Goal: Contribute content: Contribute content

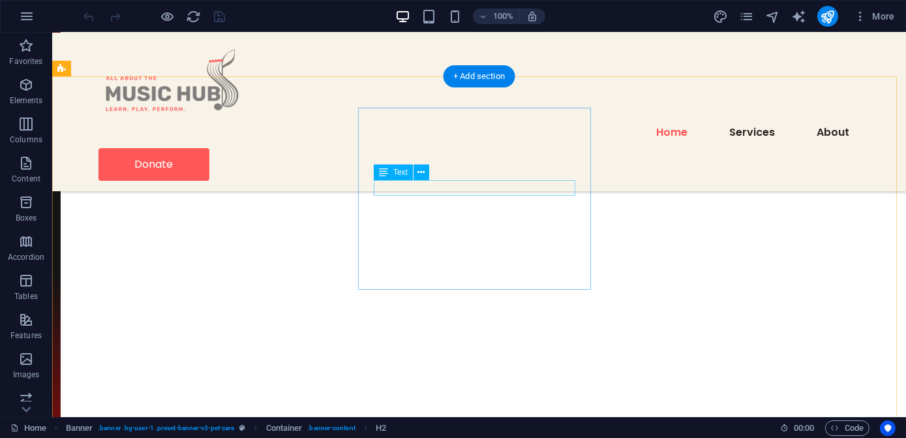
scroll to position [1898, 0]
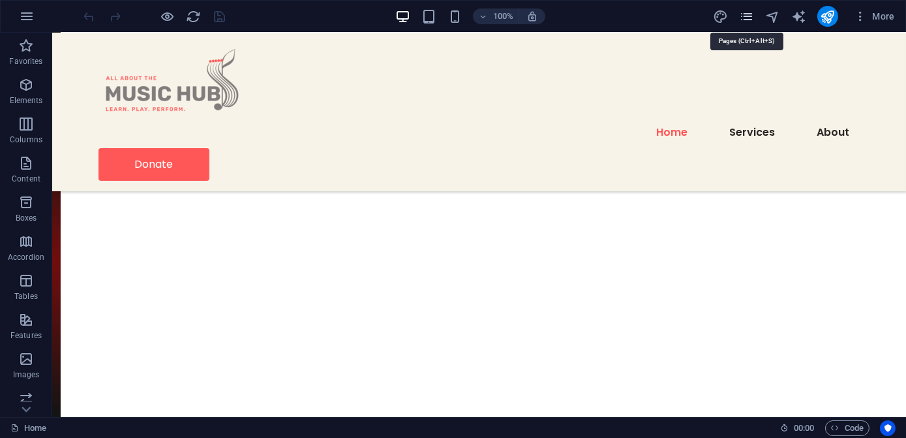
click at [748, 16] on icon "pages" at bounding box center [746, 16] width 15 height 15
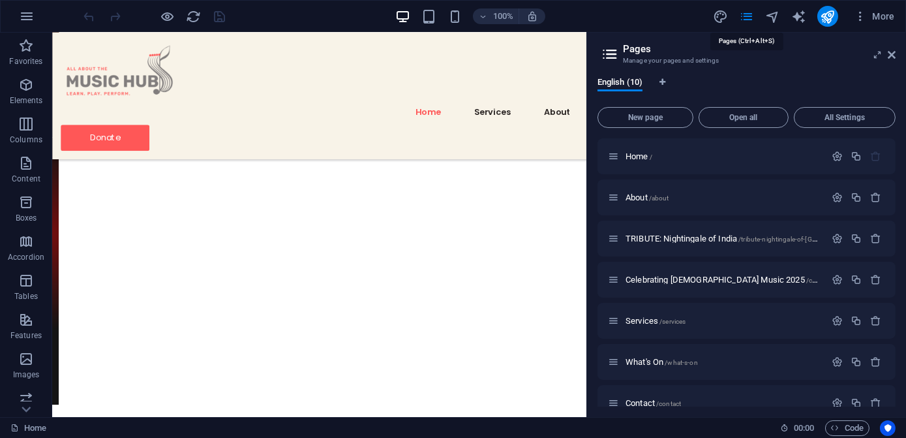
scroll to position [1779, 0]
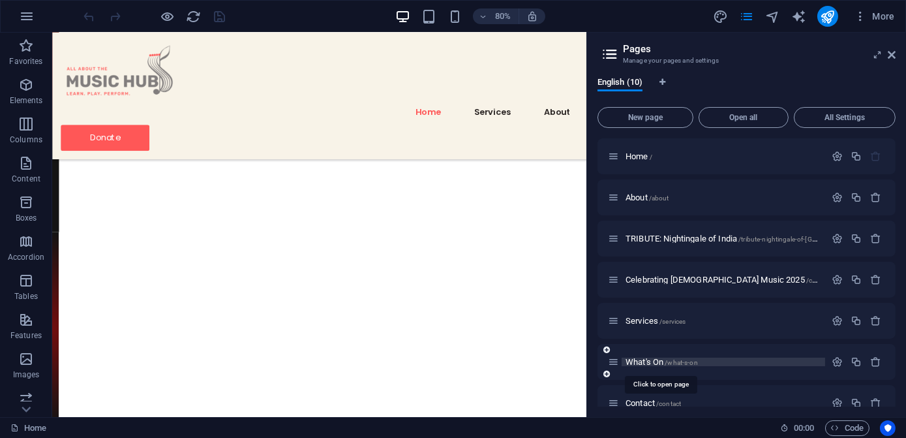
click at [638, 359] on span "What's On /what-s-on" at bounding box center [662, 362] width 72 height 10
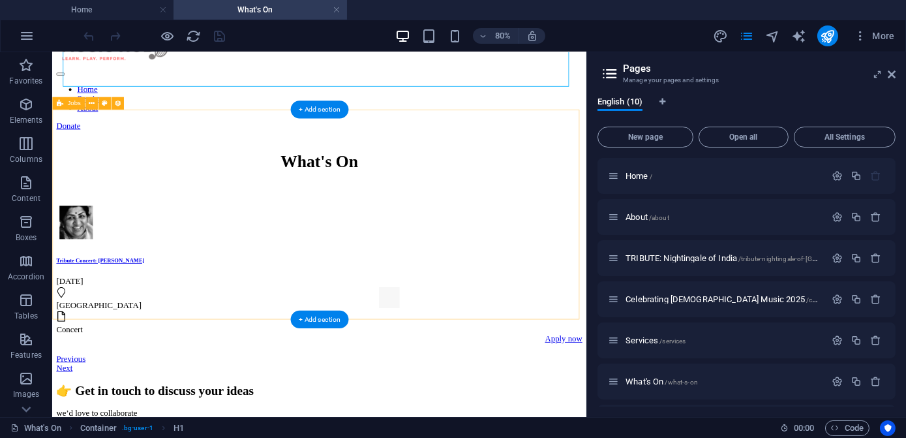
scroll to position [59, 0]
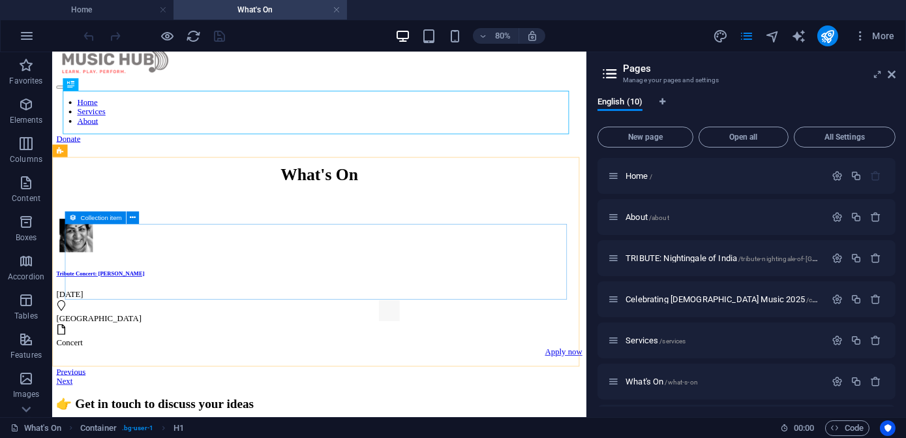
click at [87, 218] on span "Collection item" at bounding box center [100, 218] width 41 height 7
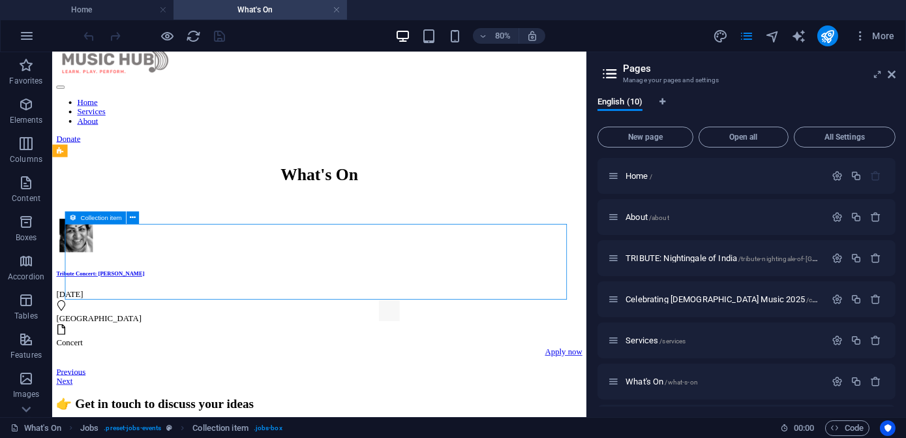
click at [87, 218] on span "Collection item" at bounding box center [100, 218] width 41 height 7
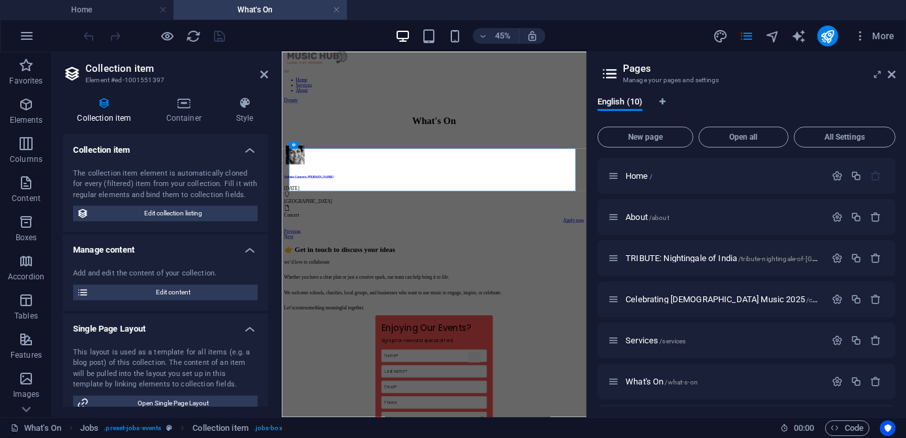
click at [173, 214] on span "Edit collection listing" at bounding box center [173, 214] width 161 height 16
select select "[DOMAIN_NAME]_ASC"
select select "columns.status"
select select "Published"
select select "[DOMAIN_NAME]"
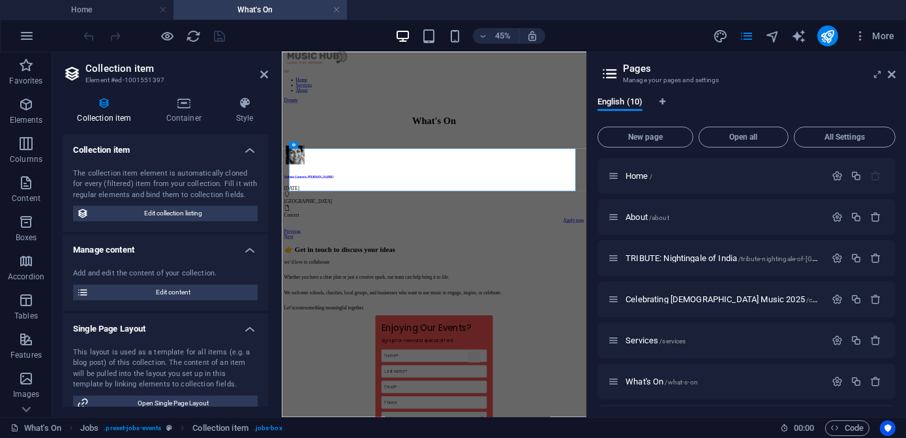
select select "future"
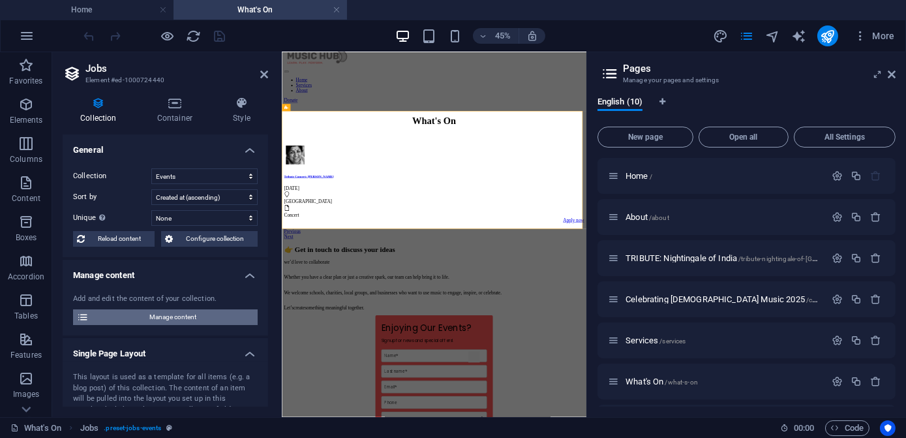
click at [181, 316] on span "Manage content" at bounding box center [173, 317] width 161 height 16
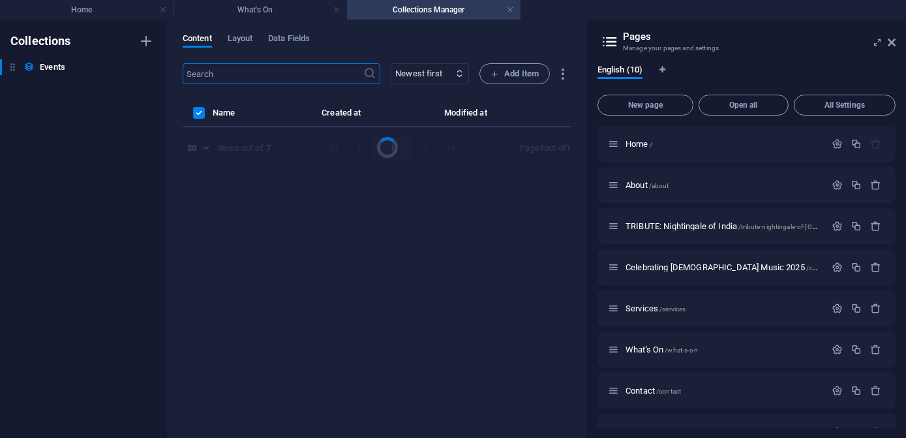
scroll to position [0, 0]
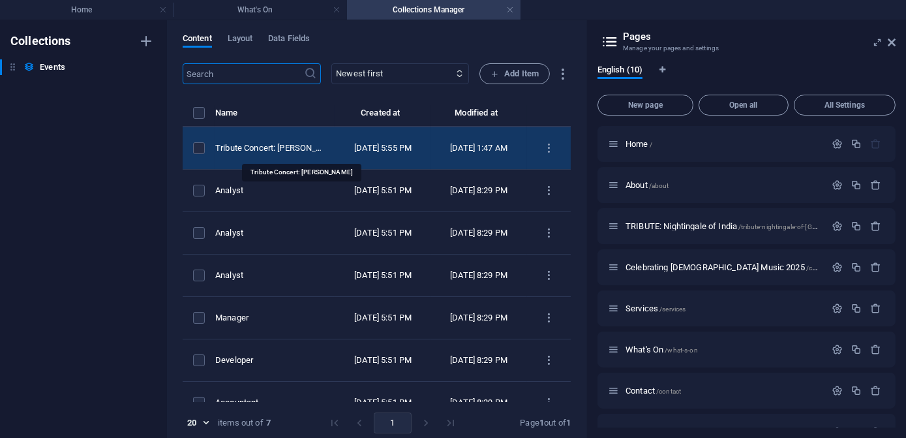
click at [325, 144] on div "Tribute Concert: [PERSON_NAME]" at bounding box center [270, 148] width 110 height 12
select select "Concert"
select select "Published"
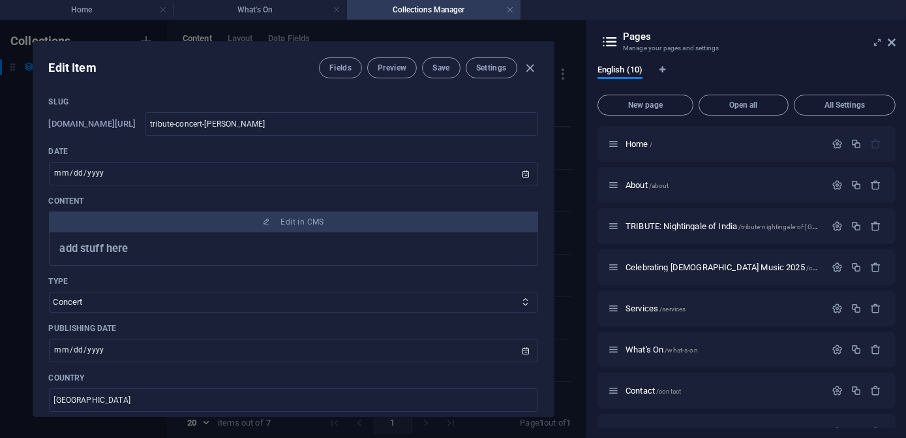
scroll to position [177, 0]
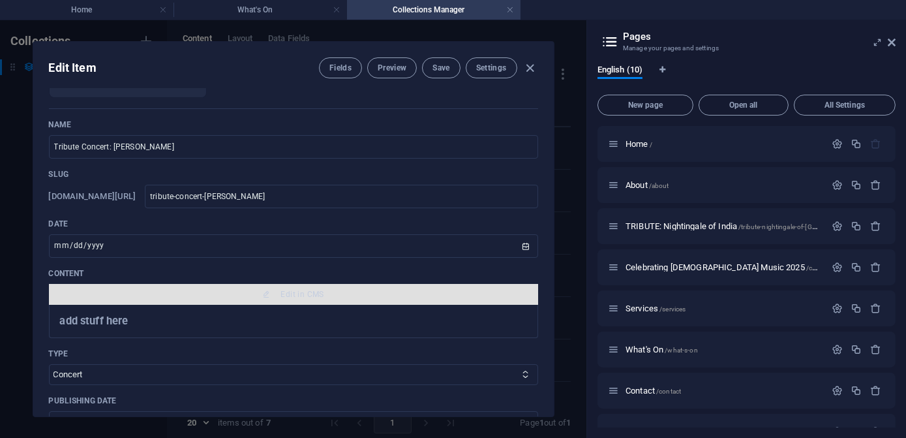
click at [221, 293] on span "Edit in CMS" at bounding box center [293, 294] width 479 height 10
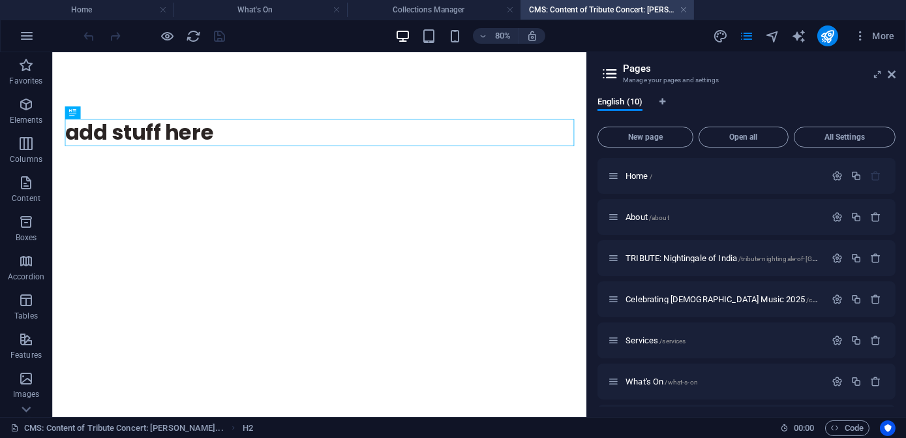
scroll to position [0, 0]
click at [300, 162] on div "add stuff here" at bounding box center [386, 153] width 637 height 34
click at [318, 119] on div "+ Add section" at bounding box center [319, 119] width 58 height 18
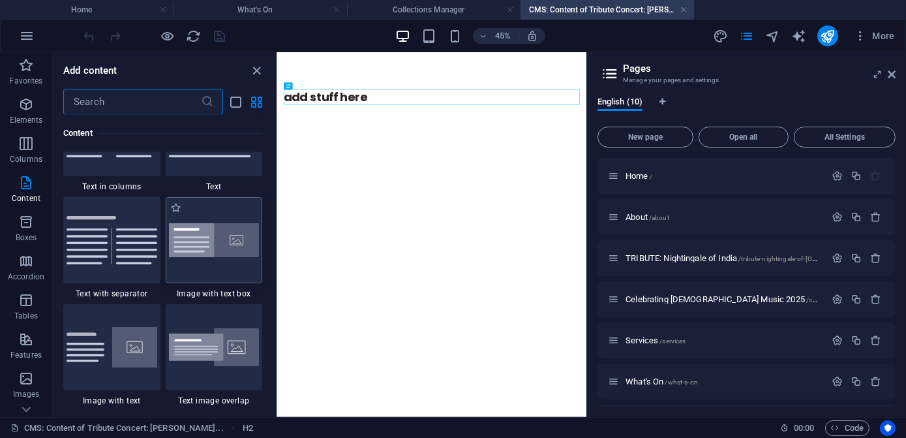
scroll to position [2342, 0]
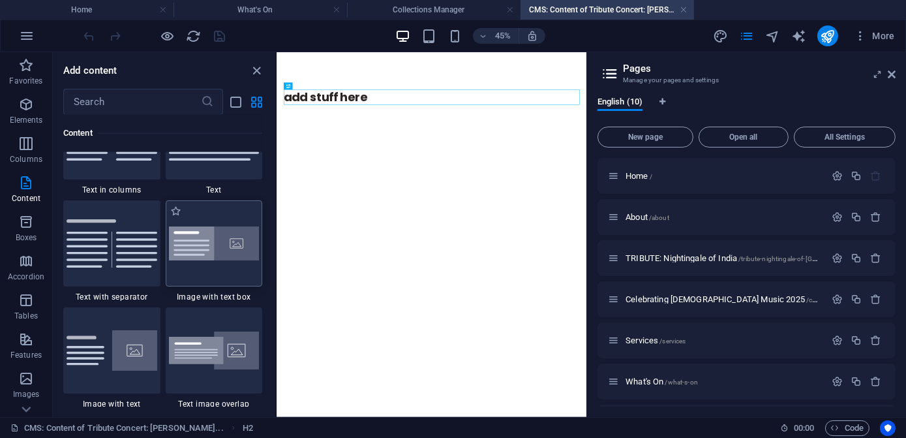
drag, startPoint x: 206, startPoint y: 245, endPoint x: 38, endPoint y: 316, distance: 182.7
click at [206, 245] on img at bounding box center [214, 243] width 91 height 35
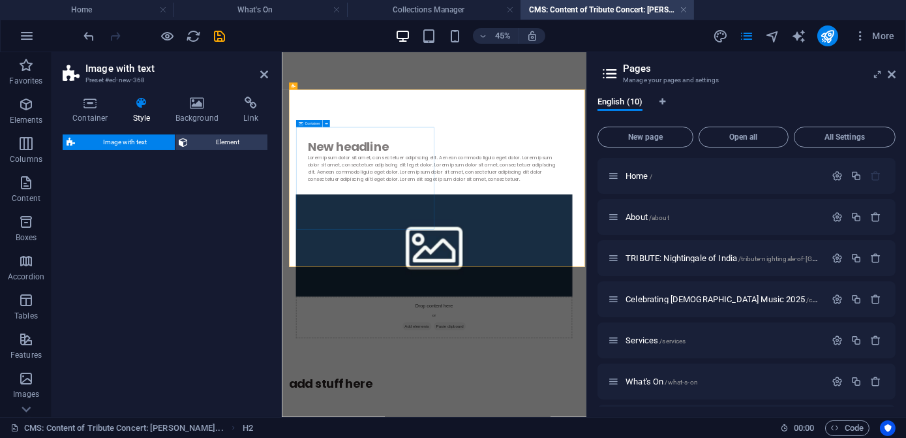
select select "rem"
select select "px"
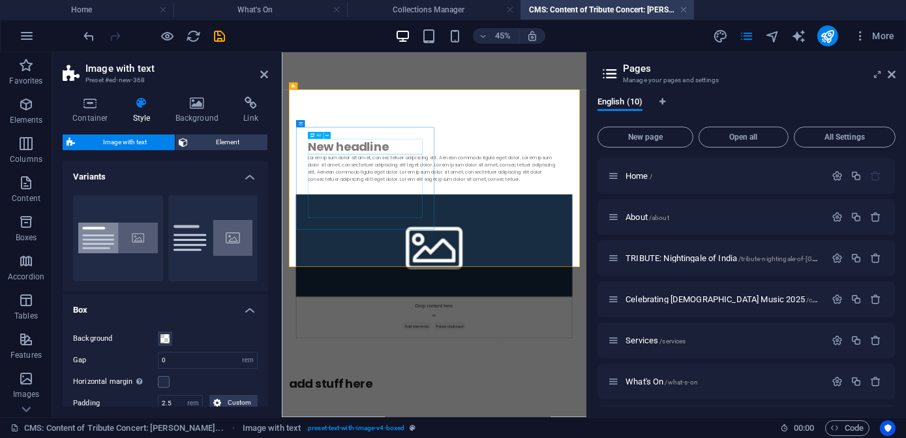
click at [456, 266] on div "New headline" at bounding box center [620, 262] width 562 height 34
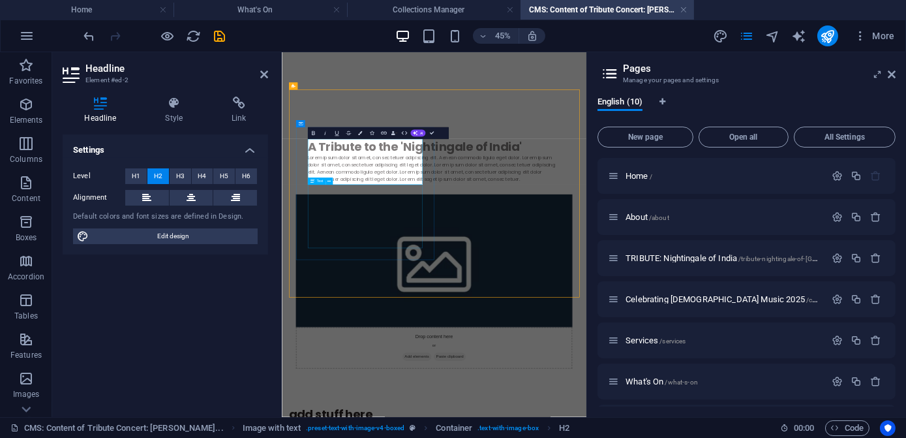
drag, startPoint x: 500, startPoint y: 446, endPoint x: 690, endPoint y: 271, distance: 257.6
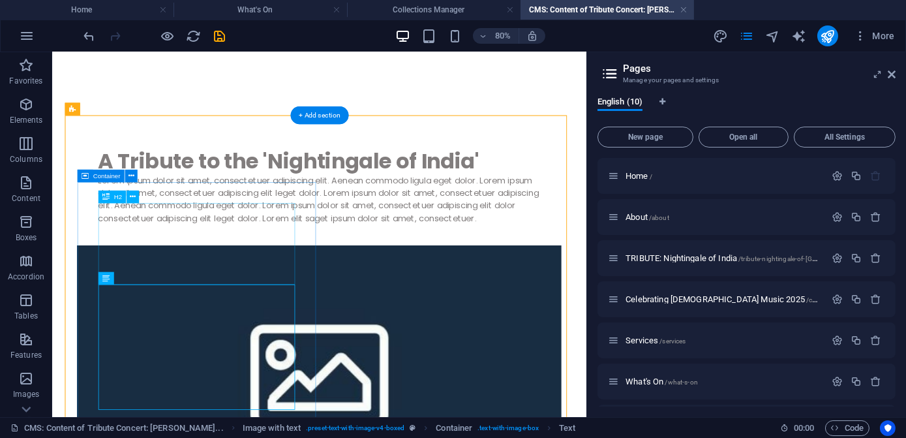
scroll to position [177, 0]
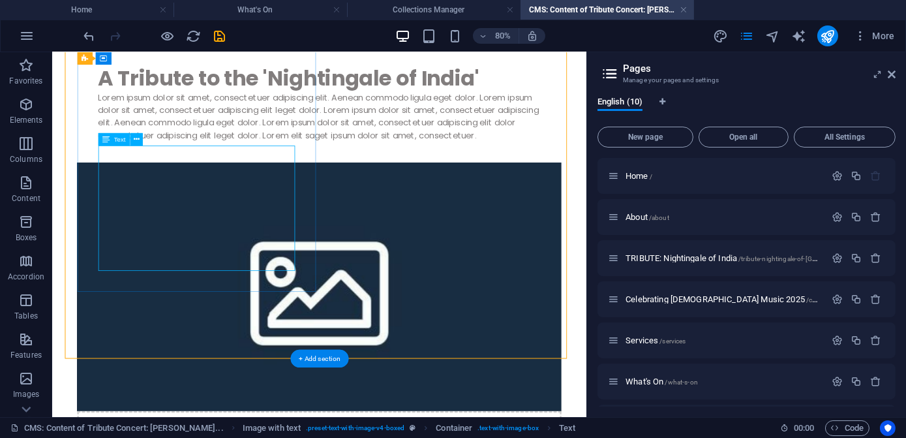
click at [199, 164] on div "Lorem ipsum dolor sit amet, consectetuer adipiscing elit. Aenean commodo ligula…" at bounding box center [386, 133] width 553 height 63
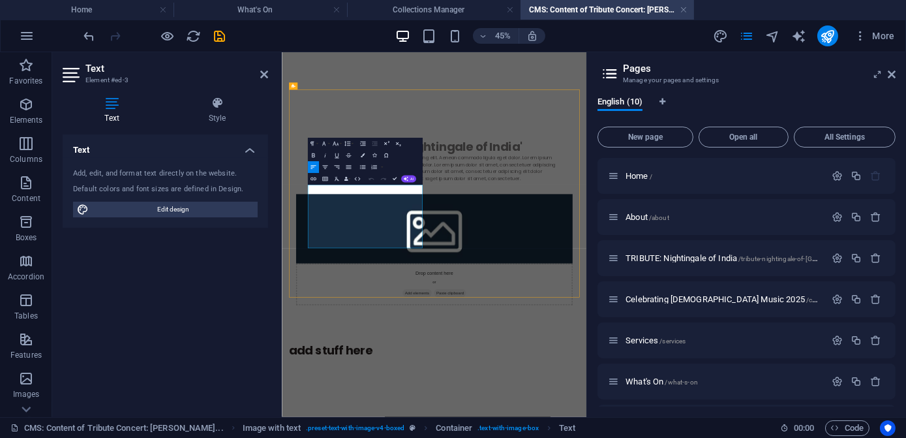
scroll to position [0, 0]
drag, startPoint x: 348, startPoint y: 354, endPoint x: 636, endPoint y: 515, distance: 329.8
click at [636, 437] on div "A Tribute to the 'Nightingale of India' Lorem ipsum dolor sit amet, consectetue…" at bounding box center [620, 417] width 646 height 562
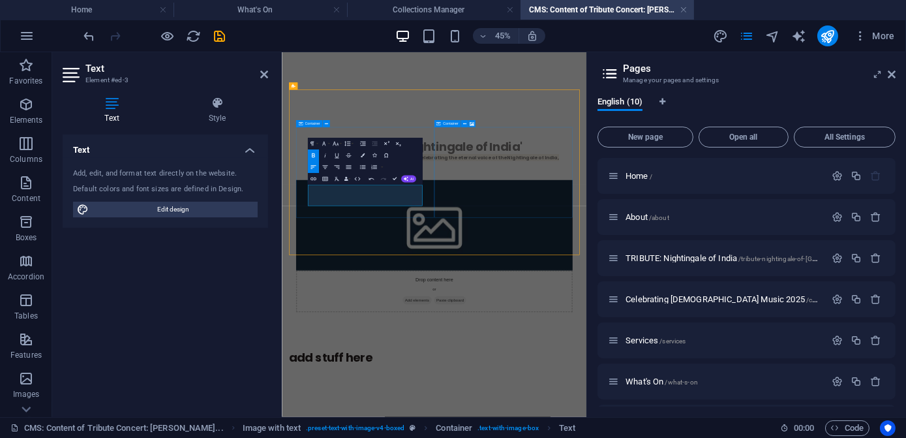
click at [350, 310] on strong "Join us for a soul-stirring musical journey celebrating the eternal voice of th…" at bounding box center [618, 294] width 558 height 31
click at [508, 311] on p "Join us for a soul-stirring musical journey celebrating the eternal voice of th…" at bounding box center [620, 294] width 562 height 31
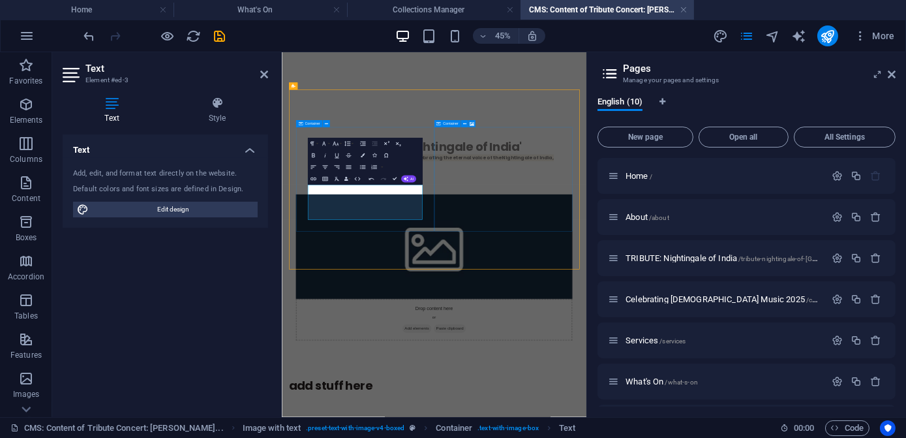
click at [481, 342] on p "Join us for a soul-stirring musical journey celebrating the eternal voice of th…" at bounding box center [620, 310] width 562 height 63
click at [500, 342] on p "Join us for a soul-stirring musical journey celebrating the eternal voice of th…" at bounding box center [620, 310] width 562 height 63
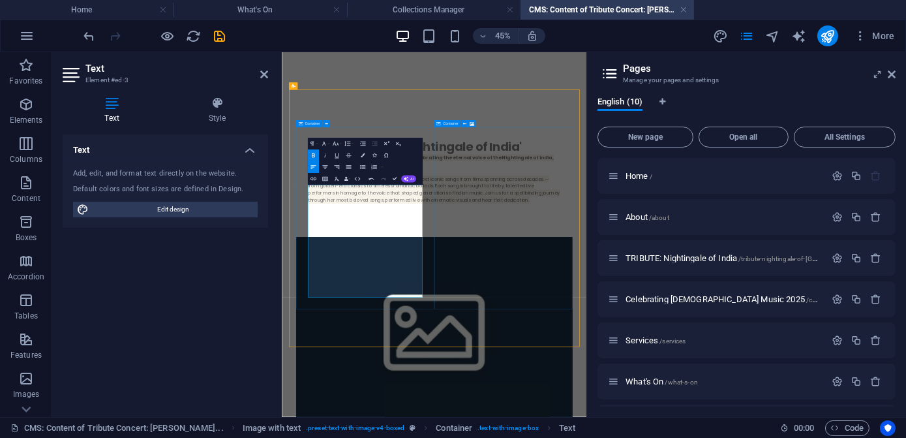
click at [450, 436] on p "Experience a carefully curated selection of her most iconic songs from films sp…" at bounding box center [620, 381] width 562 height 110
click at [415, 388] on span "Experience a carefully curated selection of her most iconic songs from films sp…" at bounding box center [619, 357] width 560 height 62
drag, startPoint x: 219, startPoint y: 30, endPoint x: 189, endPoint y: 117, distance: 91.6
click at [219, 30] on icon "save" at bounding box center [220, 36] width 15 height 15
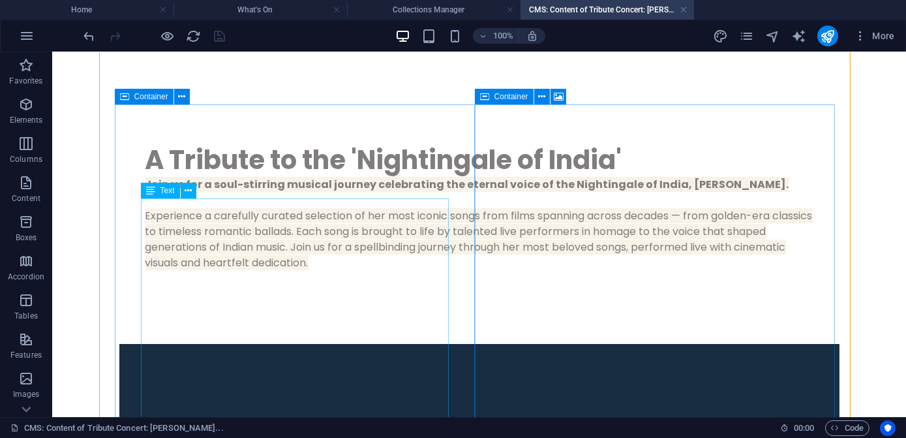
scroll to position [177, 0]
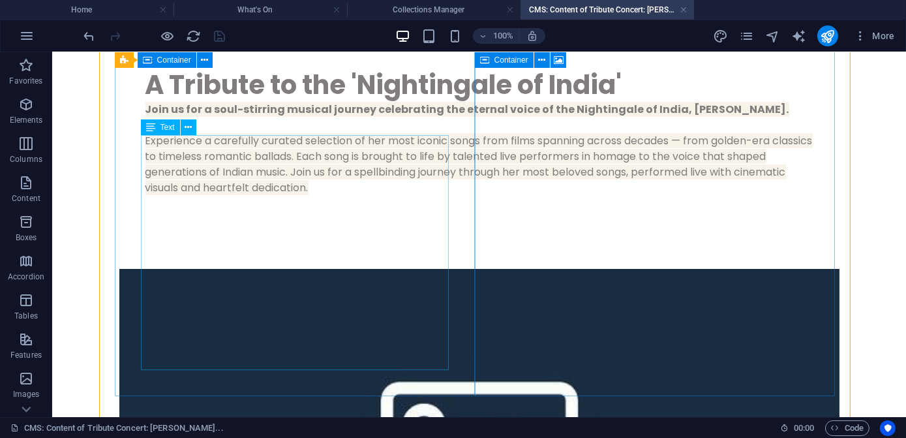
click at [299, 243] on div "Join us for a soul-stirring musical journey celebrating the eternal voice of th…" at bounding box center [479, 172] width 668 height 141
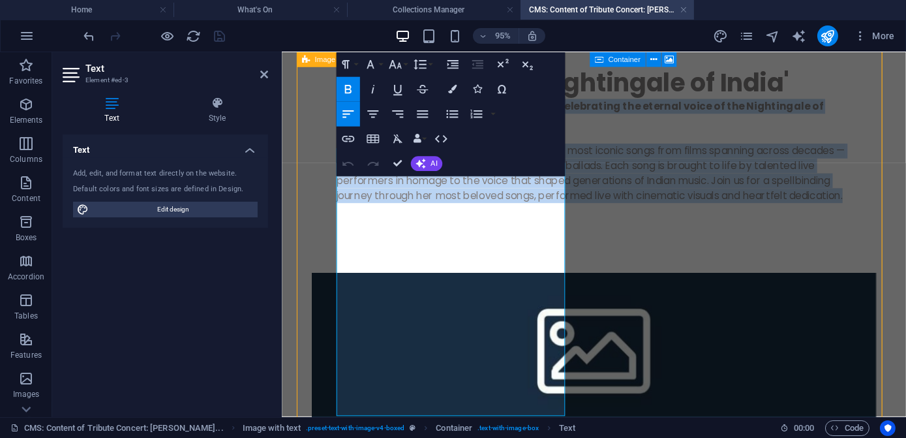
drag, startPoint x: 515, startPoint y: 383, endPoint x: 308, endPoint y: 140, distance: 319.8
click at [308, 140] on div "A Tribute to the 'Nightingale of India' Join us for a soul-stirring musical jou…" at bounding box center [610, 286] width 626 height 656
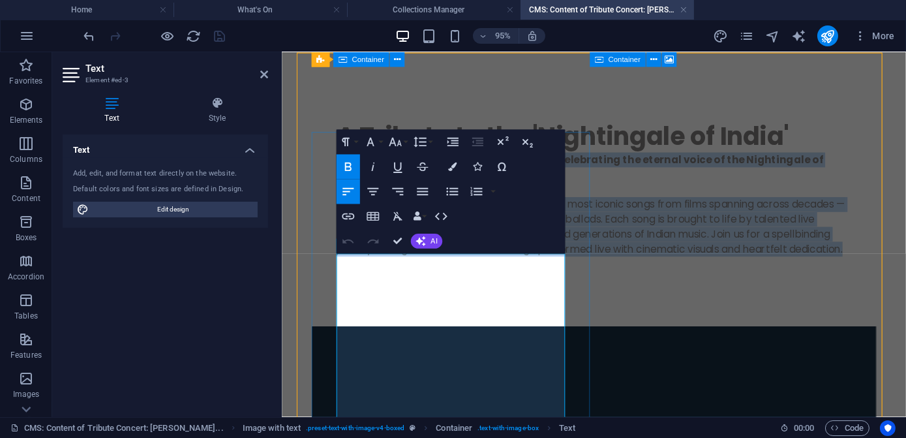
scroll to position [59, 0]
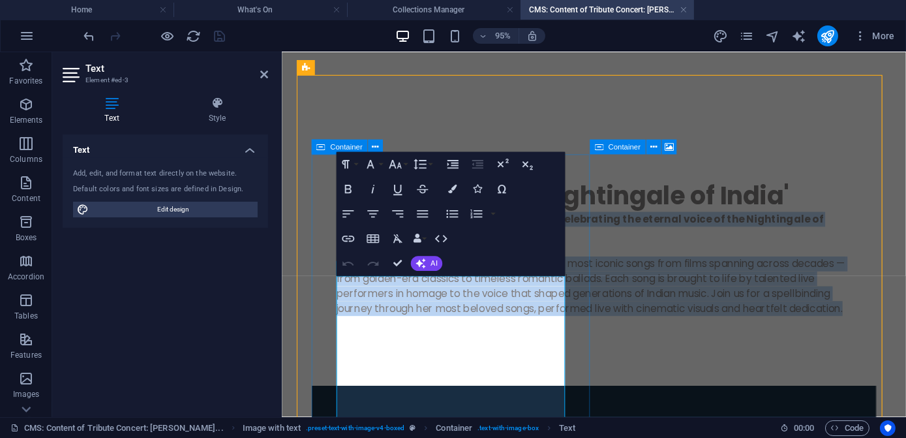
click at [417, 329] on span "Experience a carefully curated selection of her most iconic songs from films sp…" at bounding box center [607, 298] width 536 height 62
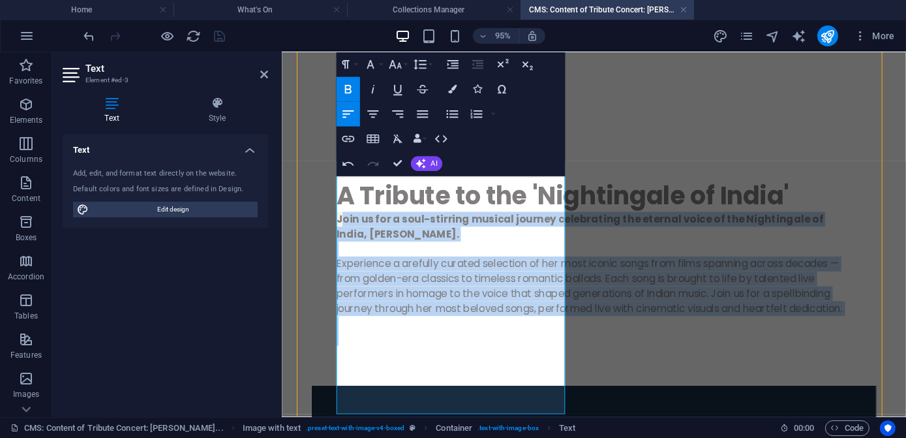
scroll to position [404, 0]
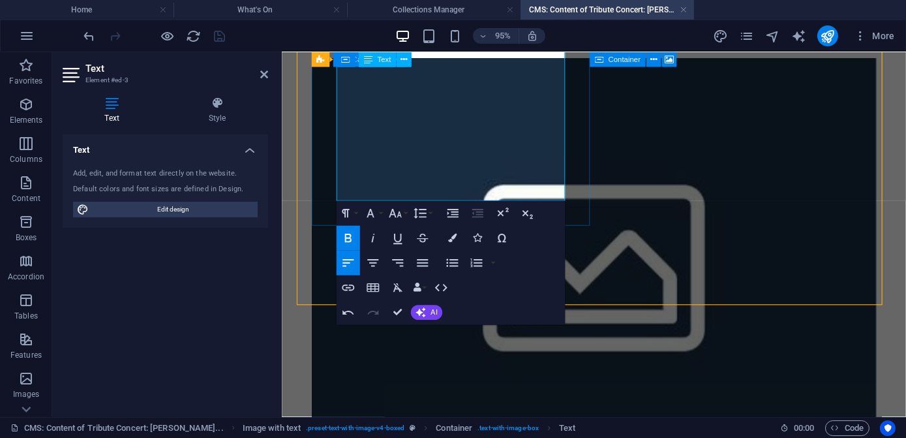
drag, startPoint x: 363, startPoint y: 331, endPoint x: 515, endPoint y: 191, distance: 206.8
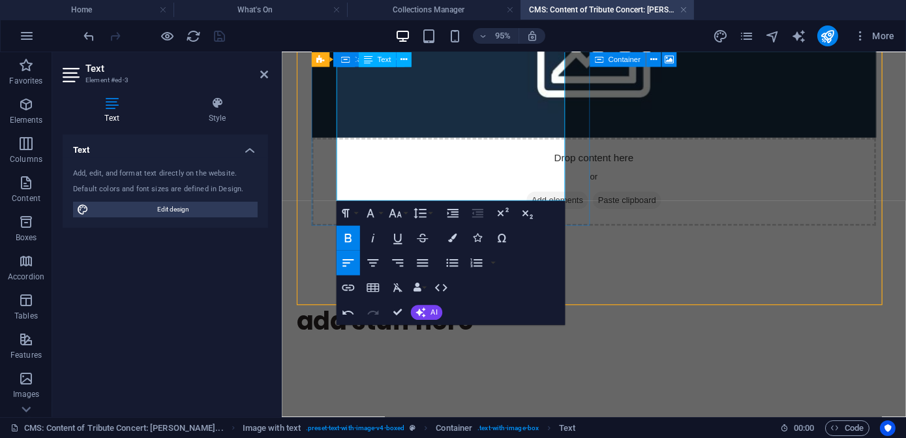
scroll to position [169, 0]
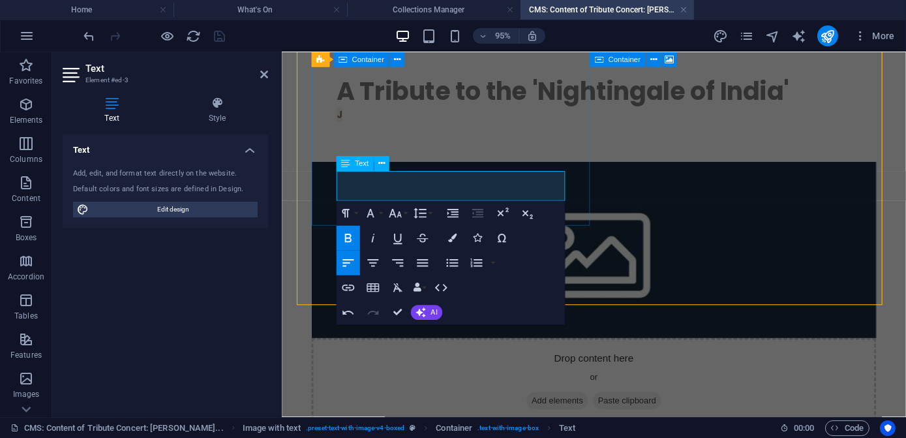
click at [373, 142] on p "J" at bounding box center [610, 125] width 542 height 31
drag, startPoint x: 349, startPoint y: 183, endPoint x: 339, endPoint y: 183, distance: 10.4
click at [339, 142] on p "J" at bounding box center [610, 125] width 542 height 31
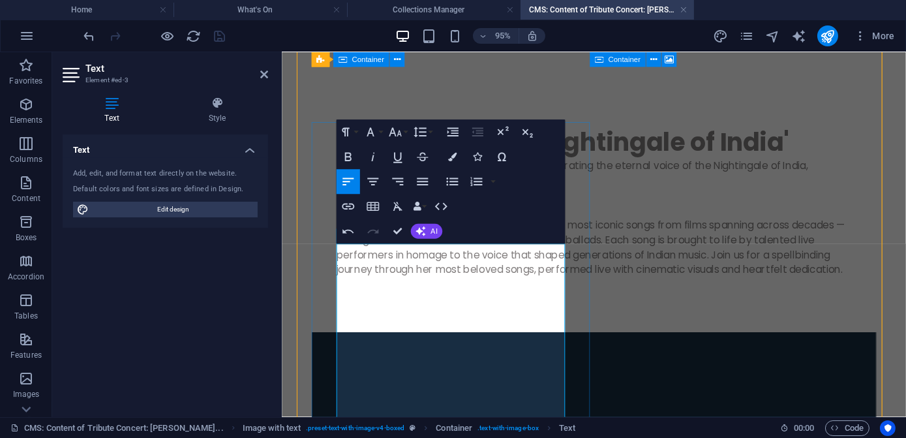
scroll to position [0, 0]
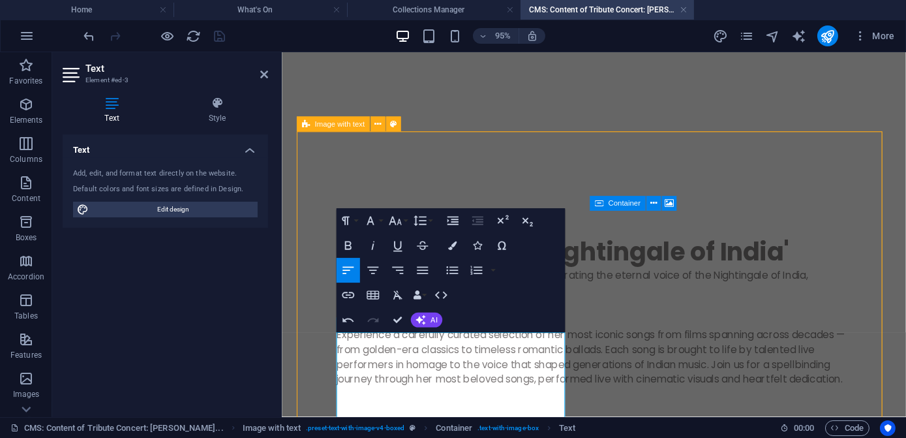
drag, startPoint x: 343, startPoint y: 384, endPoint x: 326, endPoint y: 347, distance: 40.3
click at [346, 248] on icon "button" at bounding box center [348, 245] width 7 height 8
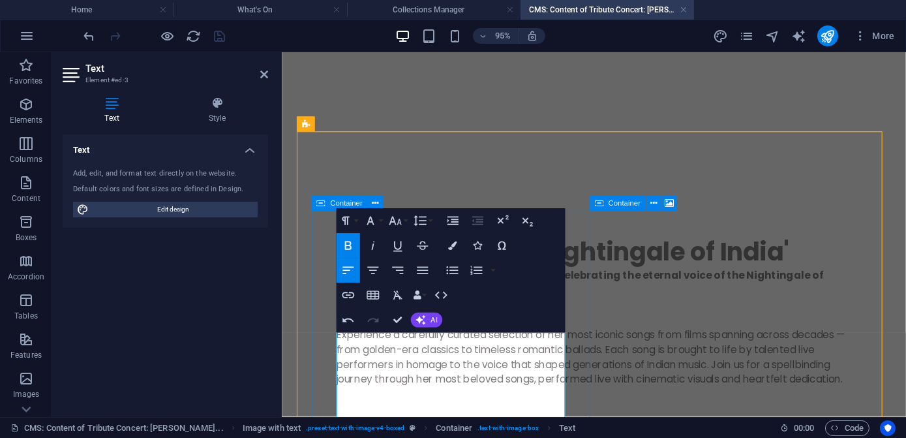
click at [592, 338] on div "A Tribute to the 'Nightingale of India' Join us for a soul-stirring musical jou…" at bounding box center [610, 340] width 594 height 243
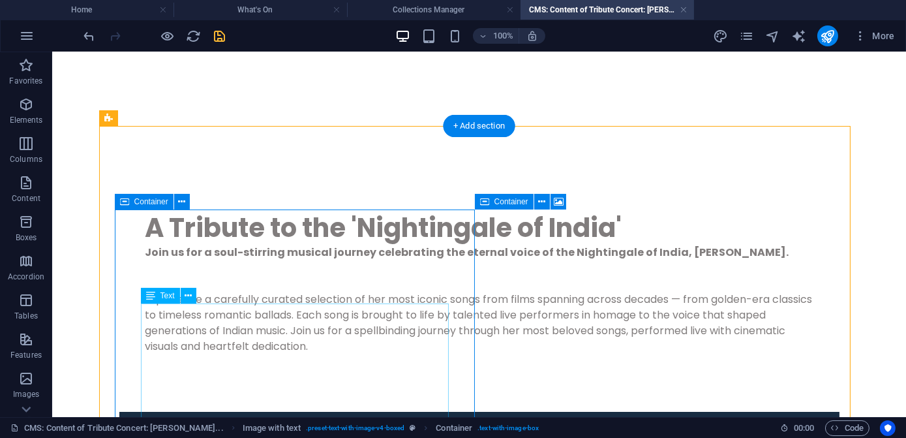
scroll to position [177, 0]
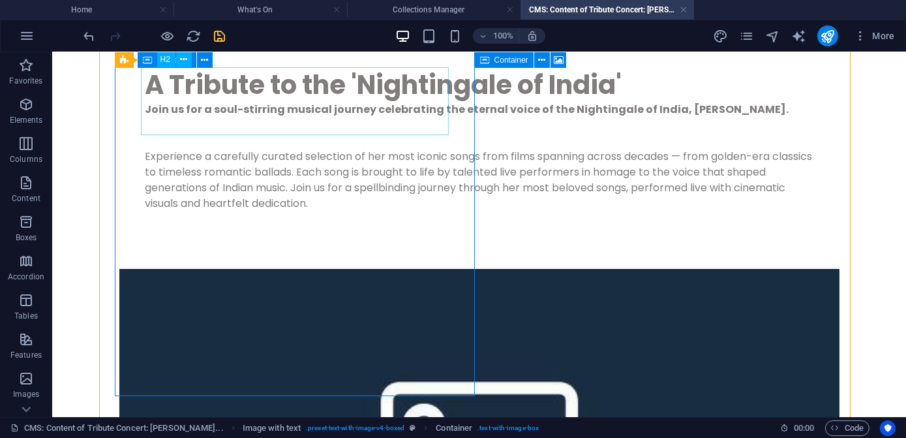
click at [247, 102] on div "A Tribute to the 'Nightingale of India'" at bounding box center [479, 85] width 668 height 34
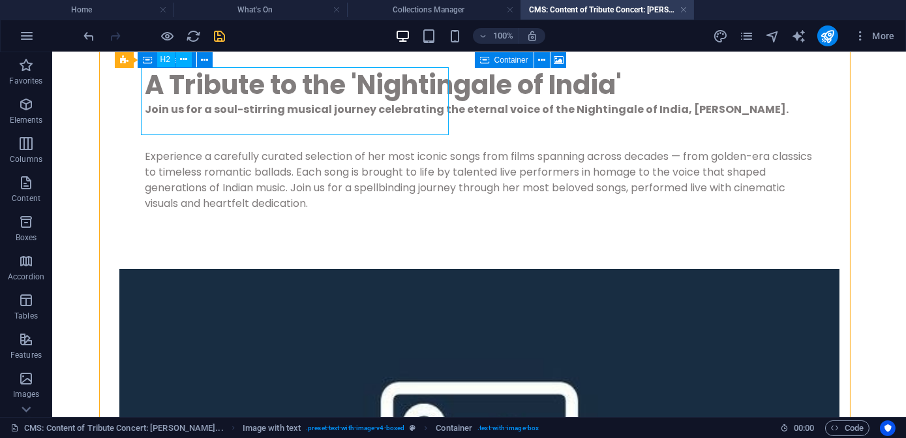
click at [247, 102] on div "A Tribute to the 'Nightingale of India'" at bounding box center [479, 85] width 668 height 34
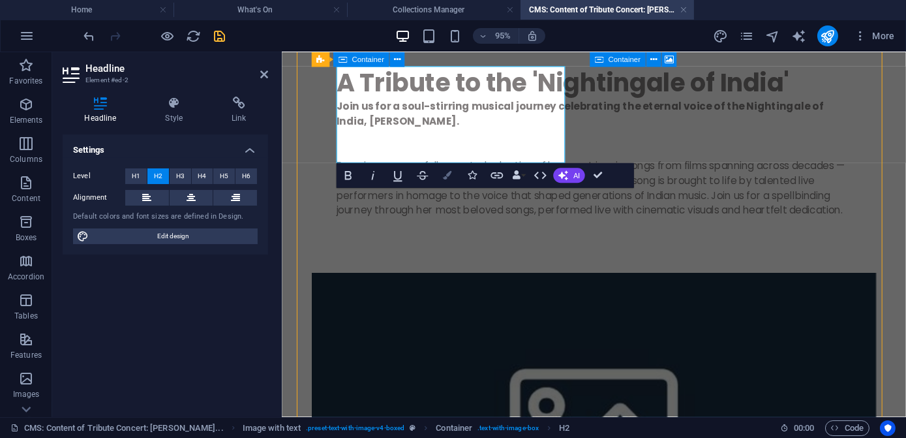
click at [450, 178] on icon "button" at bounding box center [447, 176] width 8 height 8
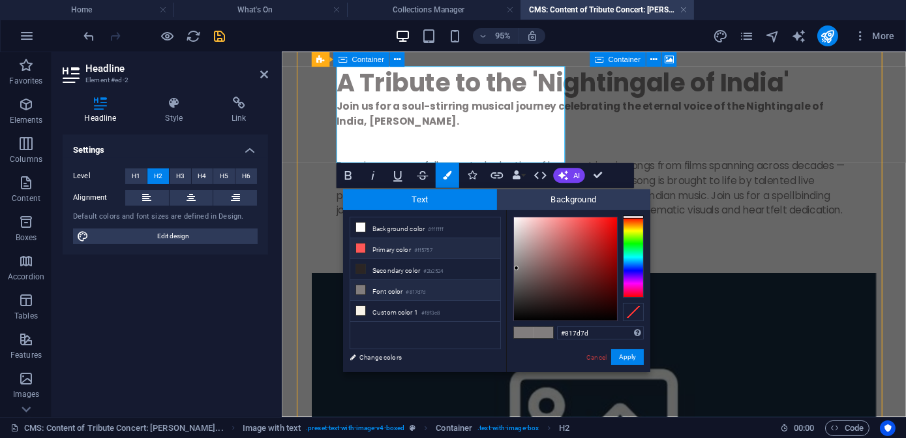
click at [361, 246] on icon at bounding box center [360, 247] width 9 height 9
type input "#ff5757"
drag, startPoint x: 624, startPoint y: 358, endPoint x: 330, endPoint y: 319, distance: 296.8
click at [624, 358] on button "Apply" at bounding box center [627, 357] width 33 height 16
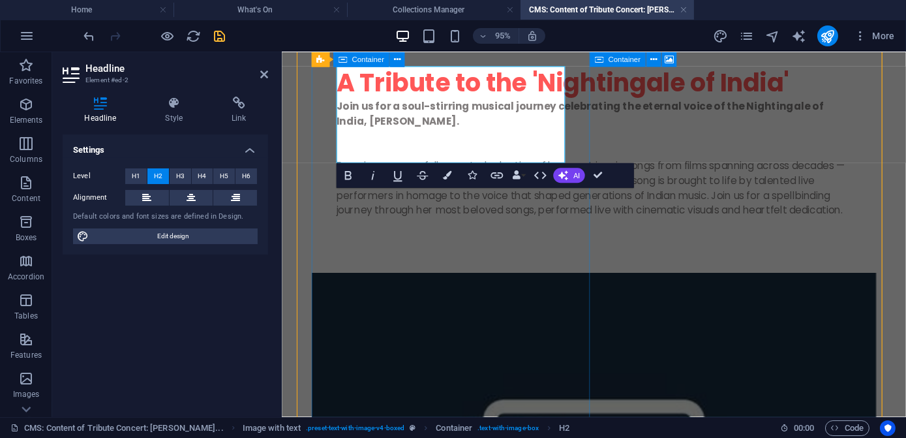
click at [590, 284] on div "A Tribute to the 'Nightingale of India' Join us for a soul-stirring musical jou…" at bounding box center [610, 163] width 594 height 243
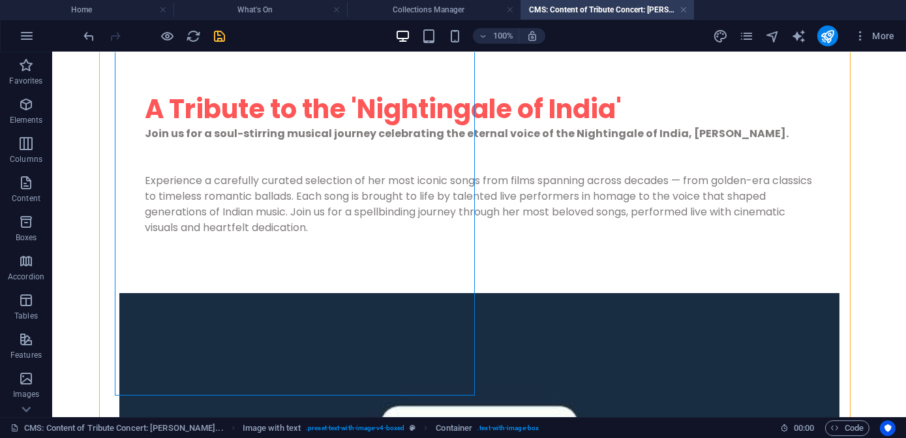
scroll to position [59, 0]
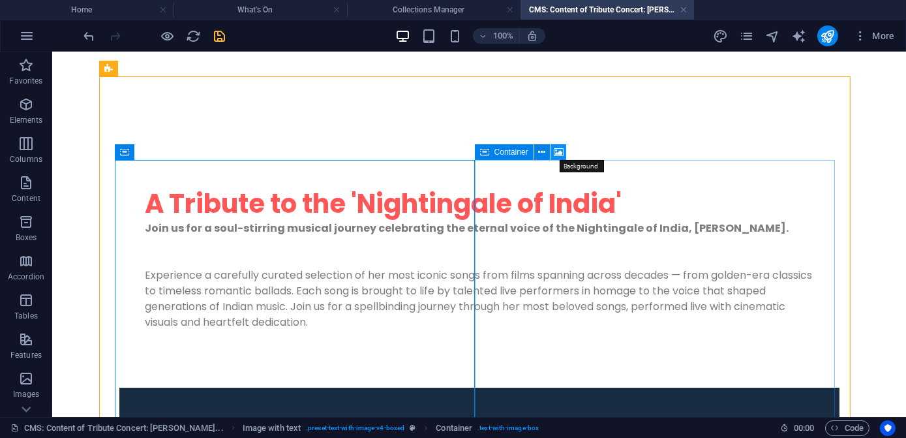
click at [562, 153] on icon at bounding box center [559, 152] width 10 height 14
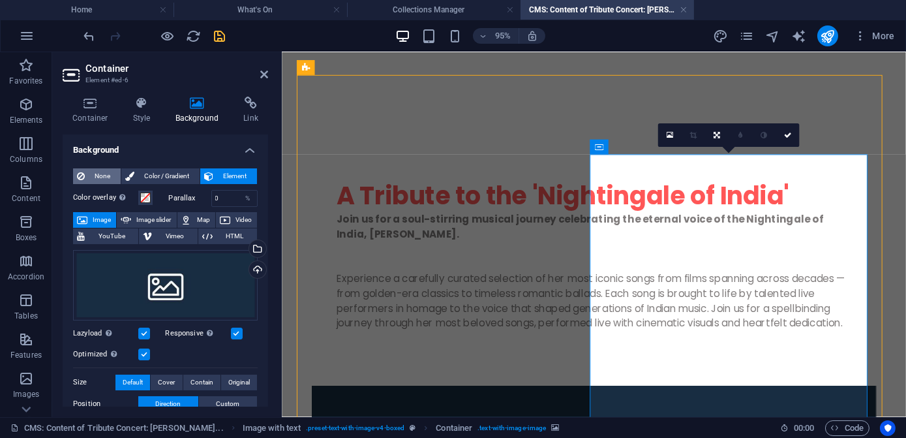
click at [95, 176] on span "None" at bounding box center [103, 176] width 28 height 16
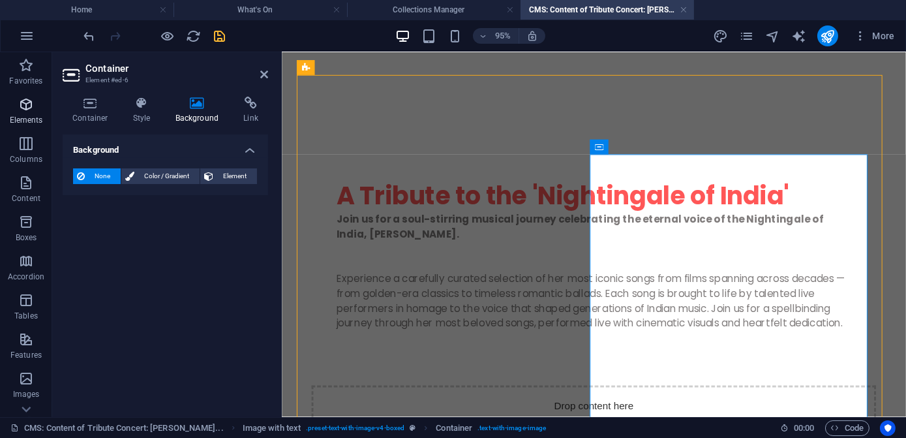
click at [21, 103] on icon "button" at bounding box center [26, 105] width 16 height 16
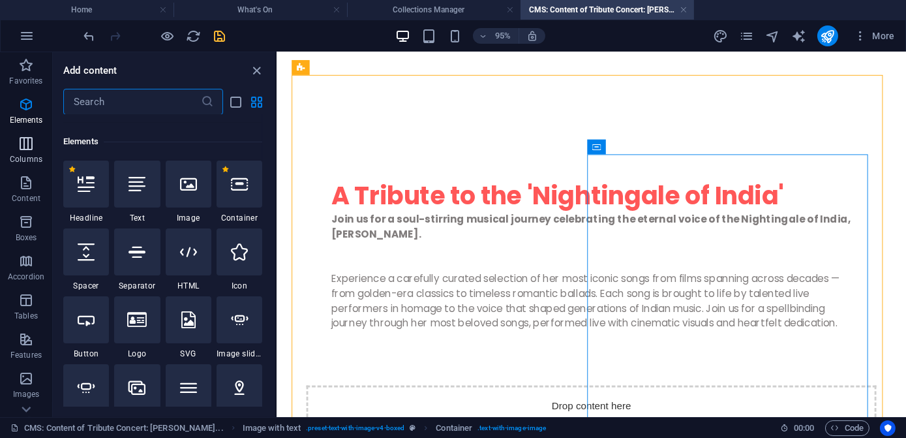
scroll to position [139, 0]
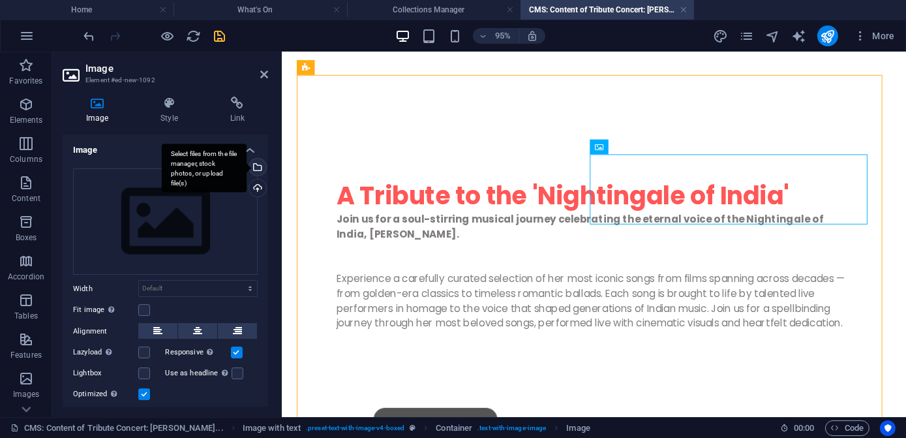
click at [256, 166] on div "Select files from the file manager, stock photos, or upload file(s)" at bounding box center [257, 169] width 20 height 20
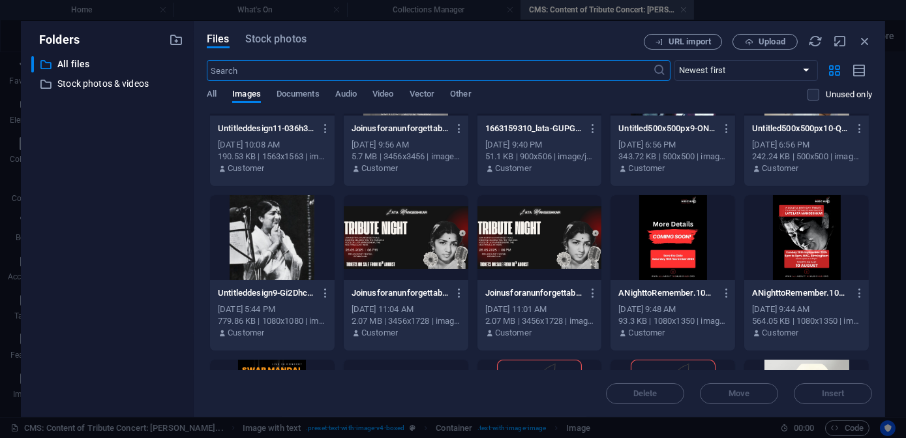
scroll to position [415, 0]
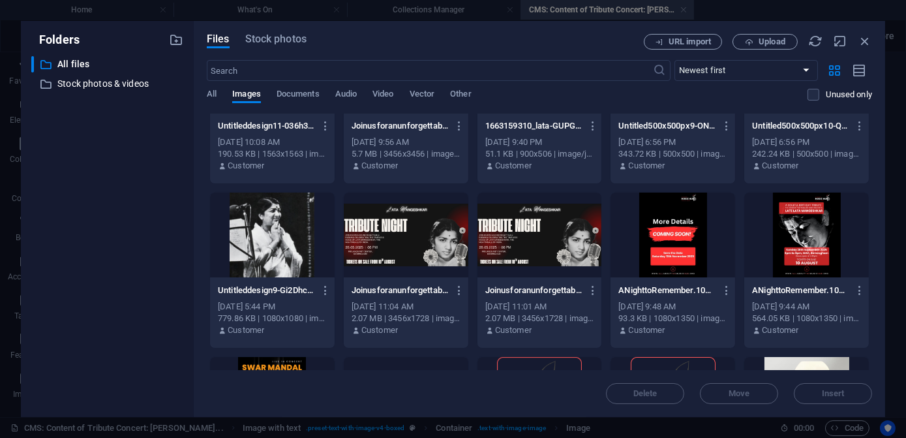
click at [248, 232] on div at bounding box center [272, 234] width 125 height 85
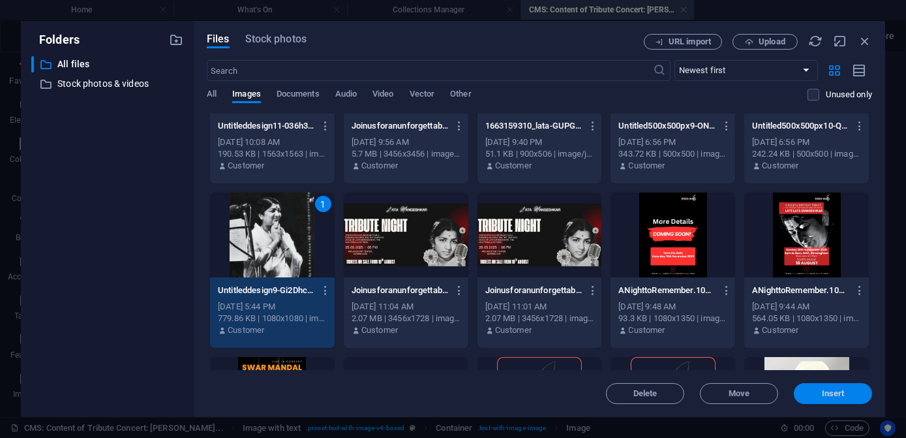
click at [844, 391] on span "Insert" at bounding box center [833, 394] width 23 height 8
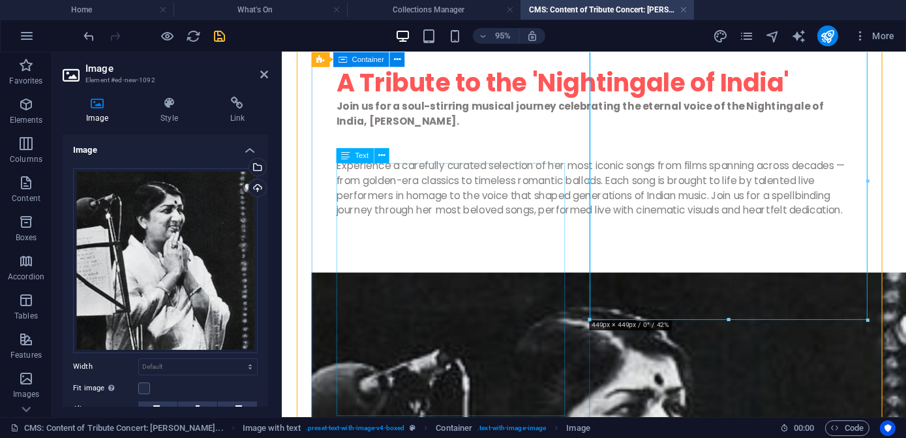
scroll to position [404, 0]
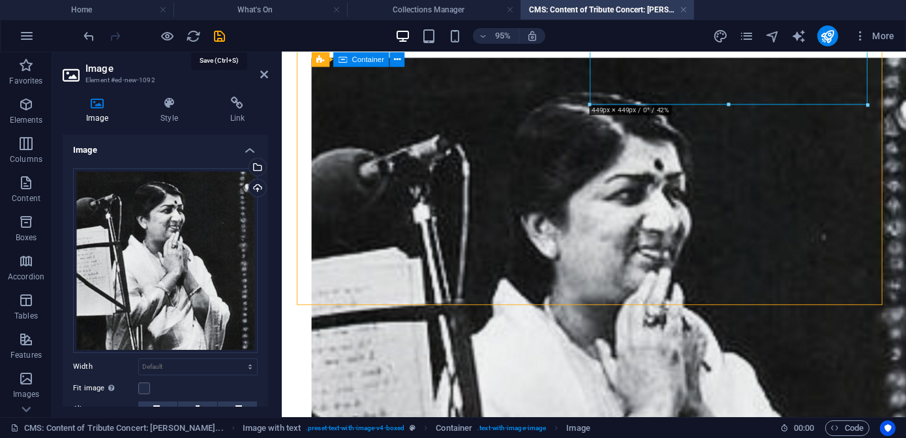
click at [221, 37] on icon "save" at bounding box center [220, 36] width 15 height 15
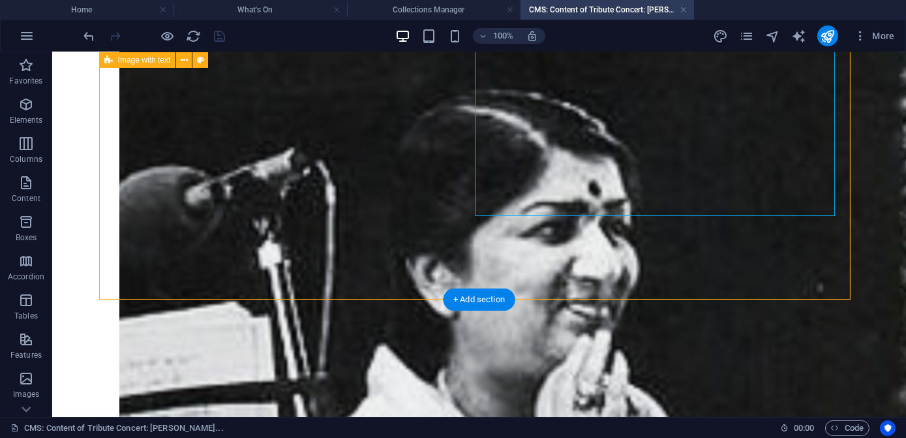
scroll to position [363, 0]
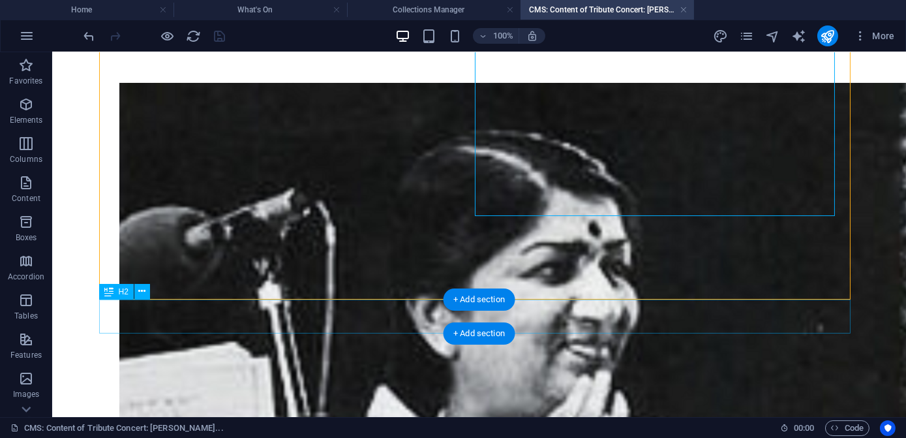
click at [486, 301] on div "+ Add section" at bounding box center [479, 299] width 72 height 22
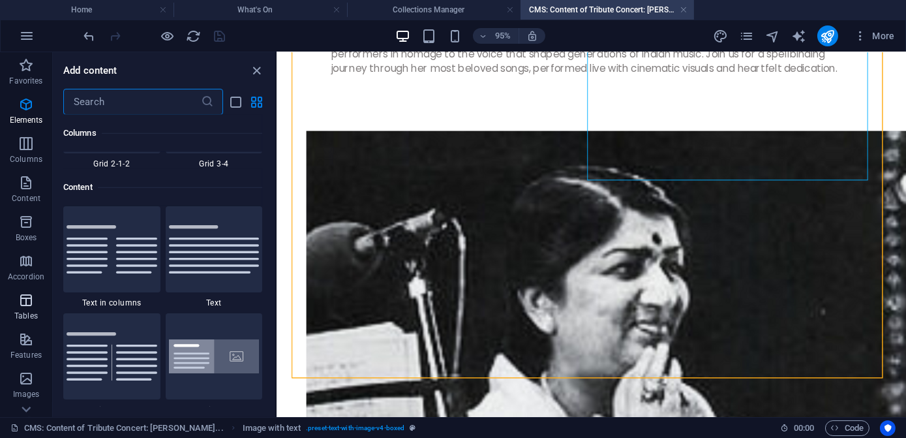
scroll to position [2282, 0]
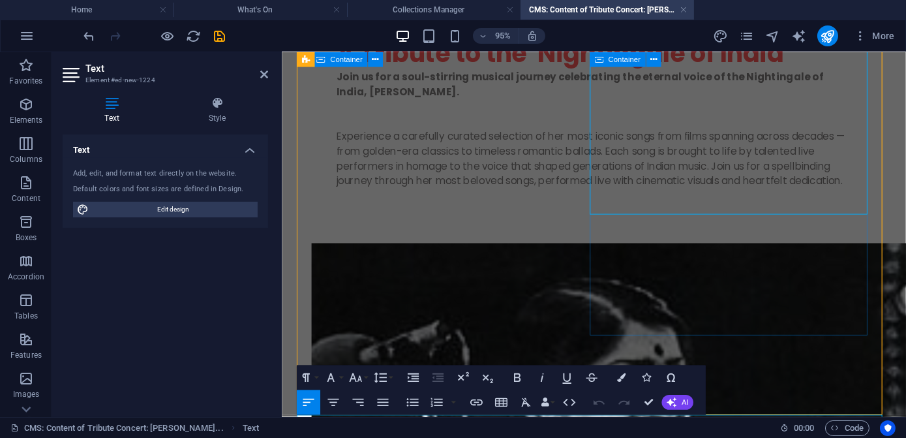
scroll to position [420, 0]
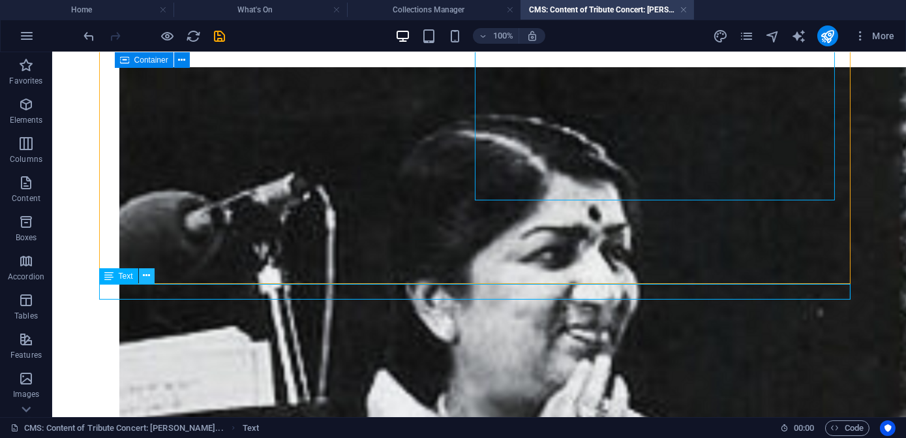
click at [149, 277] on icon at bounding box center [146, 276] width 7 height 14
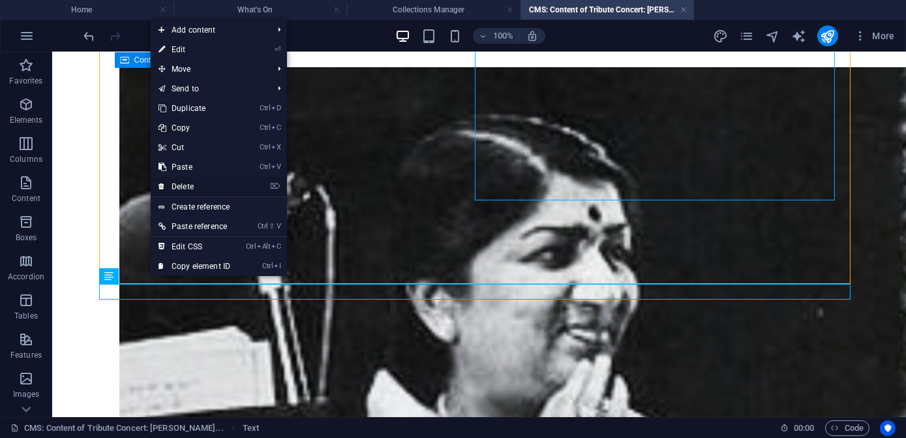
click at [193, 188] on link "⌦ Delete" at bounding box center [194, 187] width 87 height 20
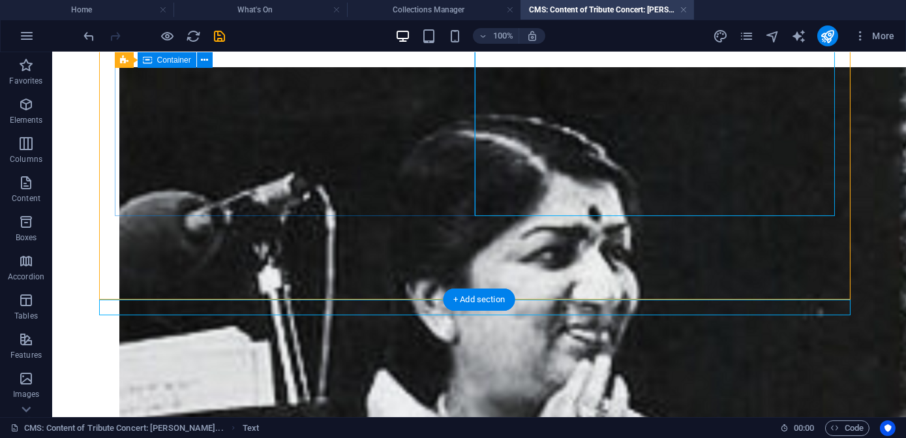
scroll to position [363, 0]
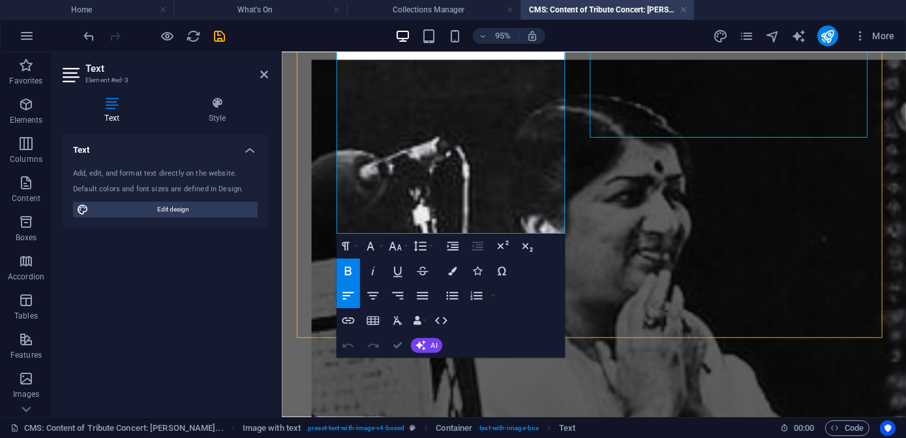
scroll to position [404, 0]
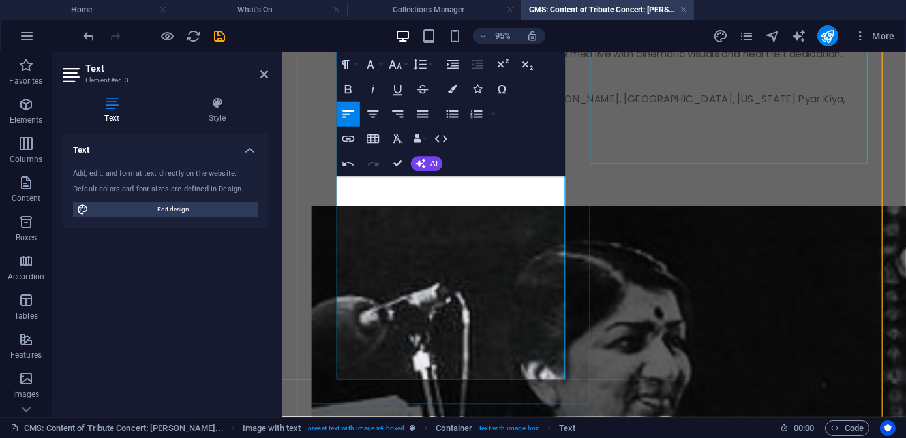
scroll to position [301, 0]
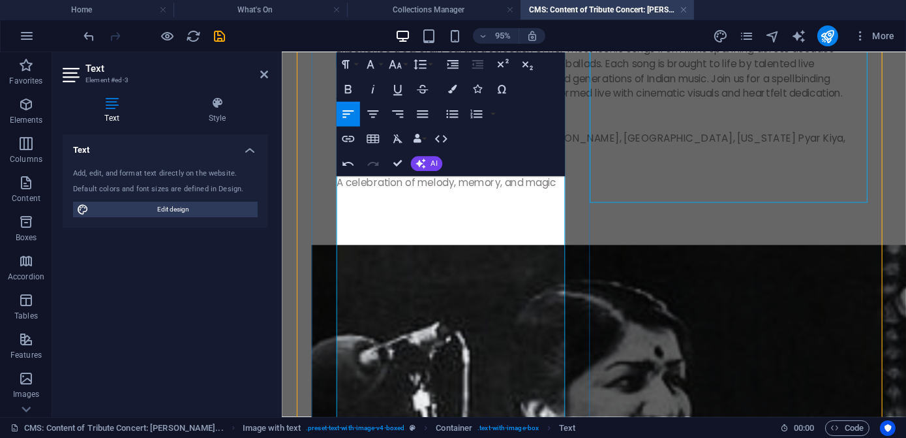
click at [517, 104] on p "Experience a carefully curated selection of her most iconic songs from films sp…" at bounding box center [610, 72] width 542 height 63
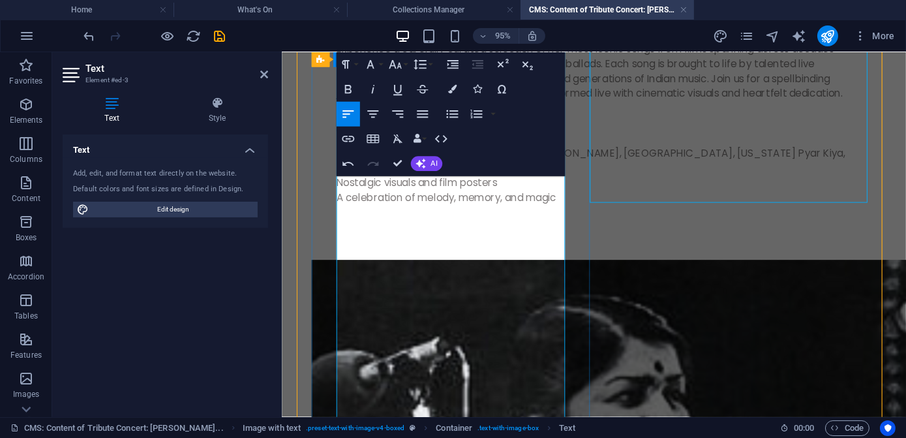
drag, startPoint x: 417, startPoint y: 306, endPoint x: 315, endPoint y: 302, distance: 101.9
click at [315, 271] on div "A Tribute to the 'Nightingale of India' Join us for a soul-stirring musical jou…" at bounding box center [610, 94] width 594 height 352
click at [357, 63] on button "Paragraph Format" at bounding box center [348, 64] width 23 height 25
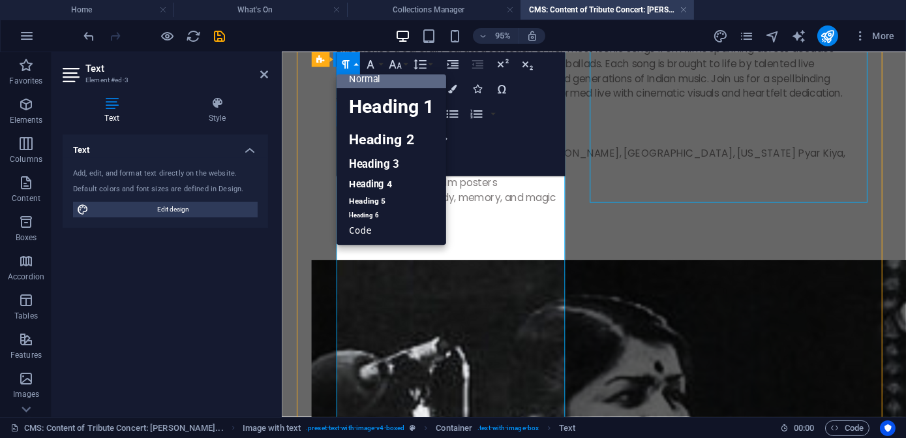
scroll to position [10, 0]
click at [374, 183] on link "Heading 4" at bounding box center [392, 184] width 110 height 19
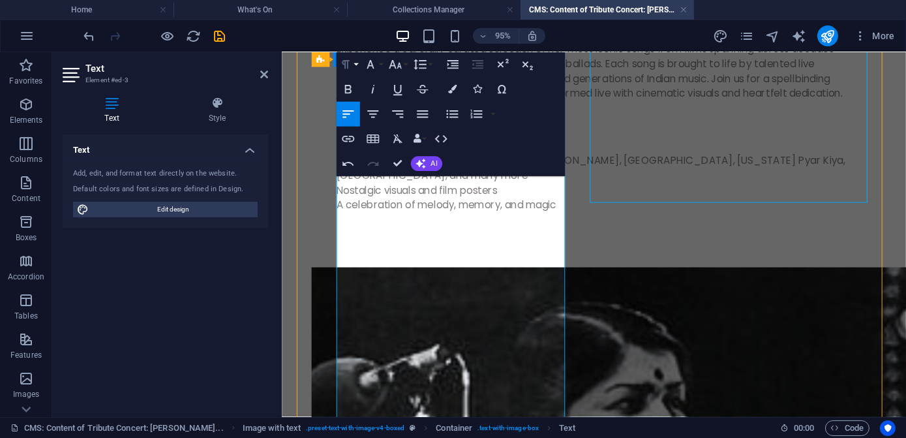
click at [358, 67] on button "Paragraph Format" at bounding box center [348, 64] width 23 height 25
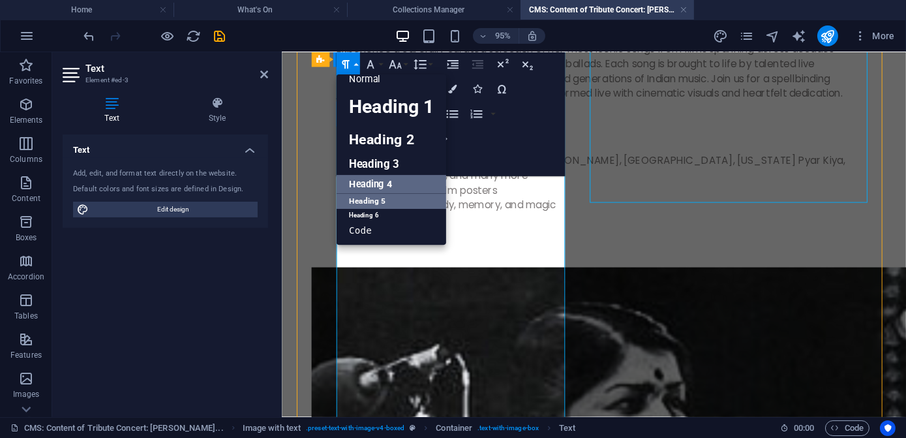
click at [358, 203] on link "Heading 5" at bounding box center [392, 202] width 110 height 16
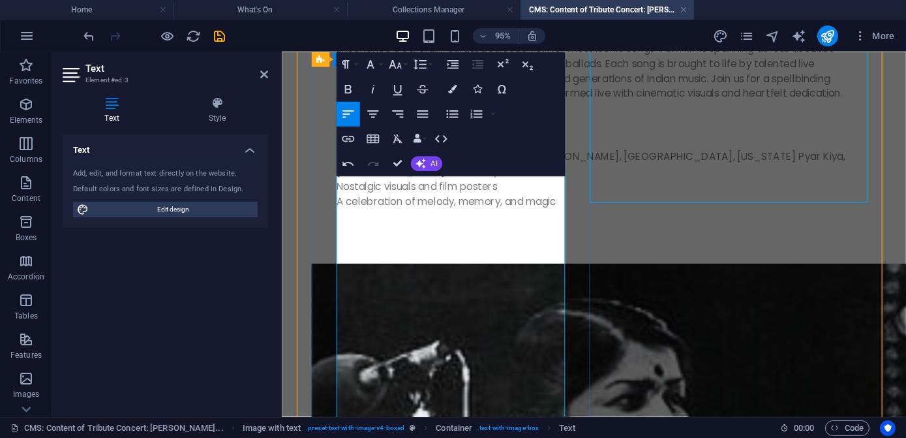
click at [454, 186] on p "Rare performances from iconic films like Razia Sultan, Silsila, Maine Pyar Kiya…" at bounding box center [610, 170] width 542 height 31
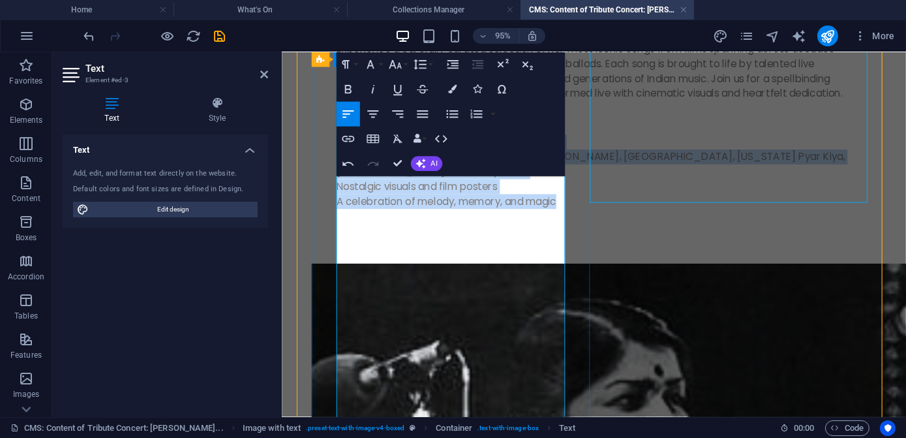
drag, startPoint x: 341, startPoint y: 323, endPoint x: 573, endPoint y: 420, distance: 252.4
click at [573, 249] on div "Join us for a soul-stirring musical journey celebrating the eternal voice of th…" at bounding box center [610, 113] width 542 height 270
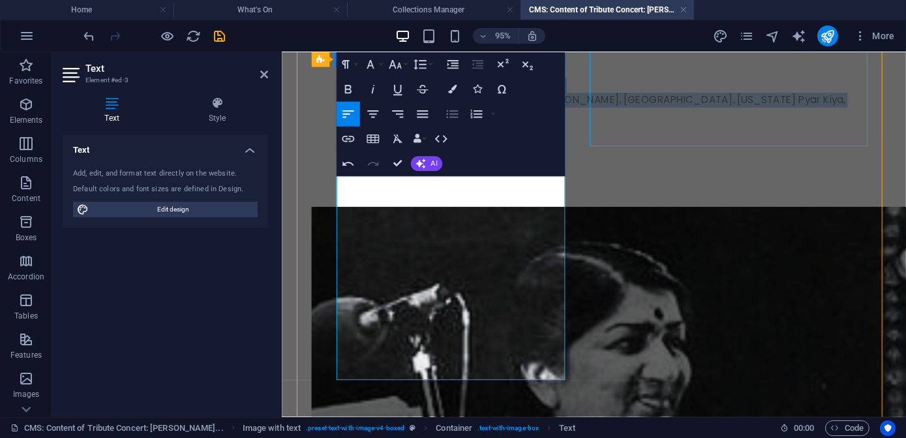
click at [452, 114] on icon "button" at bounding box center [452, 114] width 12 height 8
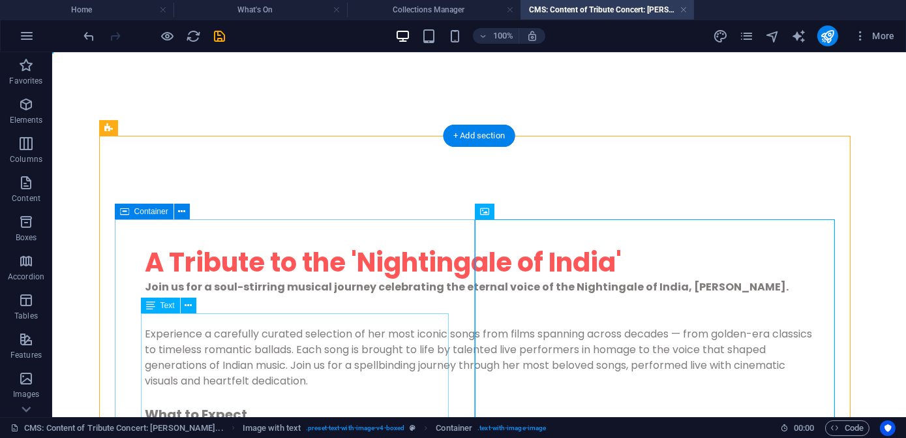
scroll to position [237, 0]
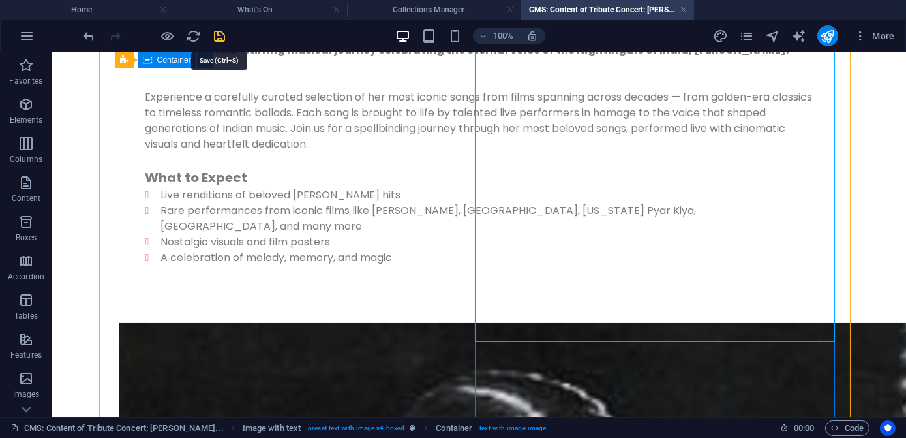
click at [224, 34] on icon "save" at bounding box center [220, 36] width 15 height 15
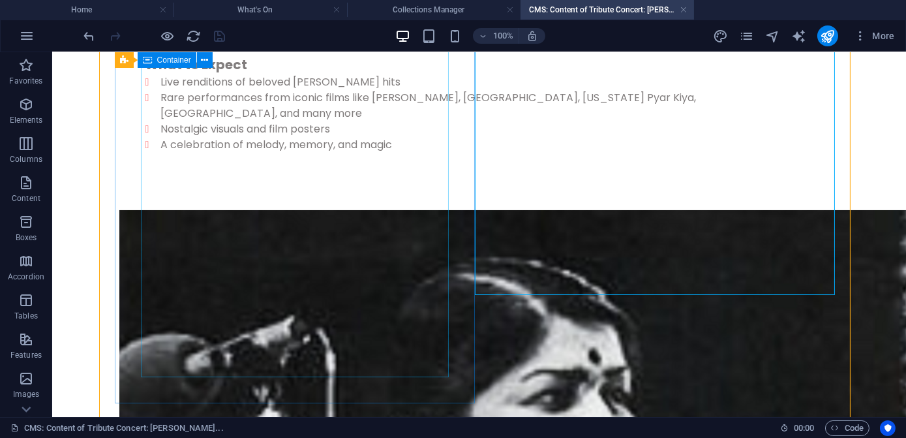
scroll to position [471, 0]
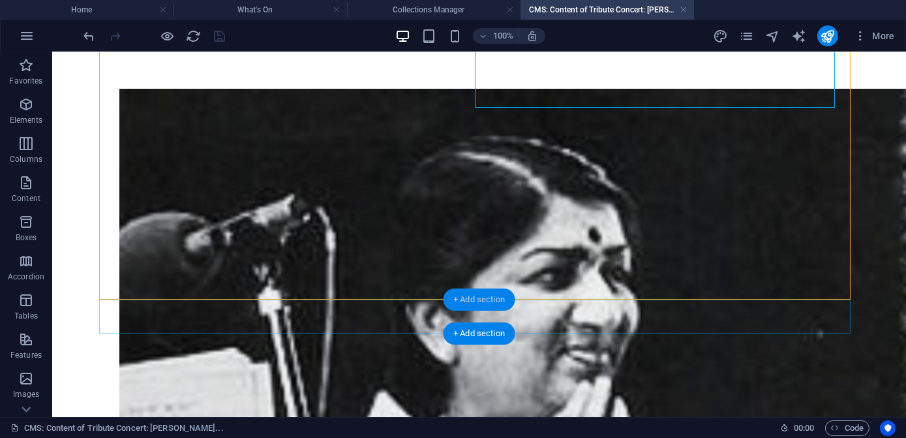
click at [478, 301] on div "+ Add section" at bounding box center [479, 299] width 72 height 22
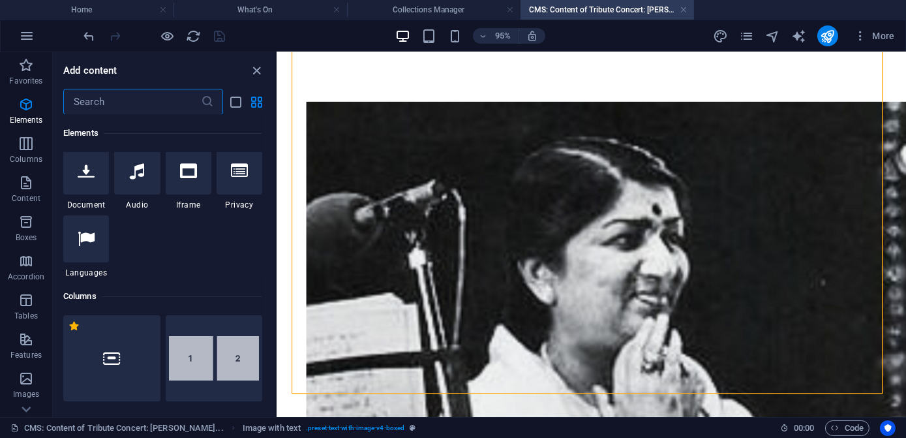
scroll to position [567, 0]
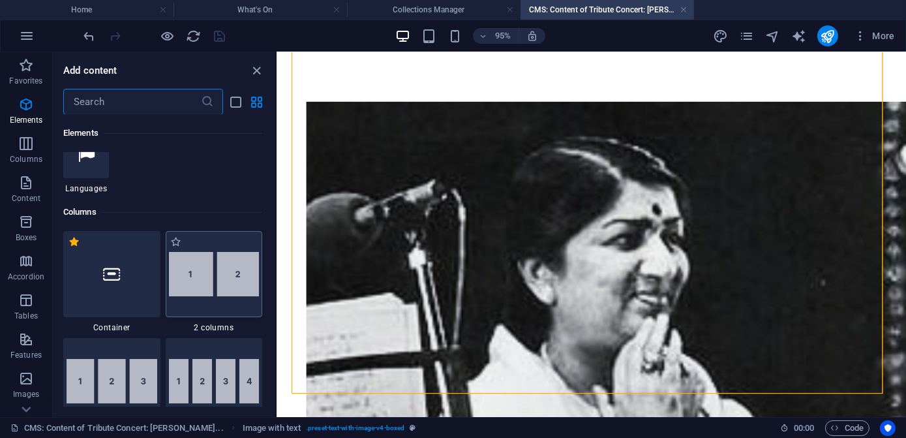
click at [217, 285] on img at bounding box center [214, 274] width 91 height 44
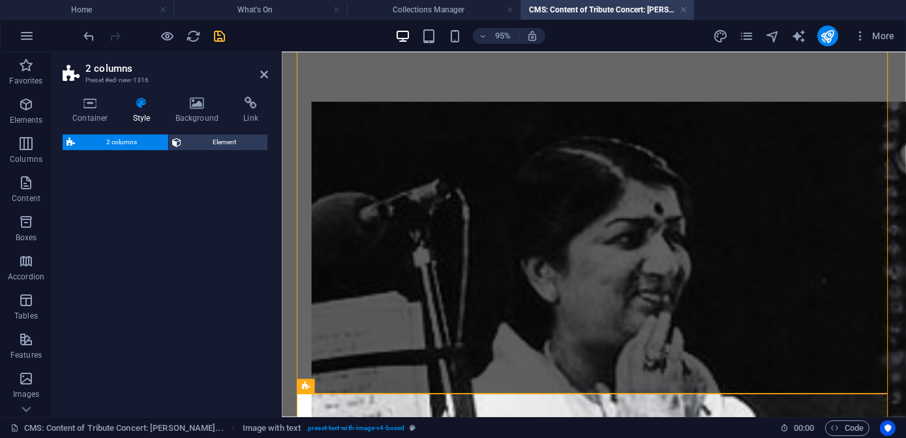
select select "rem"
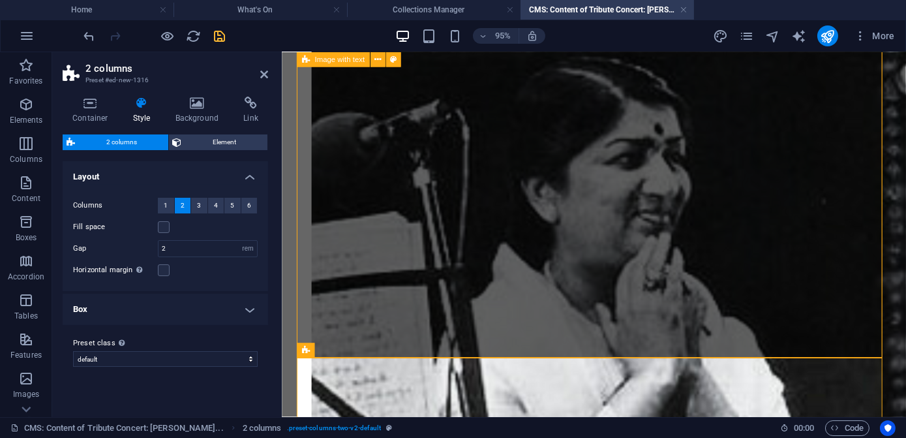
scroll to position [709, 0]
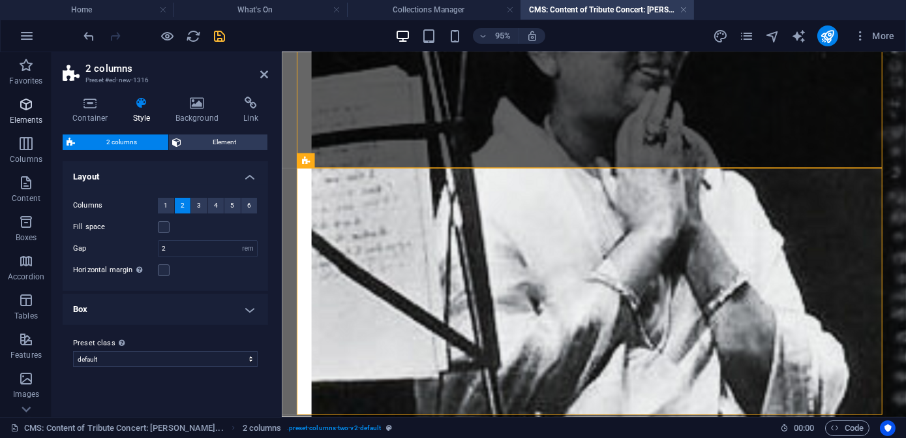
click at [24, 110] on icon "button" at bounding box center [26, 105] width 16 height 16
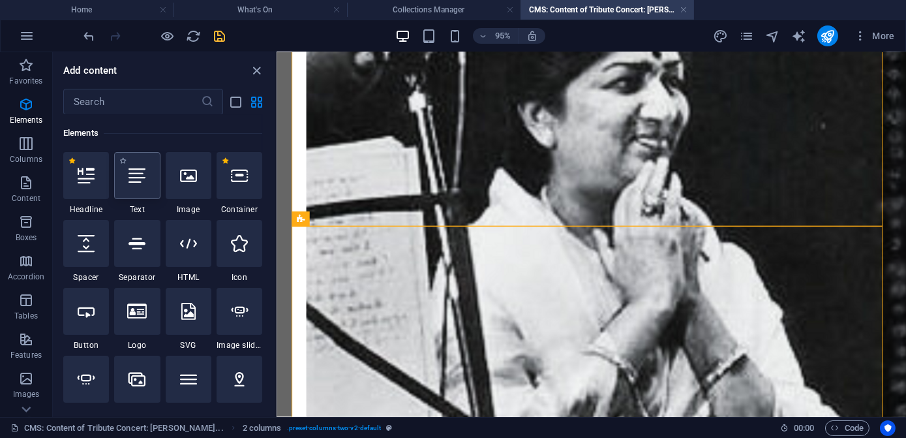
scroll to position [648, 0]
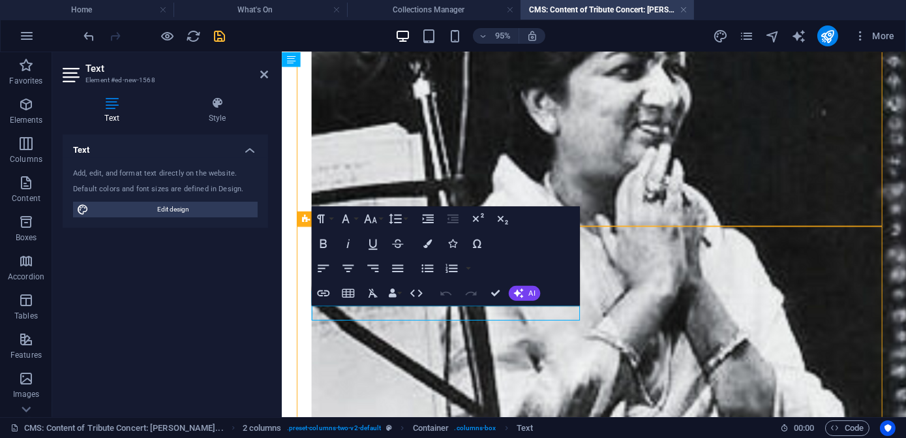
drag, startPoint x: 440, startPoint y: 325, endPoint x: 297, endPoint y: 322, distance: 142.9
click at [330, 220] on button "Paragraph Format" at bounding box center [323, 218] width 23 height 25
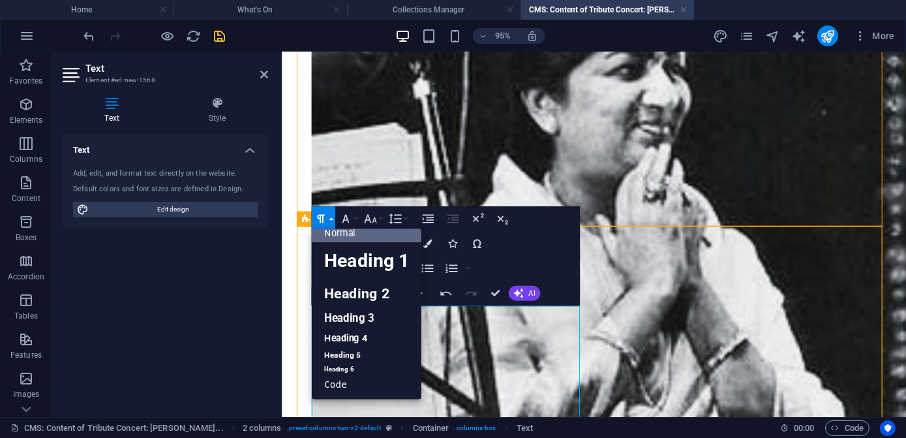
scroll to position [10, 0]
click at [328, 331] on link "Heading 4" at bounding box center [367, 338] width 110 height 19
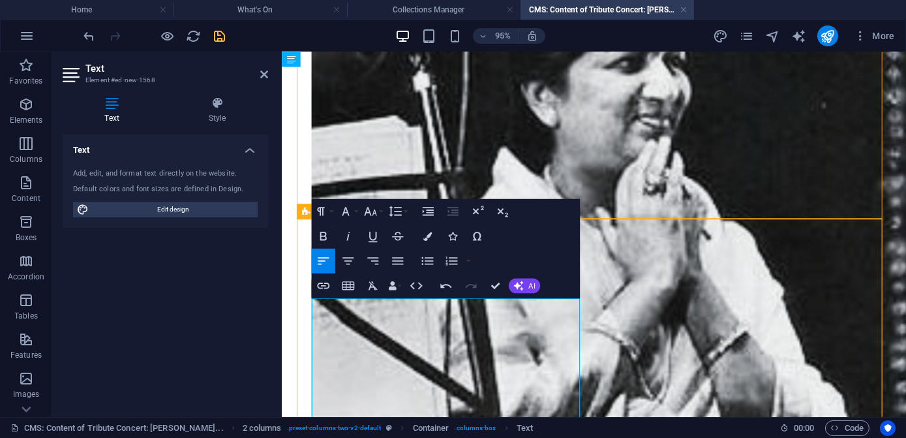
drag, startPoint x: 313, startPoint y: 373, endPoint x: 415, endPoint y: 367, distance: 102.0
click at [322, 236] on icon "button" at bounding box center [323, 236] width 7 height 8
drag, startPoint x: 449, startPoint y: 373, endPoint x: 499, endPoint y: 371, distance: 50.3
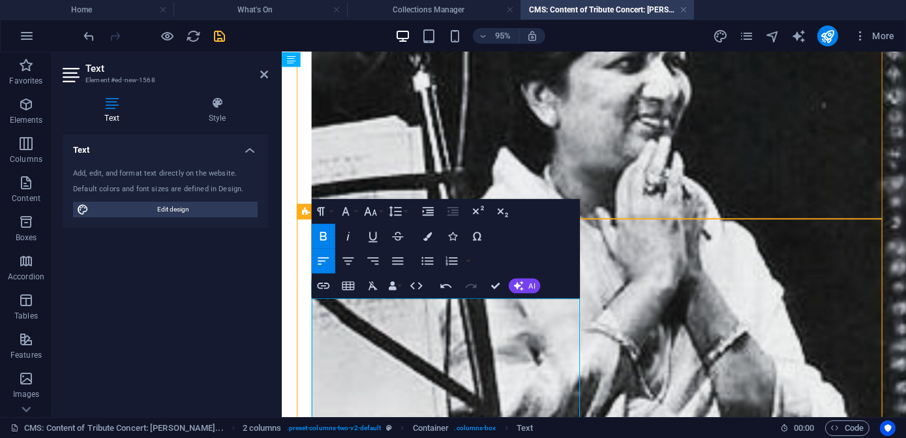
click at [324, 234] on icon "button" at bounding box center [323, 236] width 15 height 15
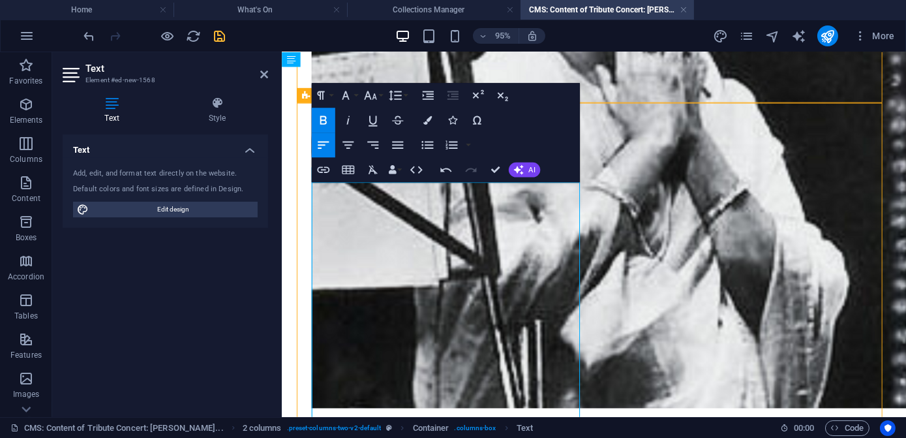
scroll to position [833, 0]
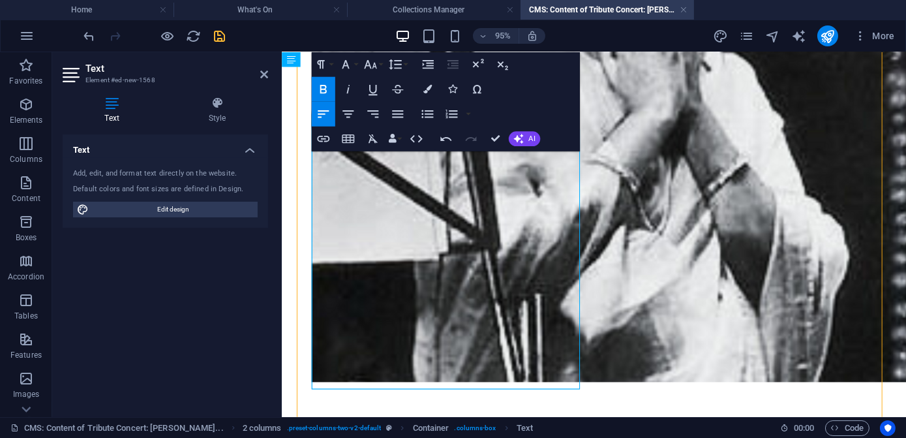
drag, startPoint x: 376, startPoint y: 243, endPoint x: 310, endPoint y: 239, distance: 66.7
click at [324, 86] on icon "button" at bounding box center [323, 89] width 7 height 8
click at [429, 91] on icon "button" at bounding box center [427, 89] width 8 height 8
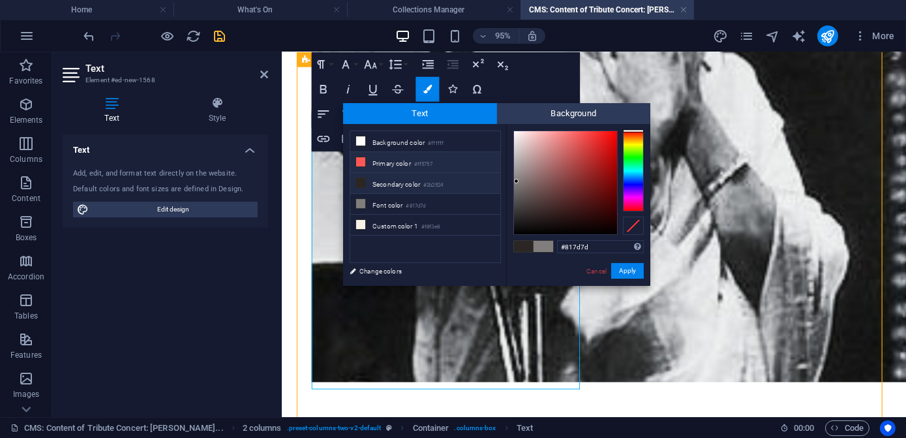
click at [358, 157] on icon at bounding box center [360, 161] width 9 height 9
type input "#ff5757"
click at [622, 269] on button "Apply" at bounding box center [627, 271] width 33 height 16
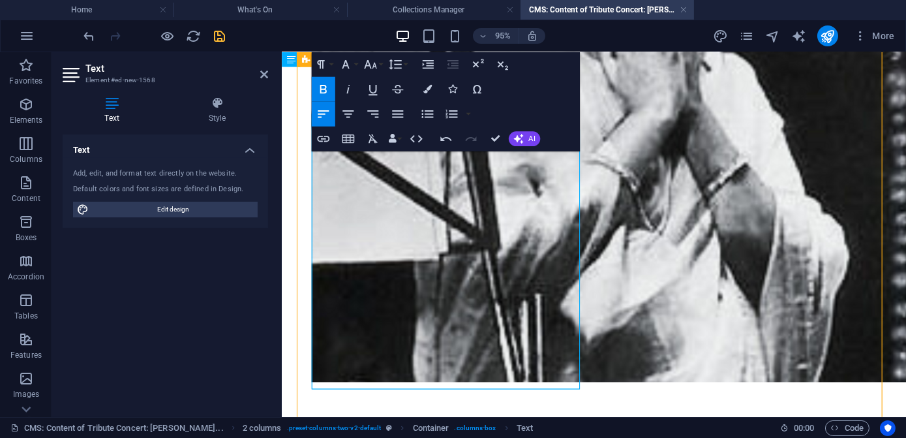
drag, startPoint x: 455, startPoint y: 242, endPoint x: 585, endPoint y: 239, distance: 130.5
click at [328, 93] on icon "button" at bounding box center [323, 89] width 15 height 15
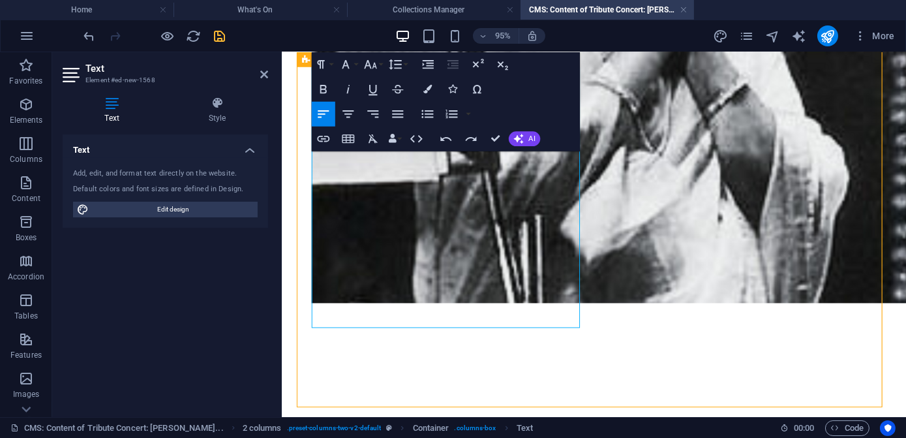
scroll to position [917, 0]
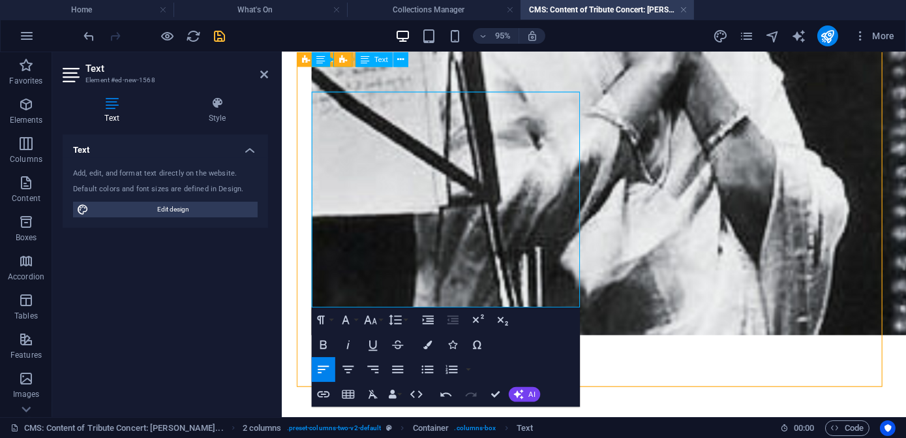
scroll to position [857, 0]
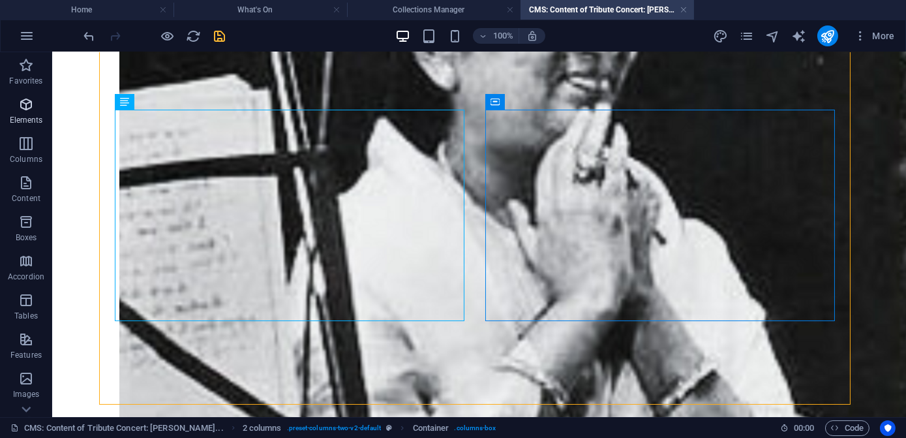
drag, startPoint x: 33, startPoint y: 108, endPoint x: 43, endPoint y: 126, distance: 20.5
click at [35, 108] on span "Elements" at bounding box center [26, 112] width 52 height 31
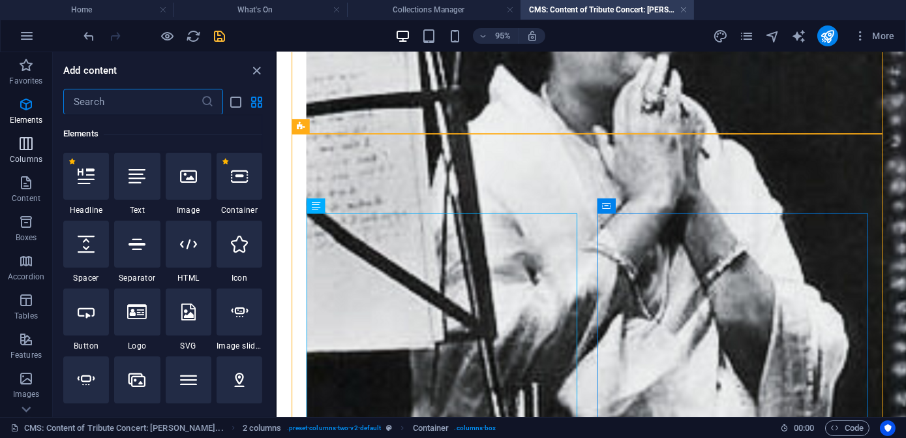
scroll to position [139, 0]
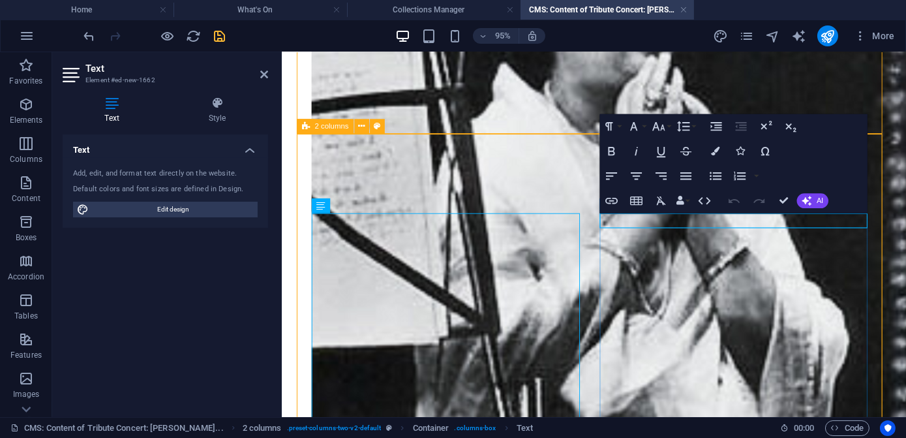
drag, startPoint x: 717, startPoint y: 228, endPoint x: 612, endPoint y: 225, distance: 105.1
drag, startPoint x: 710, startPoint y: 230, endPoint x: 612, endPoint y: 226, distance: 98.6
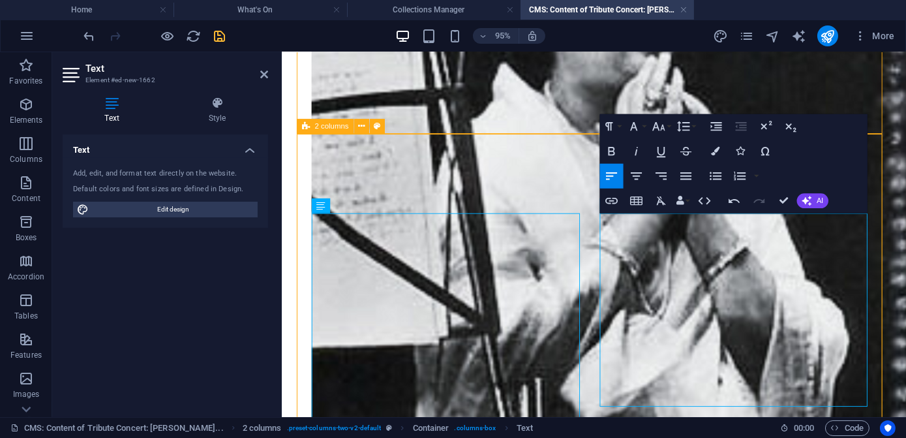
click at [616, 129] on icon "button" at bounding box center [609, 126] width 15 height 15
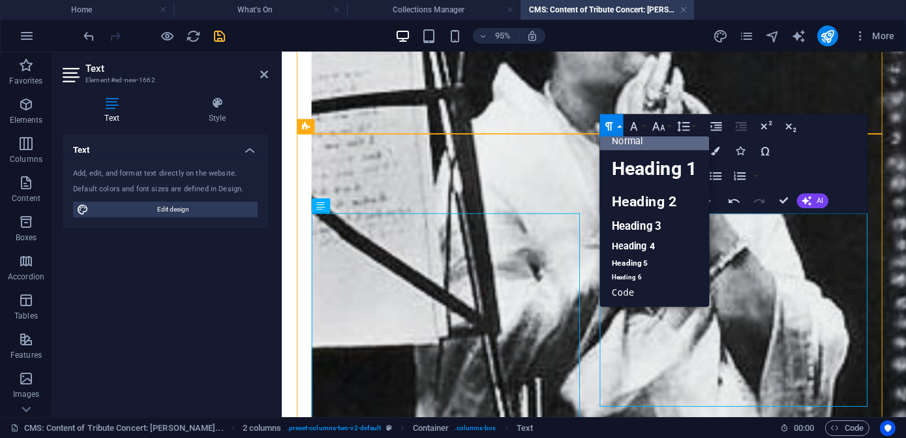
scroll to position [10, 0]
click at [628, 240] on link "Heading 4" at bounding box center [655, 246] width 110 height 19
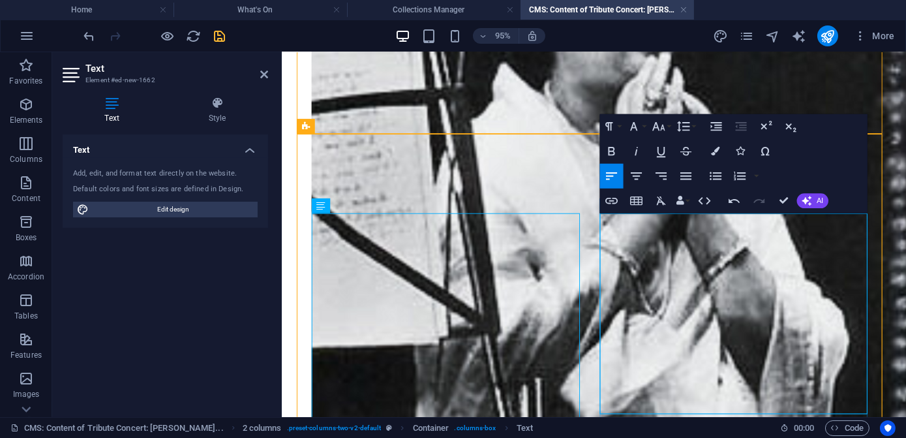
drag, startPoint x: 643, startPoint y: 255, endPoint x: 616, endPoint y: 253, distance: 27.5
drag, startPoint x: 645, startPoint y: 270, endPoint x: 613, endPoint y: 270, distance: 32.0
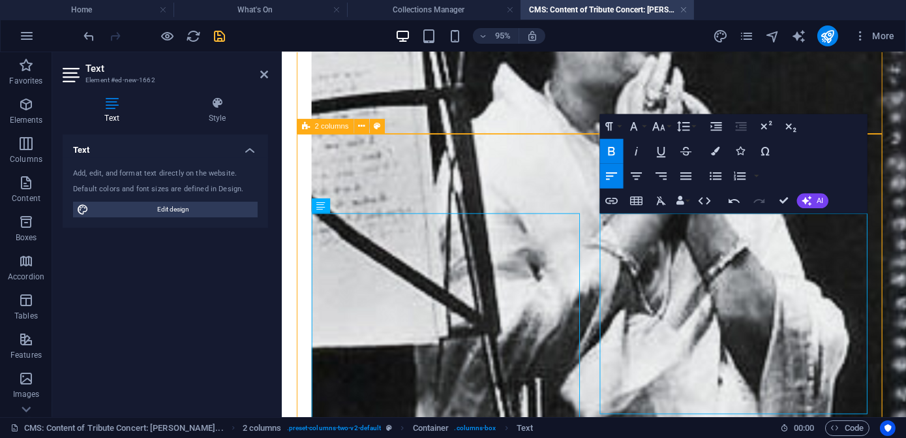
drag, startPoint x: 651, startPoint y: 317, endPoint x: 615, endPoint y: 317, distance: 36.5
drag, startPoint x: 655, startPoint y: 379, endPoint x: 611, endPoint y: 376, distance: 44.4
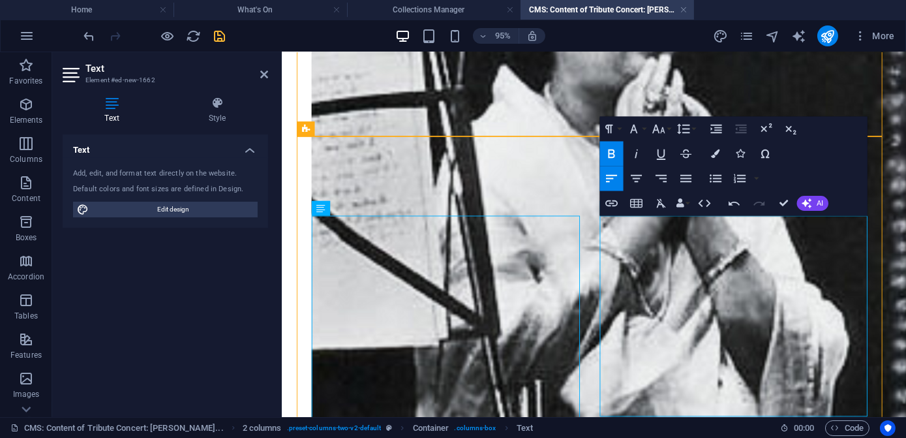
scroll to position [739, 0]
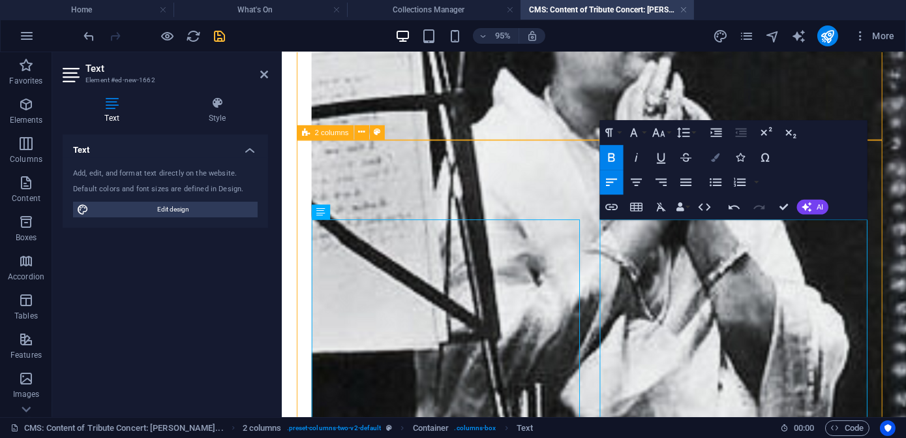
click at [715, 160] on icon "button" at bounding box center [715, 157] width 8 height 8
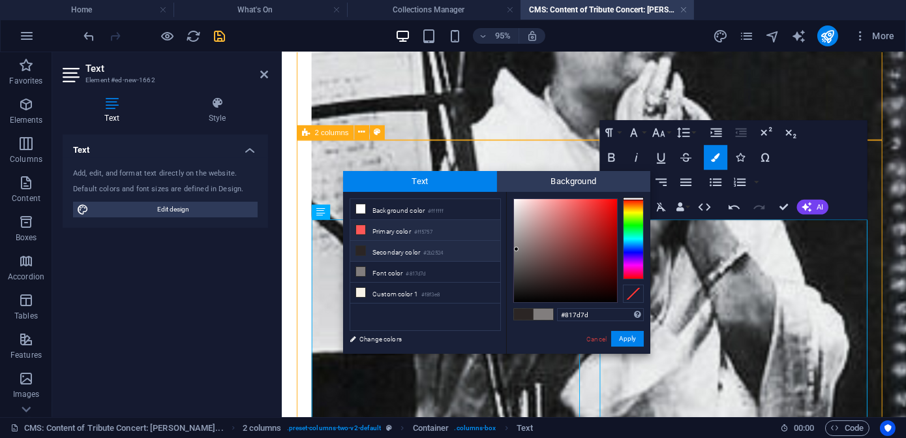
click at [367, 228] on li "Primary color #ff5757" at bounding box center [425, 230] width 150 height 21
click at [624, 335] on button "Apply" at bounding box center [627, 339] width 33 height 16
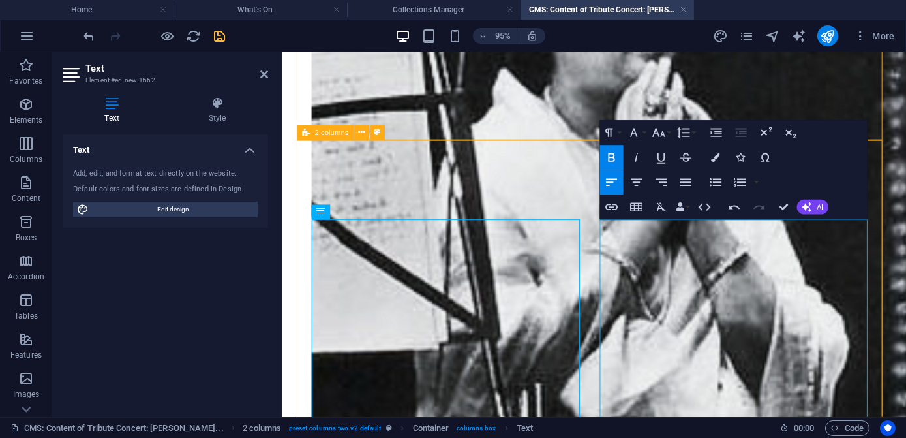
drag, startPoint x: 645, startPoint y: 318, endPoint x: 615, endPoint y: 318, distance: 30.0
click at [712, 162] on button "Colors" at bounding box center [715, 157] width 23 height 25
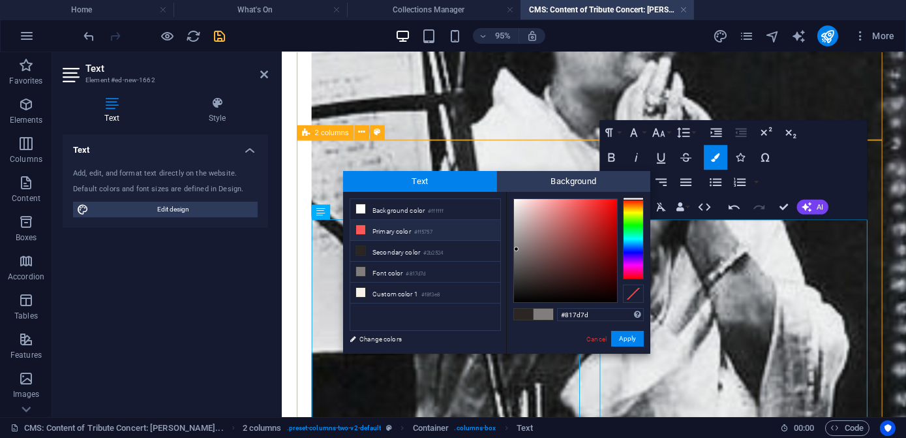
click at [376, 230] on li "Primary color #ff5757" at bounding box center [425, 230] width 150 height 21
click at [623, 338] on button "Apply" at bounding box center [627, 339] width 33 height 16
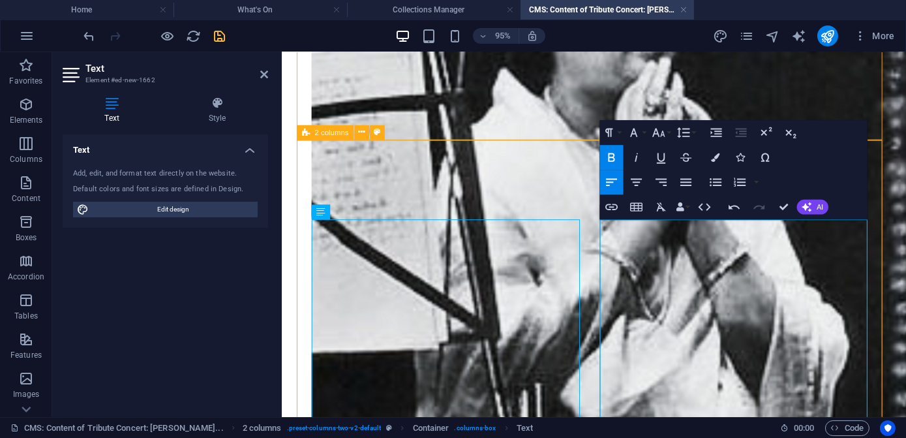
drag, startPoint x: 645, startPoint y: 276, endPoint x: 615, endPoint y: 275, distance: 30.0
click at [712, 160] on icon "button" at bounding box center [715, 157] width 8 height 8
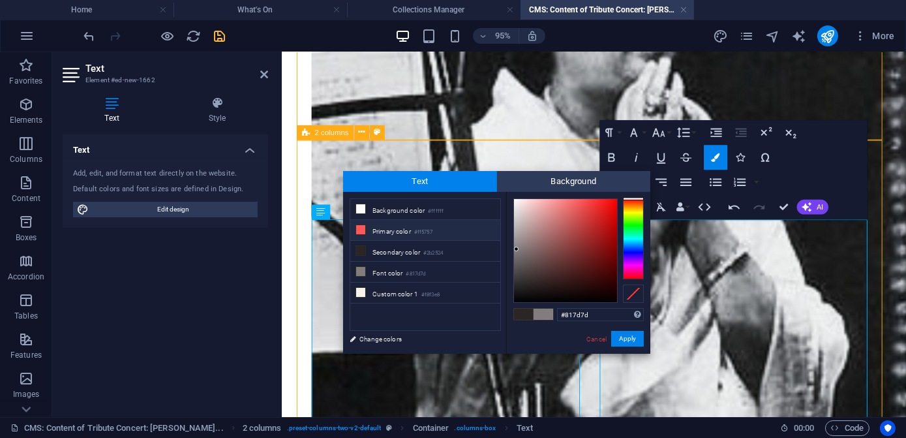
click at [376, 232] on li "Primary color #ff5757" at bounding box center [425, 230] width 150 height 21
click at [621, 341] on button "Apply" at bounding box center [627, 339] width 33 height 16
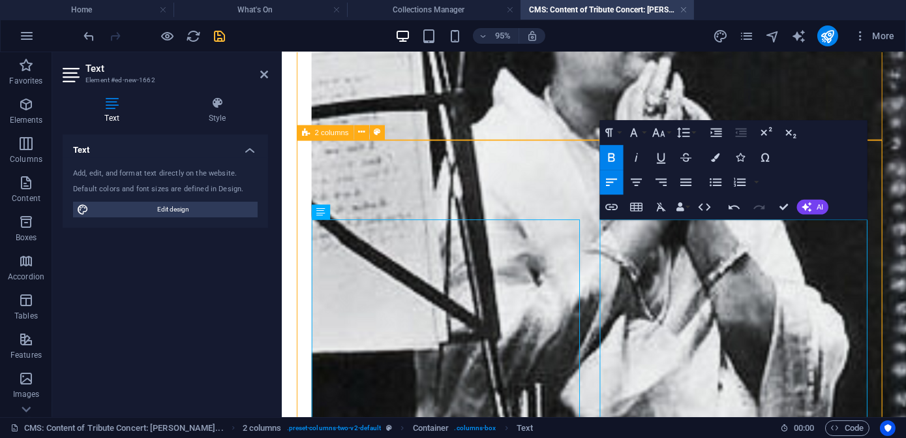
drag, startPoint x: 643, startPoint y: 258, endPoint x: 609, endPoint y: 260, distance: 34.0
click at [715, 162] on button "Colors" at bounding box center [715, 157] width 23 height 25
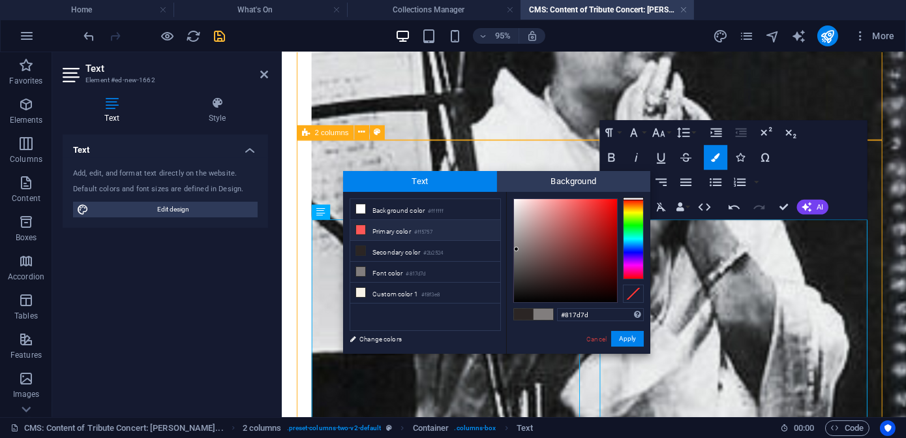
click at [393, 230] on li "Primary color #ff5757" at bounding box center [425, 230] width 150 height 21
type input "#ff5757"
click at [621, 339] on button "Apply" at bounding box center [627, 339] width 33 height 16
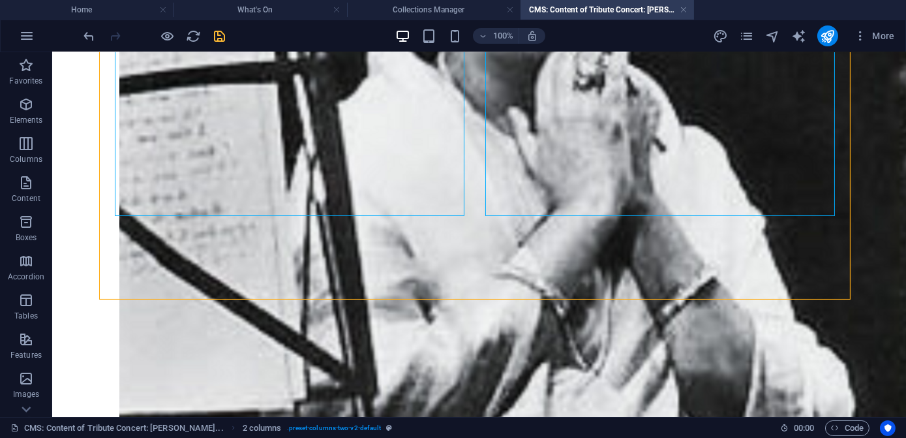
scroll to position [849, 0]
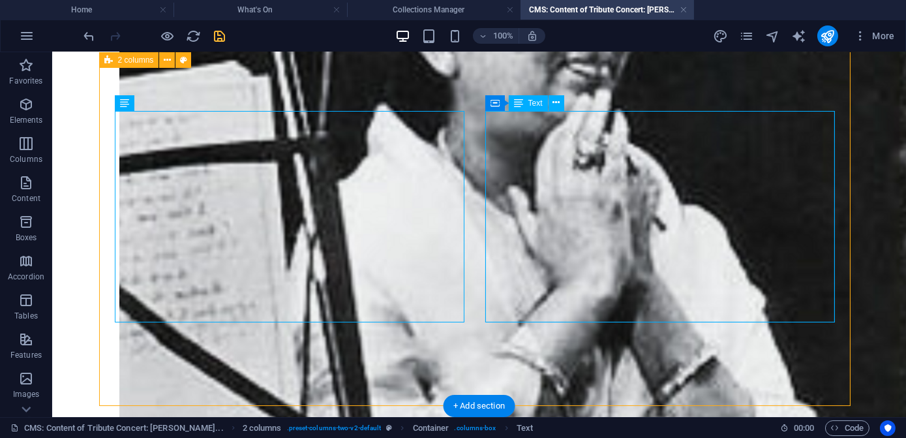
scroll to position [731, 0]
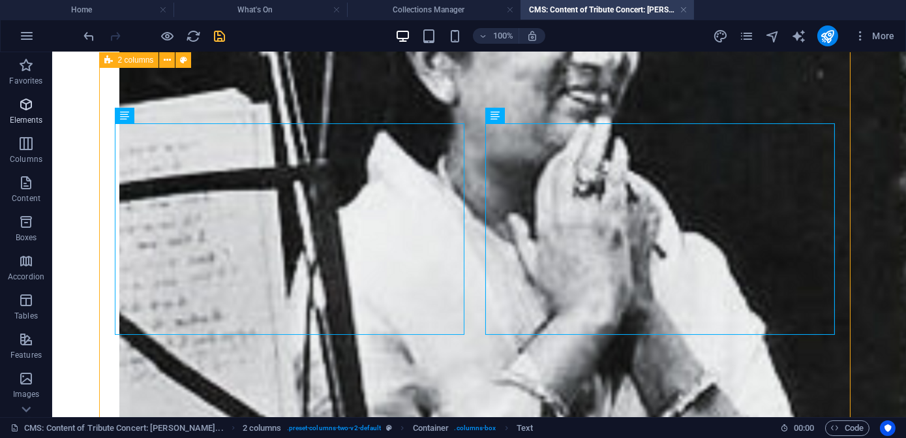
click at [27, 105] on icon "button" at bounding box center [26, 105] width 16 height 16
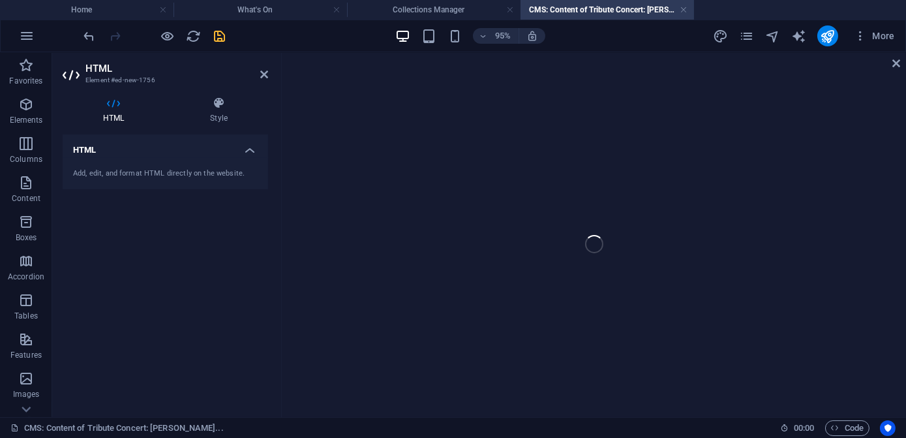
scroll to position [1125, 0]
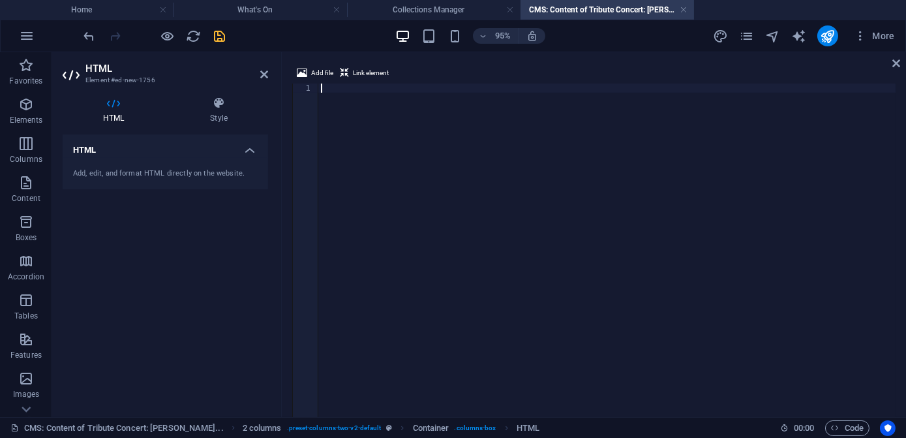
click at [351, 110] on div at bounding box center [606, 263] width 577 height 359
paste textarea "</script>"
type textarea "</script>"
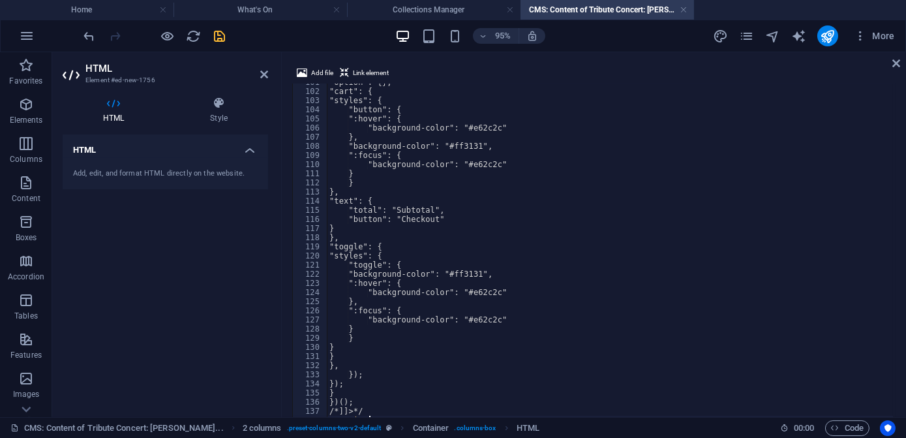
scroll to position [919, 0]
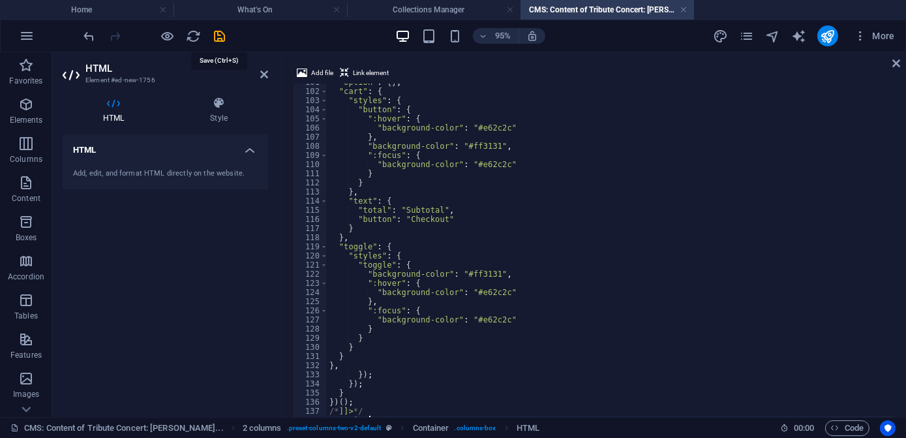
drag, startPoint x: 222, startPoint y: 37, endPoint x: 222, endPoint y: 45, distance: 7.8
click at [222, 37] on icon "save" at bounding box center [220, 36] width 15 height 15
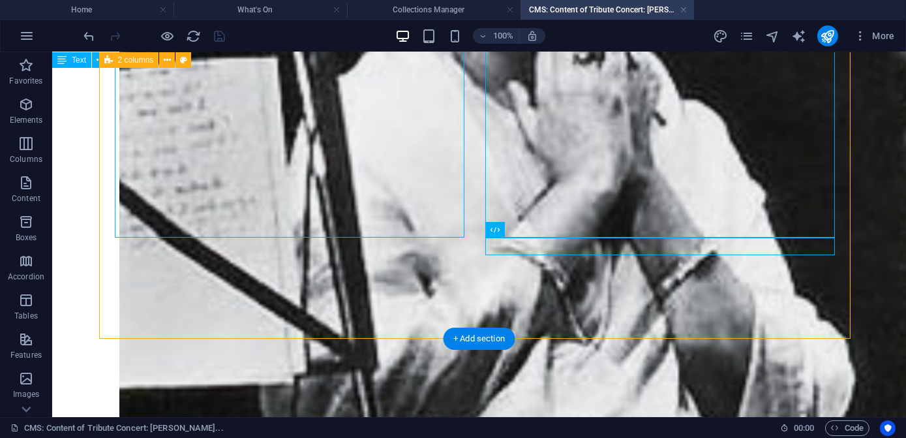
scroll to position [867, 0]
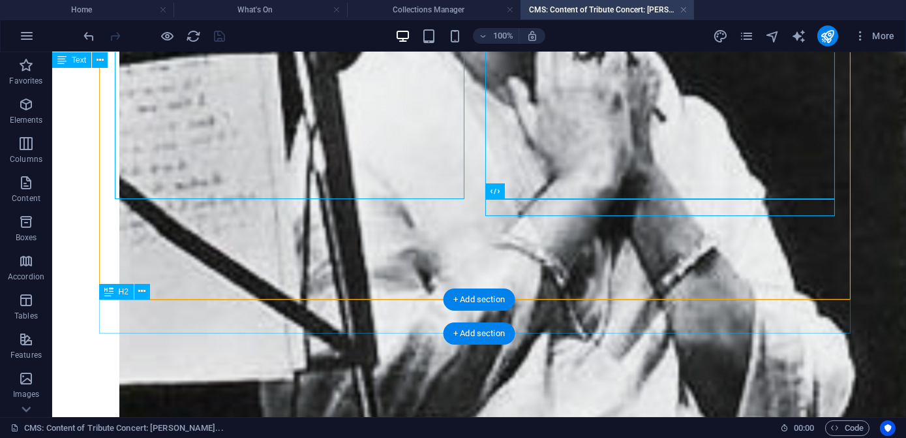
click at [129, 294] on div "H2" at bounding box center [116, 292] width 35 height 16
click at [141, 291] on icon at bounding box center [141, 291] width 7 height 14
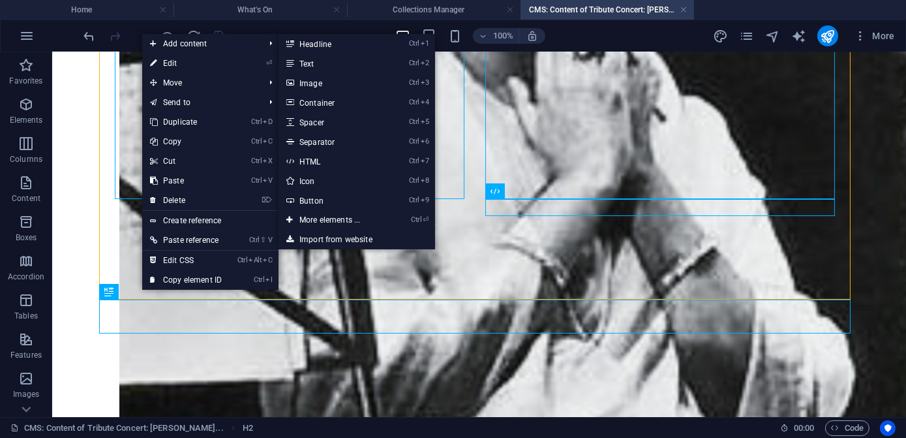
click at [172, 64] on link "⏎ Edit" at bounding box center [185, 63] width 87 height 20
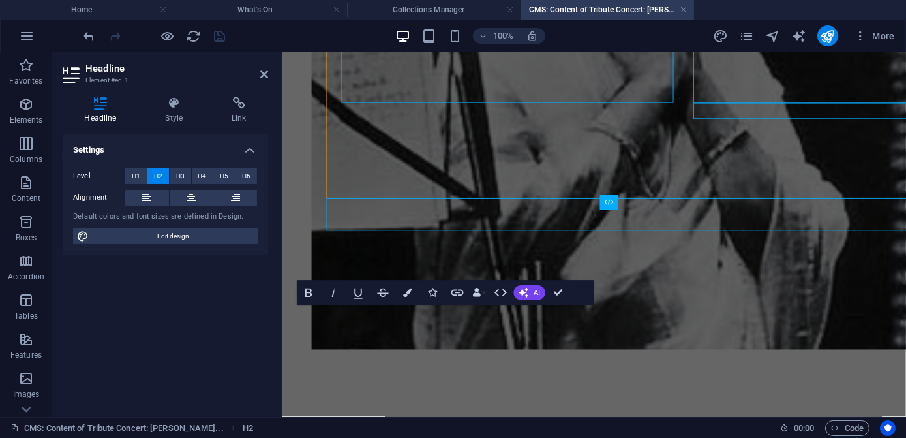
scroll to position [960, 0]
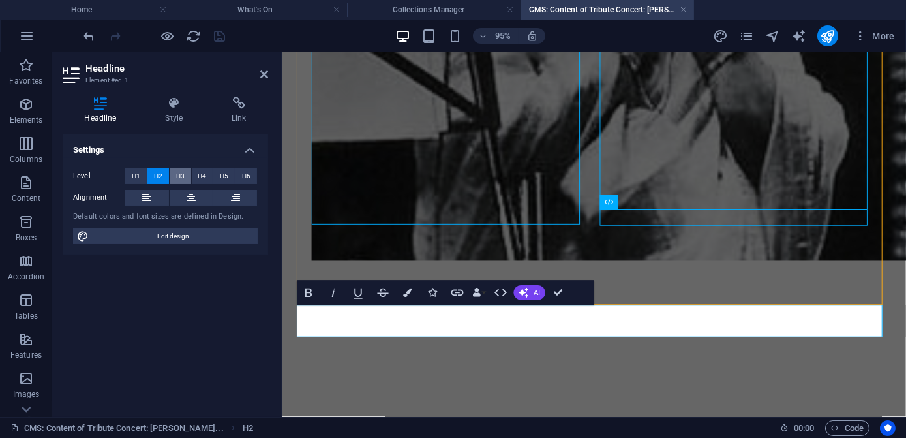
click at [180, 178] on span "H3" at bounding box center [180, 176] width 8 height 16
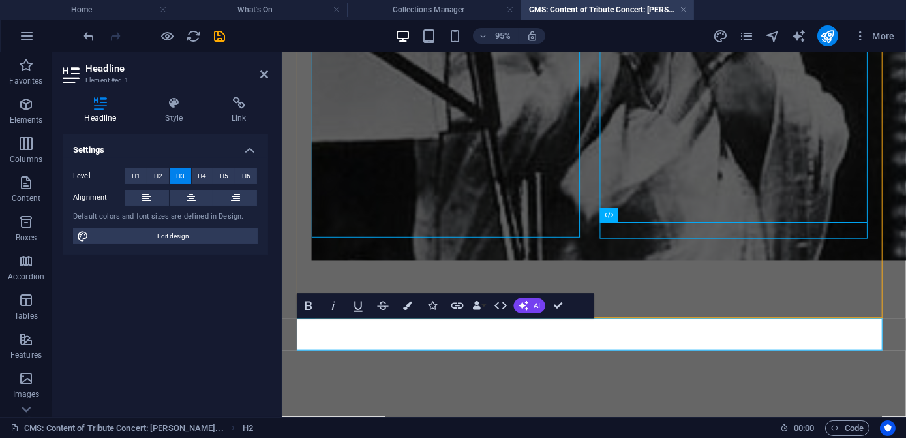
scroll to position [946, 0]
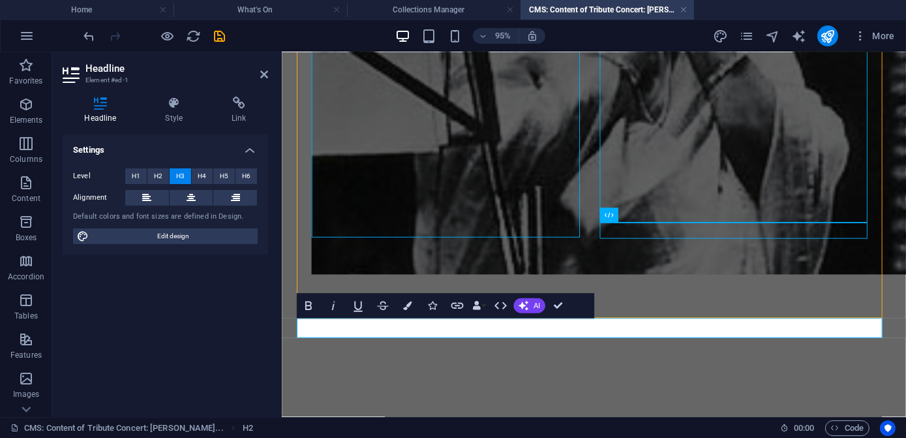
drag, startPoint x: 318, startPoint y: 335, endPoint x: 295, endPoint y: 336, distance: 22.8
click at [295, 336] on div "A Tribute to the 'Nightingale of India' Join us for a soul-stirring musical jou…" at bounding box center [609, 114] width 657 height 2016
click at [198, 202] on button at bounding box center [192, 198] width 44 height 16
click at [551, 386] on div "A Tribute to the 'Nightingale of India' Join us for a soul-stirring musical jou…" at bounding box center [609, 114] width 657 height 2016
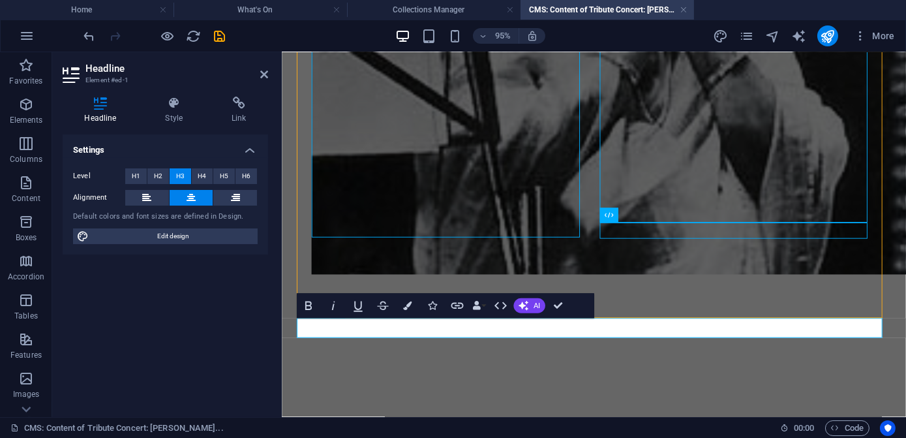
drag, startPoint x: 669, startPoint y: 344, endPoint x: 551, endPoint y: 332, distance: 118.0
click at [551, 332] on div "A Tribute to the 'Nightingale of India' Join us for a soul-stirring musical jou…" at bounding box center [610, 114] width 626 height 1849
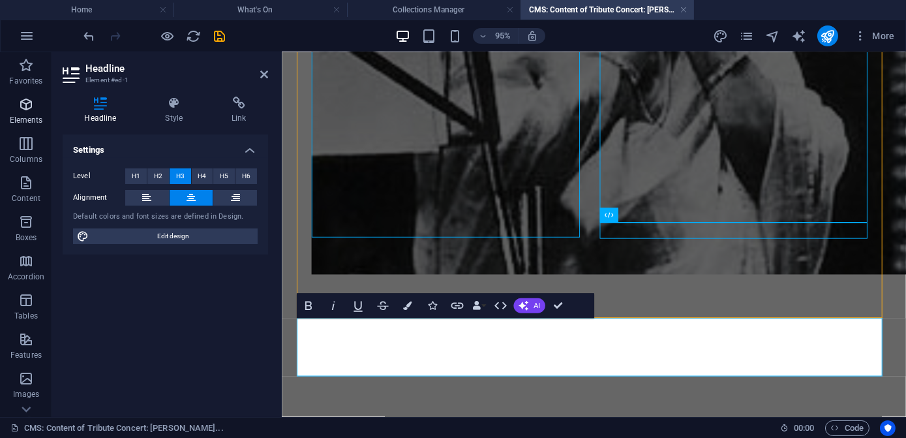
click at [21, 103] on icon "button" at bounding box center [26, 105] width 16 height 16
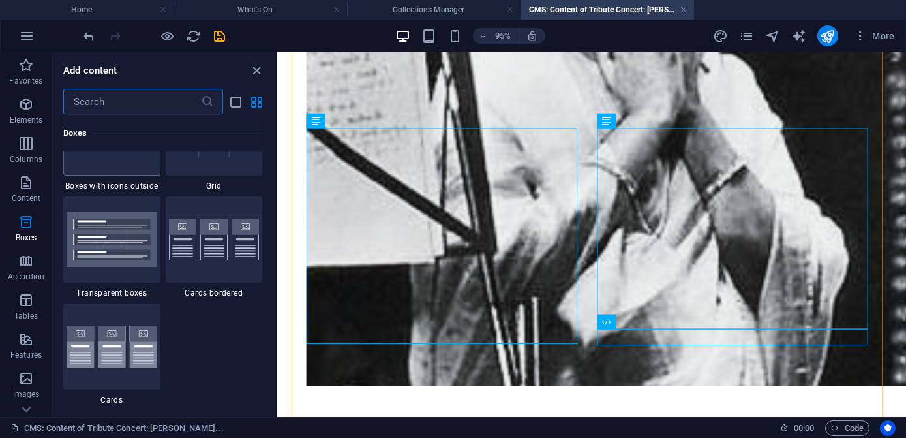
scroll to position [3994, 0]
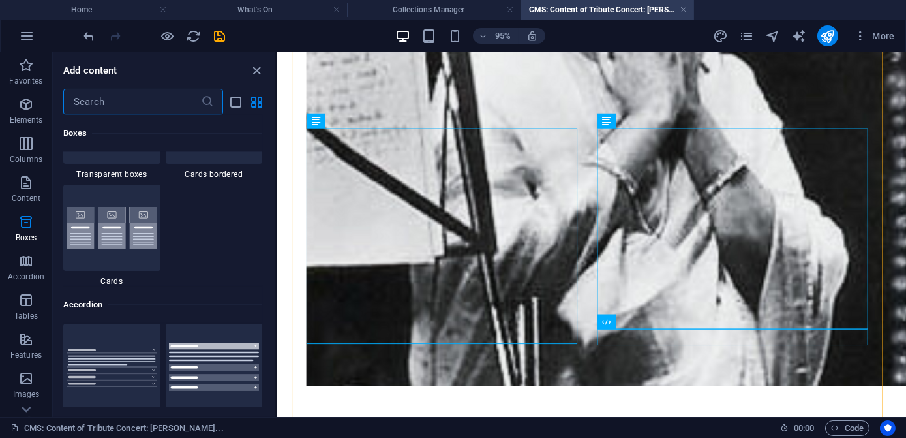
click at [147, 247] on img at bounding box center [112, 228] width 91 height 42
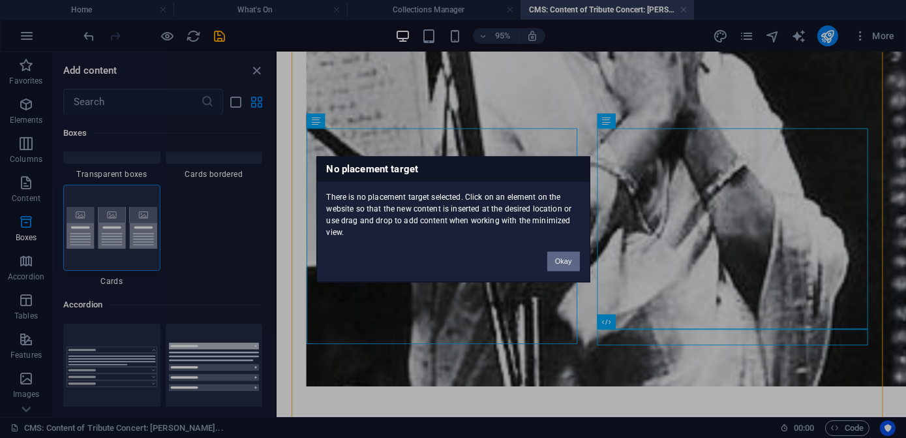
click at [569, 260] on button "Okay" at bounding box center [563, 261] width 33 height 20
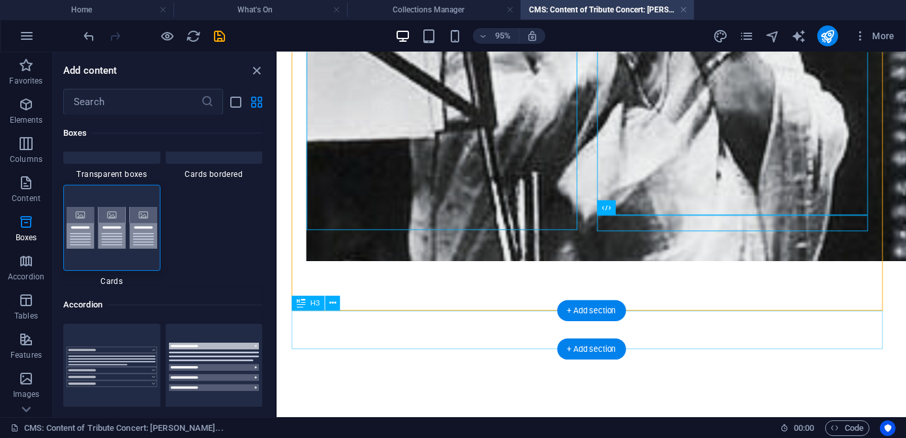
scroll to position [967, 0]
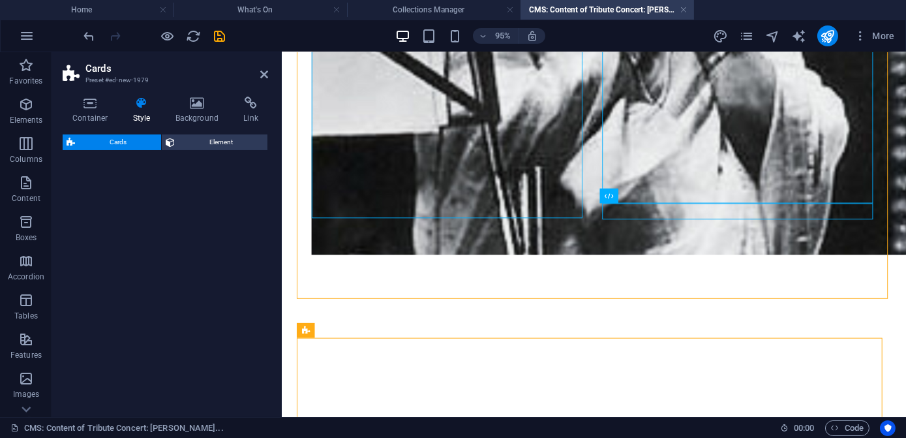
select select "rem"
select select "preset-image-boxes-v3-default"
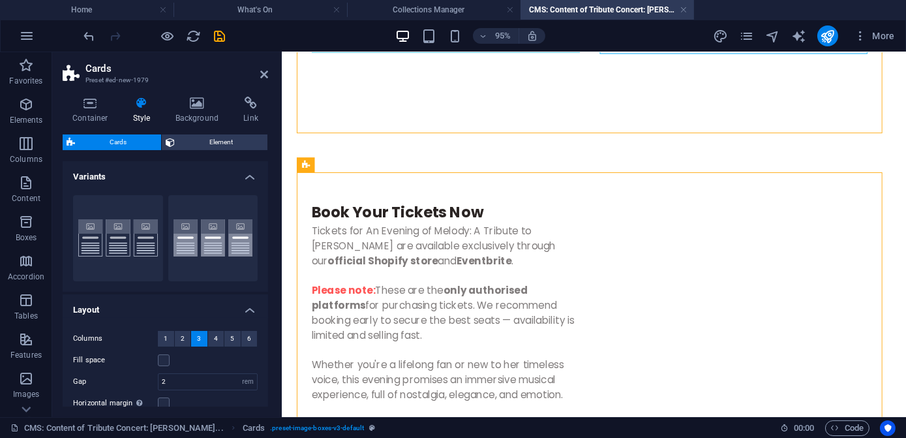
scroll to position [1204, 0]
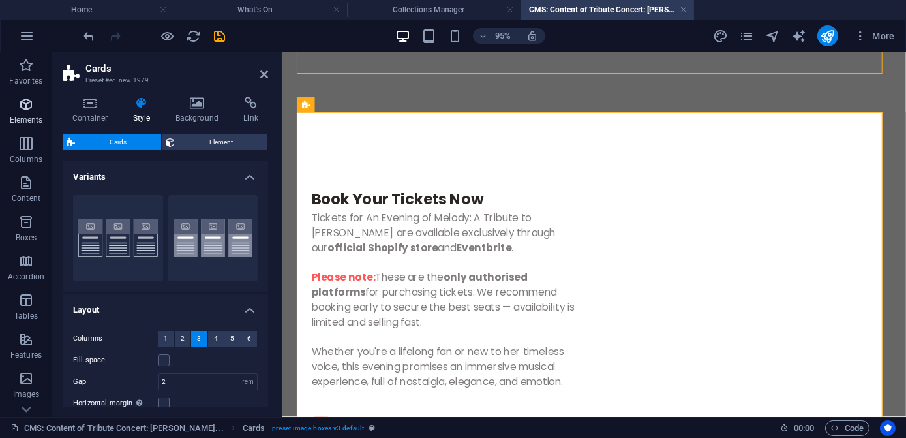
click at [31, 108] on icon "button" at bounding box center [26, 105] width 16 height 16
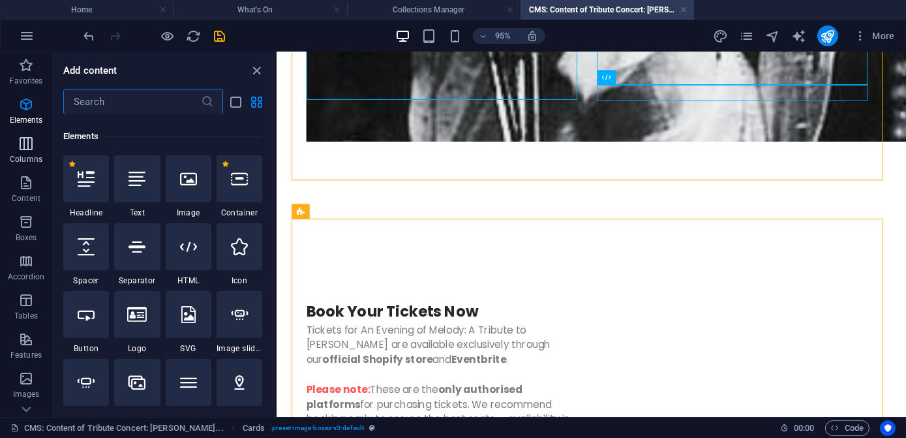
scroll to position [139, 0]
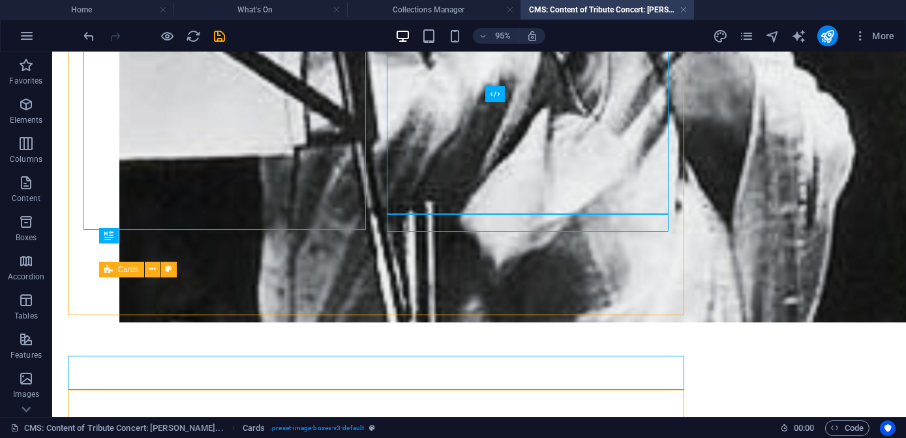
scroll to position [964, 0]
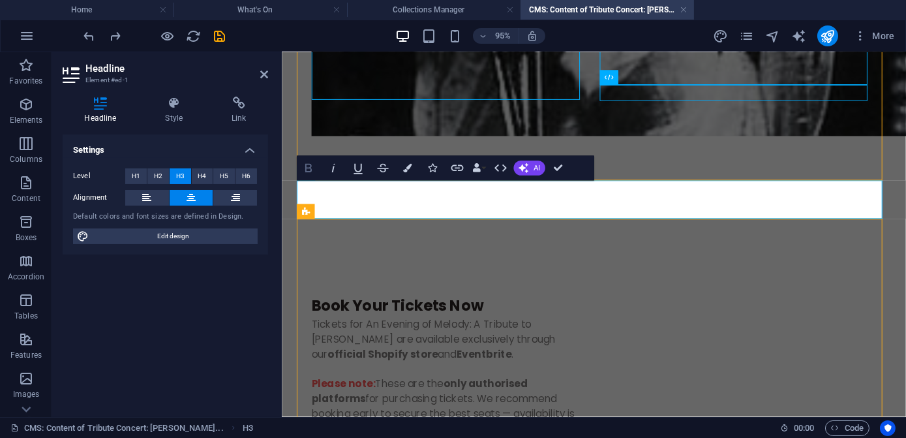
click at [308, 168] on icon "button" at bounding box center [308, 168] width 7 height 8
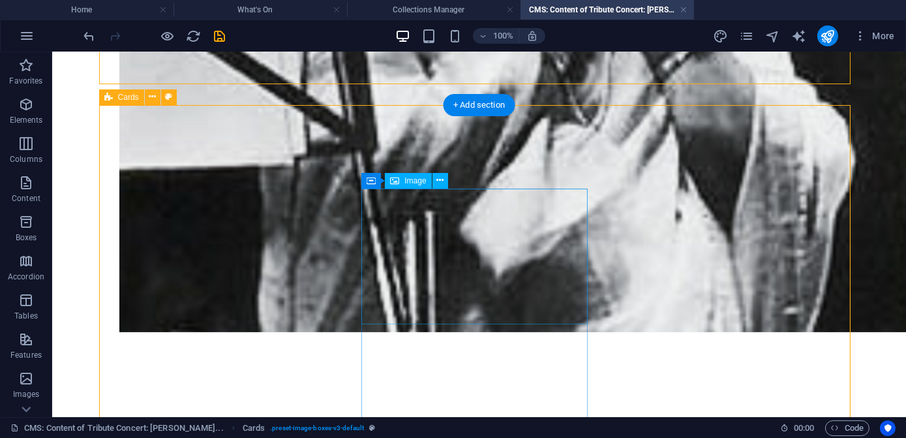
scroll to position [1141, 0]
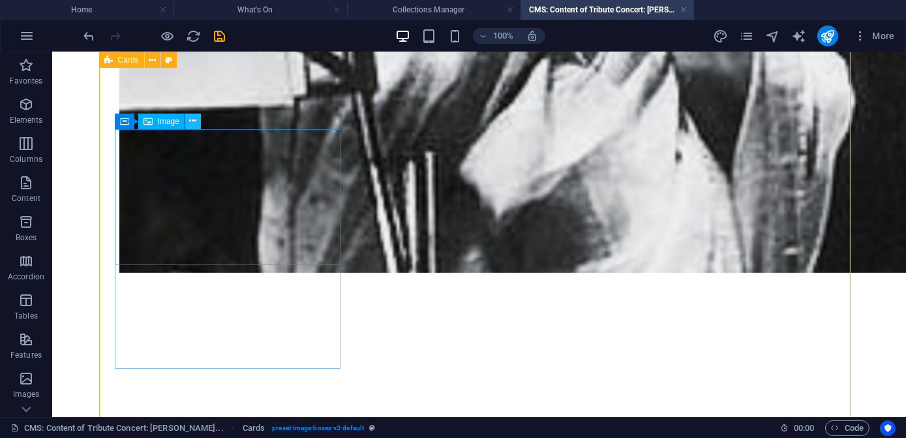
click at [194, 121] on icon at bounding box center [192, 121] width 7 height 14
select select "%"
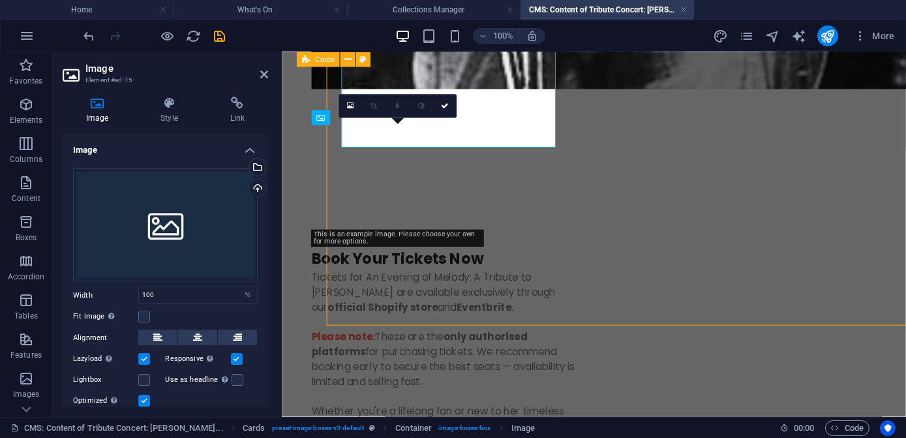
scroll to position [1253, 0]
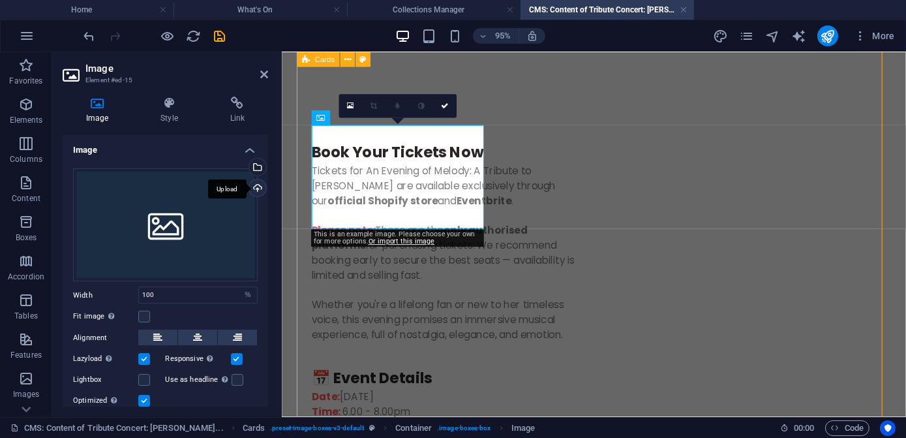
click at [256, 189] on div "Upload" at bounding box center [257, 189] width 20 height 20
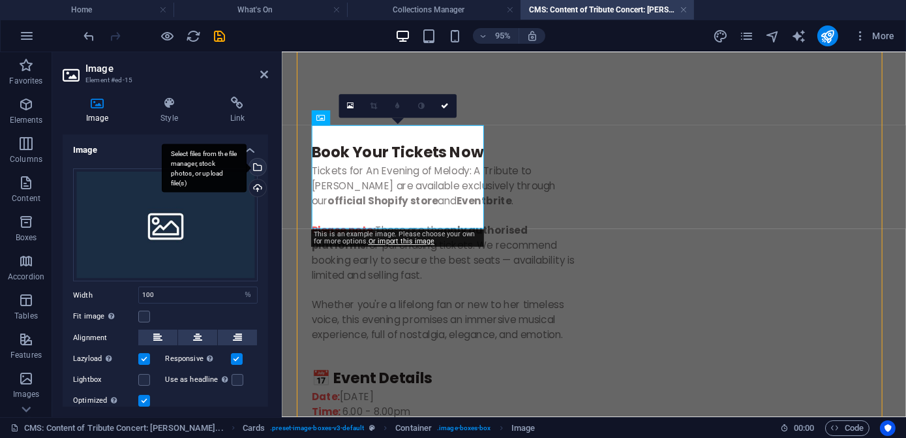
click at [247, 168] on div "Select files from the file manager, stock photos, or upload file(s)" at bounding box center [204, 168] width 85 height 49
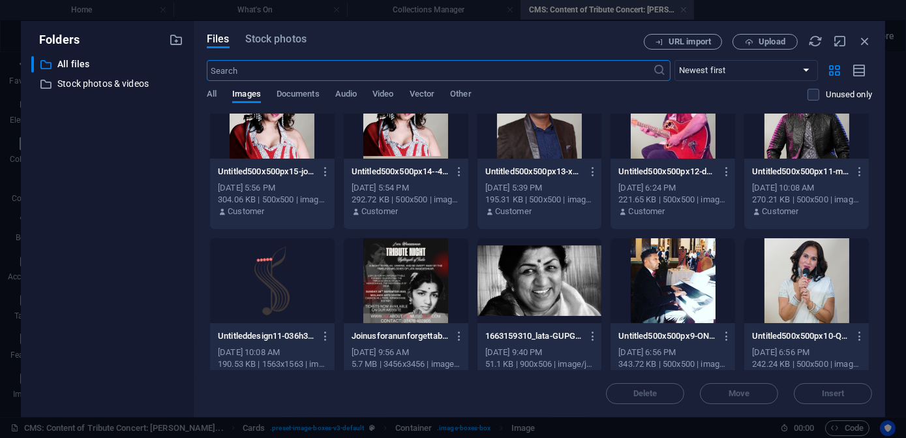
scroll to position [237, 0]
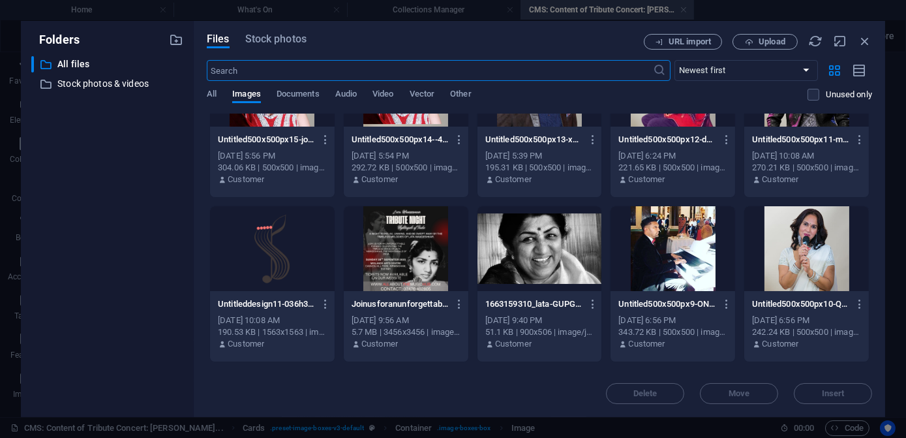
click at [817, 249] on div at bounding box center [806, 248] width 125 height 85
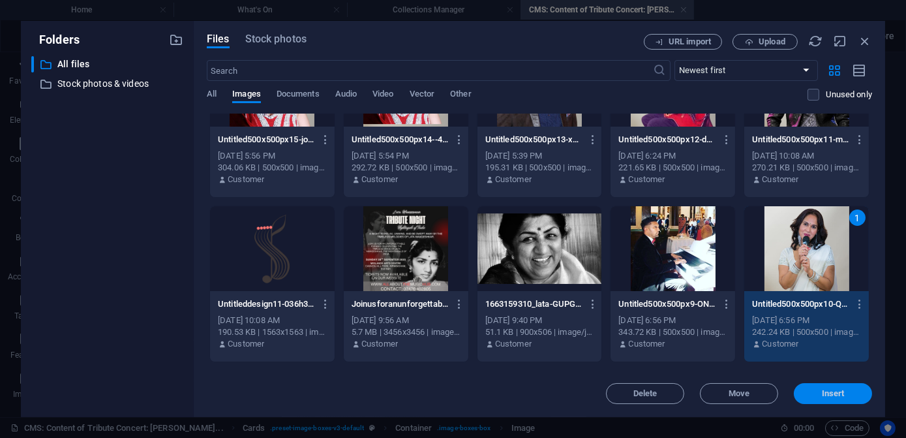
click at [832, 391] on span "Insert" at bounding box center [833, 394] width 23 height 8
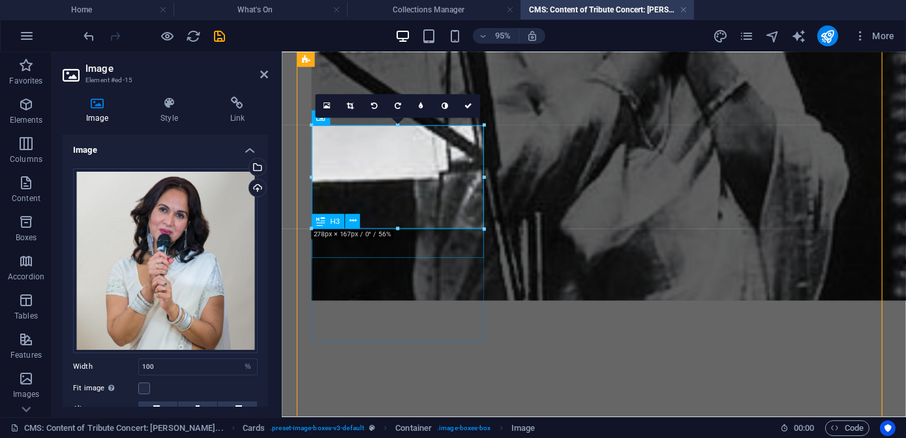
scroll to position [1253, 0]
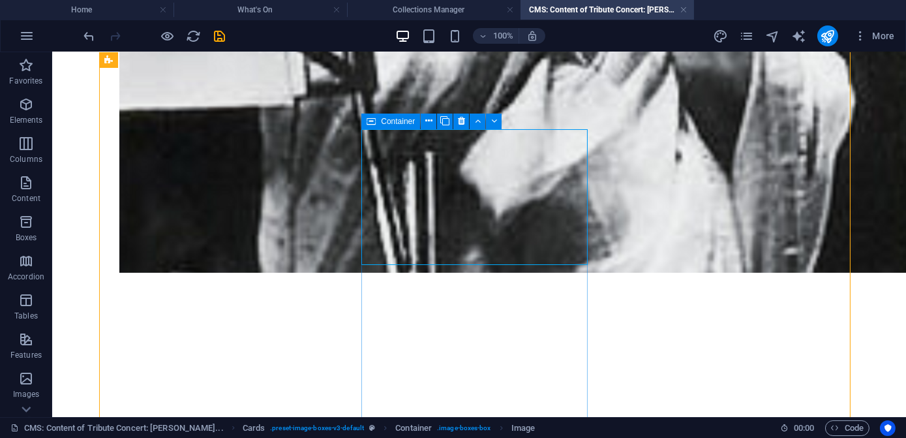
click at [392, 119] on span "Container" at bounding box center [398, 121] width 34 height 8
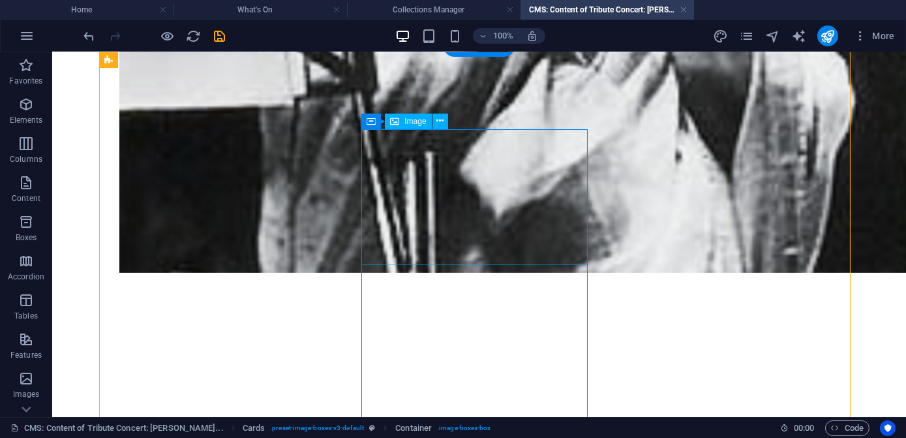
select select "%"
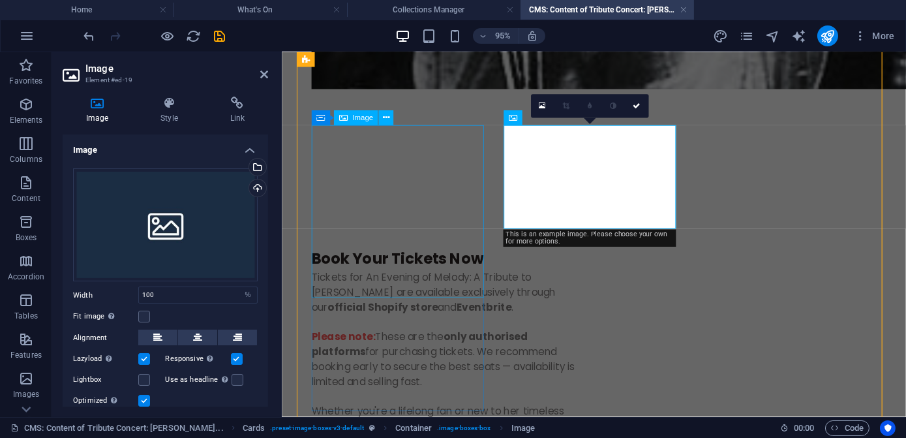
scroll to position [1253, 0]
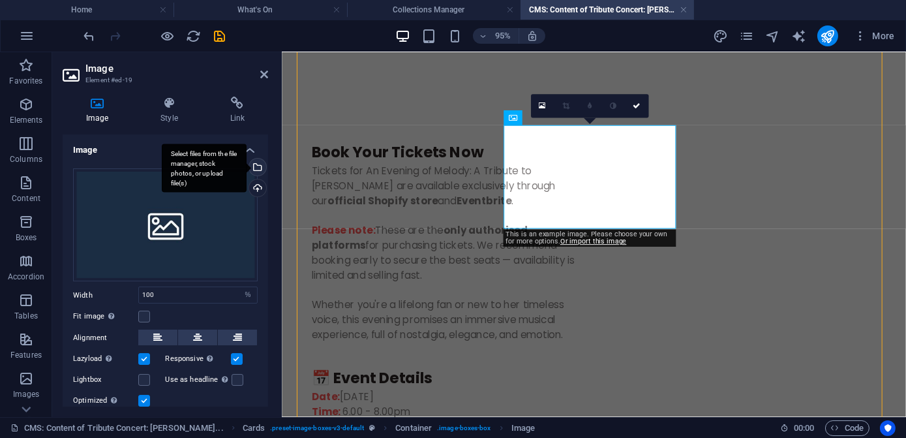
click at [259, 170] on div "Select files from the file manager, stock photos, or upload file(s)" at bounding box center [257, 169] width 20 height 20
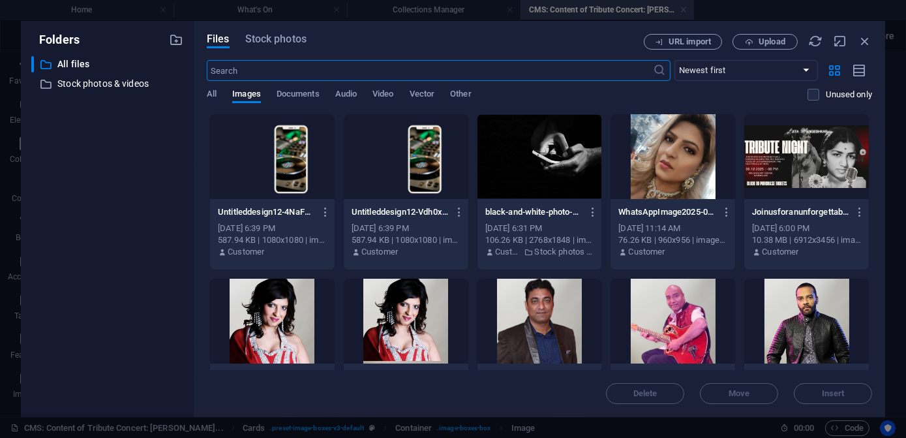
scroll to position [994, 0]
click at [660, 168] on div at bounding box center [673, 156] width 125 height 85
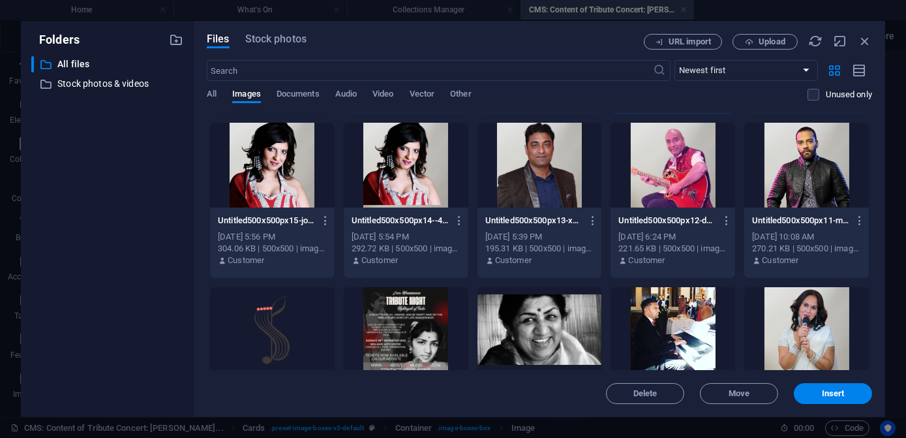
scroll to position [177, 0]
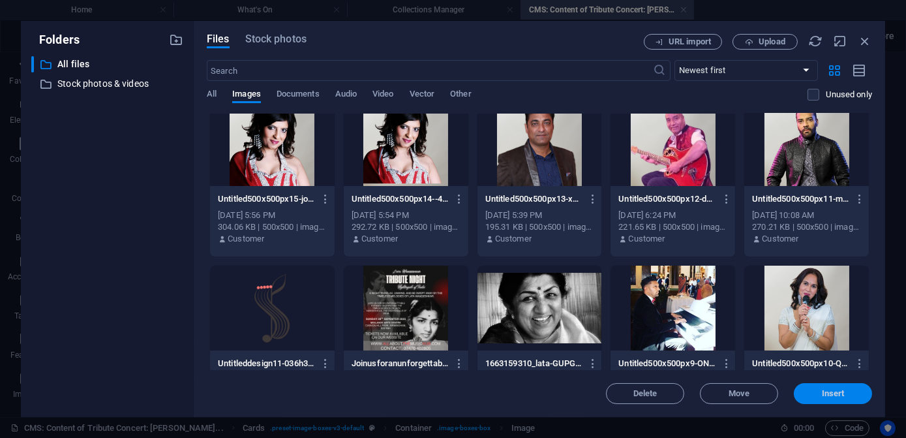
drag, startPoint x: 825, startPoint y: 390, endPoint x: 333, endPoint y: 251, distance: 511.6
click at [825, 390] on span "Insert" at bounding box center [833, 394] width 23 height 8
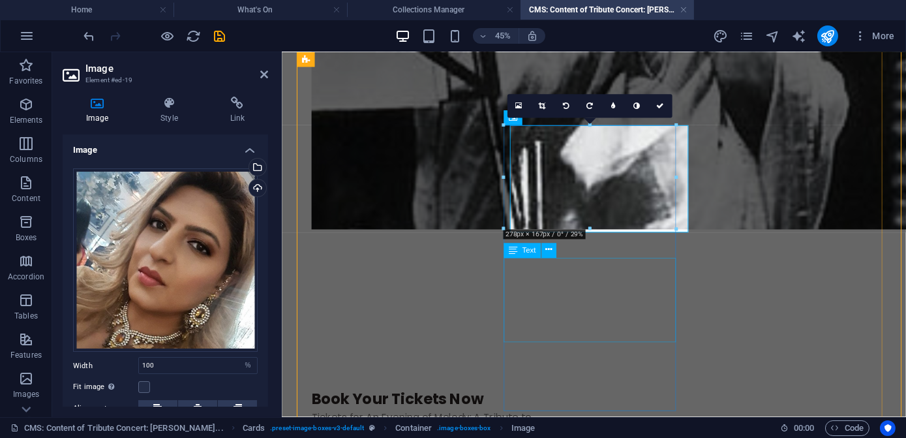
scroll to position [1253, 0]
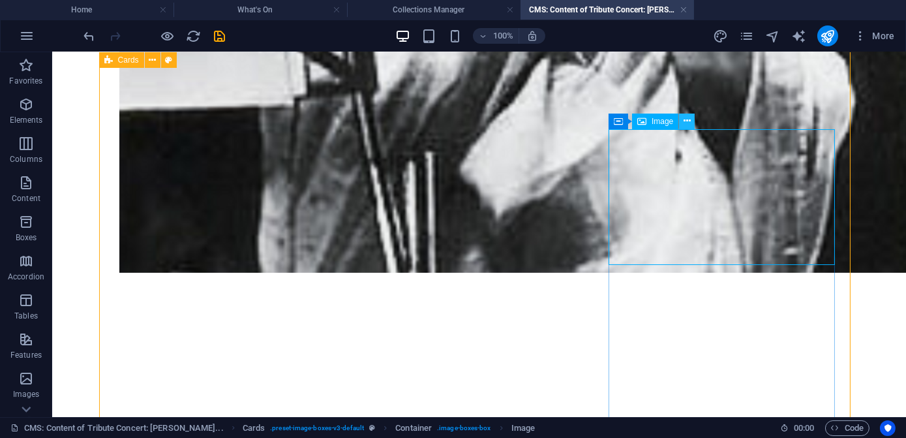
click at [689, 124] on icon at bounding box center [687, 121] width 7 height 14
select select "%"
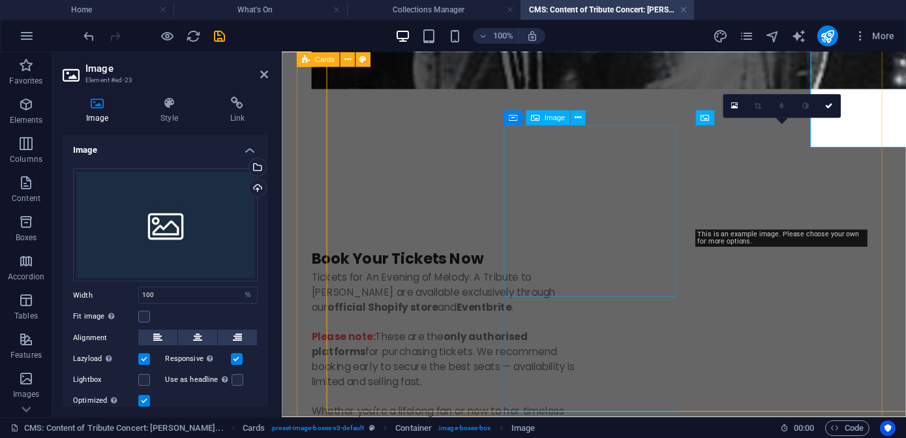
scroll to position [1253, 0]
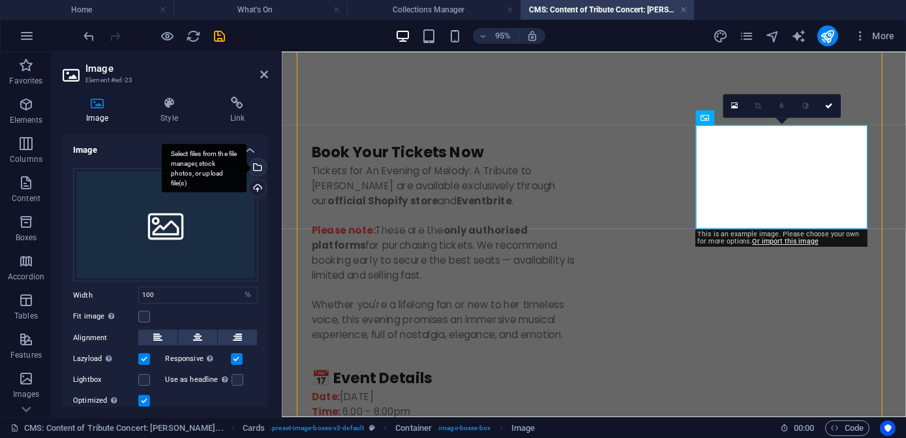
click at [258, 166] on div "Select files from the file manager, stock photos, or upload file(s)" at bounding box center [257, 169] width 20 height 20
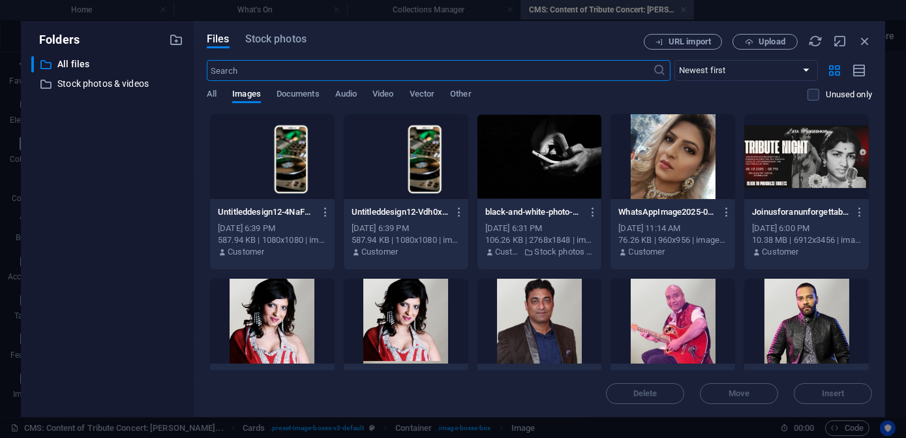
scroll to position [994, 0]
click at [543, 326] on div at bounding box center [540, 321] width 125 height 85
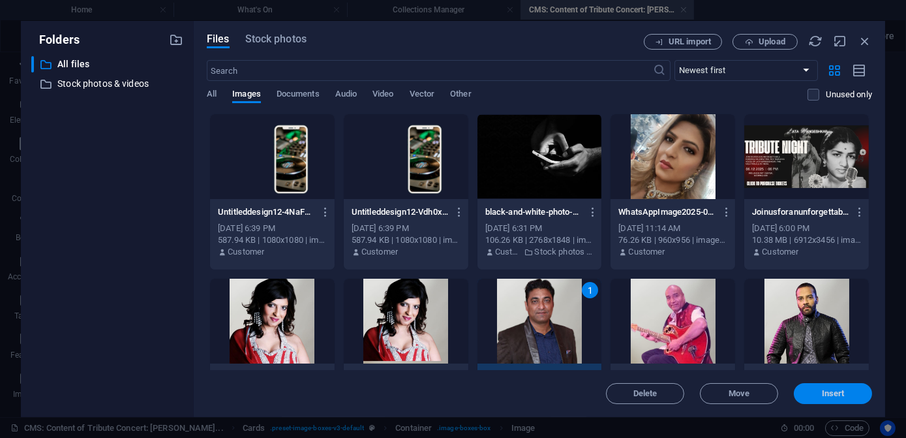
click at [840, 393] on span "Insert" at bounding box center [833, 394] width 23 height 8
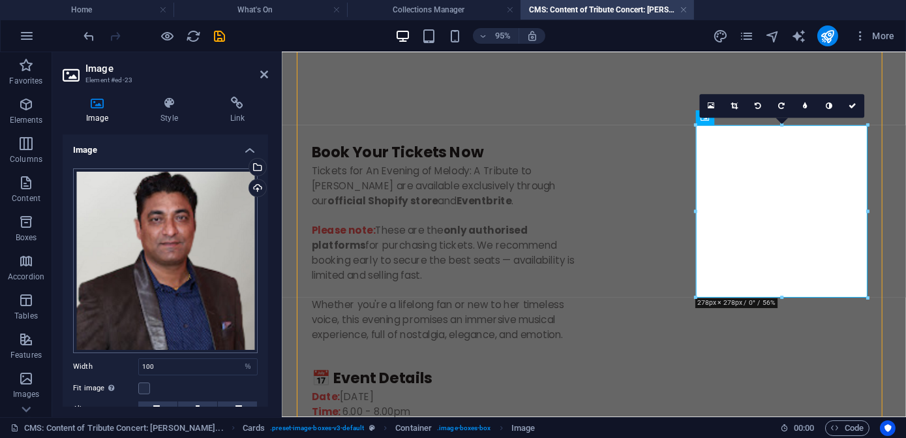
scroll to position [59, 0]
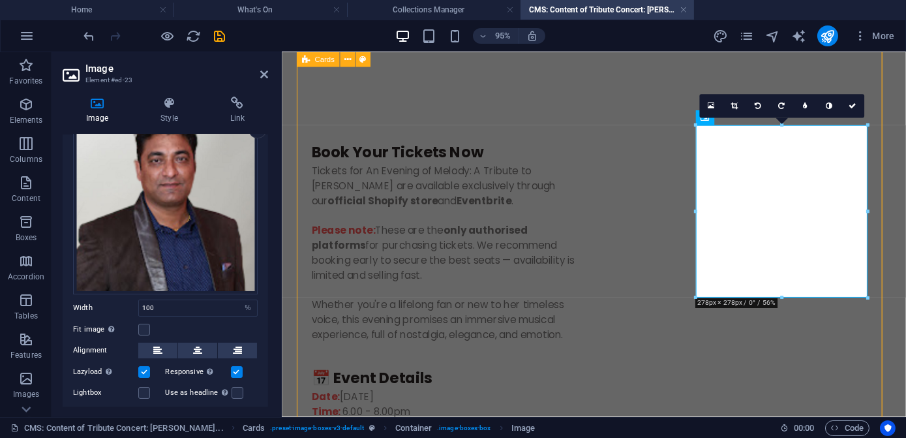
click at [320, 65] on div "Cards" at bounding box center [318, 59] width 43 height 15
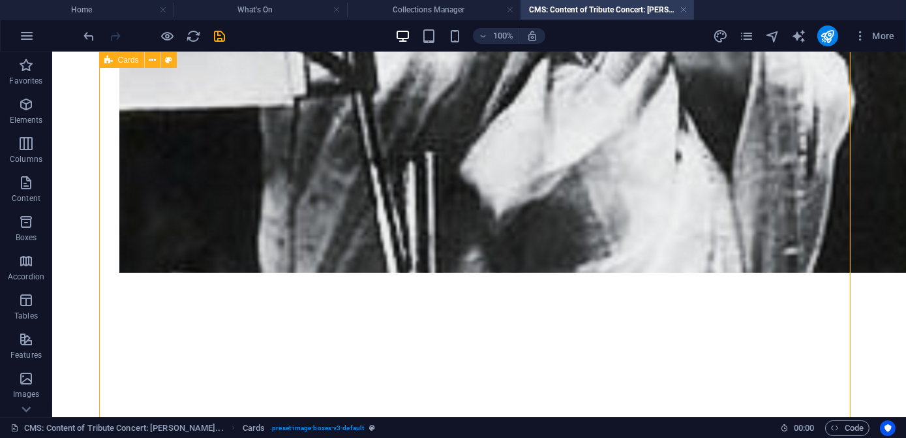
click at [125, 61] on span "Cards" at bounding box center [128, 60] width 21 height 8
click at [151, 61] on icon at bounding box center [152, 60] width 7 height 14
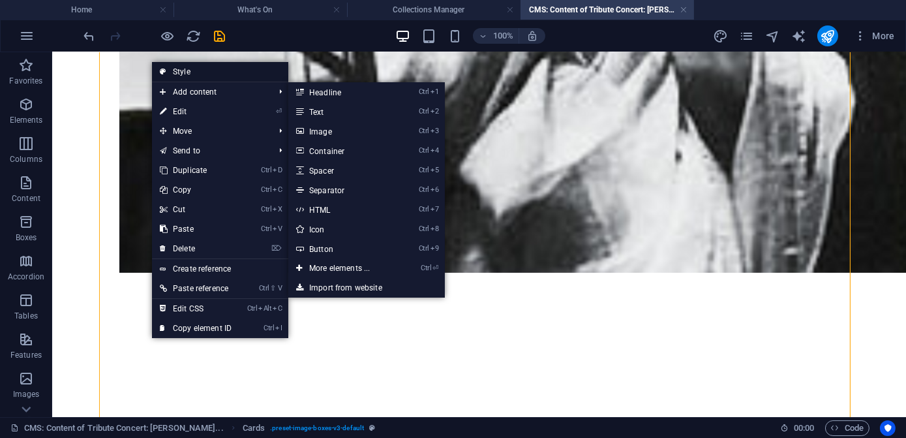
click at [172, 70] on link "Style" at bounding box center [220, 72] width 136 height 20
select select "rem"
select select "preset-image-boxes-v3-default"
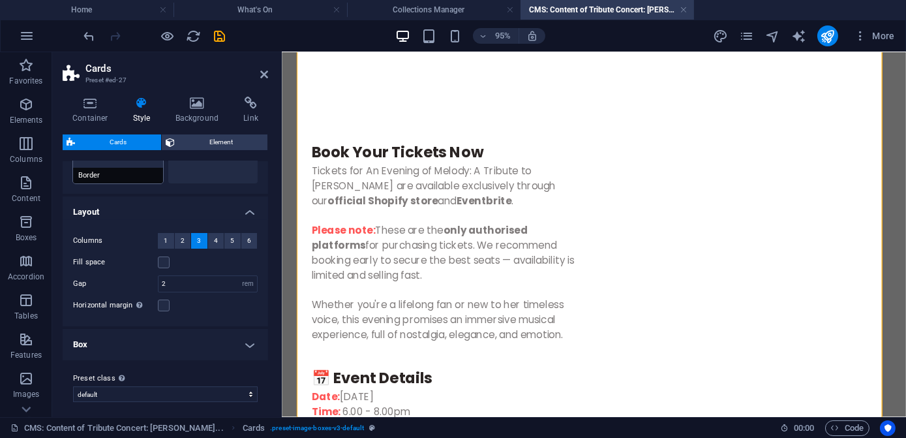
scroll to position [102, 0]
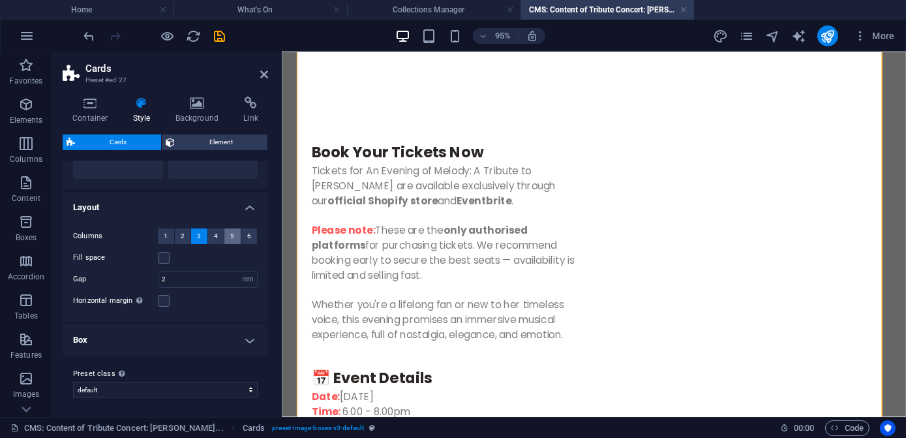
click at [228, 235] on button "5" at bounding box center [232, 236] width 16 height 16
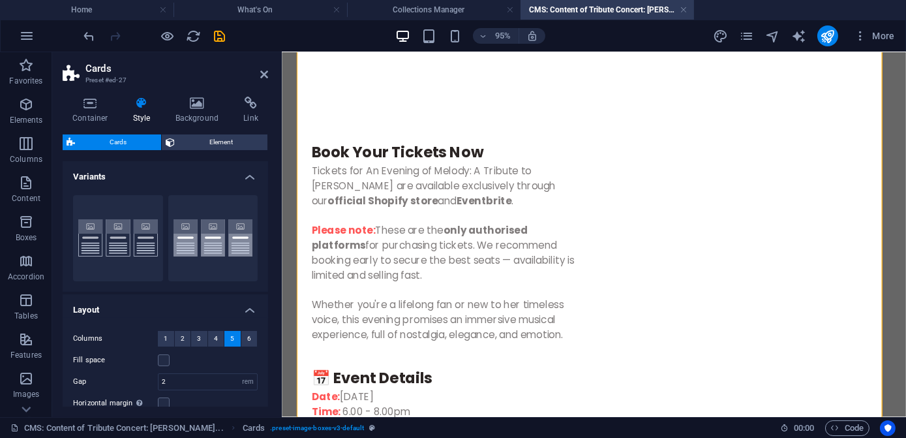
scroll to position [0, 0]
click at [102, 239] on button "Border" at bounding box center [118, 238] width 90 height 86
click at [210, 339] on button "4" at bounding box center [216, 339] width 16 height 16
click at [228, 340] on button "5" at bounding box center [232, 339] width 16 height 16
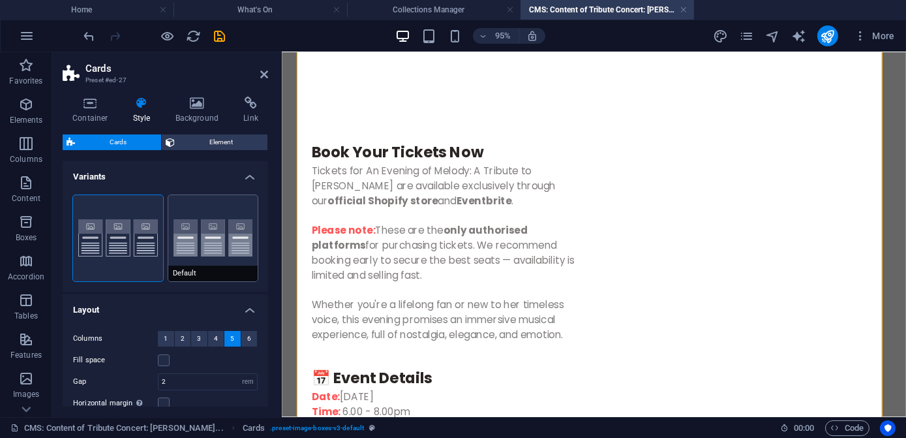
click at [200, 257] on button "Default" at bounding box center [213, 238] width 90 height 86
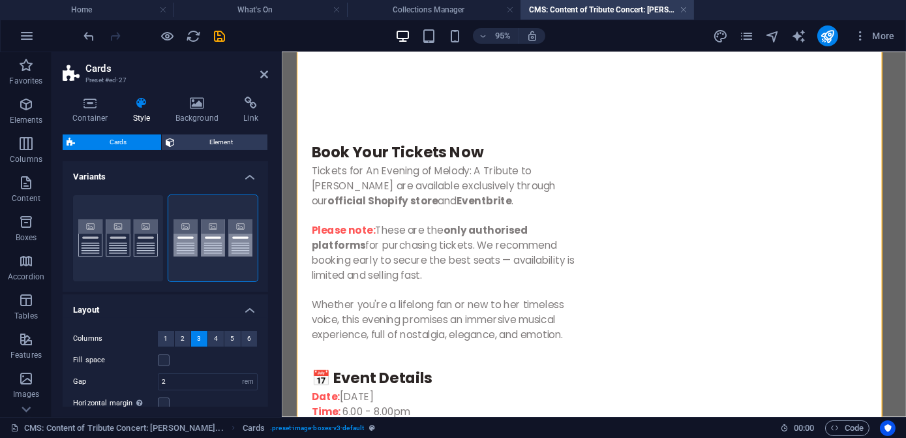
scroll to position [102, 0]
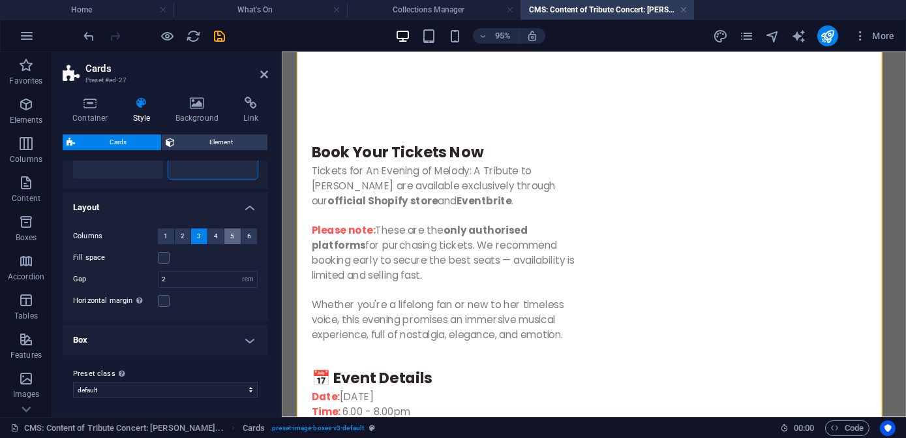
click at [227, 238] on button "5" at bounding box center [232, 236] width 16 height 16
click at [221, 38] on icon "save" at bounding box center [220, 36] width 15 height 15
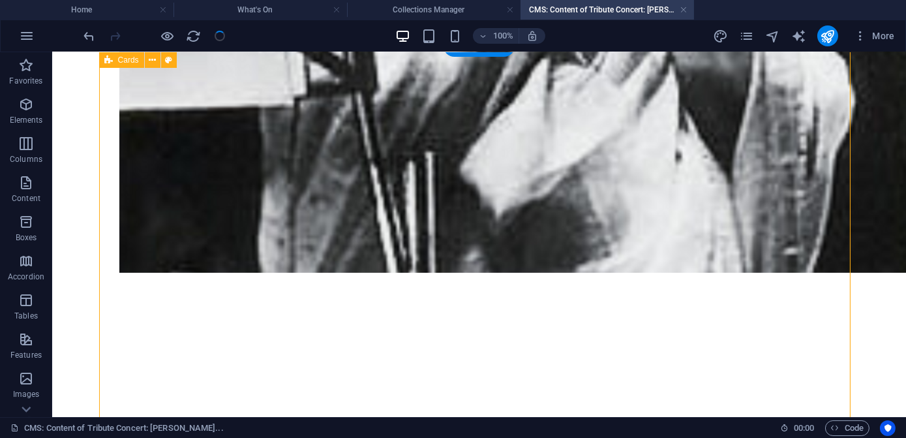
scroll to position [0, 0]
click at [125, 60] on span "Cards" at bounding box center [128, 60] width 21 height 8
click at [153, 62] on icon at bounding box center [152, 60] width 7 height 14
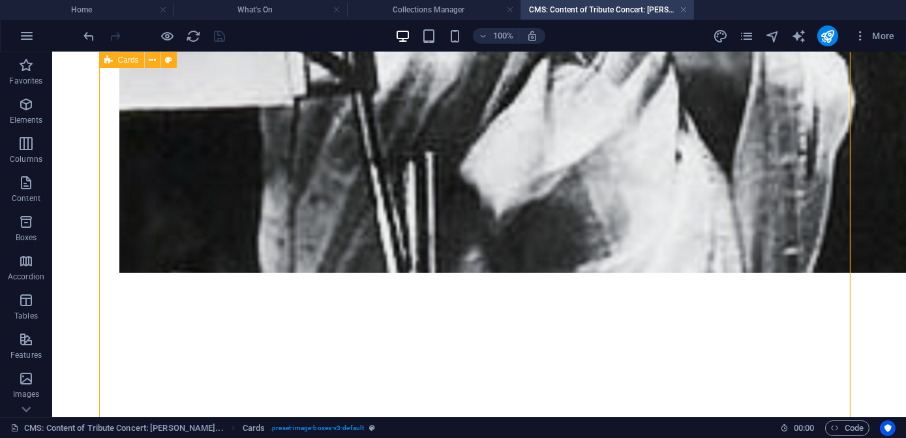
click at [122, 61] on span "Cards" at bounding box center [128, 60] width 21 height 8
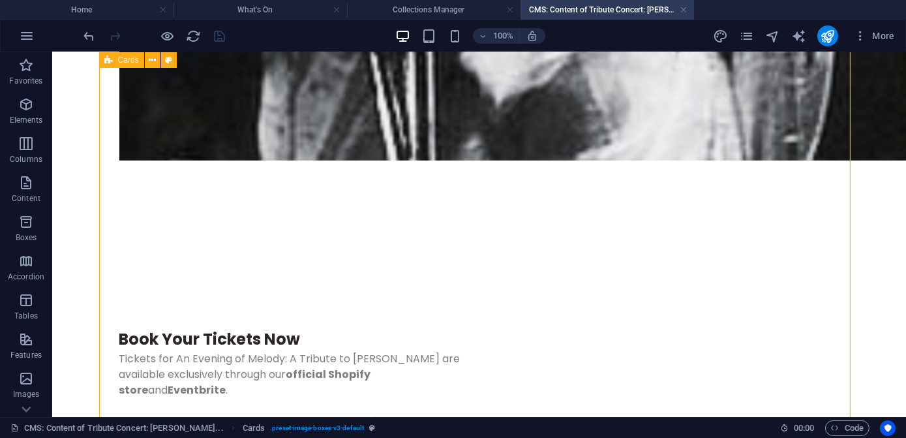
select select "rem"
select select "preset-image-boxes-v3-default"
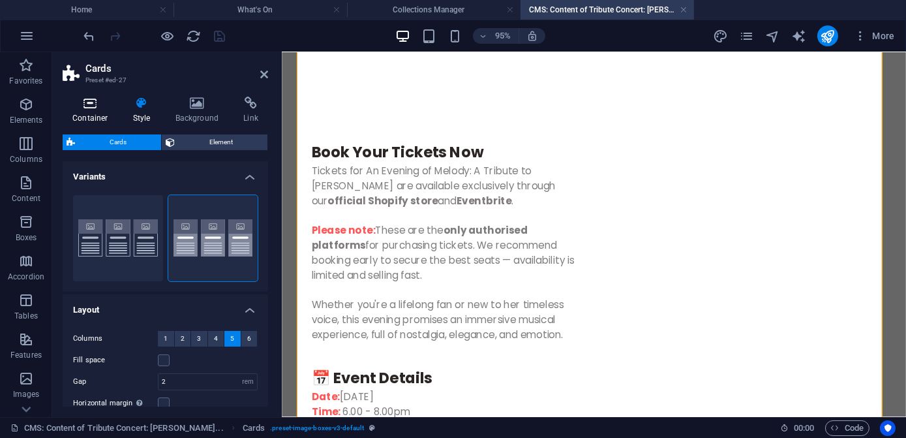
click at [90, 114] on h4 "Container" at bounding box center [93, 110] width 61 height 27
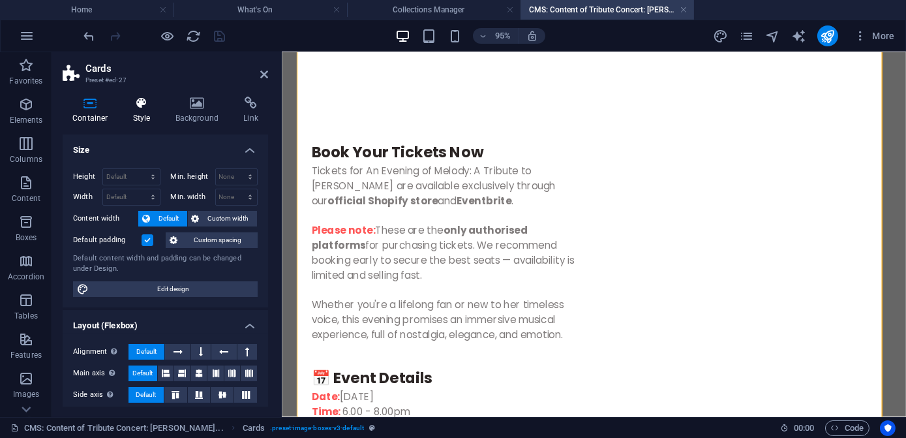
click at [138, 110] on h4 "Style" at bounding box center [144, 110] width 42 height 27
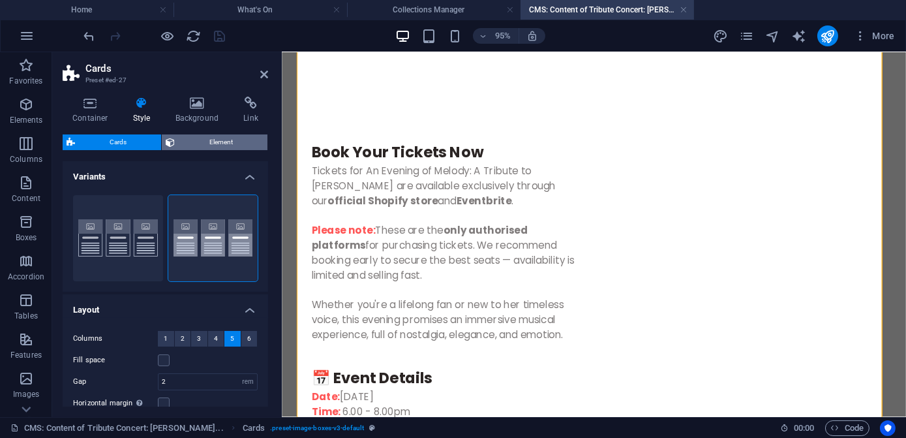
click at [204, 135] on span "Element" at bounding box center [221, 142] width 85 height 16
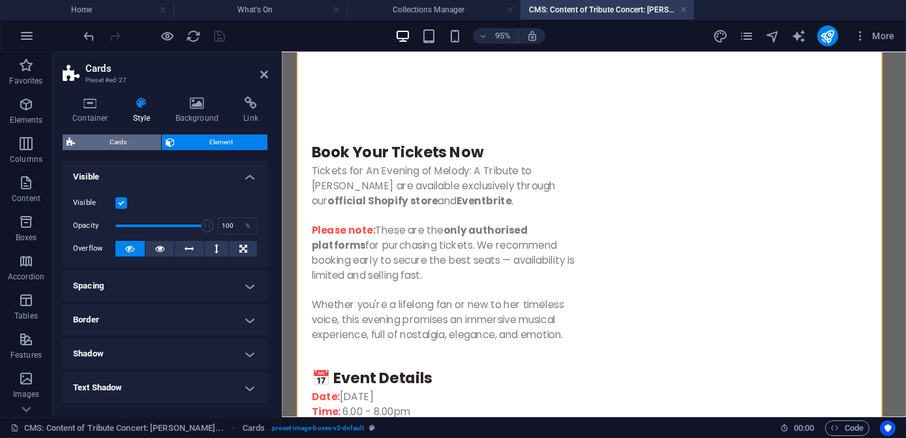
click at [127, 140] on span "Cards" at bounding box center [118, 142] width 78 height 16
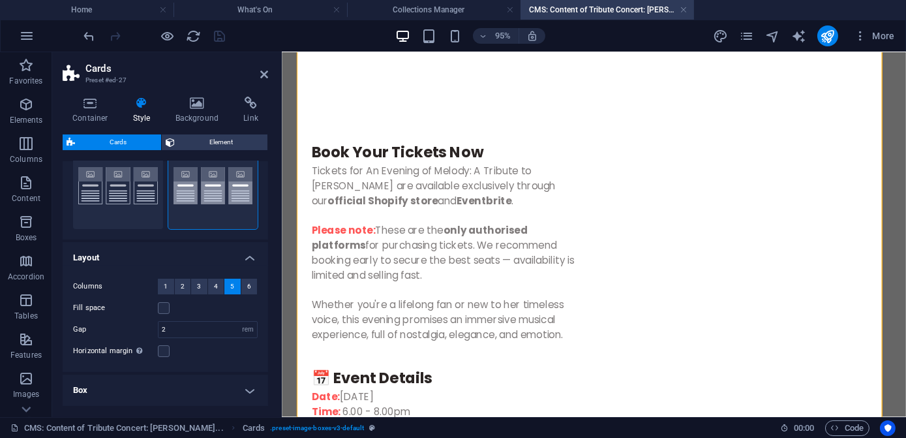
scroll to position [102, 0]
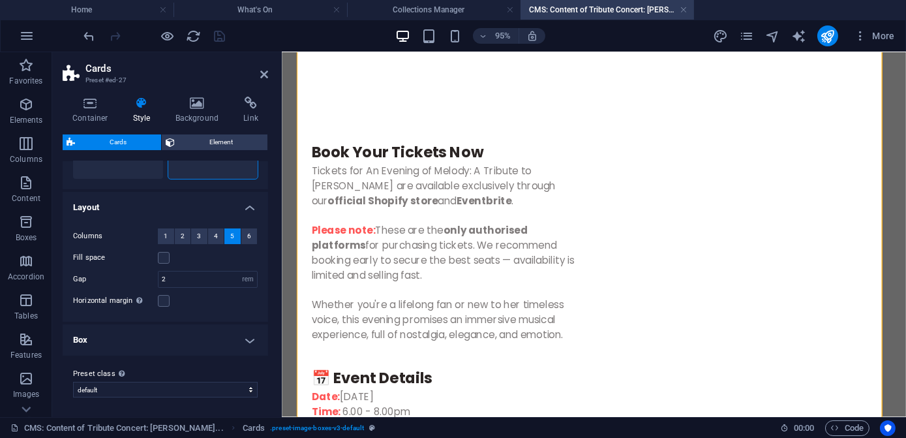
click at [249, 338] on h4 "Box" at bounding box center [166, 339] width 206 height 31
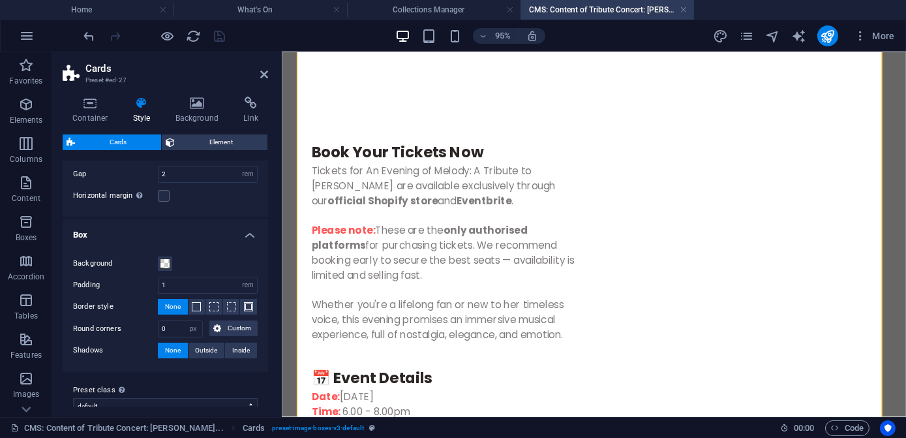
scroll to position [223, 0]
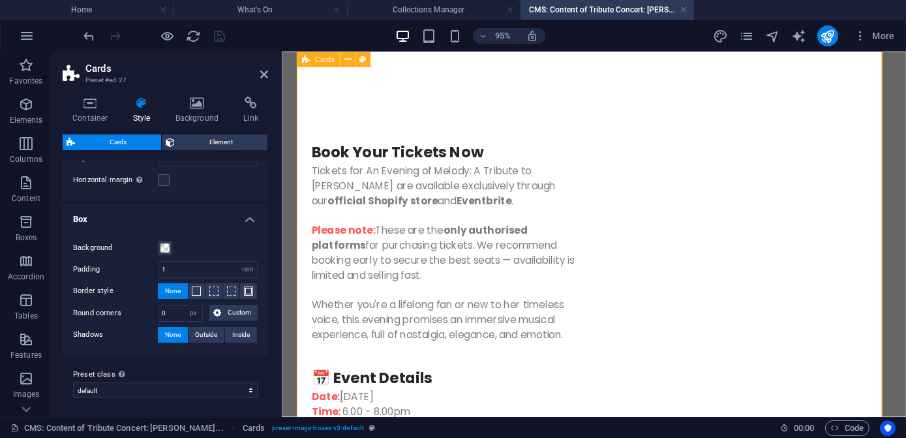
click at [616, 117] on icon at bounding box center [616, 118] width 7 height 13
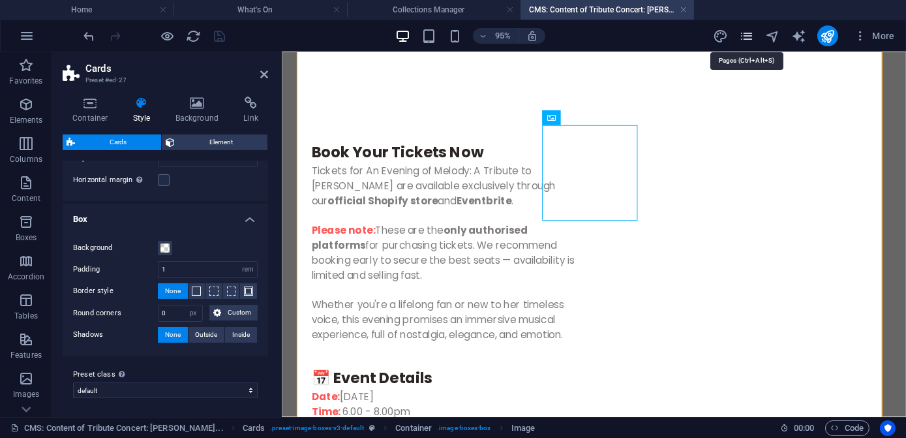
click at [750, 39] on icon "pages" at bounding box center [746, 36] width 15 height 15
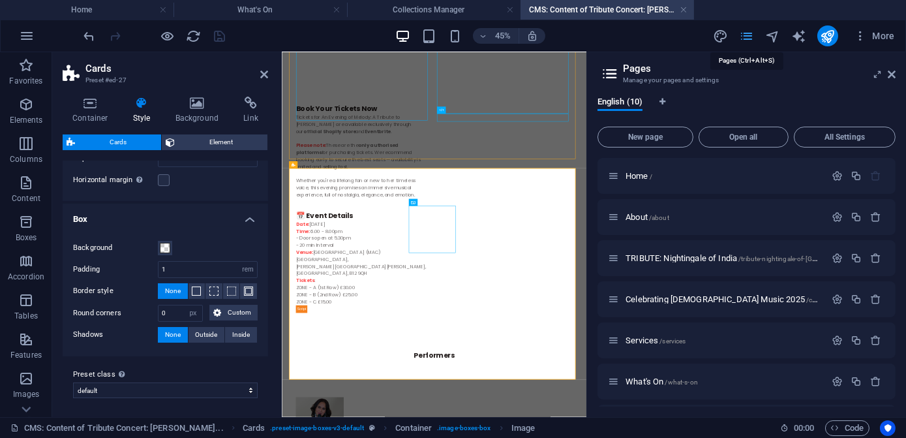
scroll to position [988, 0]
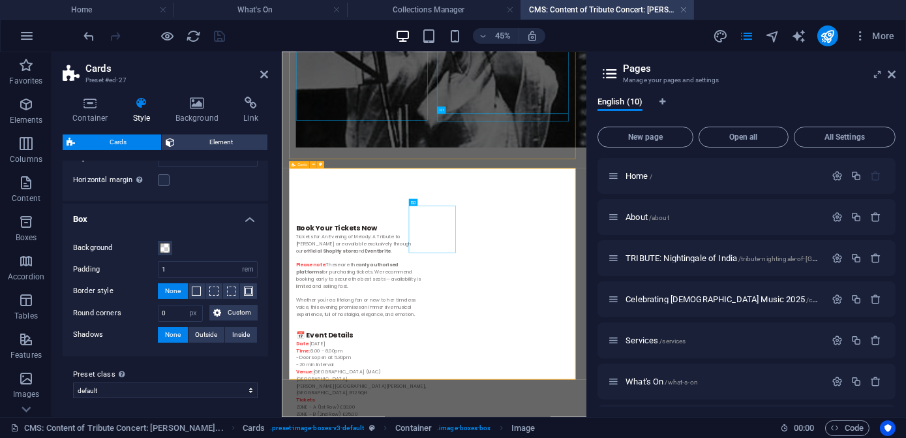
click at [722, 38] on icon "design" at bounding box center [720, 36] width 15 height 15
select select "px"
select select "400"
select select "px"
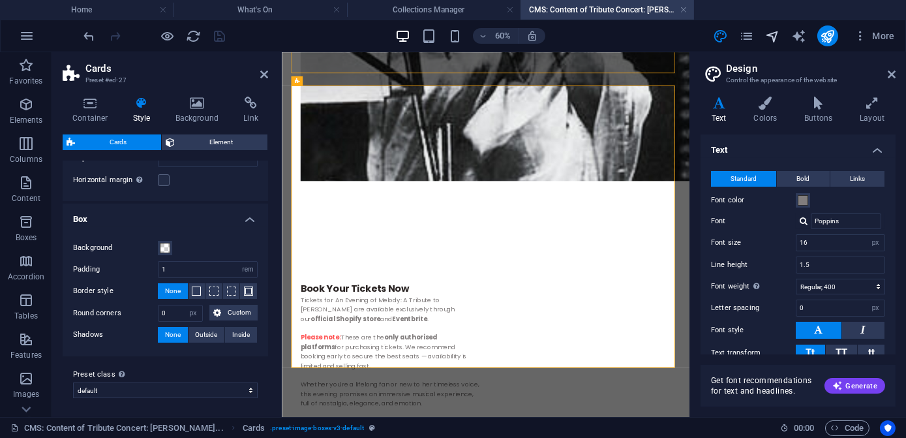
scroll to position [1160, 0]
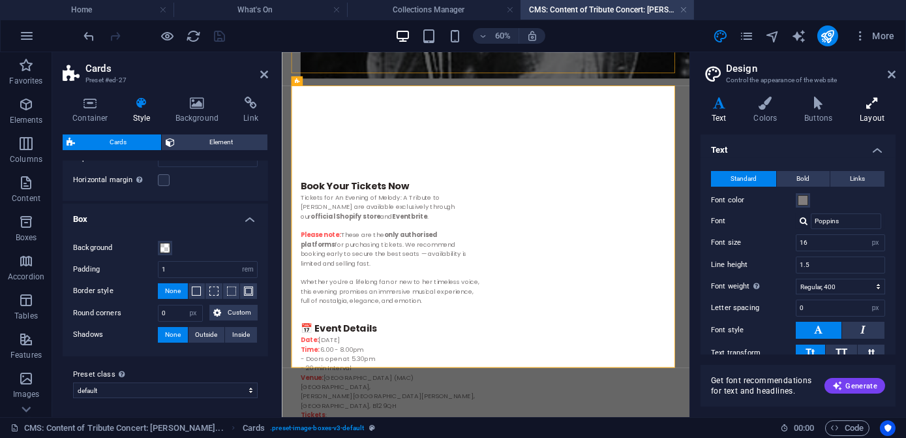
click at [868, 112] on h4 "Layout" at bounding box center [872, 110] width 47 height 27
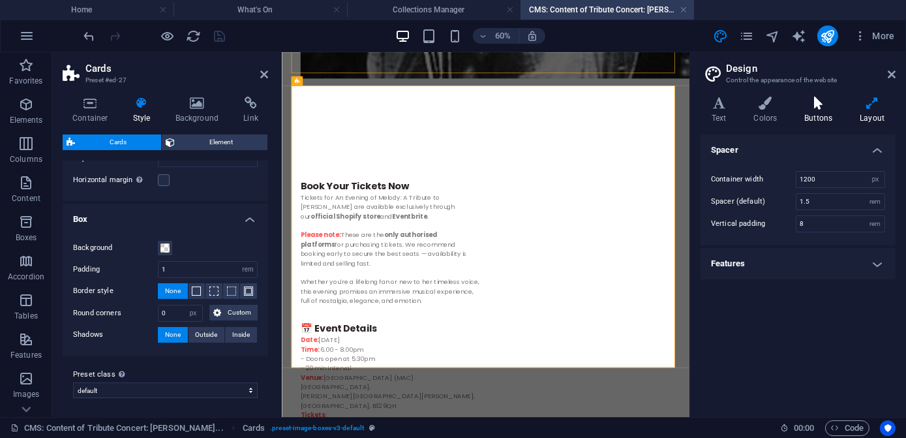
click at [817, 103] on icon at bounding box center [818, 103] width 50 height 13
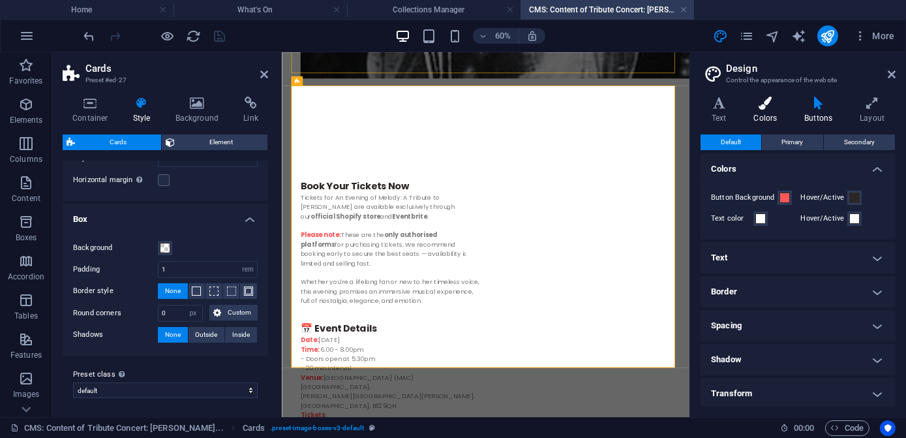
click at [763, 104] on icon at bounding box center [766, 103] width 46 height 13
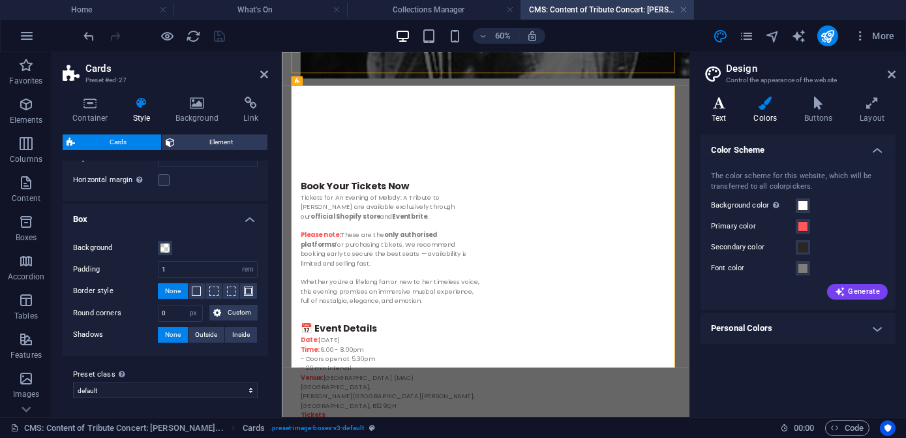
click at [715, 106] on icon at bounding box center [719, 103] width 37 height 13
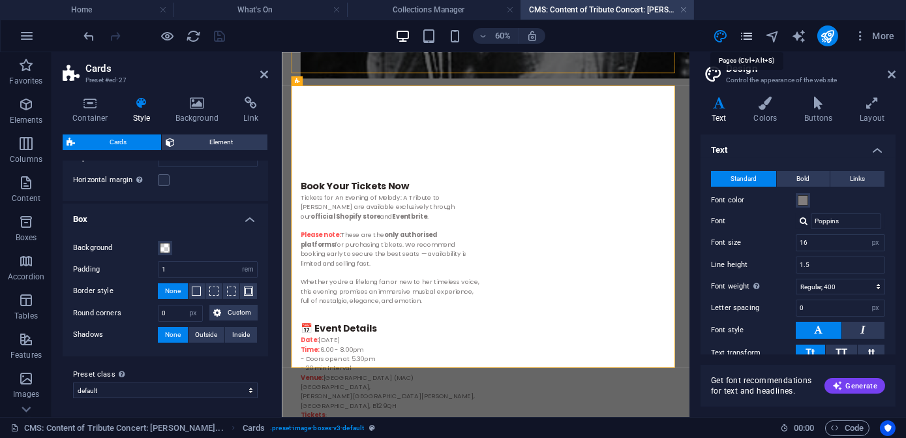
click at [750, 37] on icon "pages" at bounding box center [746, 36] width 15 height 15
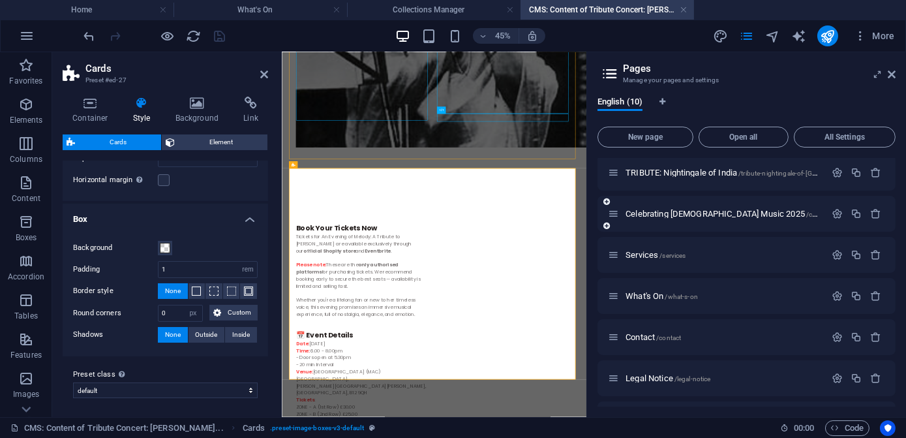
scroll to position [162, 0]
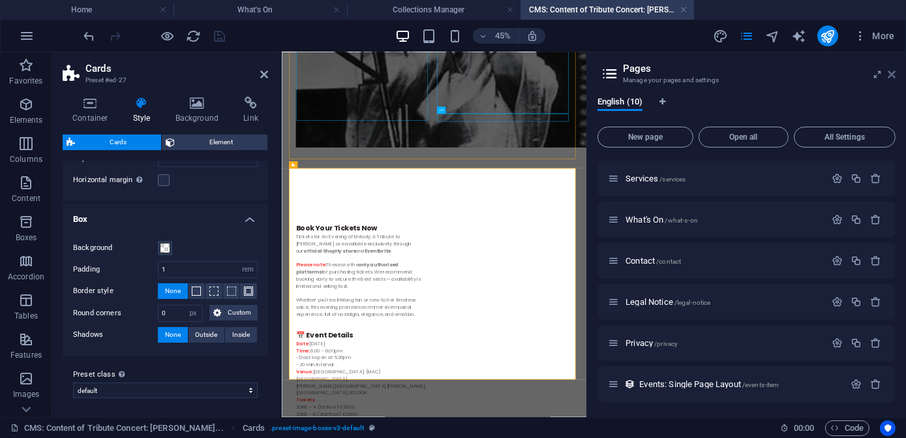
click at [890, 76] on icon at bounding box center [892, 74] width 8 height 10
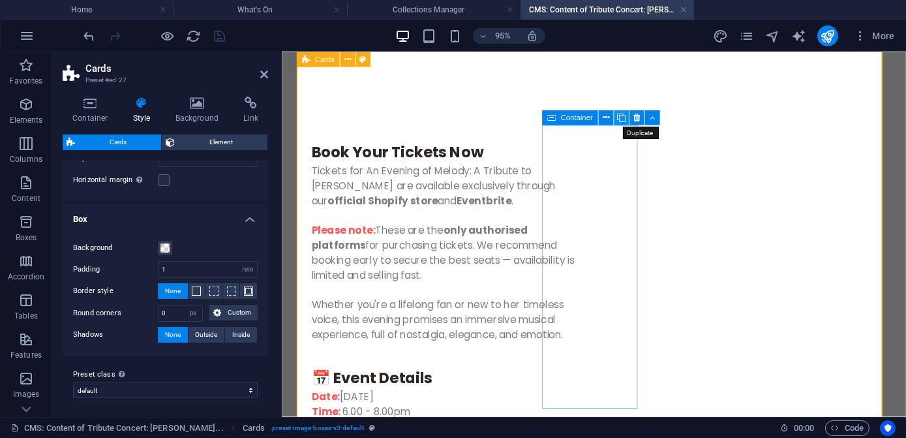
click at [622, 119] on icon at bounding box center [621, 118] width 8 height 13
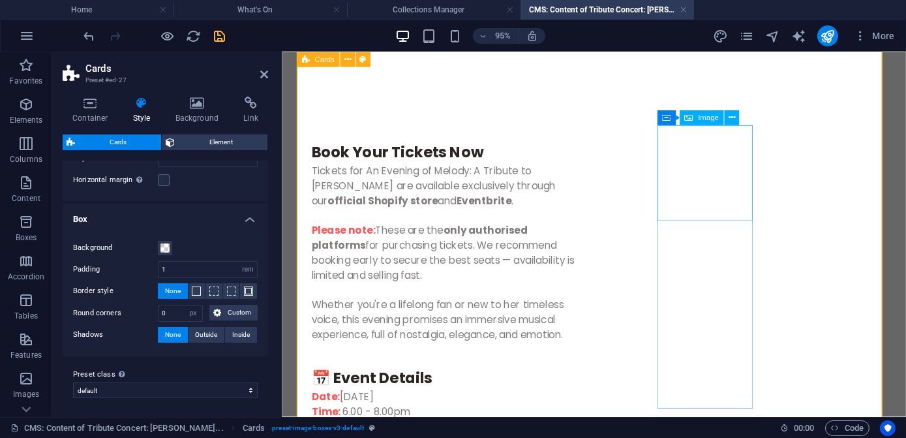
click at [732, 114] on icon at bounding box center [732, 118] width 7 height 13
drag, startPoint x: 215, startPoint y: 37, endPoint x: 210, endPoint y: 80, distance: 42.7
click at [215, 37] on icon "save" at bounding box center [220, 36] width 15 height 15
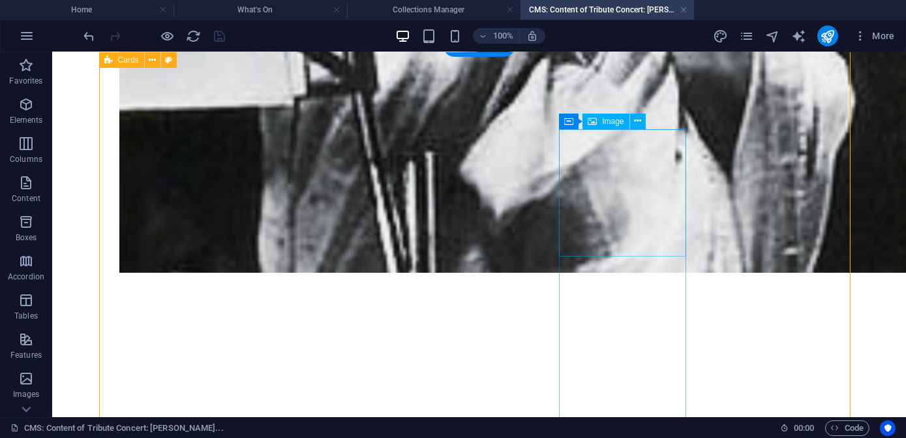
scroll to position [0, 0]
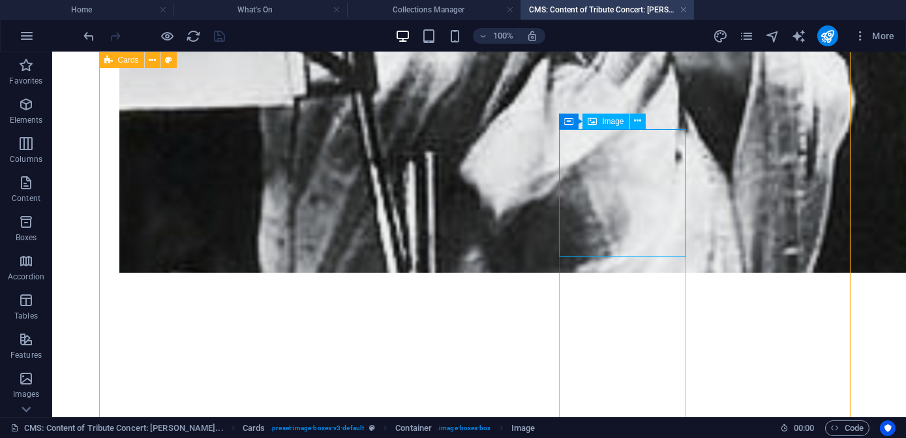
click at [602, 119] on div "Image" at bounding box center [606, 122] width 46 height 16
click at [574, 121] on div "Container" at bounding box center [588, 122] width 59 height 16
select select "%"
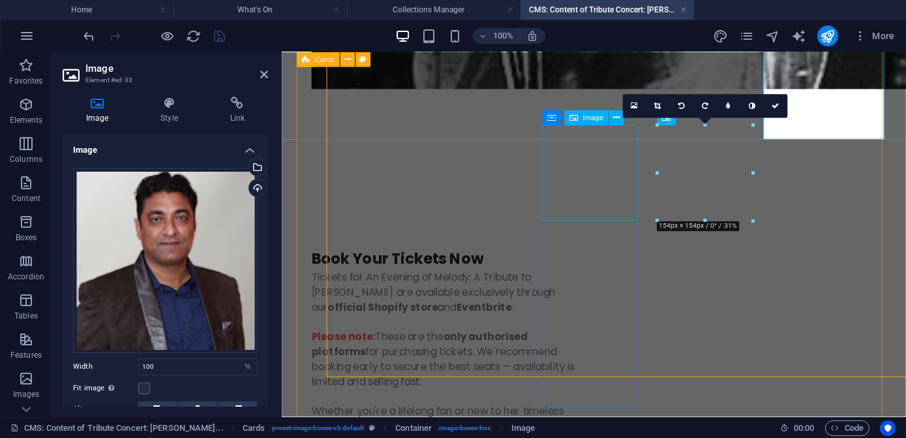
scroll to position [1253, 0]
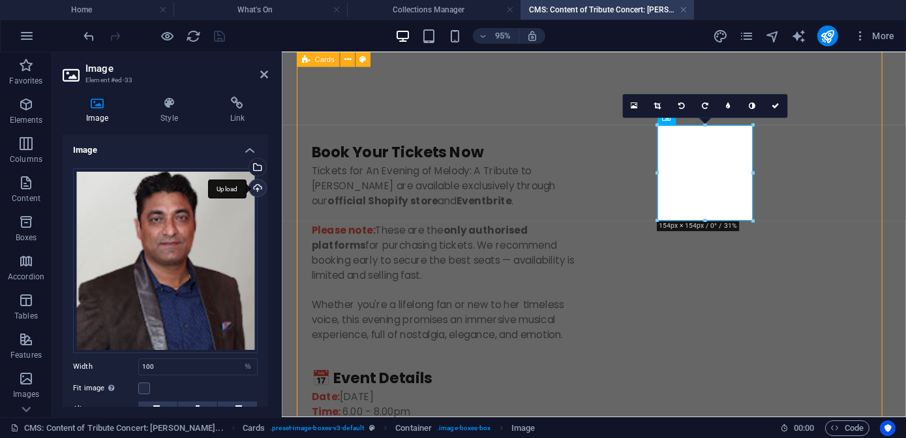
click at [257, 185] on div "Upload" at bounding box center [257, 189] width 20 height 20
click at [256, 167] on div "Select files from the file manager, stock photos, or upload file(s)" at bounding box center [257, 169] width 20 height 20
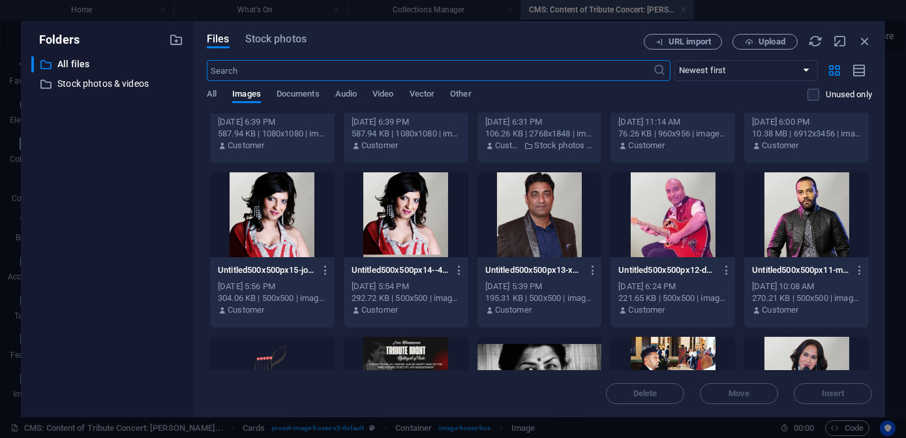
scroll to position [118, 0]
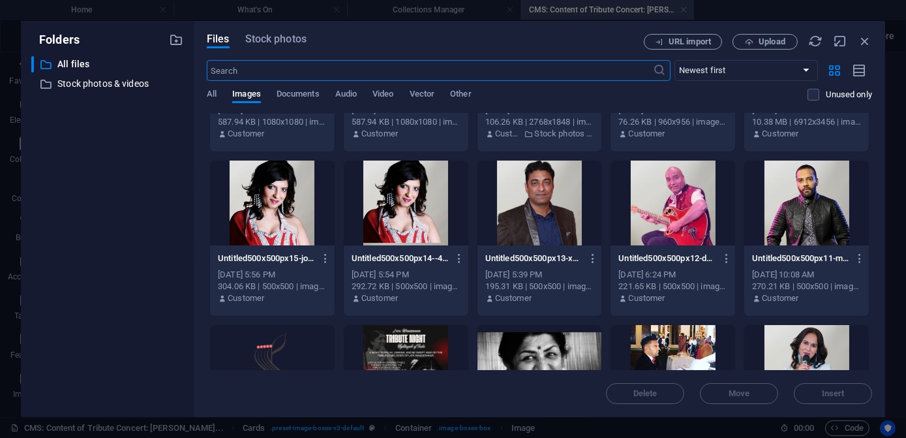
click at [814, 203] on div at bounding box center [806, 202] width 125 height 85
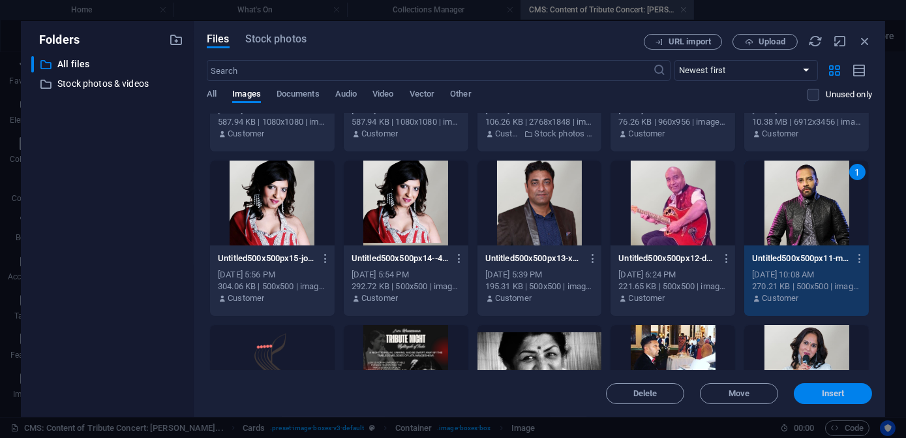
click at [825, 392] on span "Insert" at bounding box center [833, 394] width 23 height 8
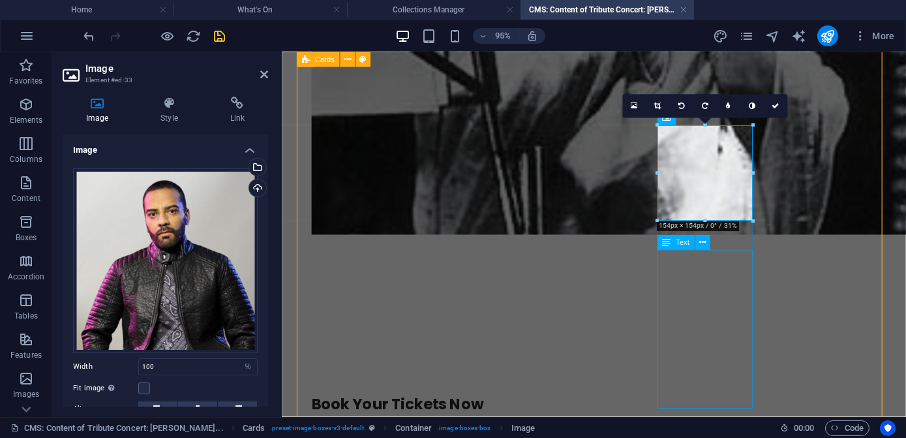
scroll to position [1253, 0]
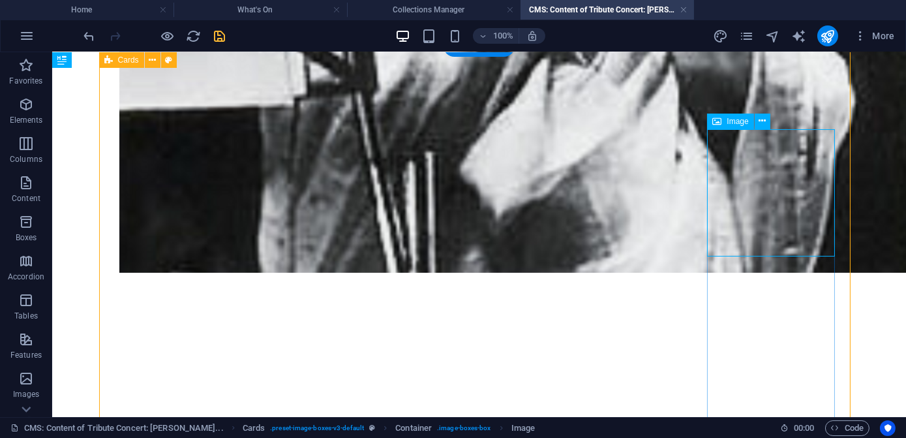
click at [765, 120] on icon at bounding box center [762, 121] width 7 height 14
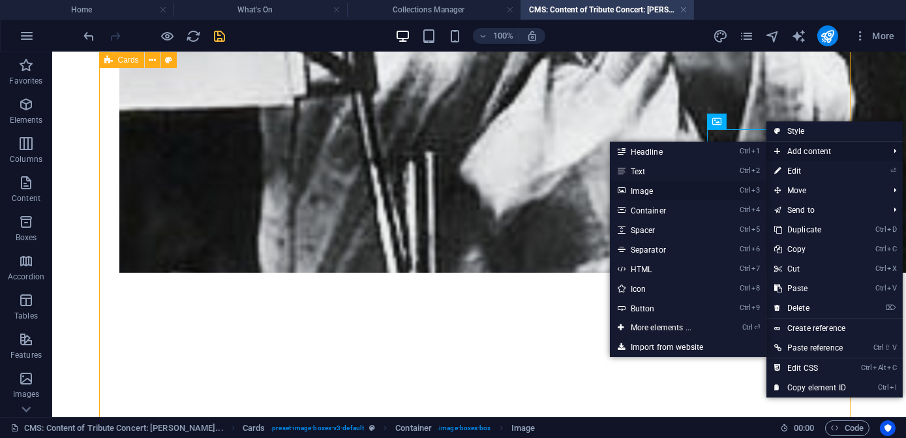
click at [635, 189] on link "Ctrl 3 Image" at bounding box center [664, 191] width 108 height 20
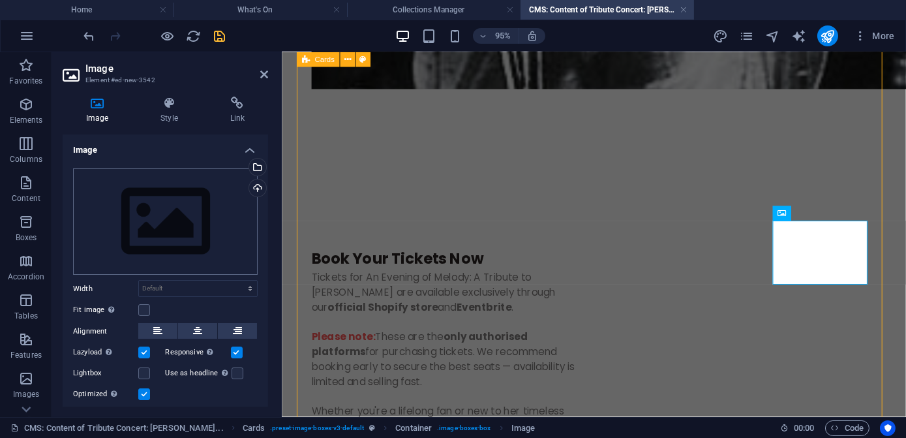
scroll to position [1253, 0]
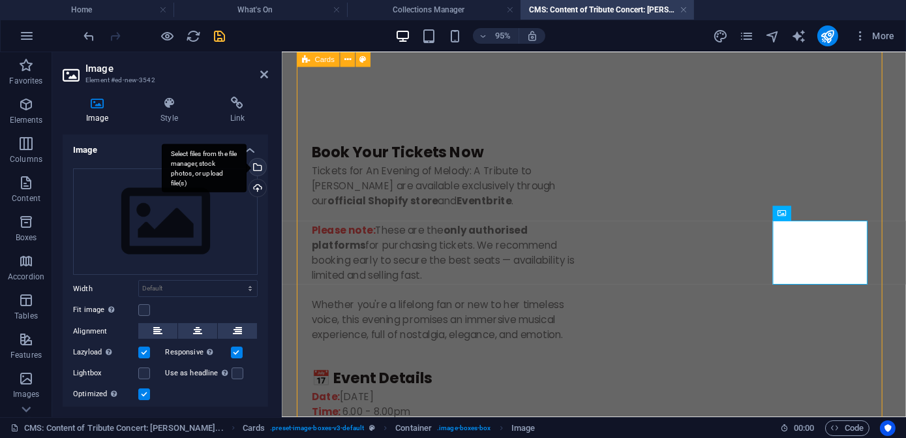
click at [256, 165] on div "Select files from the file manager, stock photos, or upload file(s)" at bounding box center [257, 169] width 20 height 20
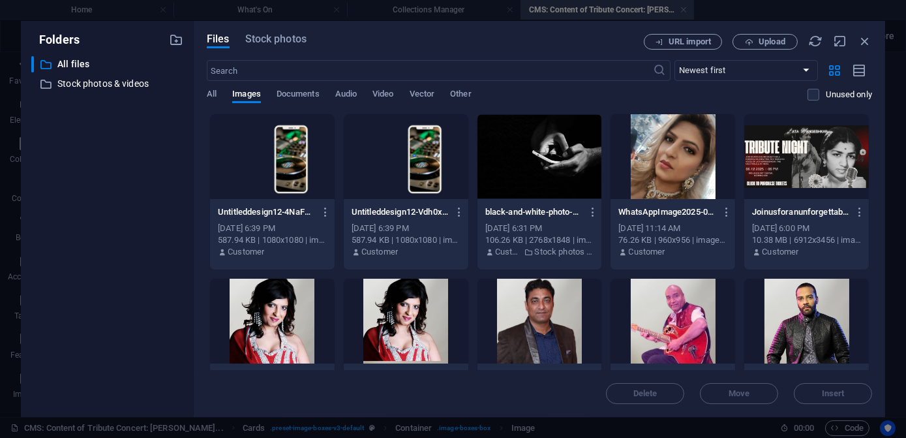
click at [686, 324] on div at bounding box center [673, 321] width 125 height 85
click at [829, 395] on span "Insert" at bounding box center [833, 394] width 23 height 8
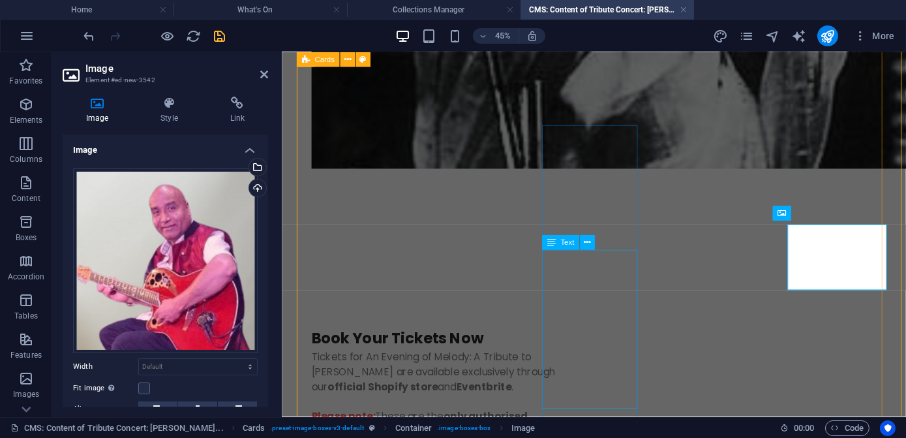
scroll to position [1253, 0]
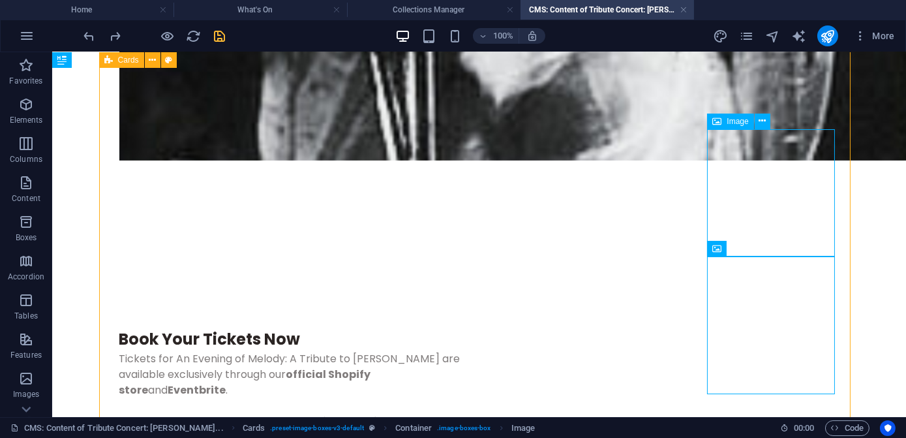
scroll to position [1141, 0]
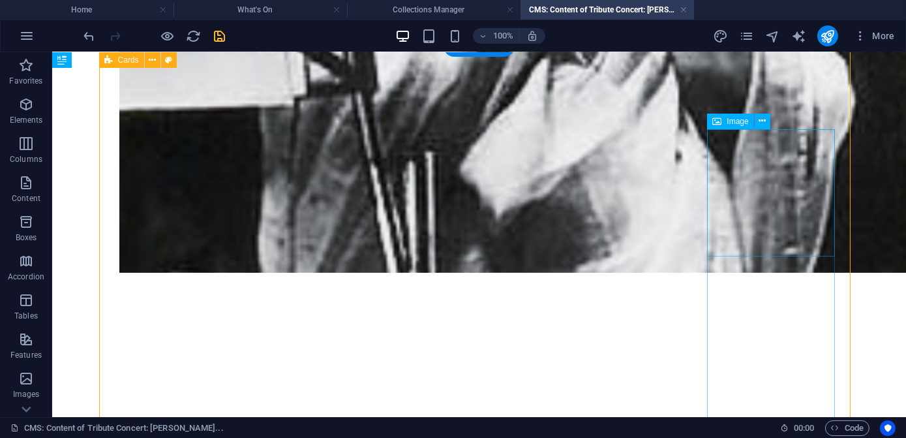
select select "%"
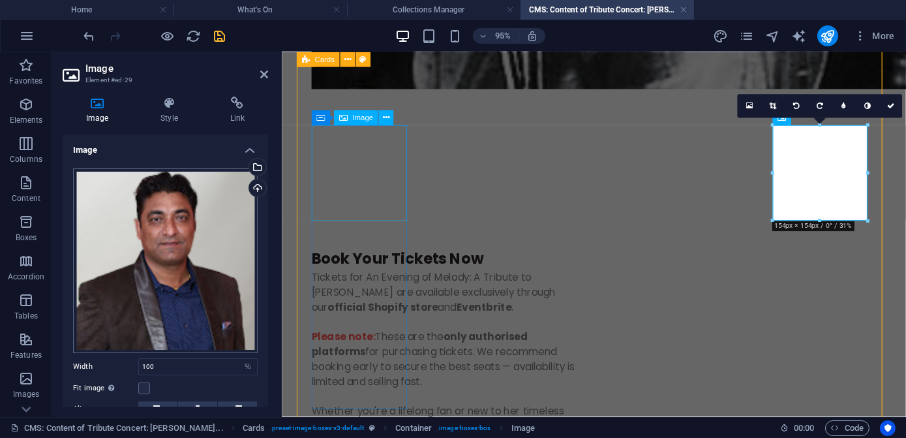
scroll to position [1253, 0]
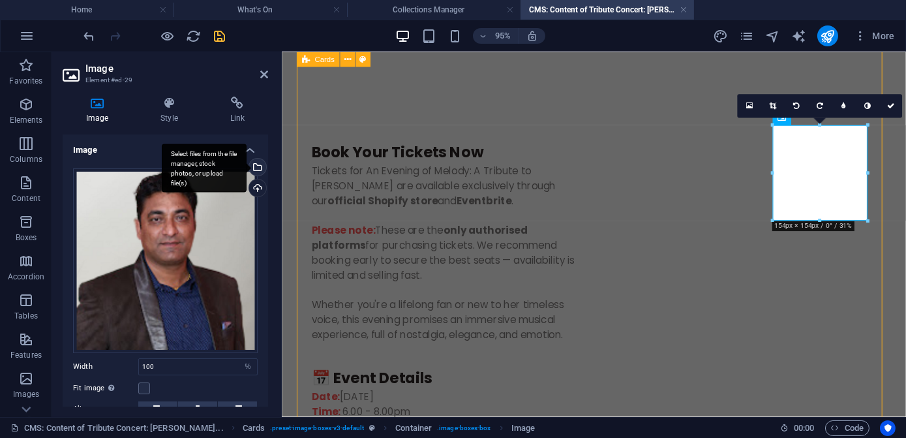
click at [256, 168] on div "Select files from the file manager, stock photos, or upload file(s)" at bounding box center [257, 169] width 20 height 20
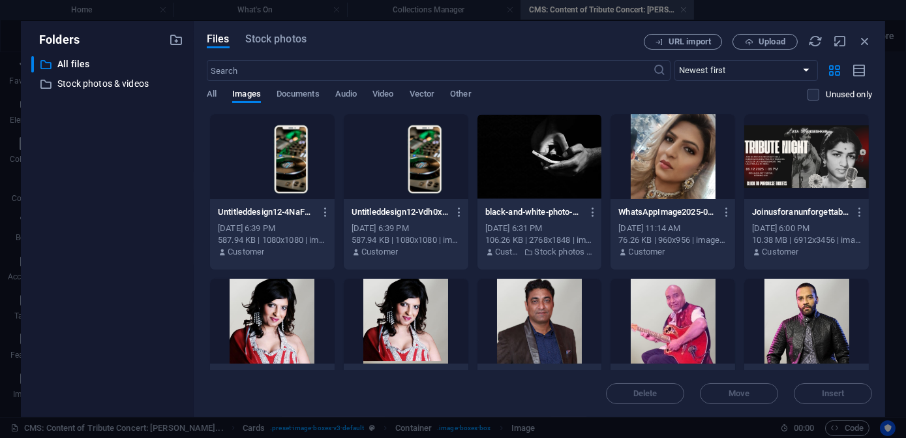
click at [655, 316] on div at bounding box center [673, 321] width 125 height 85
click at [821, 395] on span "Insert" at bounding box center [833, 394] width 68 height 8
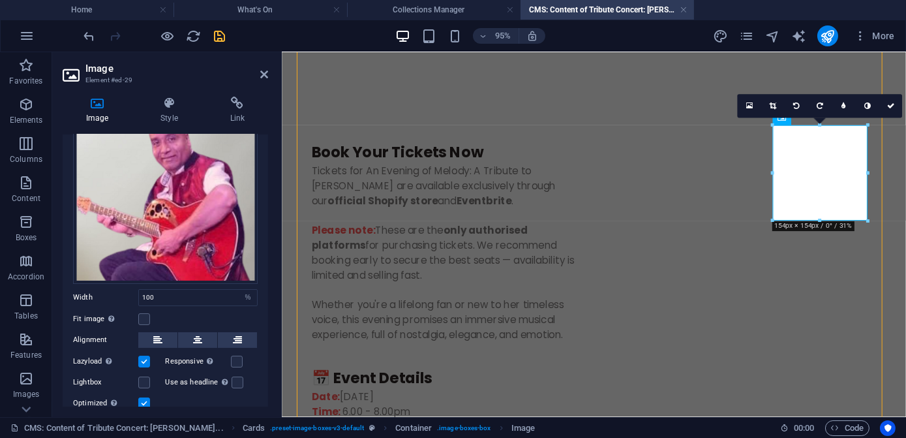
scroll to position [112, 0]
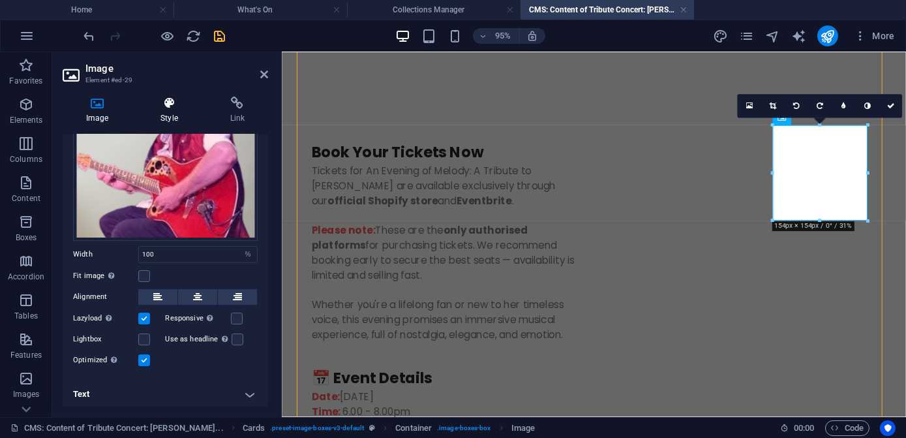
click at [176, 106] on icon at bounding box center [169, 103] width 64 height 13
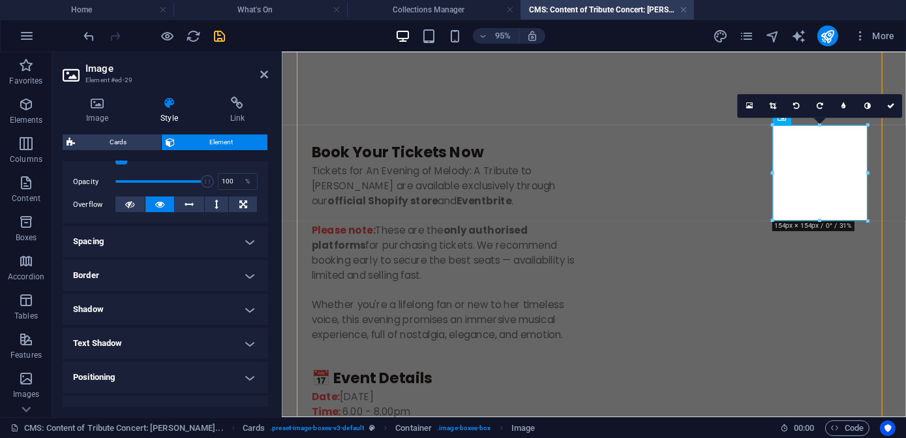
scroll to position [187, 0]
click at [246, 271] on h4 "Border" at bounding box center [166, 272] width 206 height 31
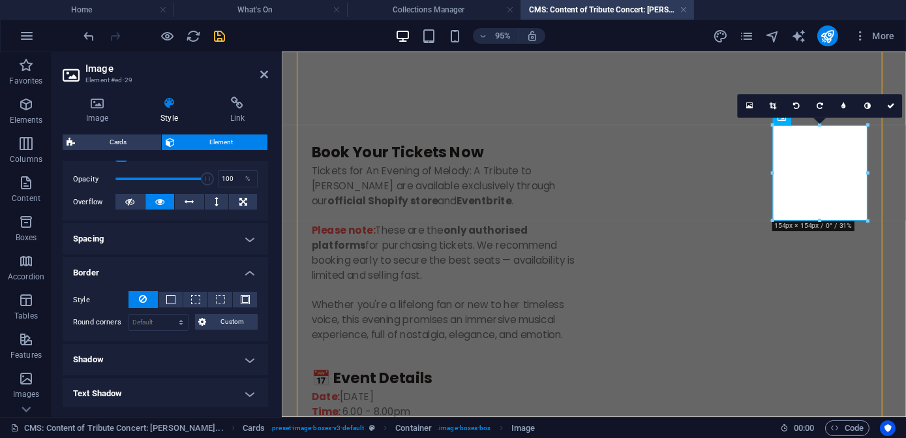
scroll to position [246, 0]
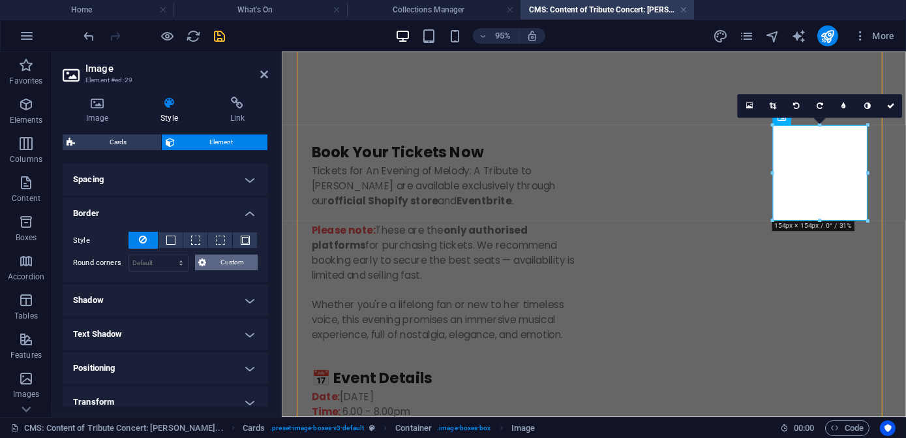
click at [222, 264] on span "Custom" at bounding box center [233, 262] width 44 height 16
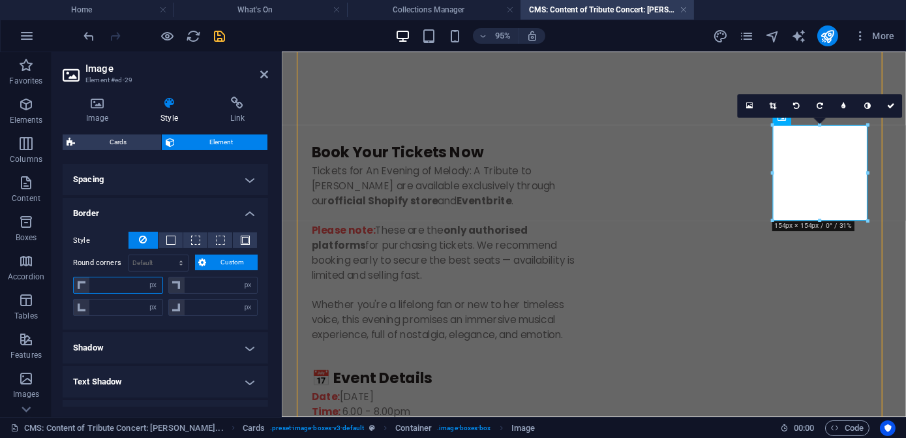
click at [110, 286] on input "number" at bounding box center [125, 285] width 73 height 16
type input "2"
type input "0"
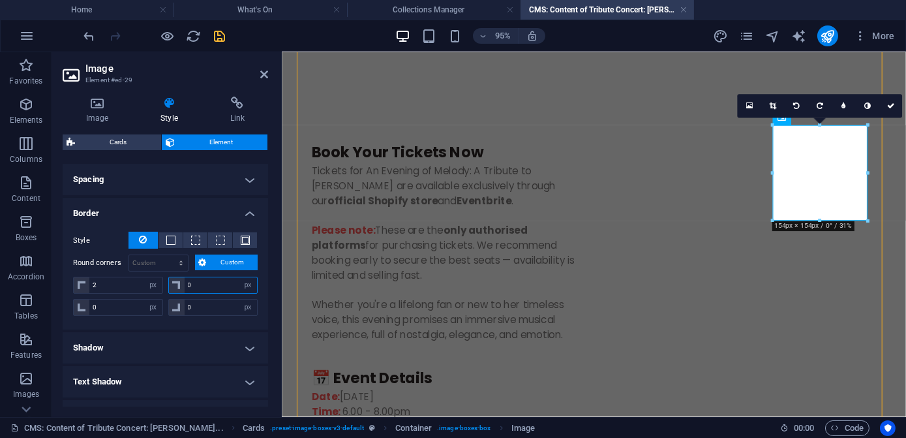
click at [196, 284] on input "0" at bounding box center [221, 285] width 73 height 16
type input "2"
click at [183, 325] on div "Style - Width 1 auto px rem % vh vw Custom Custom 1 auto px rem % vh vw 1 auto …" at bounding box center [166, 275] width 206 height 108
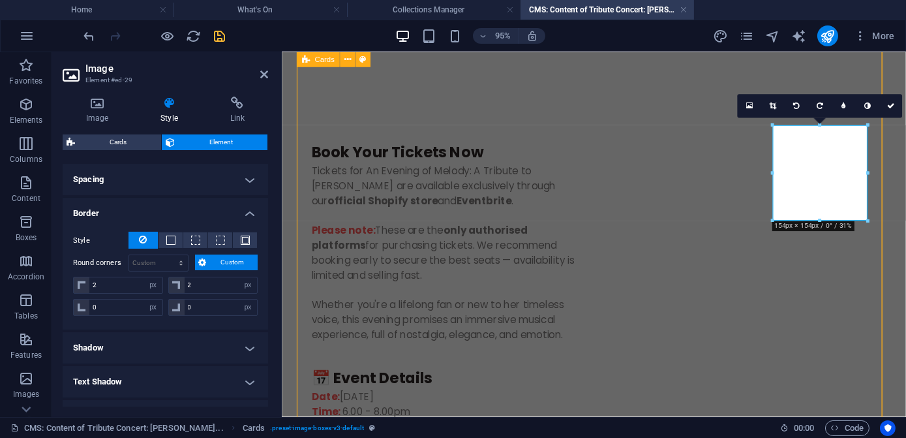
scroll to position [1141, 0]
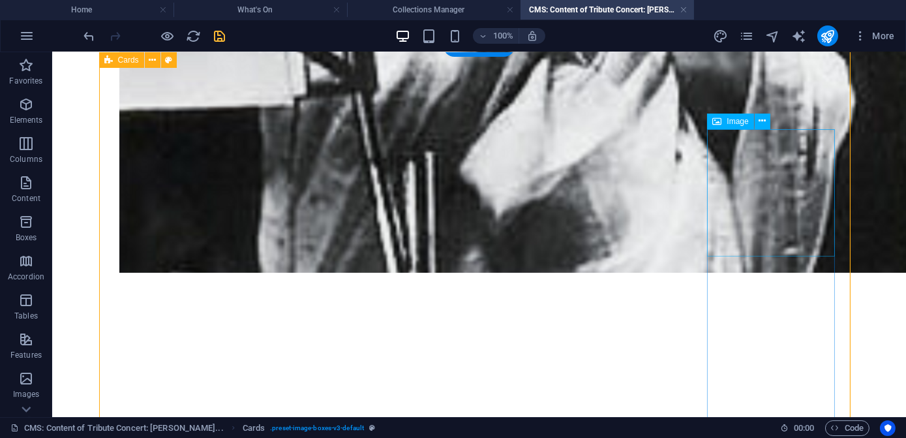
click at [765, 125] on icon at bounding box center [762, 121] width 7 height 14
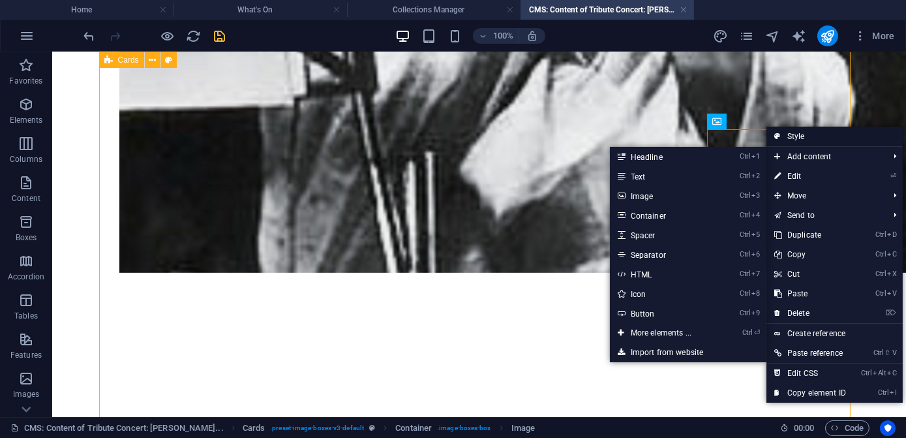
click at [778, 140] on icon at bounding box center [777, 137] width 7 height 20
select select "rem"
select select "px"
select select "preset-image-boxes-v3-default"
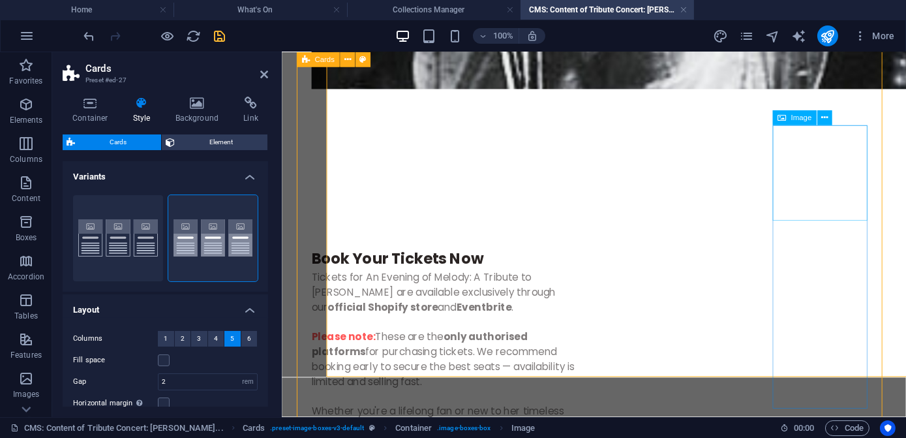
scroll to position [1253, 0]
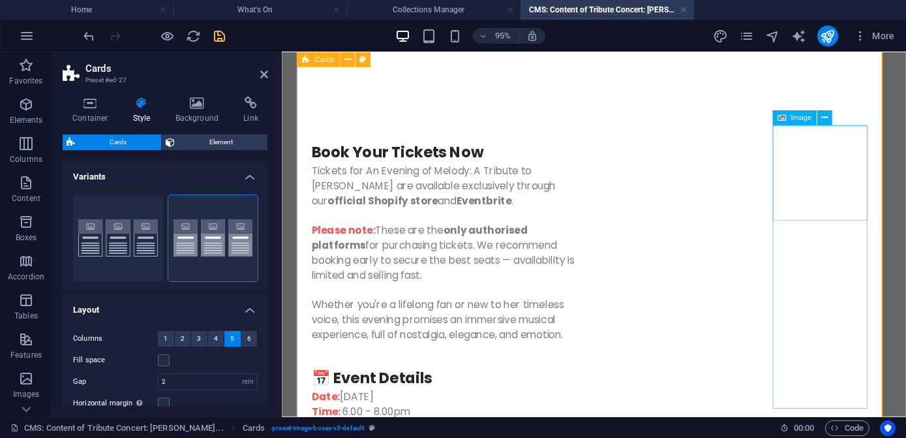
select select "px"
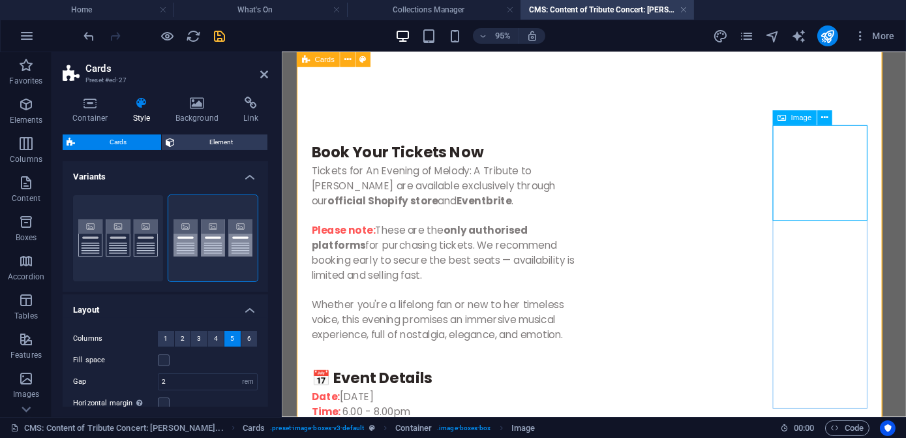
select select "px"
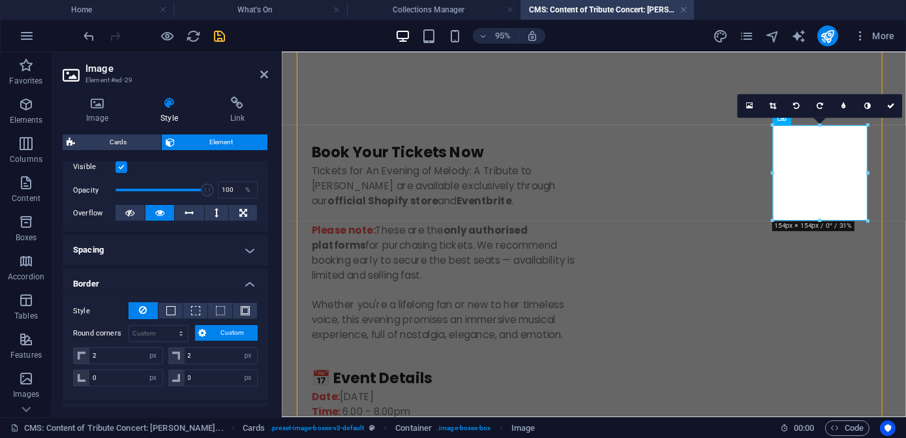
scroll to position [177, 0]
drag, startPoint x: 194, startPoint y: 350, endPoint x: 183, endPoint y: 350, distance: 11.7
click at [185, 350] on input "2" at bounding box center [221, 354] width 73 height 16
type input "5"
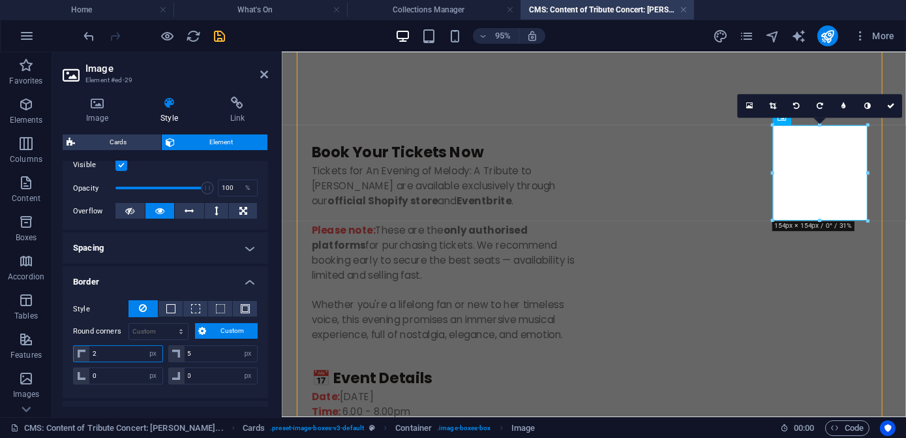
drag, startPoint x: 97, startPoint y: 352, endPoint x: 83, endPoint y: 350, distance: 13.9
click at [83, 350] on div "2 px rem % vh vw" at bounding box center [118, 353] width 90 height 17
type input "5"
click at [179, 331] on select "Default px rem % vh vw Custom" at bounding box center [158, 332] width 59 height 16
select select "px"
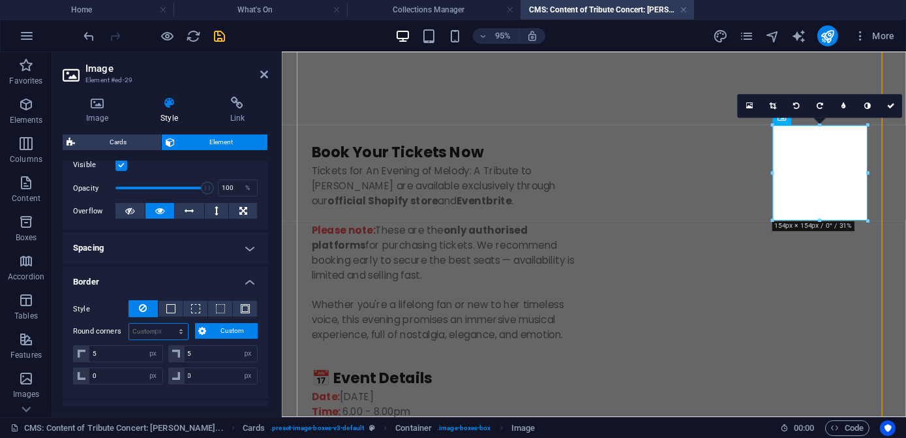
click at [168, 324] on select "Default px rem % vh vw Custom" at bounding box center [158, 332] width 59 height 16
type input "5"
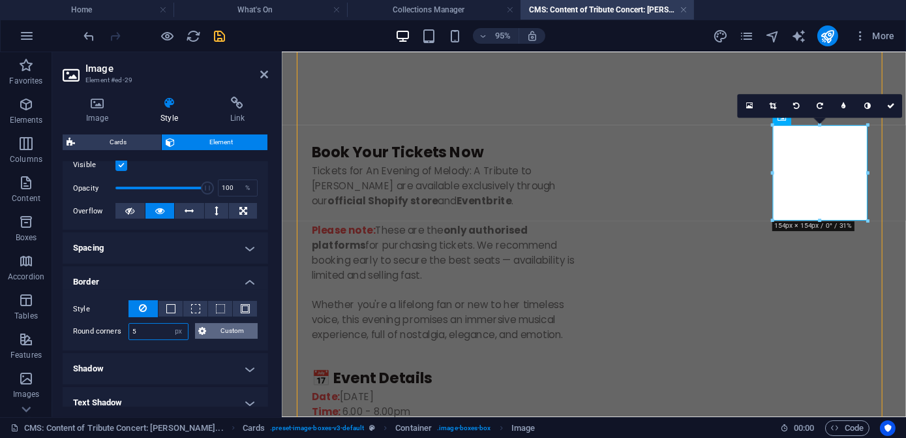
type input "5"
click at [232, 333] on span "Custom" at bounding box center [233, 331] width 44 height 16
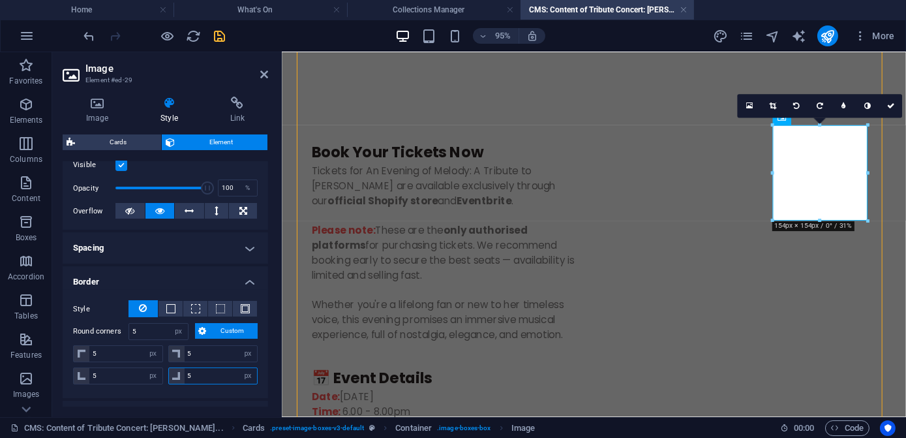
click at [177, 372] on div "5 px rem % vh vw" at bounding box center [213, 375] width 90 height 17
type input "0"
select select "DISABLED_OPTION_VALUE"
drag, startPoint x: 77, startPoint y: 371, endPoint x: 70, endPoint y: 371, distance: 7.2
click at [70, 371] on div "Style - Width 1 auto px rem % vh vw Custom Custom 1 auto px rem % vh vw 1 auto …" at bounding box center [166, 344] width 206 height 108
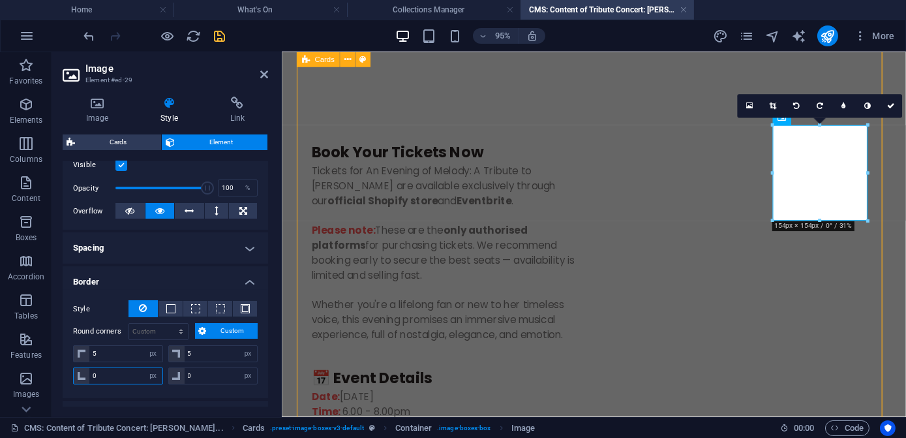
type input "0"
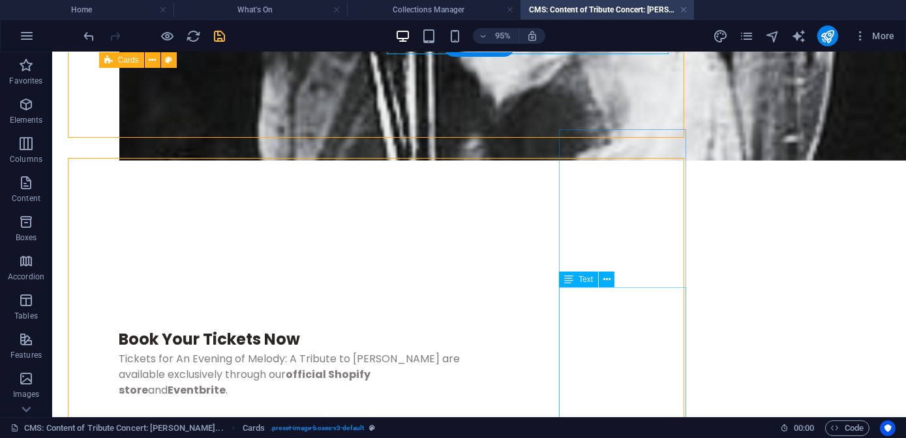
scroll to position [1141, 0]
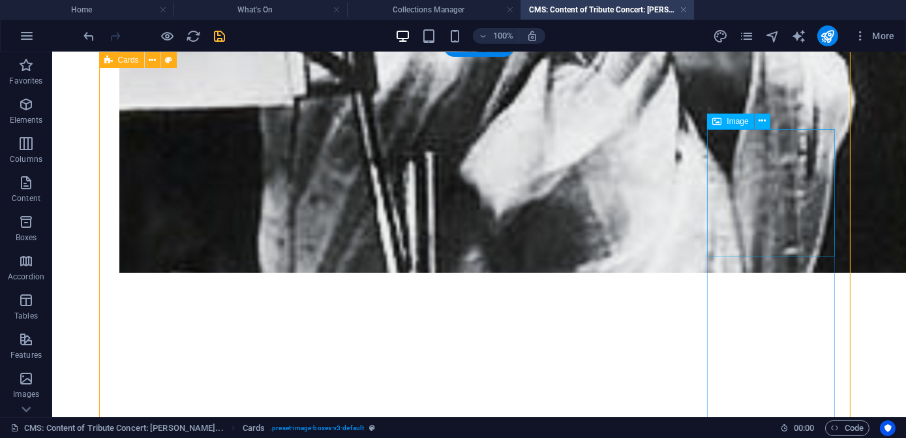
click at [763, 124] on icon at bounding box center [762, 121] width 7 height 14
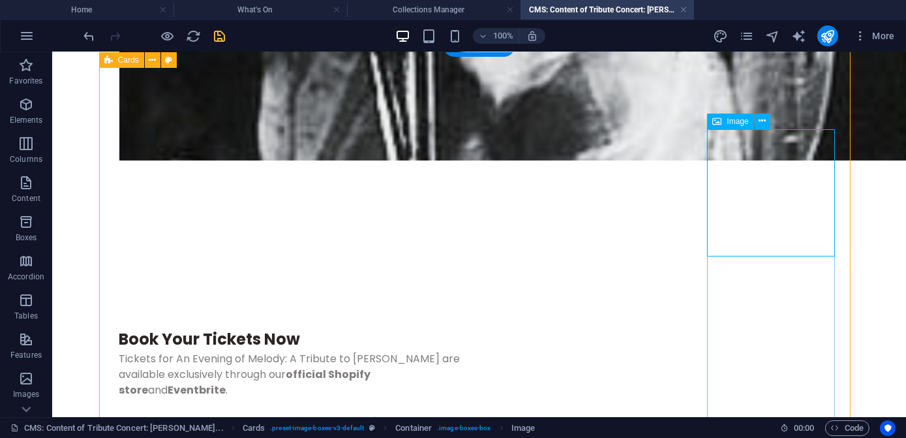
select select "px"
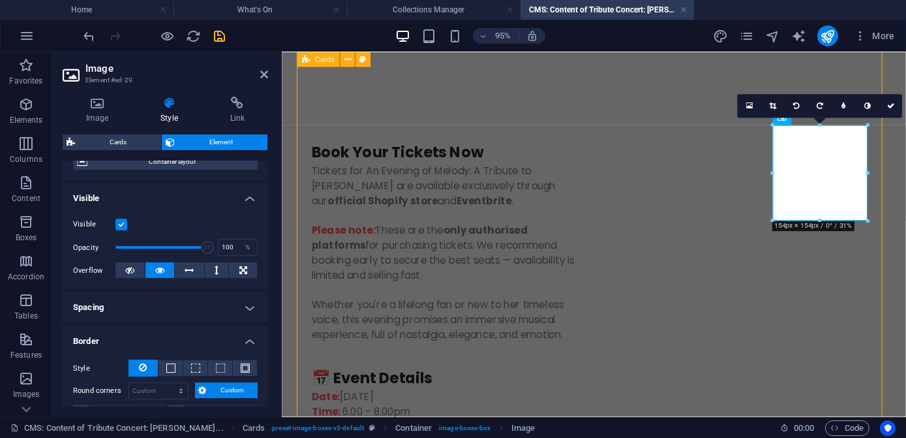
scroll to position [296, 0]
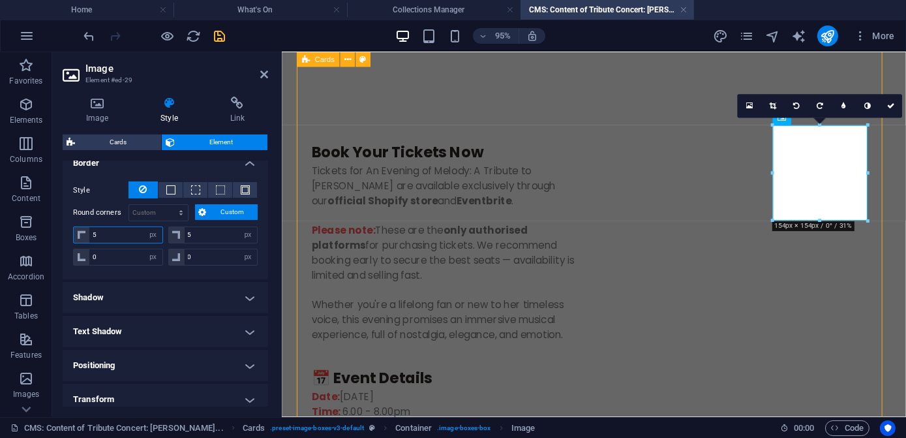
click at [82, 232] on div "5 px rem % vh vw" at bounding box center [118, 234] width 90 height 17
type input "10"
drag, startPoint x: 196, startPoint y: 234, endPoint x: 173, endPoint y: 236, distance: 22.9
click at [173, 236] on div "5 px rem % vh vw" at bounding box center [213, 234] width 90 height 17
type input "10"
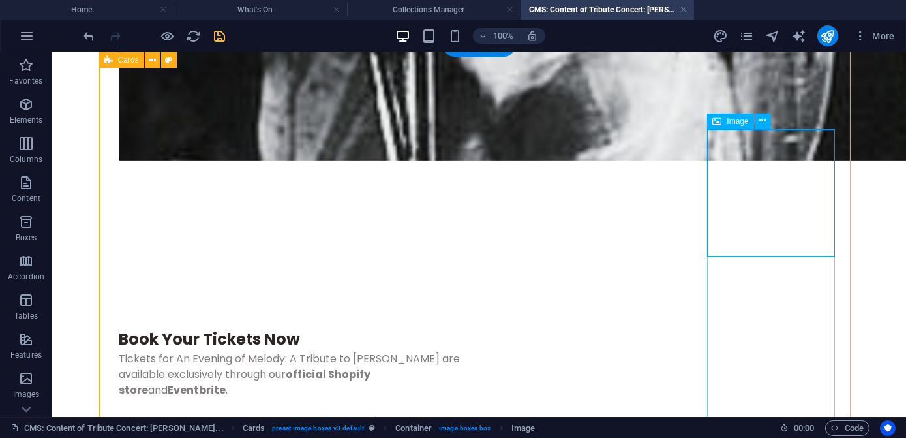
scroll to position [1141, 0]
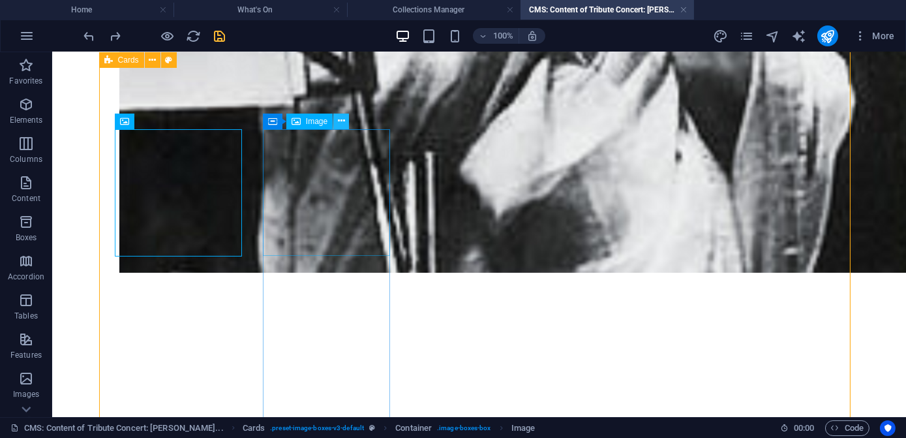
click at [345, 121] on button at bounding box center [341, 122] width 16 height 16
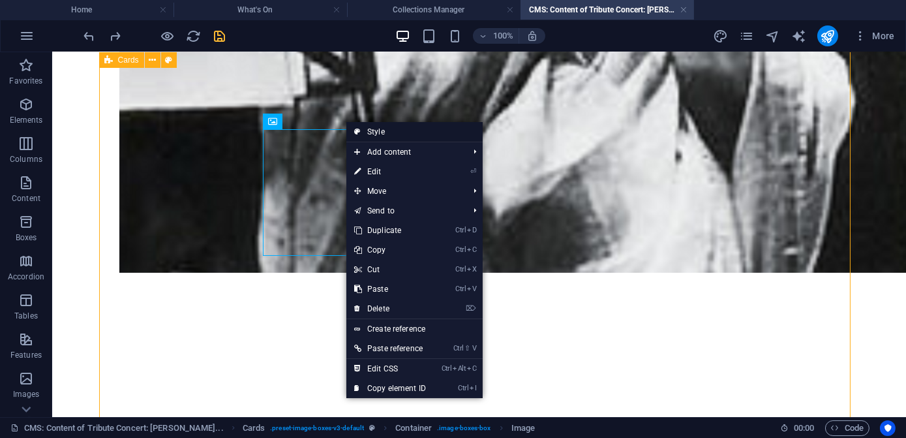
click at [376, 135] on link "Style" at bounding box center [414, 132] width 136 height 20
select select "rem"
select select "px"
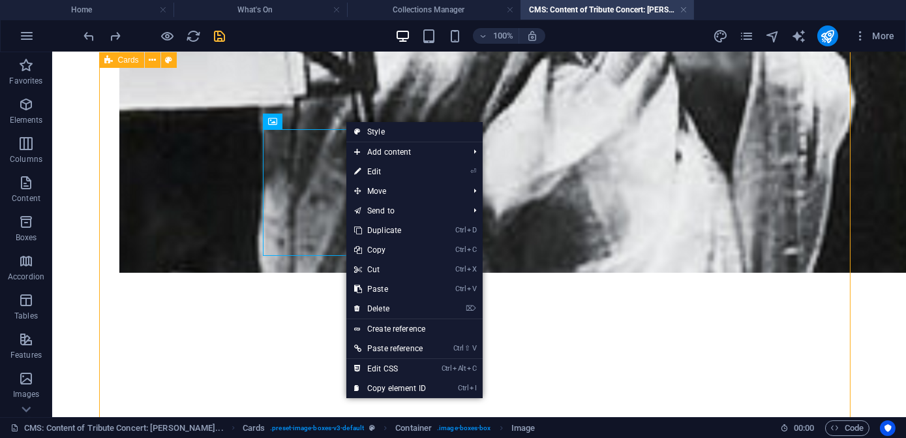
select select "preset-image-boxes-v3-default"
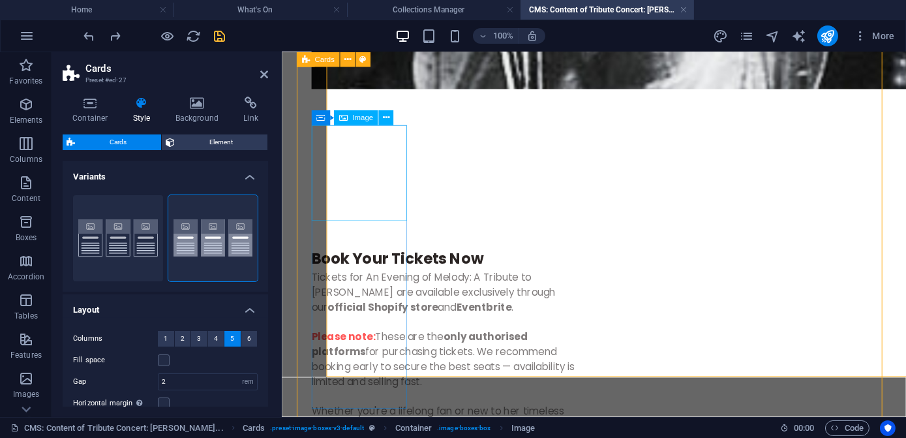
scroll to position [1253, 0]
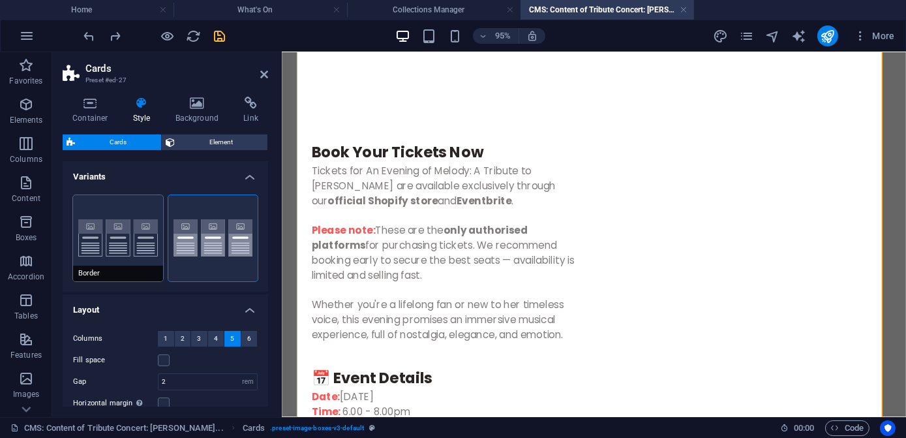
click at [86, 239] on button "Border" at bounding box center [118, 238] width 90 height 86
type input "2"
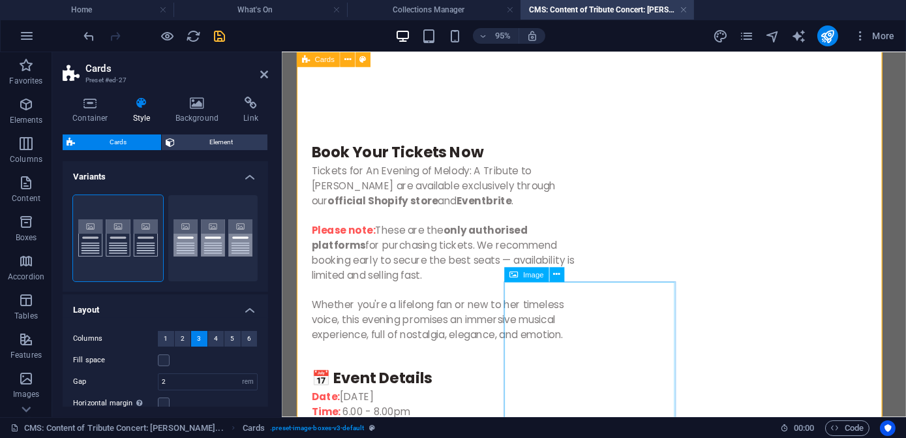
scroll to position [1491, 0]
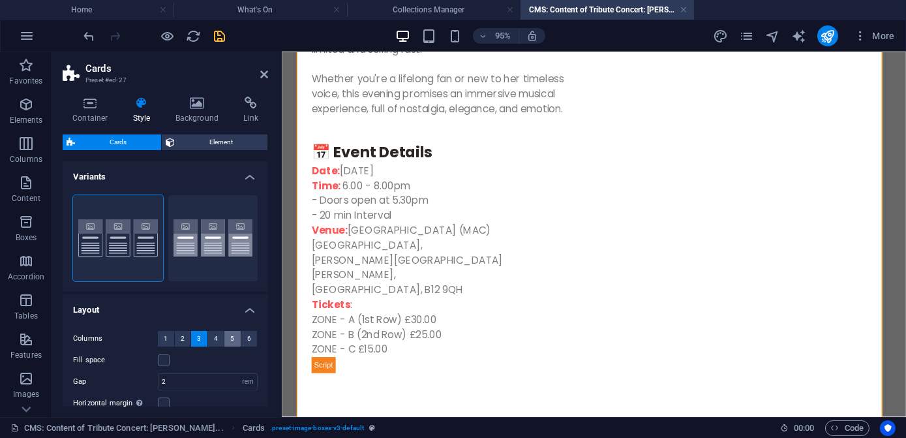
click at [230, 339] on span "5" at bounding box center [232, 339] width 4 height 16
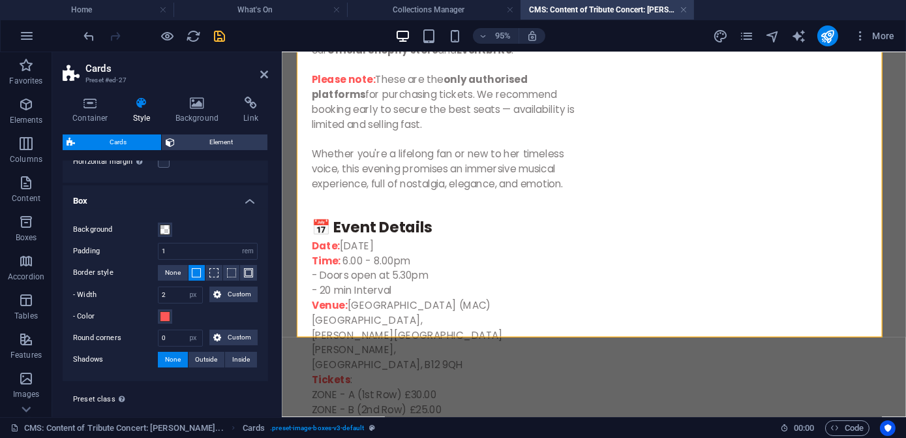
scroll to position [265, 0]
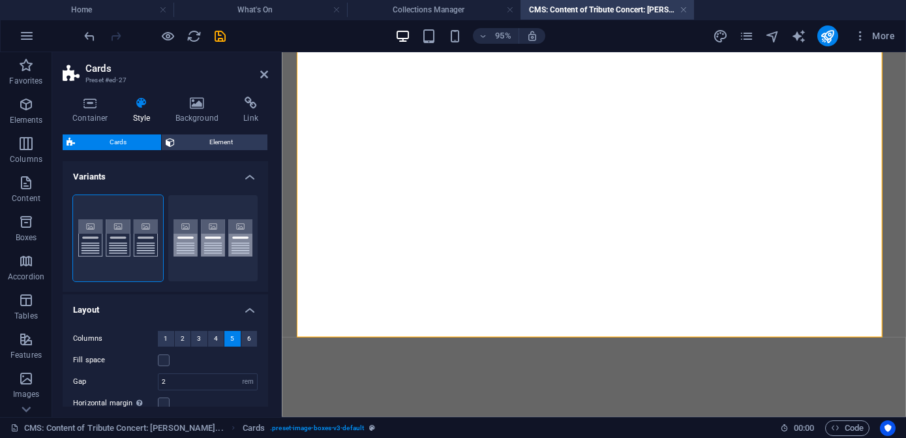
select select "rem"
select select "px"
select select "preset-image-boxes-v3-default"
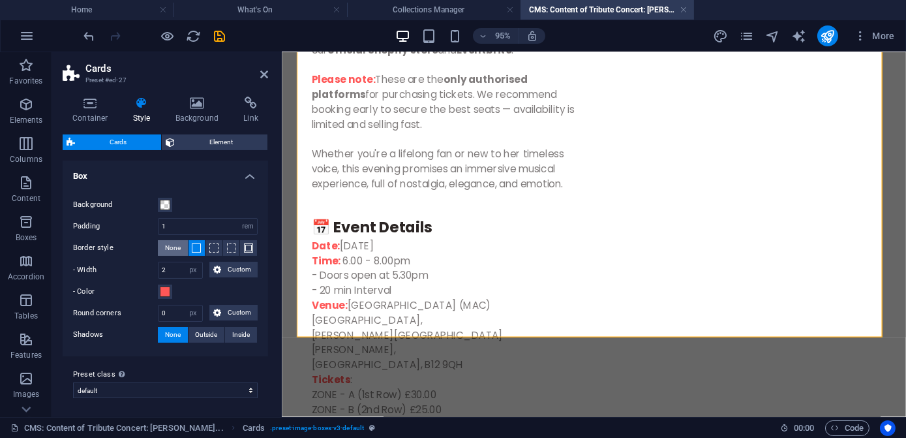
click at [174, 249] on span "None" at bounding box center [173, 248] width 16 height 16
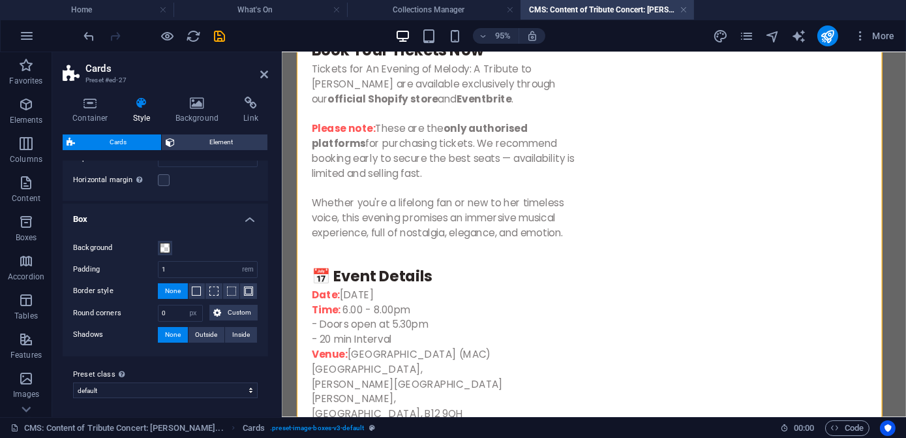
scroll to position [1234, 0]
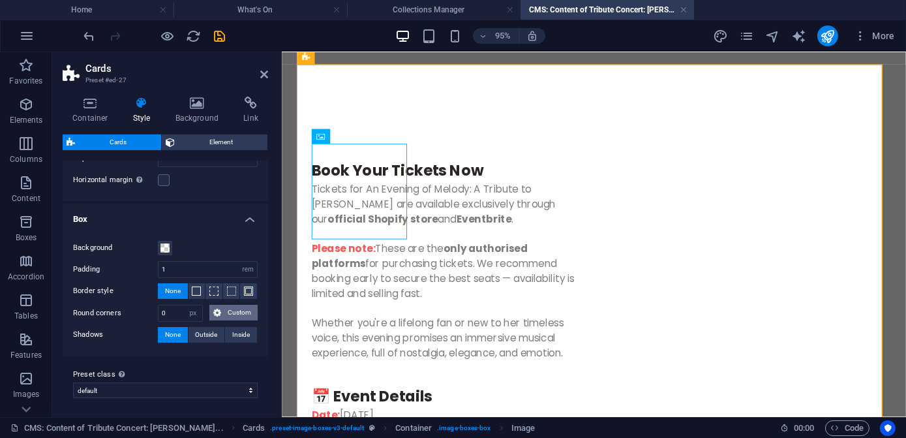
click at [230, 312] on span "Custom" at bounding box center [239, 313] width 29 height 16
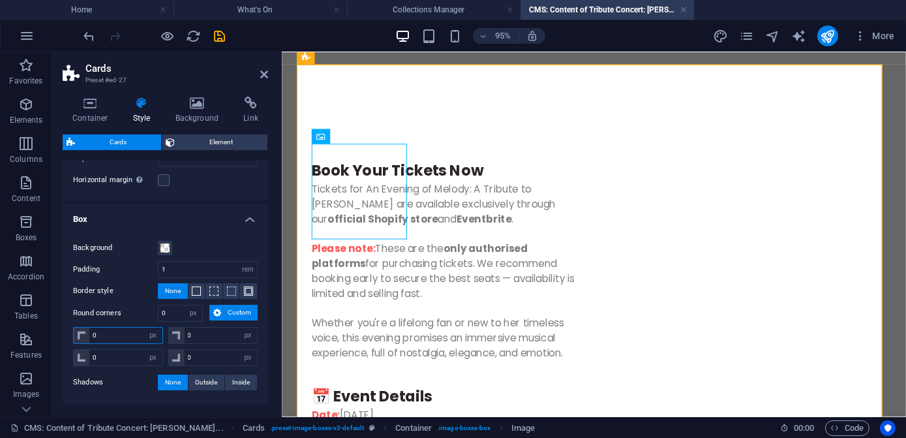
drag, startPoint x: 99, startPoint y: 331, endPoint x: 76, endPoint y: 329, distance: 22.9
click at [76, 329] on div "0 px rem % vh vw" at bounding box center [118, 335] width 90 height 17
type input "11"
select select "DISABLED_OPTION_VALUE"
type input "1"
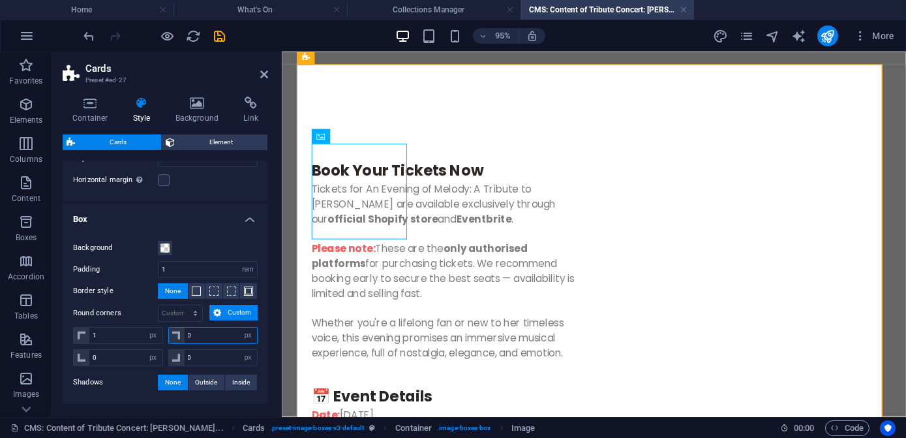
drag, startPoint x: 198, startPoint y: 336, endPoint x: 181, endPoint y: 332, distance: 18.0
click at [181, 332] on div "0 px rem % vh vw" at bounding box center [213, 335] width 90 height 17
type input "10"
click at [130, 333] on input "1" at bounding box center [125, 336] width 73 height 16
type input "10"
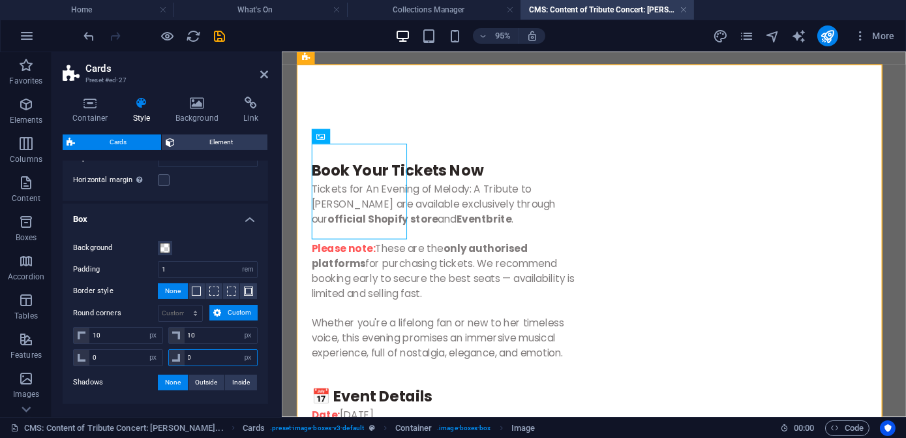
click at [209, 356] on input "0" at bounding box center [221, 358] width 73 height 16
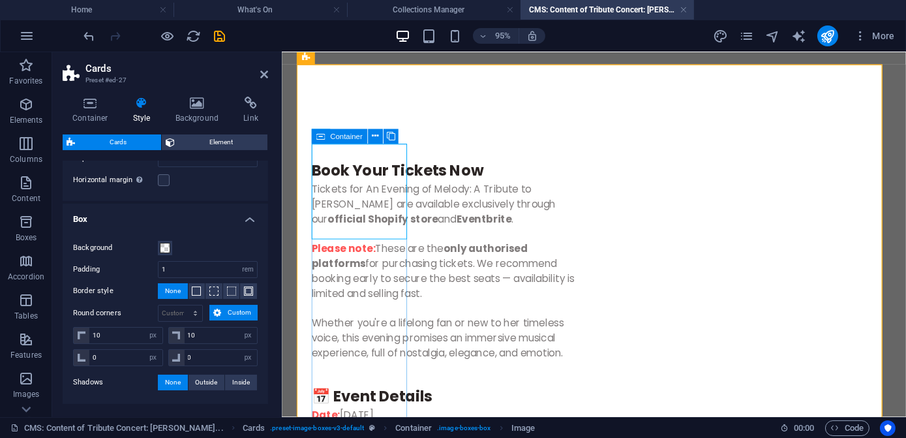
click at [322, 137] on icon at bounding box center [320, 136] width 8 height 15
select select "%"
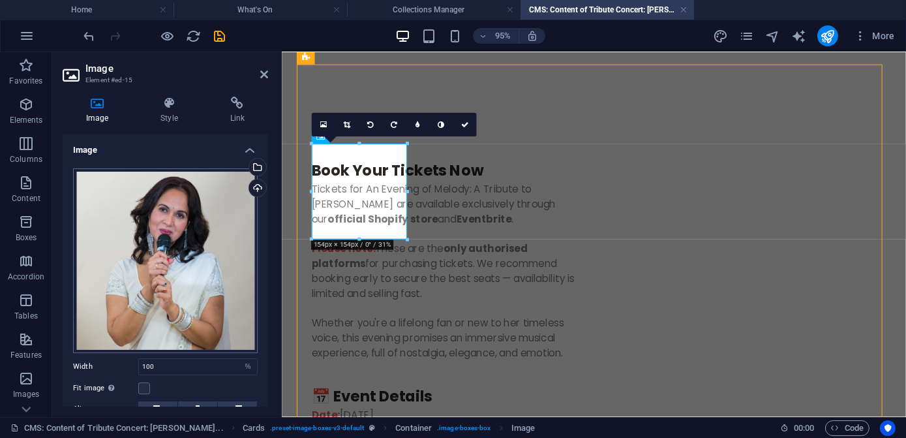
scroll to position [112, 0]
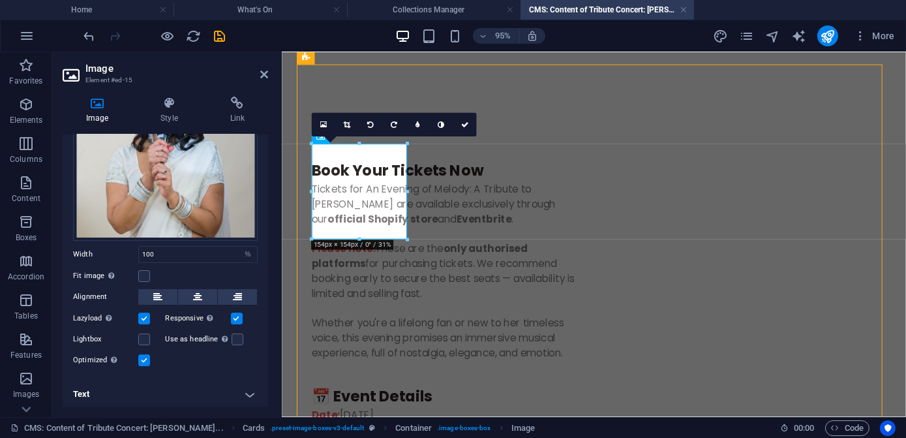
click at [246, 388] on h4 "Text" at bounding box center [166, 393] width 206 height 31
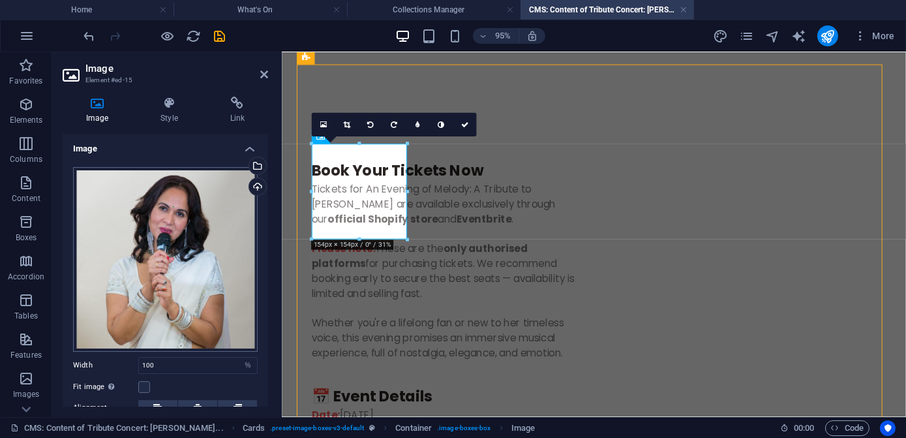
scroll to position [0, 0]
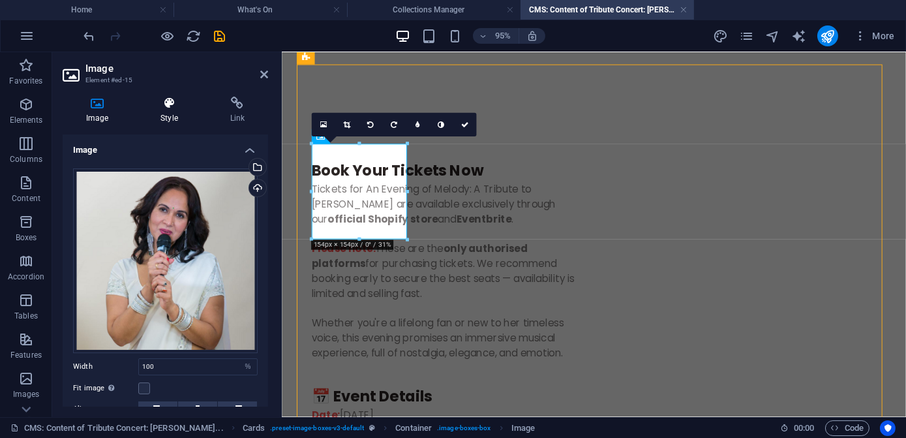
click at [164, 106] on icon at bounding box center [169, 103] width 64 height 13
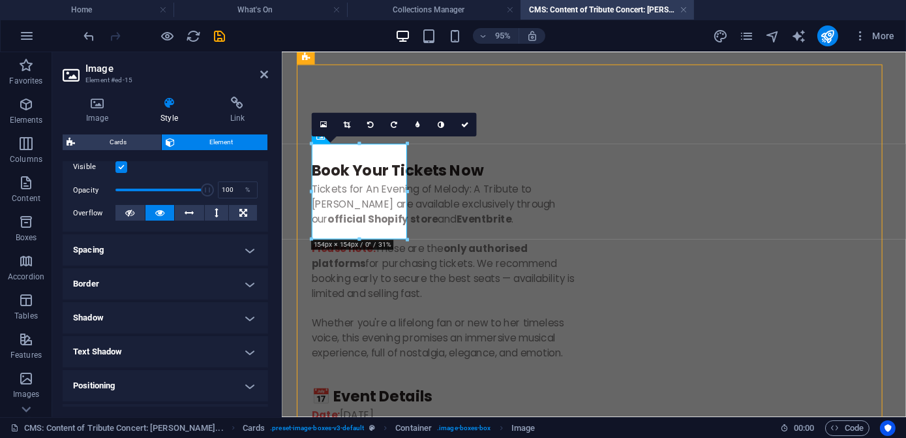
scroll to position [177, 0]
click at [245, 279] on h4 "Border" at bounding box center [166, 281] width 206 height 31
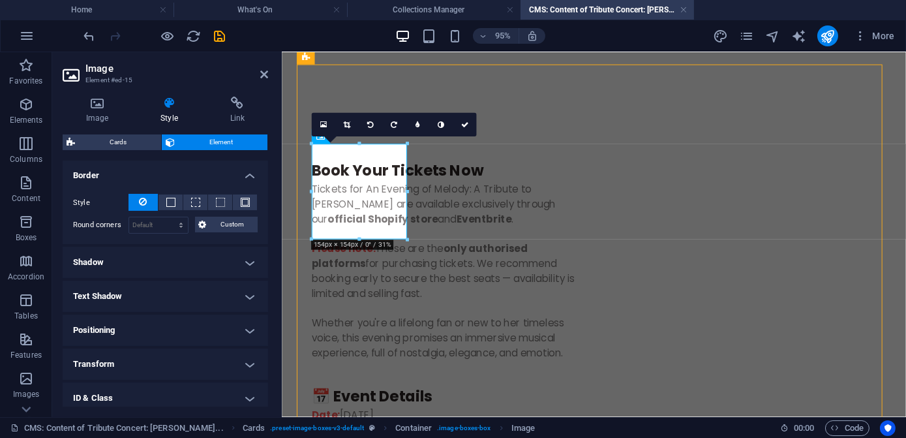
scroll to position [296, 0]
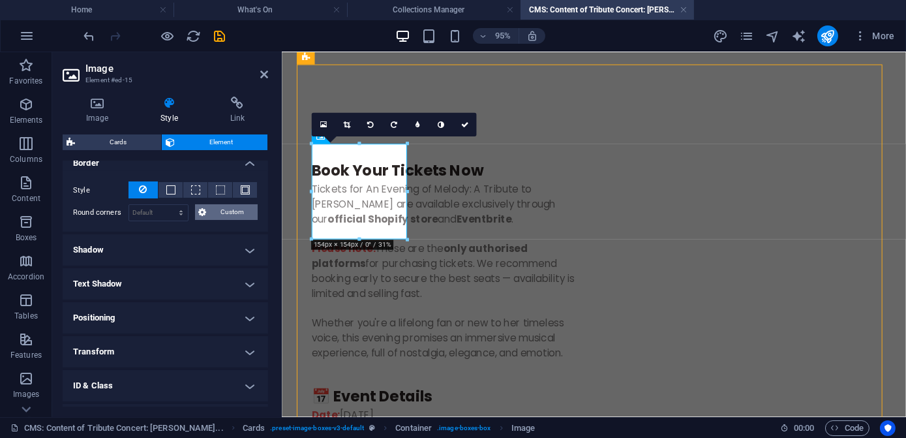
click at [236, 214] on span "Custom" at bounding box center [233, 212] width 44 height 16
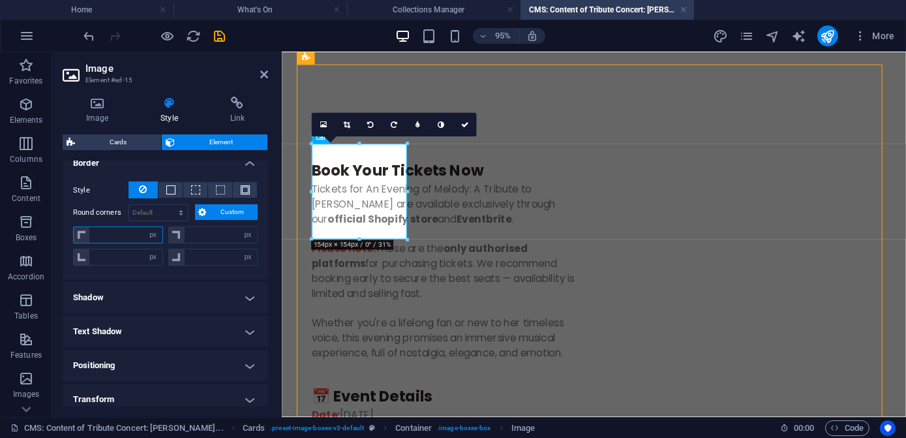
click at [121, 232] on input "number" at bounding box center [125, 235] width 73 height 16
type input "10"
type input "0"
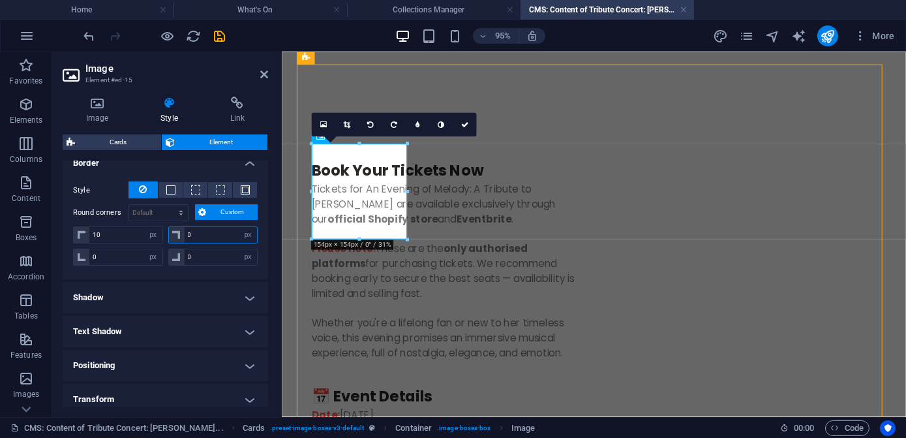
click at [224, 232] on input "0" at bounding box center [221, 235] width 73 height 16
drag, startPoint x: 204, startPoint y: 234, endPoint x: 181, endPoint y: 234, distance: 23.5
click at [181, 234] on div "0 px rem % vh vw" at bounding box center [213, 234] width 90 height 17
type input "10"
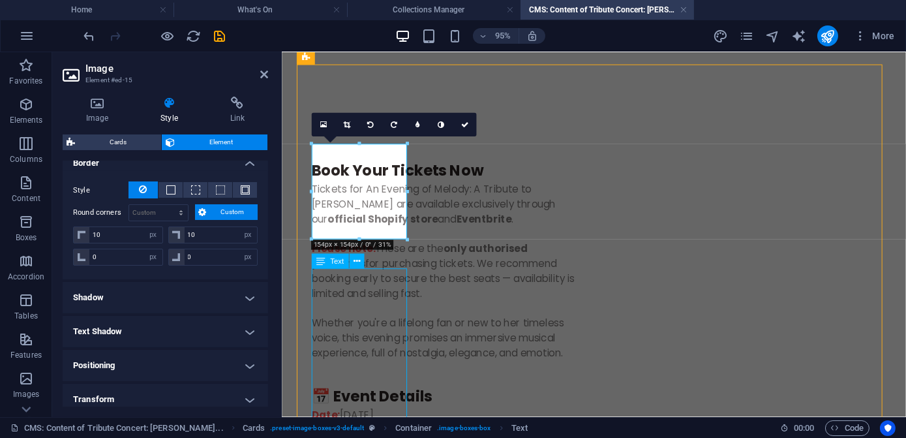
scroll to position [1122, 0]
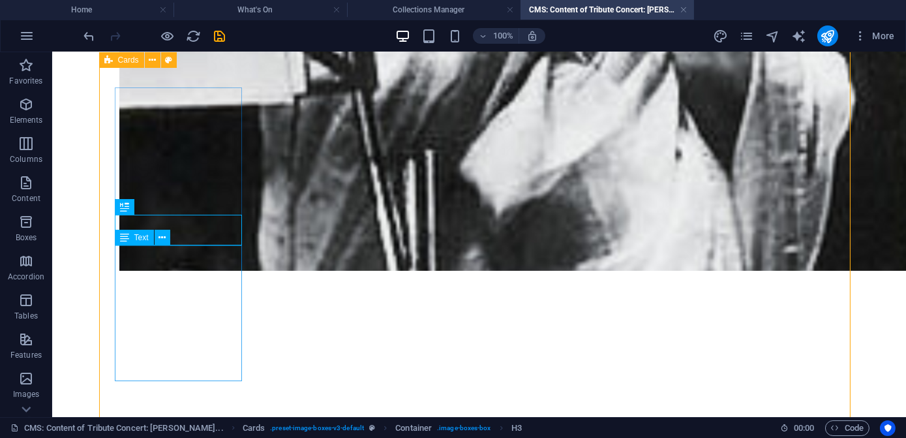
scroll to position [1136, 0]
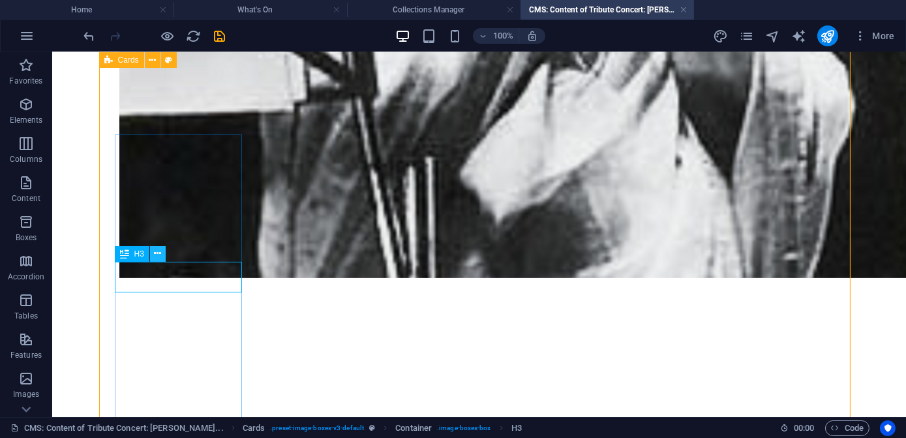
click at [157, 256] on icon at bounding box center [157, 254] width 7 height 14
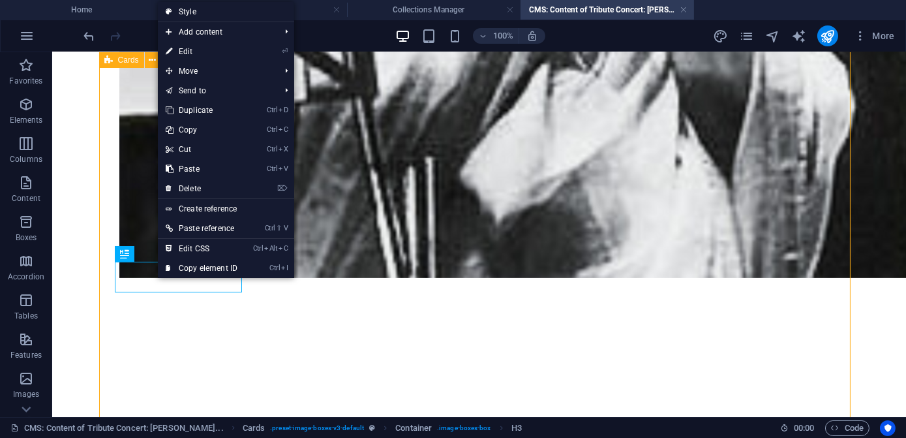
click at [191, 11] on link "Style" at bounding box center [226, 12] width 136 height 20
select select "rem"
select select "px"
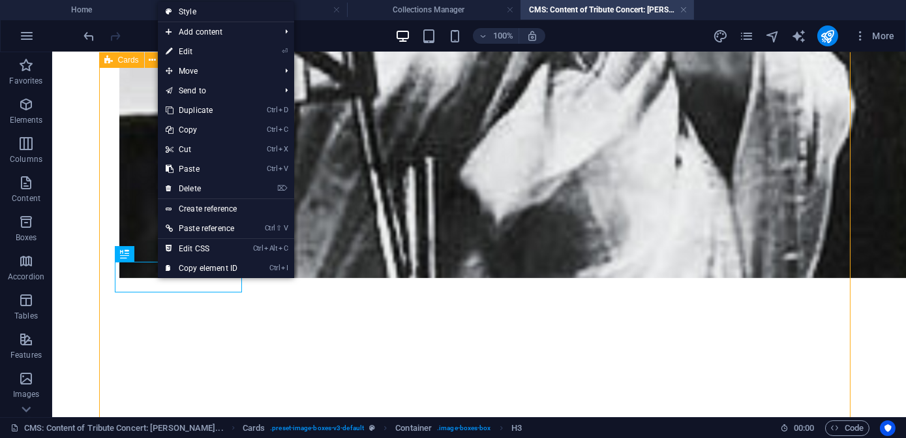
select select "px"
select select "preset-image-boxes-v3-default"
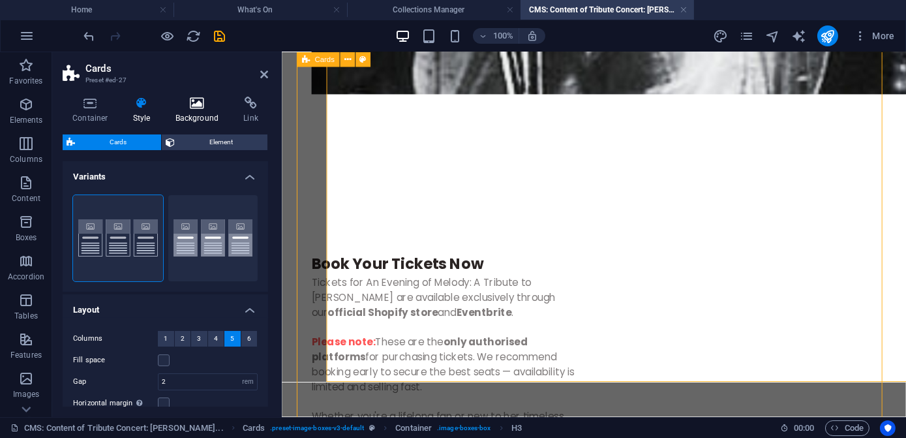
scroll to position [1248, 0]
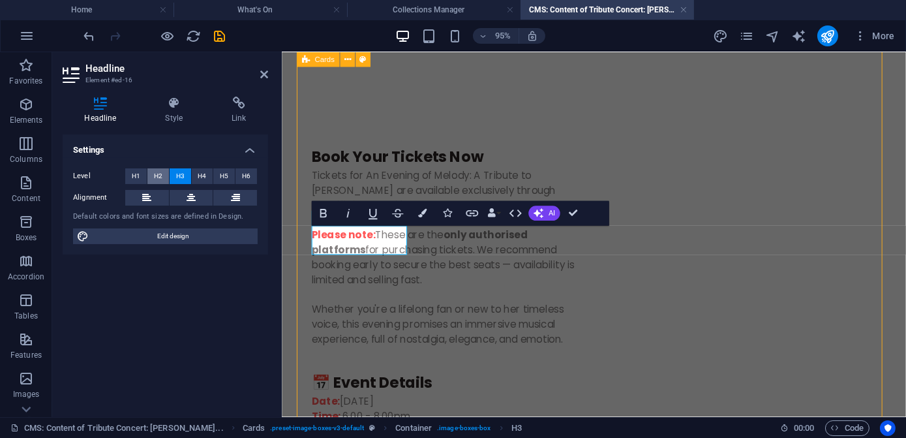
click at [160, 173] on span "H2" at bounding box center [158, 176] width 8 height 16
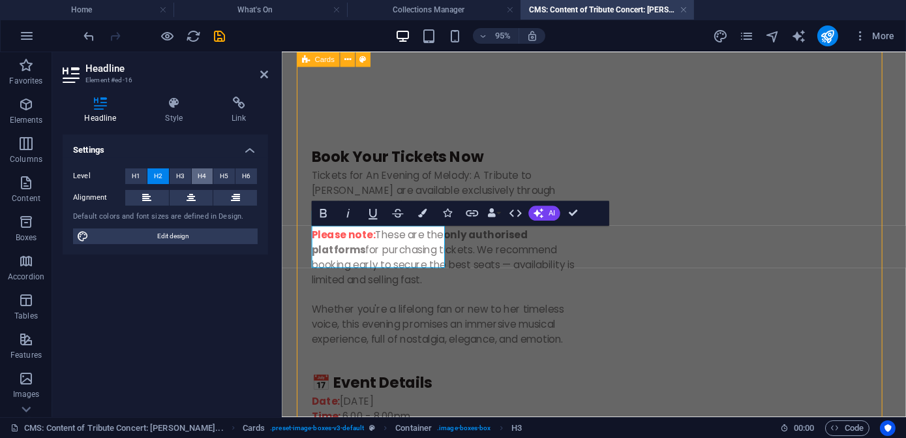
click at [199, 178] on span "H4" at bounding box center [202, 176] width 8 height 16
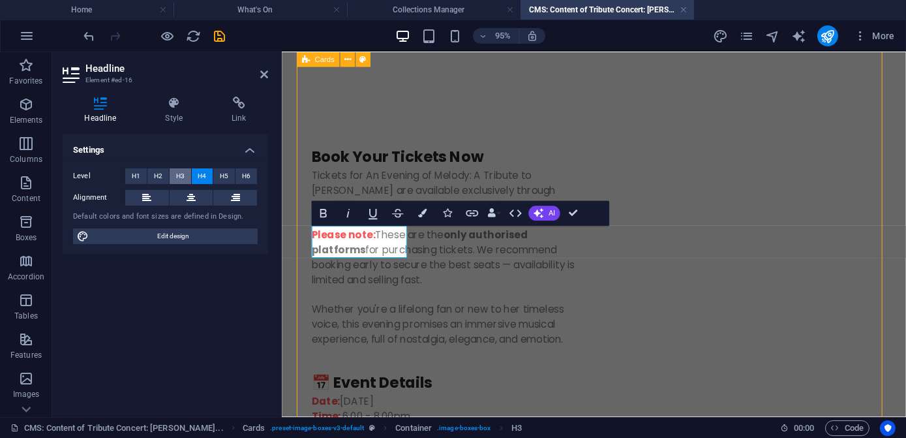
click at [181, 171] on span "H3" at bounding box center [180, 176] width 8 height 16
click at [193, 173] on button "H4" at bounding box center [203, 176] width 22 height 16
click at [219, 175] on button "H5" at bounding box center [224, 176] width 22 height 16
click at [245, 173] on span "H6" at bounding box center [246, 176] width 8 height 16
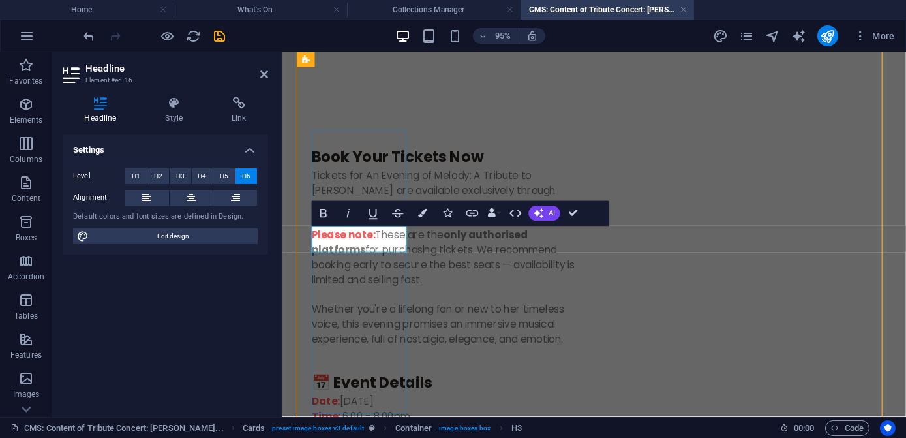
drag, startPoint x: 391, startPoint y: 252, endPoint x: 316, endPoint y: 246, distance: 75.3
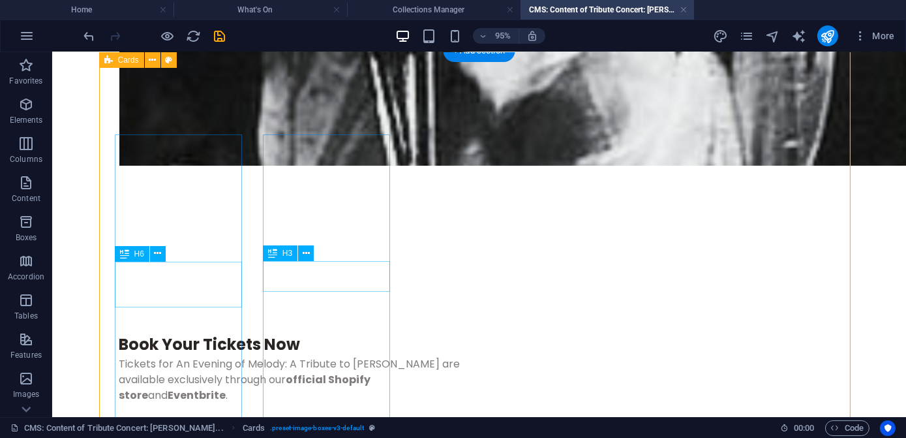
scroll to position [1136, 0]
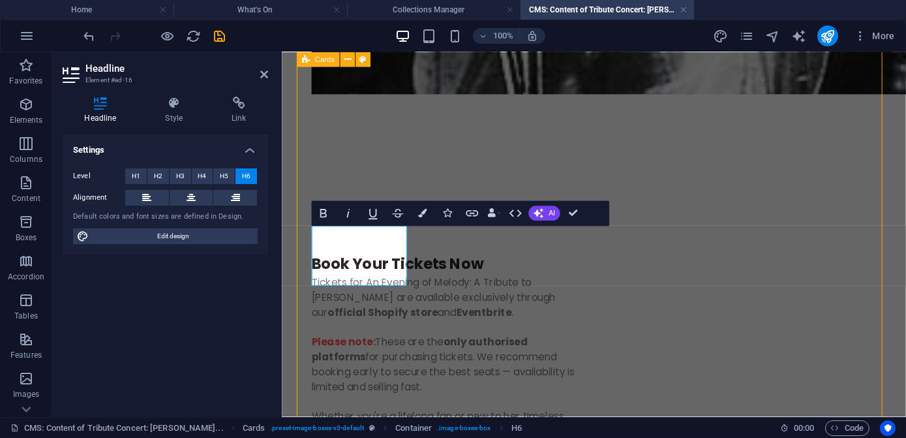
scroll to position [1248, 0]
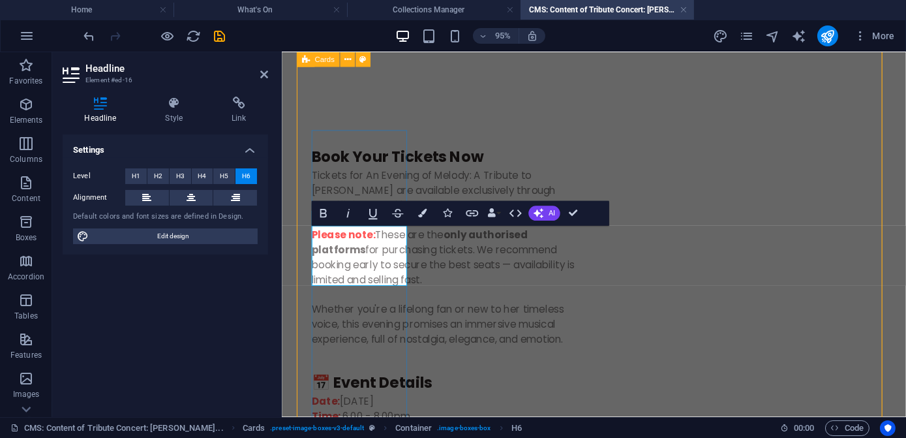
drag, startPoint x: 395, startPoint y: 286, endPoint x: 344, endPoint y: 256, distance: 58.8
click at [174, 109] on icon at bounding box center [174, 103] width 61 height 13
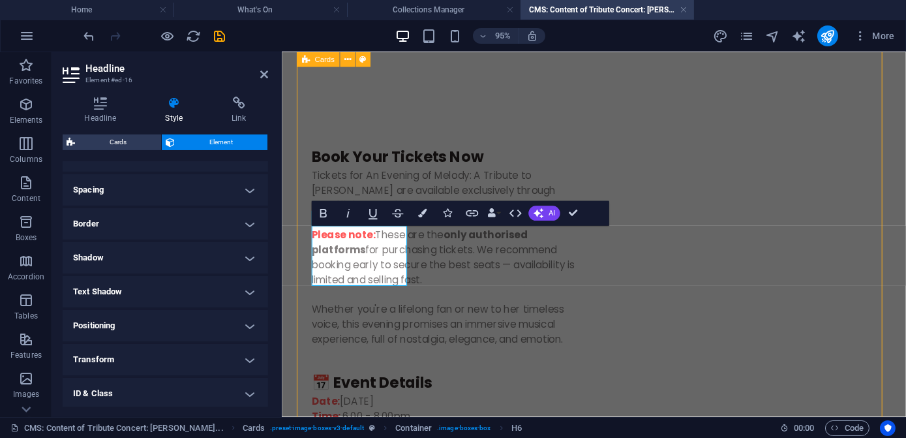
scroll to position [237, 0]
click at [246, 223] on h4 "Border" at bounding box center [166, 222] width 206 height 31
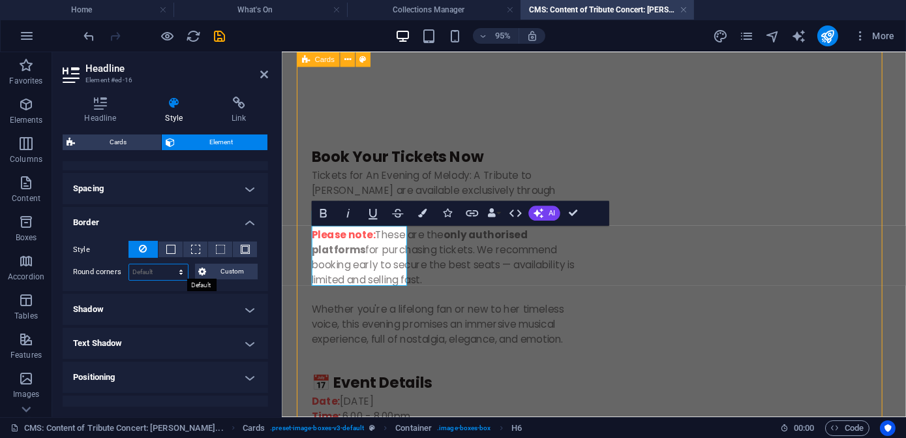
click at [179, 270] on select "Default px rem % vh vw Custom" at bounding box center [158, 272] width 59 height 16
select select "px"
click at [168, 264] on select "Default px rem % vh vw Custom" at bounding box center [158, 272] width 59 height 16
type input "0"
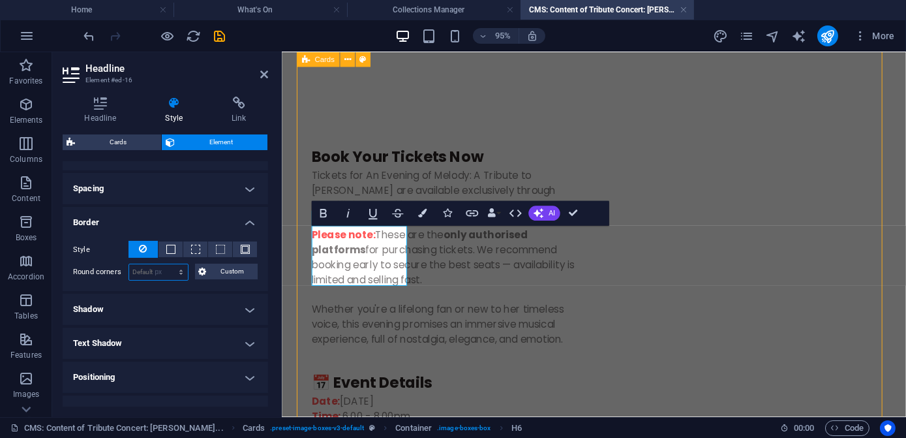
type input "0"
click at [211, 269] on span "Custom" at bounding box center [233, 272] width 44 height 16
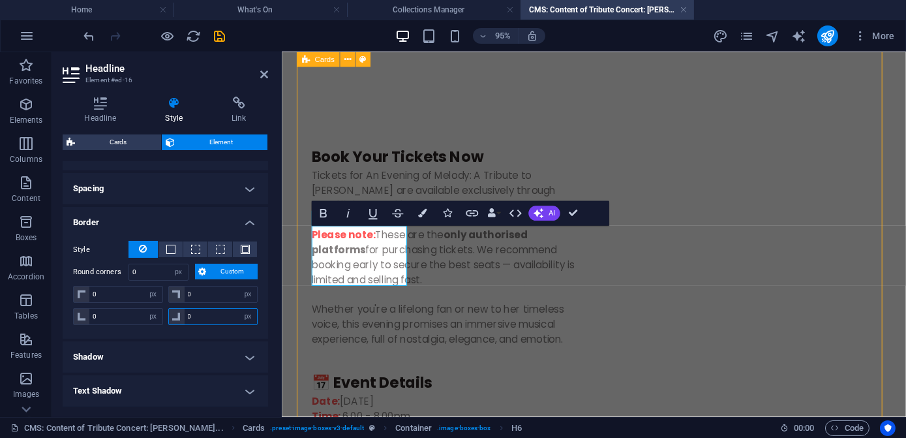
drag, startPoint x: 196, startPoint y: 309, endPoint x: 171, endPoint y: 311, distance: 25.5
click at [171, 311] on div "0 px rem % vh vw" at bounding box center [213, 316] width 90 height 17
type input "10"
select select "DISABLED_OPTION_VALUE"
drag, startPoint x: 99, startPoint y: 313, endPoint x: 74, endPoint y: 309, distance: 25.7
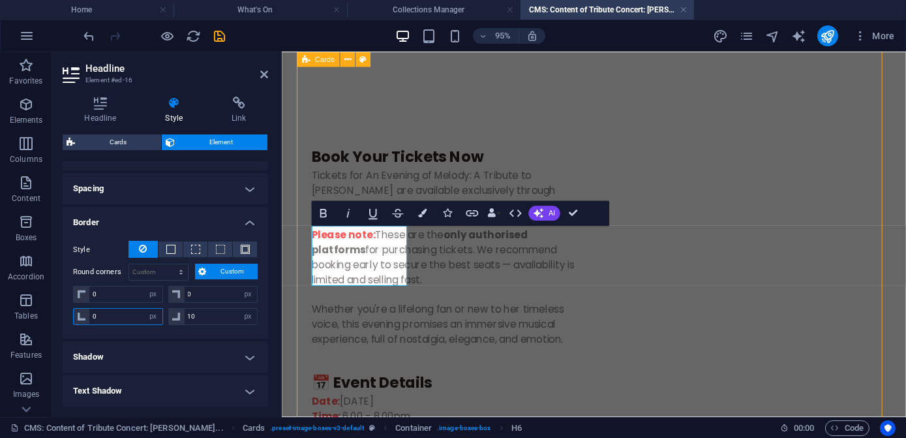
click at [74, 309] on div "0 px rem % vh vw" at bounding box center [118, 316] width 90 height 17
type input "10"
click at [162, 347] on h4 "Shadow" at bounding box center [166, 356] width 206 height 31
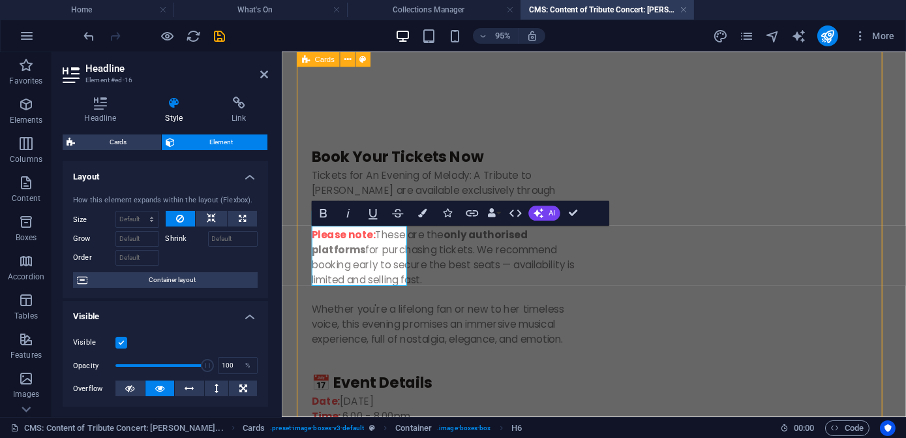
scroll to position [0, 0]
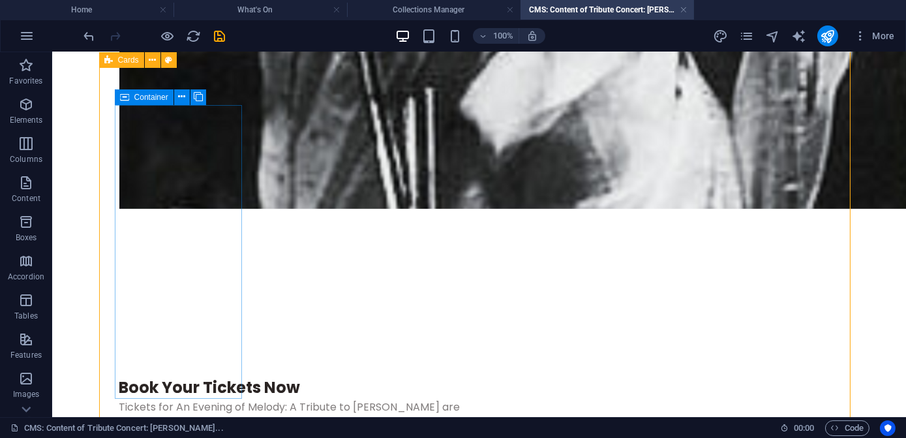
scroll to position [1136, 0]
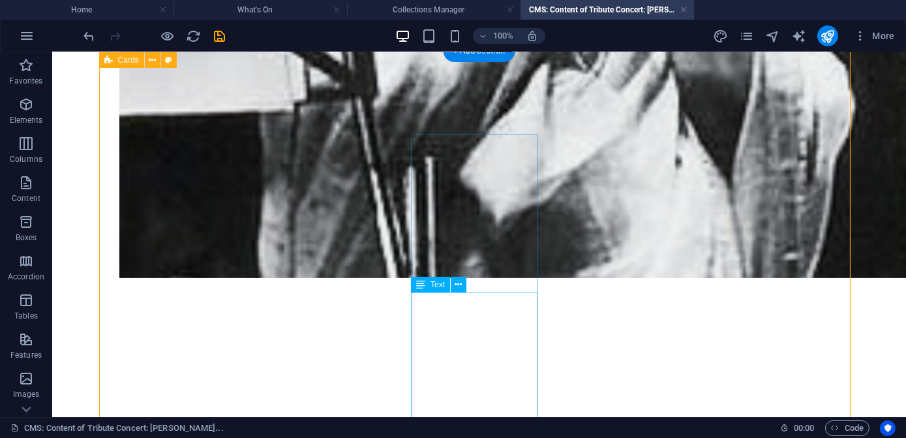
drag, startPoint x: 449, startPoint y: 344, endPoint x: 457, endPoint y: 345, distance: 8.5
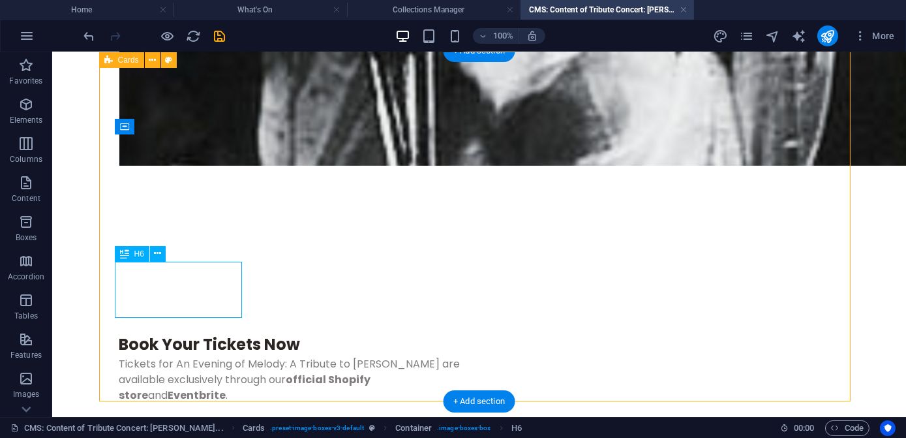
select select "px"
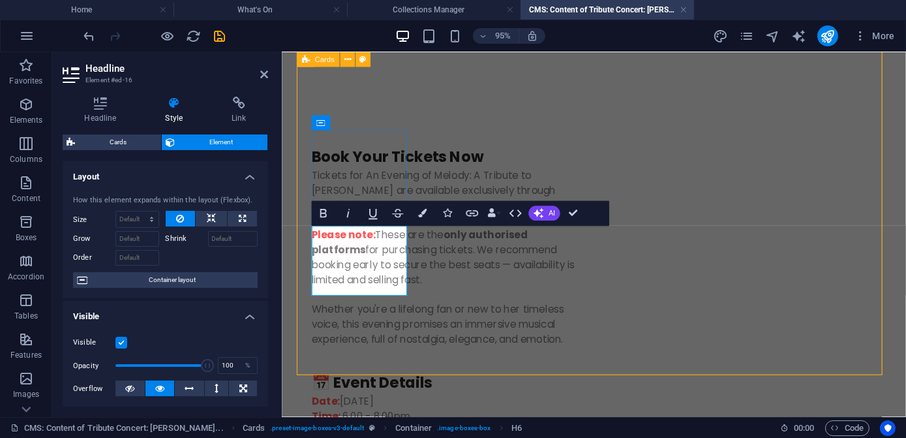
drag, startPoint x: 394, startPoint y: 291, endPoint x: 335, endPoint y: 258, distance: 67.5
click at [99, 109] on icon at bounding box center [101, 103] width 76 height 13
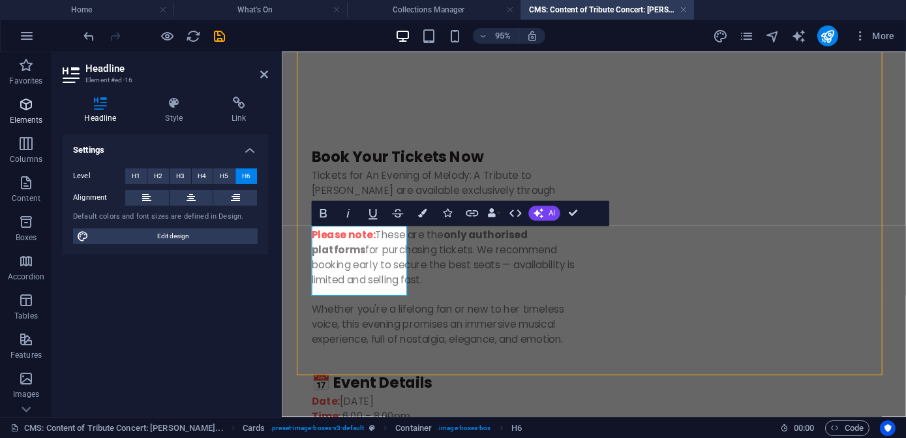
click at [23, 109] on icon "button" at bounding box center [26, 105] width 16 height 16
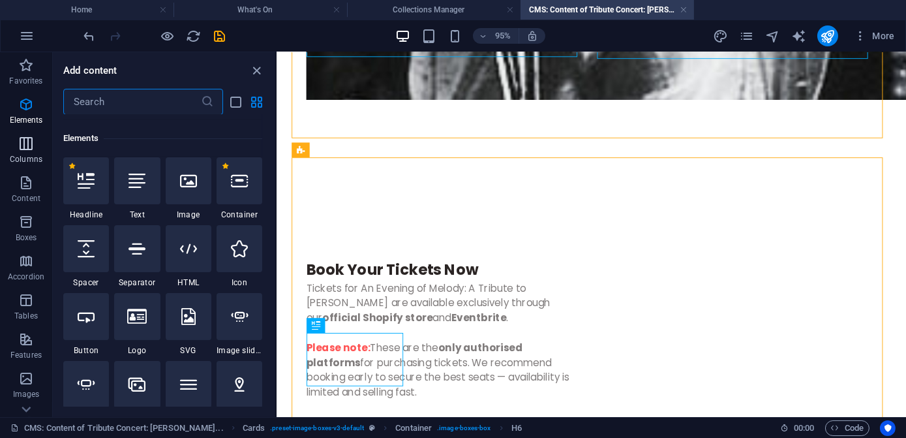
scroll to position [139, 0]
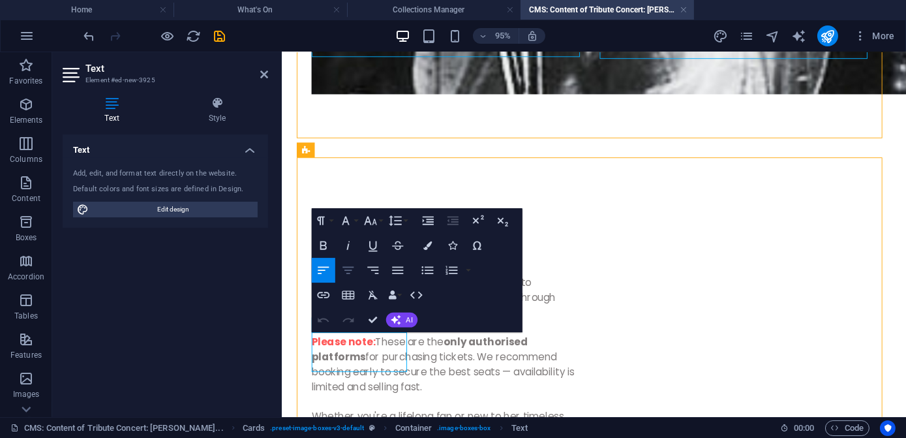
click at [344, 271] on icon "button" at bounding box center [348, 270] width 15 height 15
drag, startPoint x: 376, startPoint y: 378, endPoint x: 315, endPoint y: 369, distance: 62.0
click at [345, 271] on icon "button" at bounding box center [348, 270] width 15 height 15
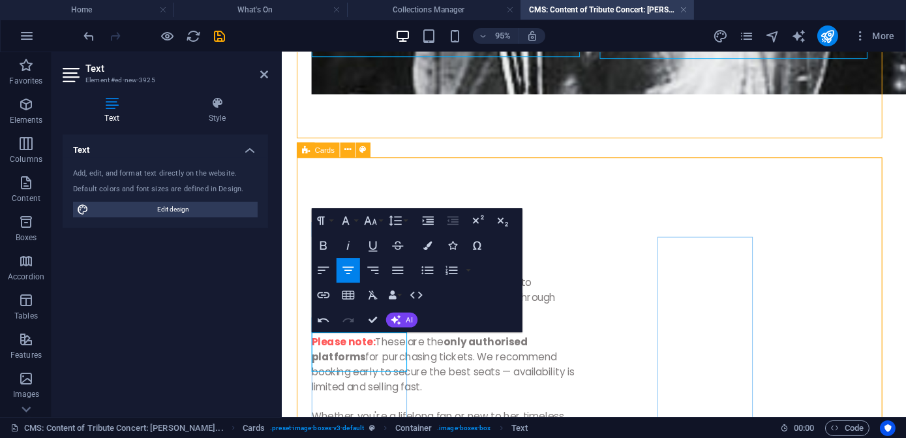
drag, startPoint x: 391, startPoint y: 363, endPoint x: 330, endPoint y: 361, distance: 60.7
click at [321, 246] on icon "button" at bounding box center [323, 245] width 15 height 15
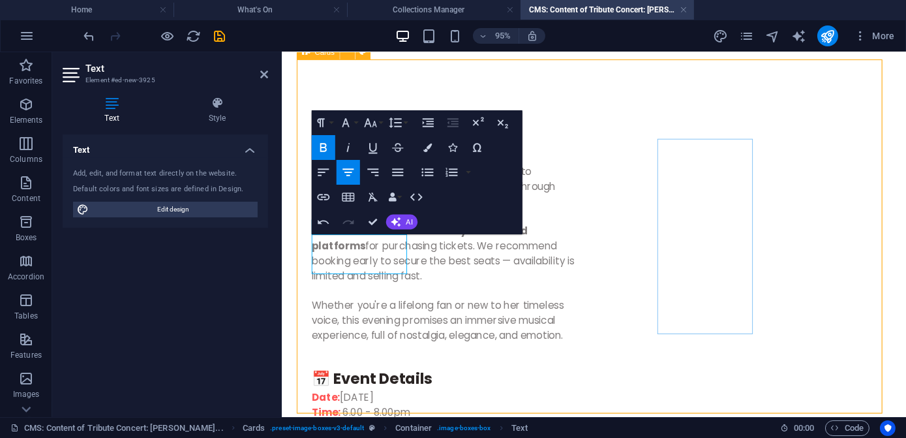
scroll to position [1255, 0]
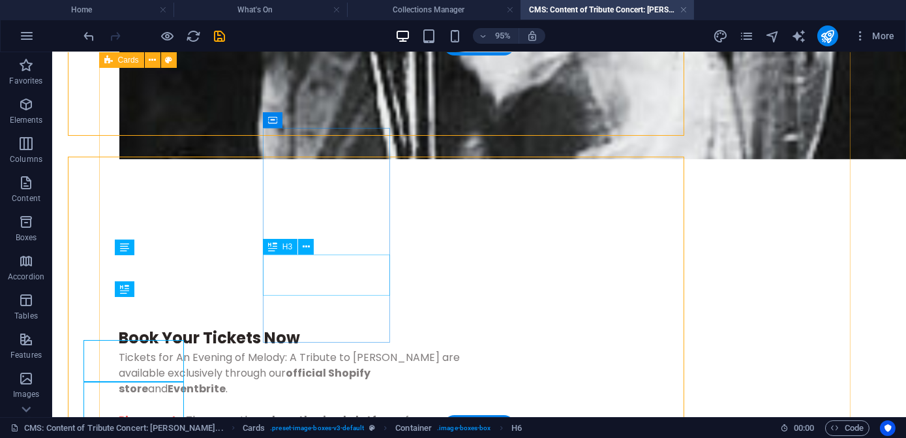
scroll to position [1143, 0]
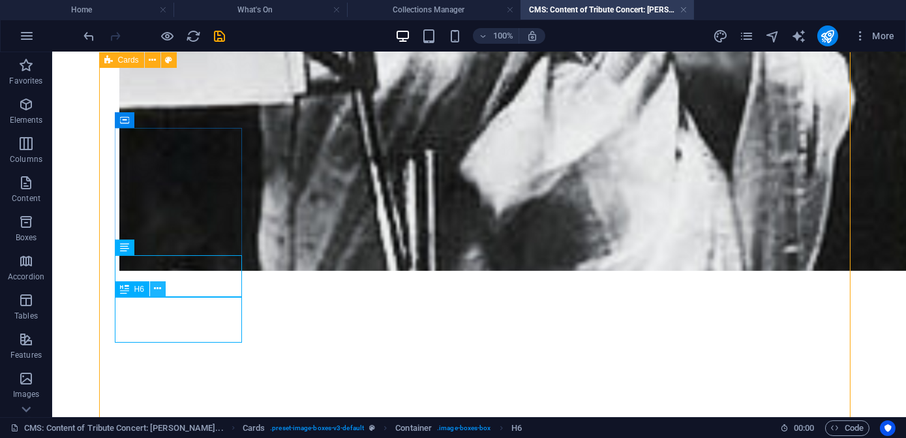
click at [159, 290] on icon at bounding box center [157, 289] width 7 height 14
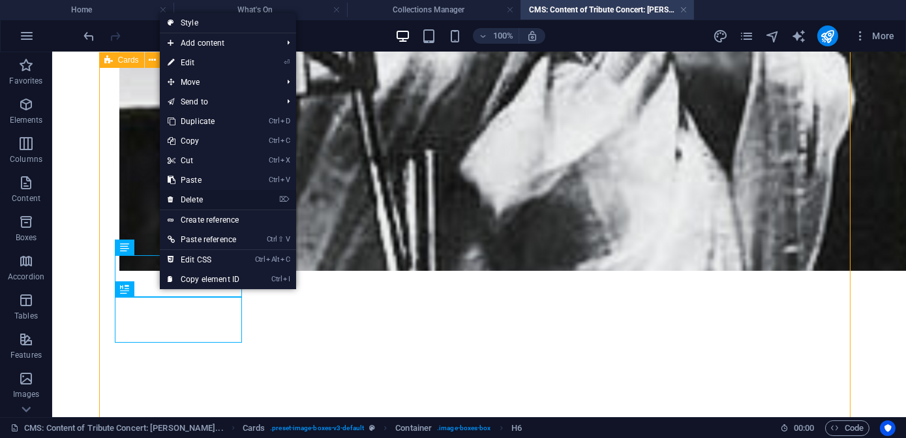
click at [200, 199] on link "⌦ Delete" at bounding box center [203, 200] width 87 height 20
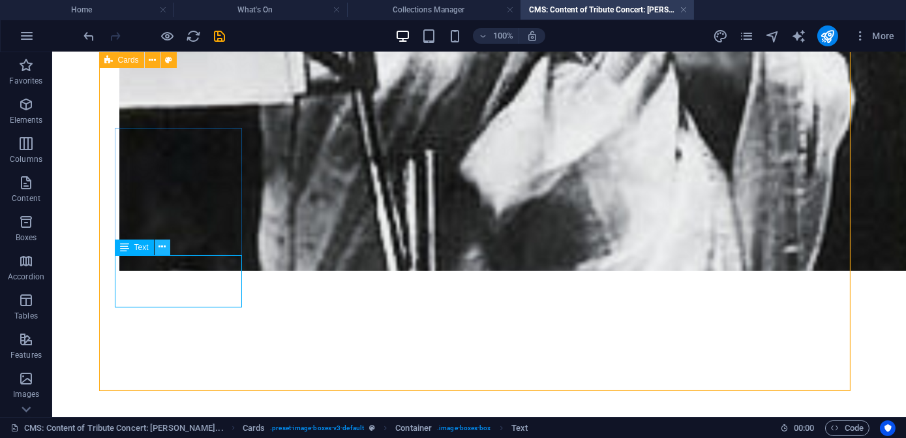
click at [166, 248] on button at bounding box center [163, 247] width 16 height 16
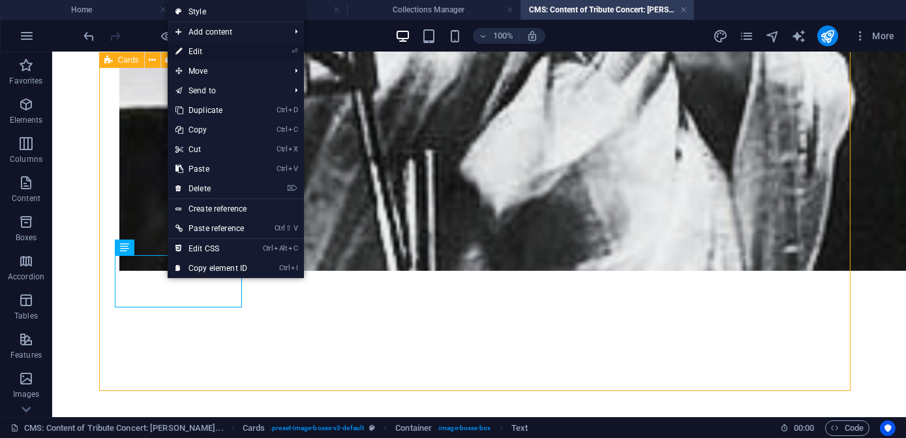
click at [211, 50] on link "⏎ Edit" at bounding box center [211, 52] width 87 height 20
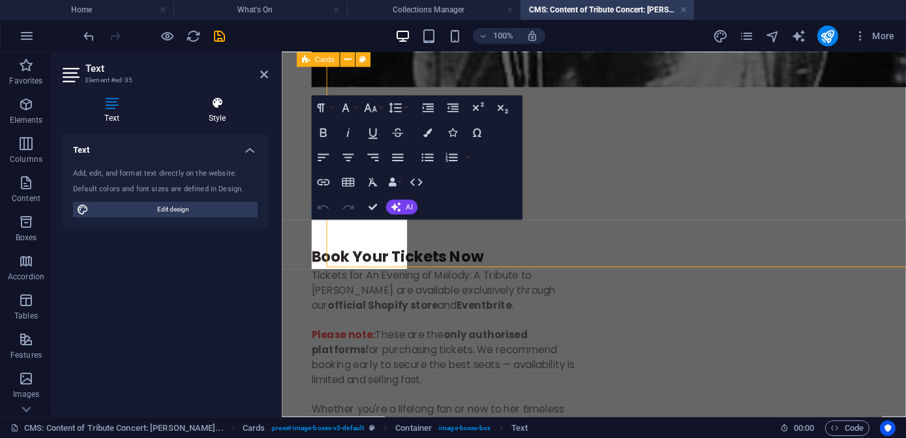
scroll to position [1255, 0]
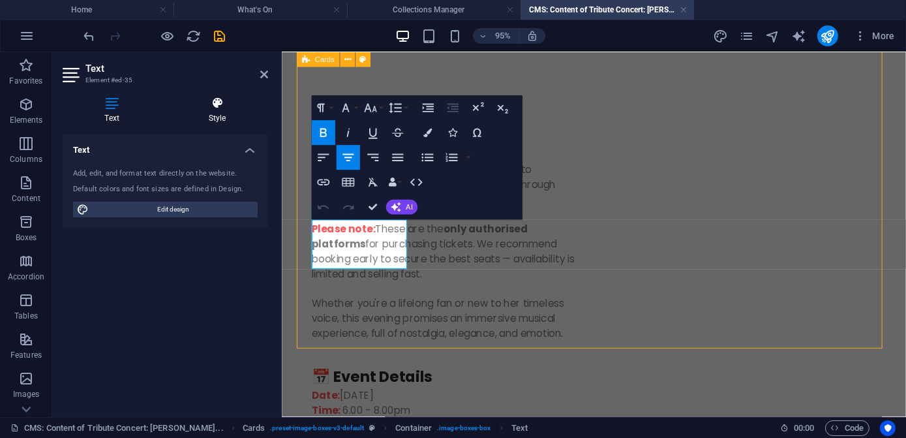
click at [215, 110] on h4 "Style" at bounding box center [217, 110] width 102 height 27
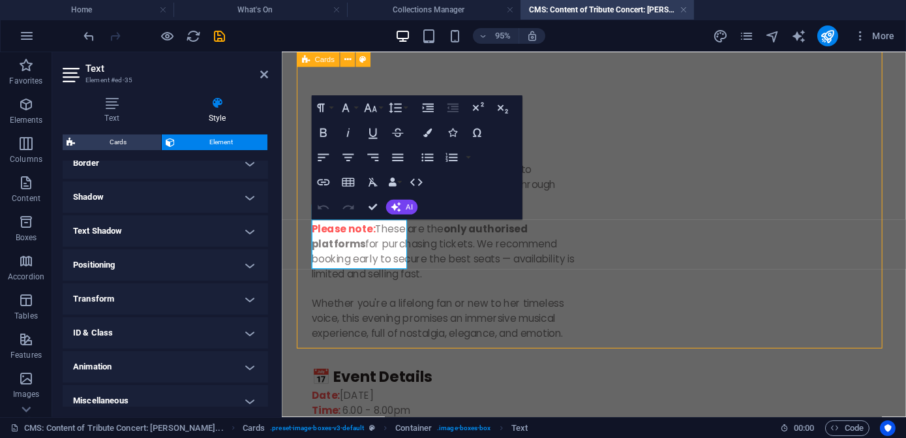
scroll to position [305, 0]
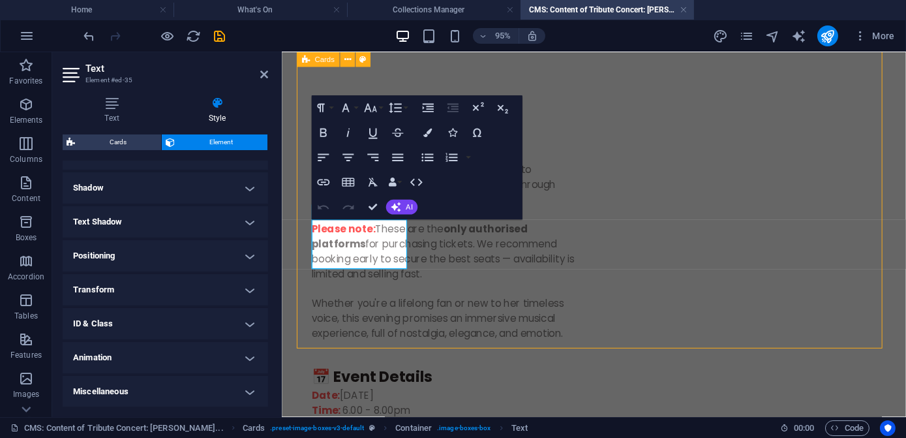
click at [245, 358] on h4 "Animation" at bounding box center [166, 357] width 206 height 31
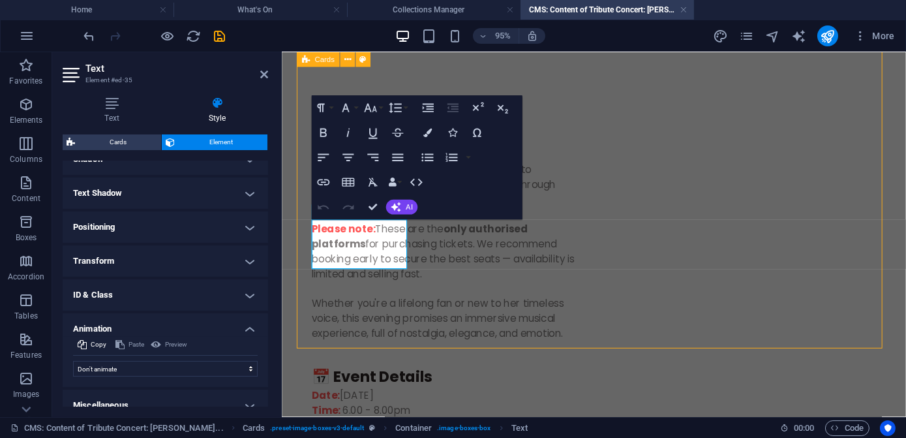
scroll to position [348, 0]
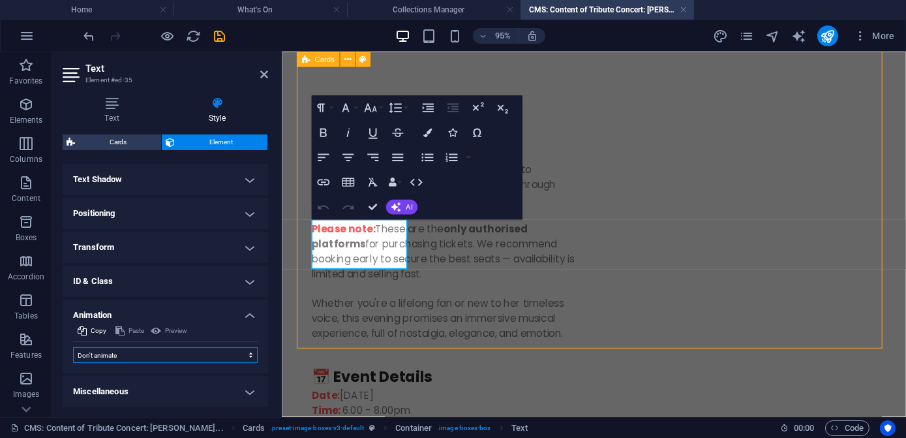
click at [249, 356] on select "Don't animate Show / Hide Slide up/down Zoom in/out Slide left to right Slide r…" at bounding box center [165, 355] width 185 height 16
click at [192, 378] on h4 "Miscellaneous" at bounding box center [166, 391] width 206 height 31
click at [214, 37] on icon "save" at bounding box center [220, 36] width 15 height 15
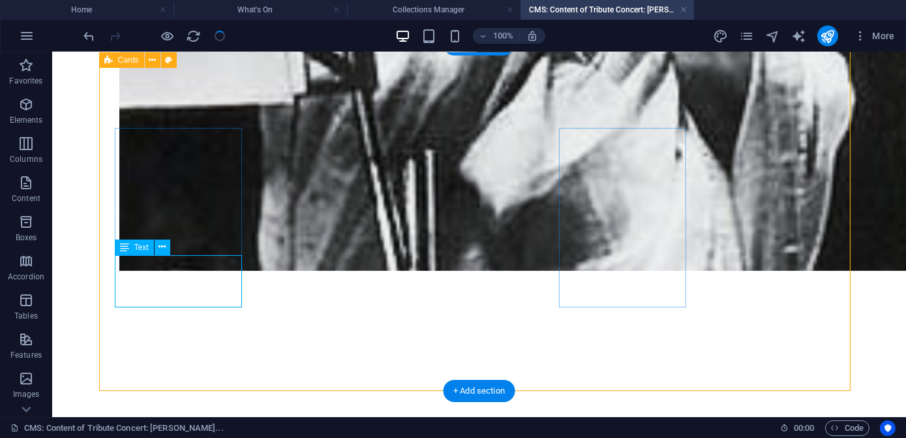
scroll to position [0, 0]
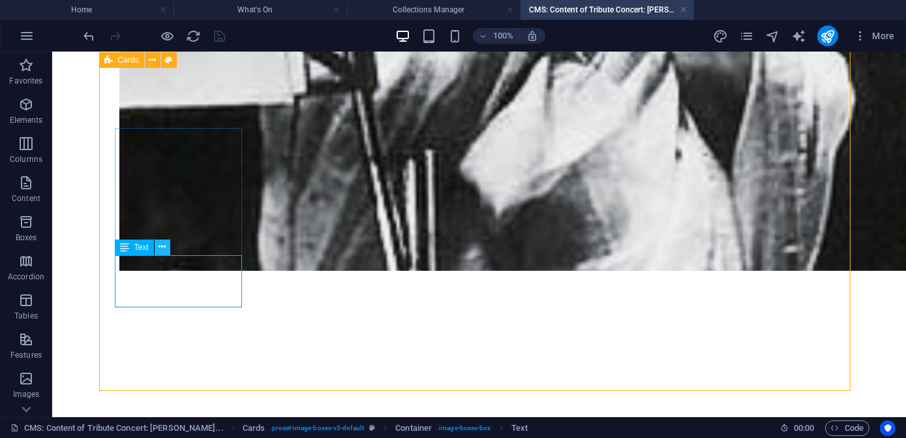
click at [162, 249] on icon at bounding box center [162, 247] width 7 height 14
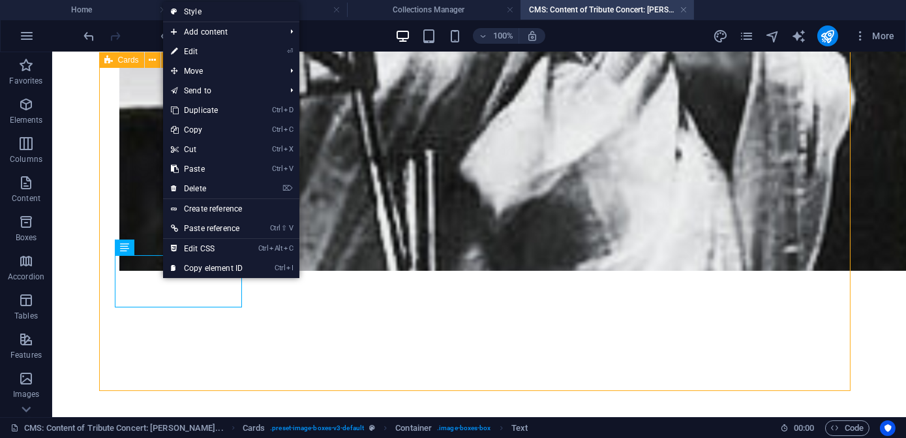
click at [201, 48] on link "⏎ Edit" at bounding box center [206, 52] width 87 height 20
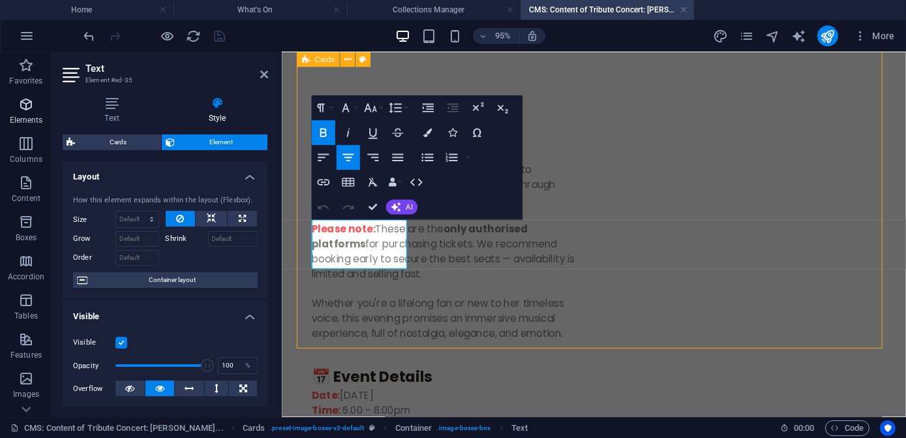
click at [24, 105] on icon "button" at bounding box center [26, 105] width 16 height 16
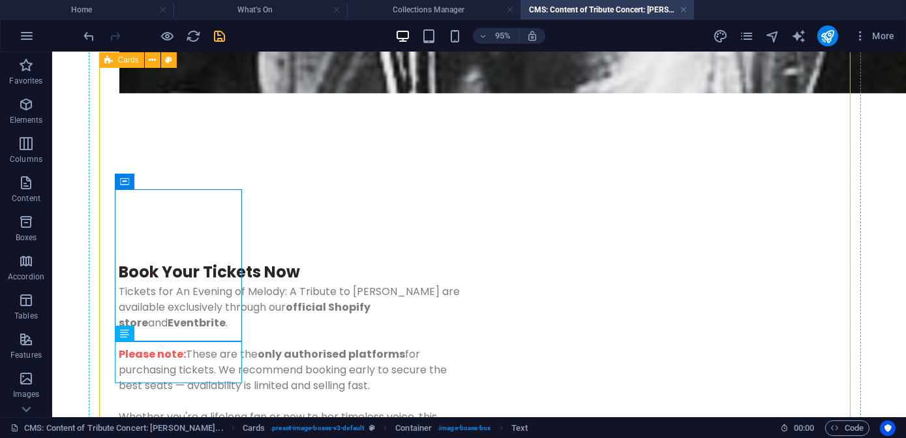
scroll to position [1209, 0]
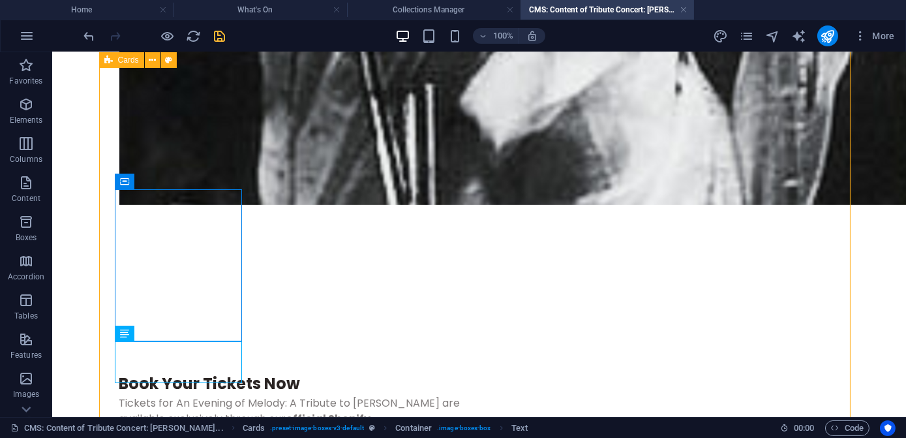
drag, startPoint x: 123, startPoint y: 342, endPoint x: 174, endPoint y: 277, distance: 82.3
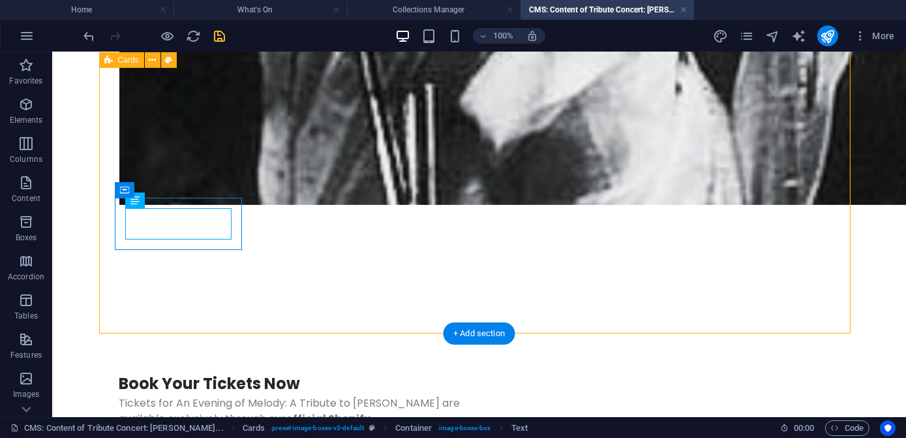
scroll to position [1200, 0]
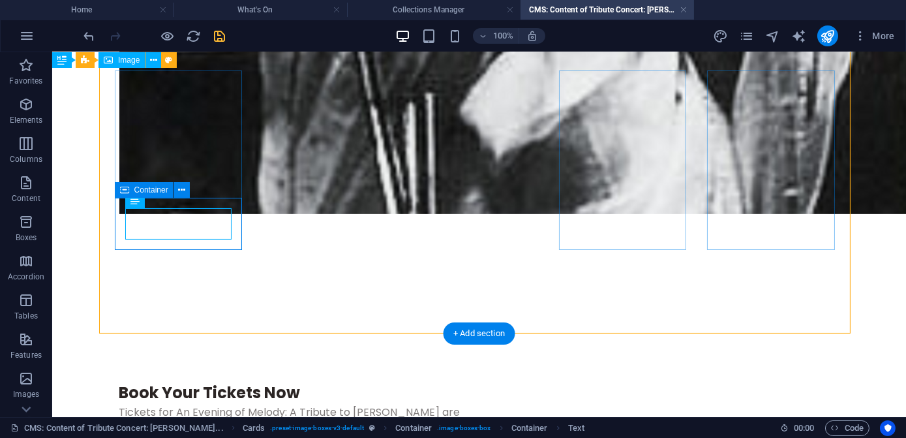
click at [183, 189] on icon at bounding box center [181, 190] width 7 height 14
click at [142, 192] on span "Container" at bounding box center [151, 190] width 34 height 8
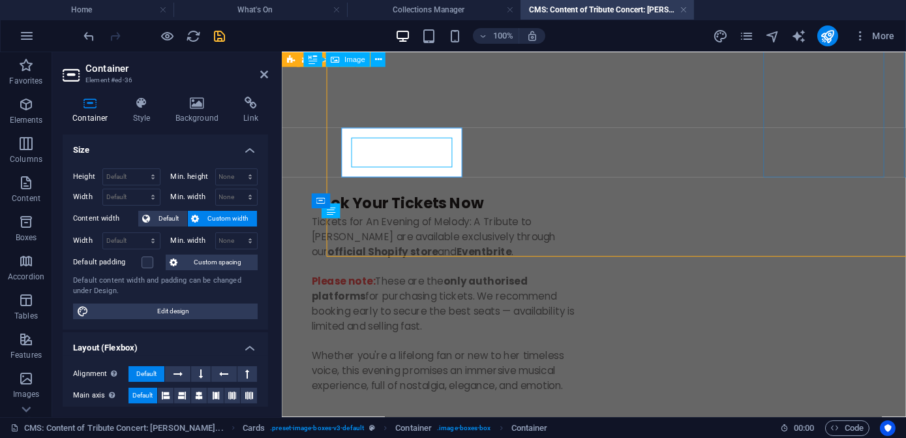
scroll to position [1266, 0]
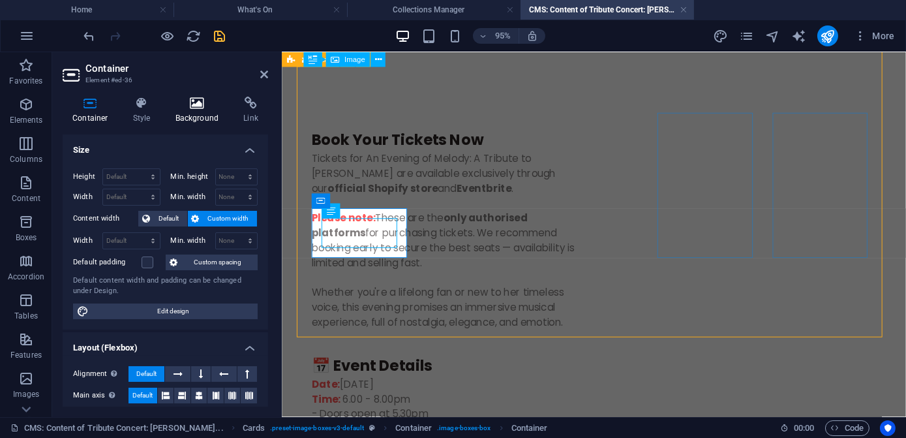
click at [194, 112] on h4 "Background" at bounding box center [200, 110] width 69 height 27
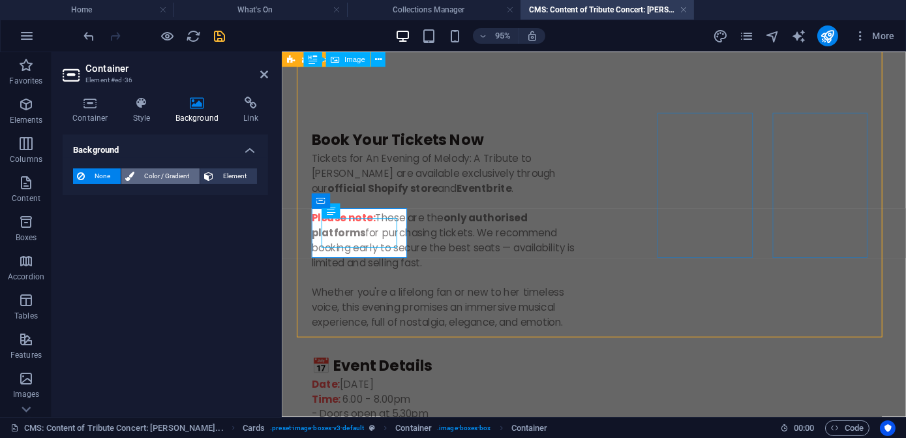
click at [164, 176] on span "Color / Gradient" at bounding box center [166, 176] width 57 height 16
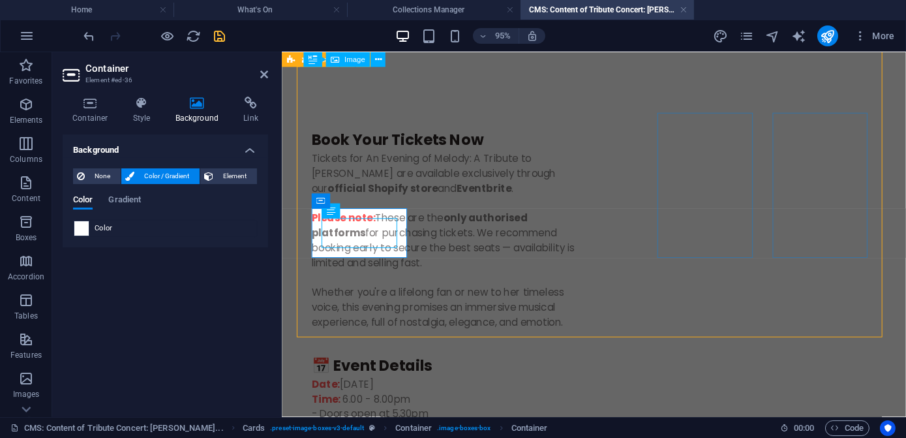
click at [85, 227] on span at bounding box center [81, 228] width 14 height 14
click at [98, 228] on span "Color" at bounding box center [104, 228] width 18 height 10
click at [118, 201] on span "Gradient" at bounding box center [124, 201] width 33 height 18
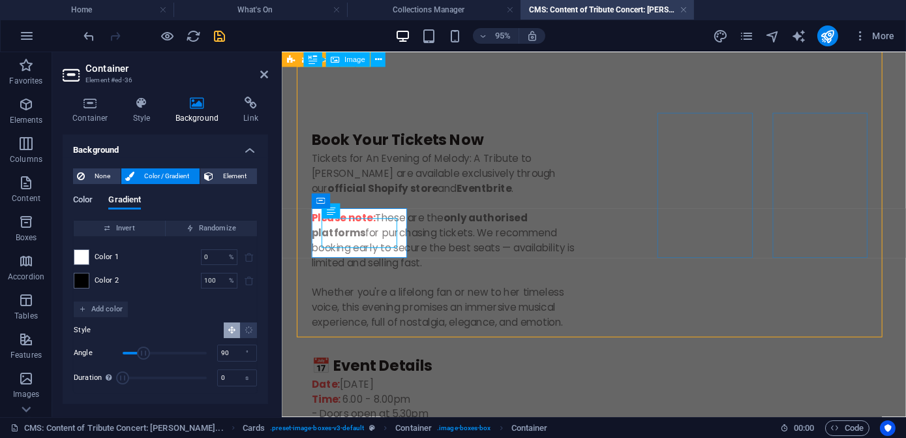
click at [87, 203] on span "Color" at bounding box center [83, 201] width 20 height 18
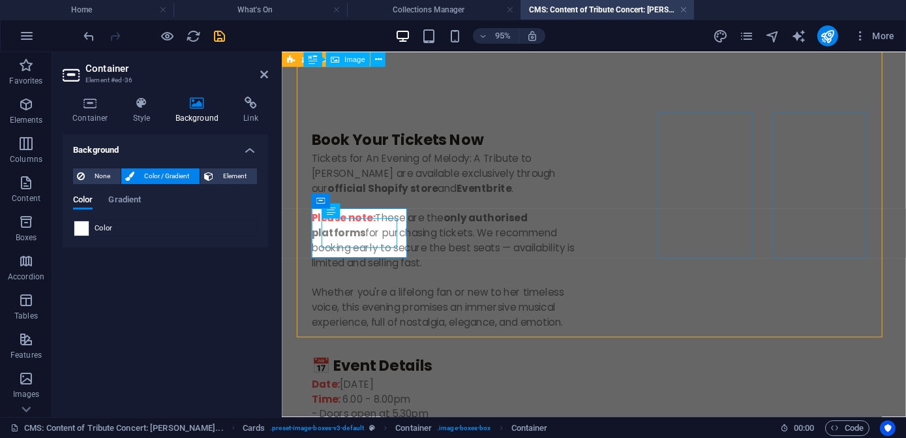
click at [84, 228] on span at bounding box center [81, 228] width 14 height 14
click at [102, 228] on span "Color" at bounding box center [104, 228] width 18 height 10
click at [228, 178] on span "Element" at bounding box center [235, 176] width 36 height 16
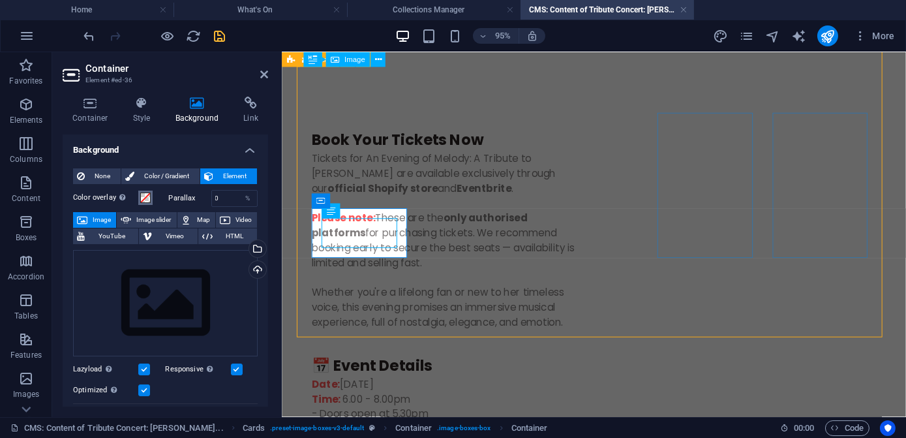
click at [149, 199] on span at bounding box center [145, 197] width 10 height 10
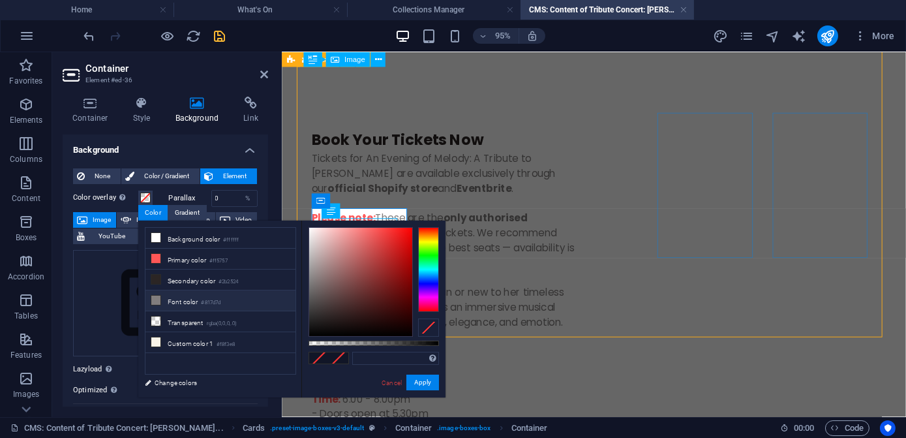
click at [156, 300] on icon at bounding box center [155, 300] width 9 height 9
type input "#817d7d"
click at [413, 380] on button "Apply" at bounding box center [422, 382] width 33 height 16
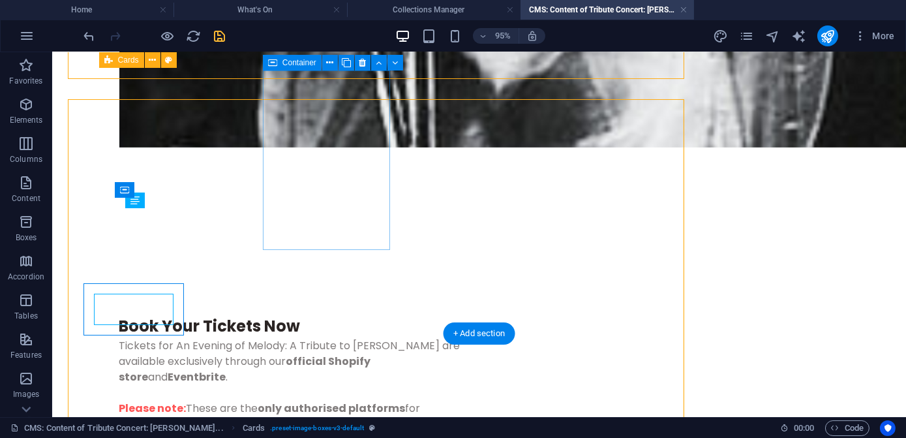
scroll to position [1200, 0]
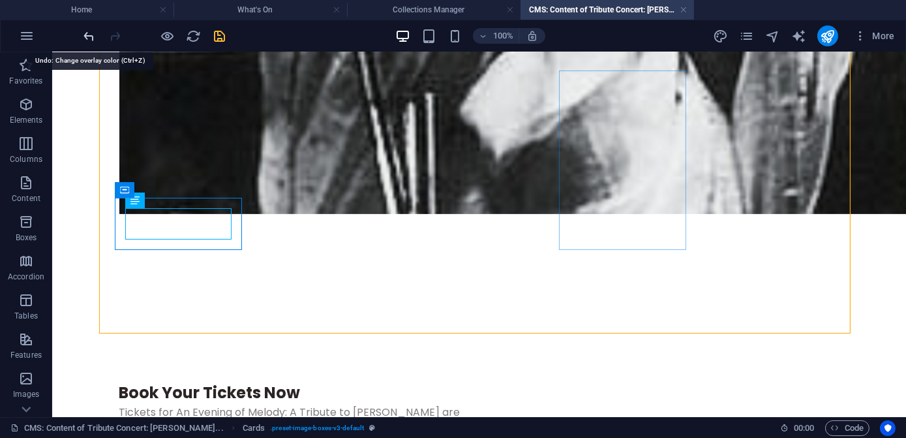
click at [94, 37] on icon "undo" at bounding box center [89, 36] width 15 height 15
click at [91, 38] on icon "undo" at bounding box center [89, 36] width 15 height 15
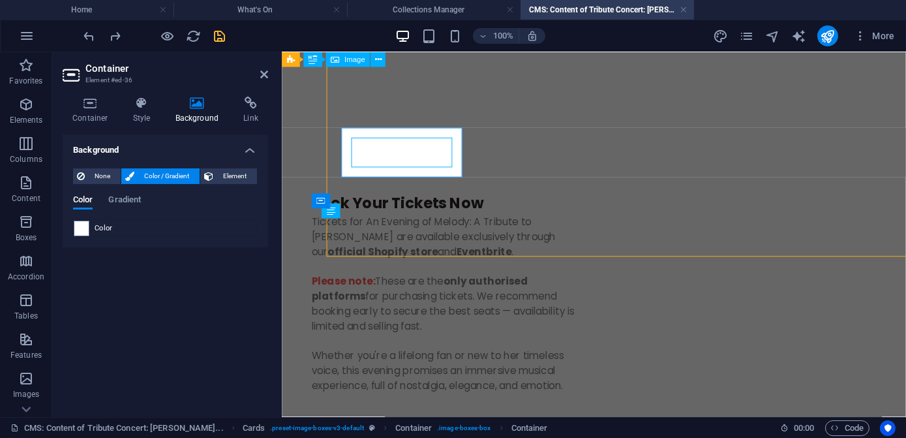
scroll to position [1266, 0]
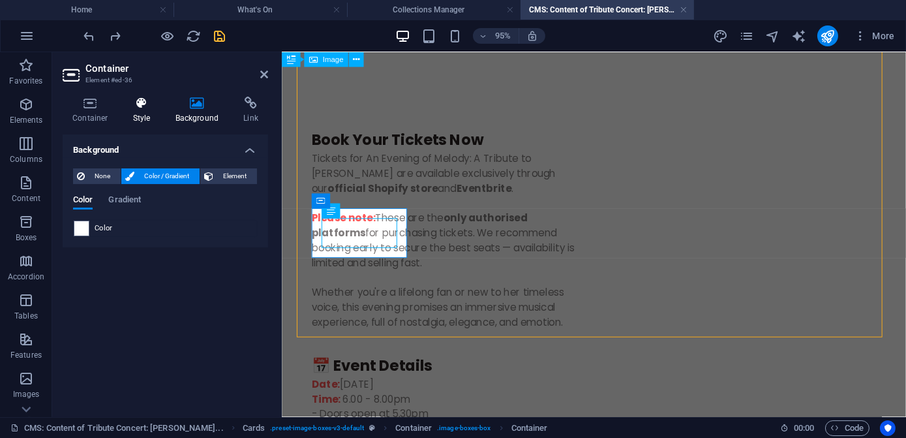
click at [136, 117] on h4 "Style" at bounding box center [144, 110] width 42 height 27
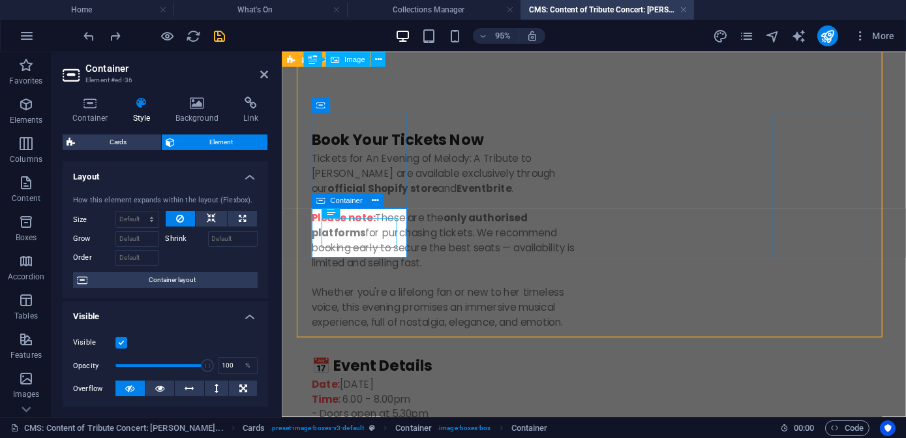
click at [377, 203] on icon at bounding box center [375, 200] width 7 height 13
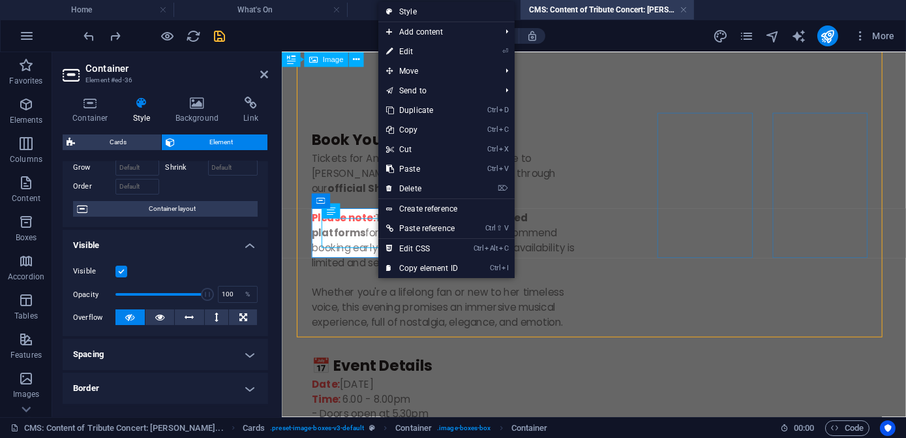
scroll to position [0, 0]
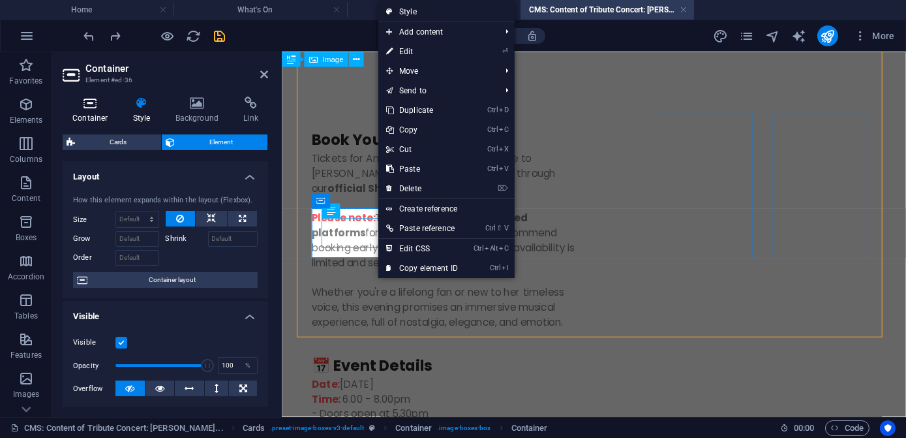
click at [89, 104] on icon at bounding box center [90, 103] width 55 height 13
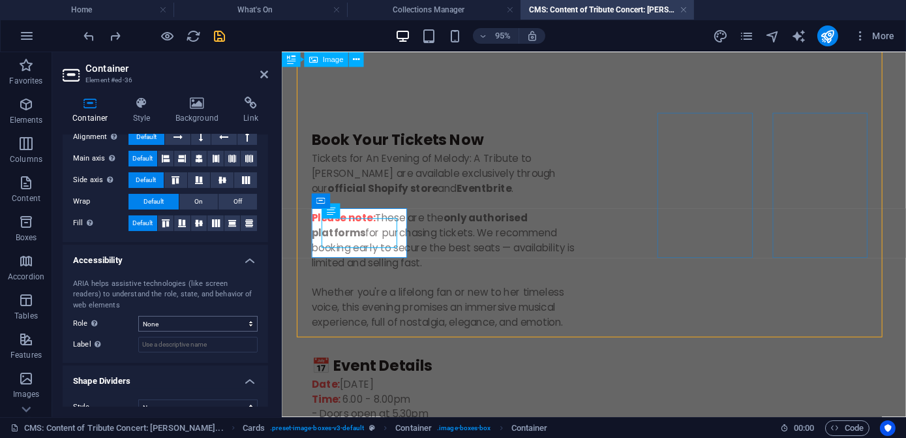
scroll to position [254, 0]
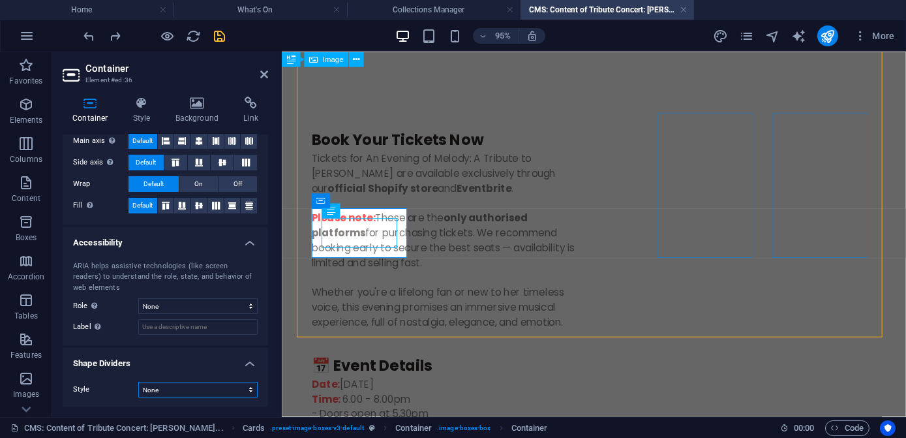
click at [249, 387] on select "None Triangle Square Diagonal Polygon 1 Polygon 2 Zigzag Multiple Zigzags Waves…" at bounding box center [197, 390] width 119 height 16
click at [138, 382] on select "None Triangle Square Diagonal Polygon 1 Polygon 2 Zigzag Multiple Zigzags Waves…" at bounding box center [197, 390] width 119 height 16
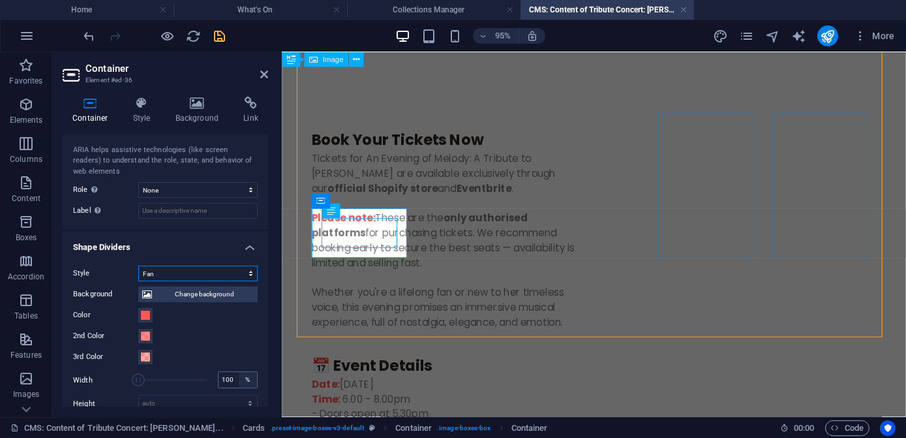
scroll to position [373, 0]
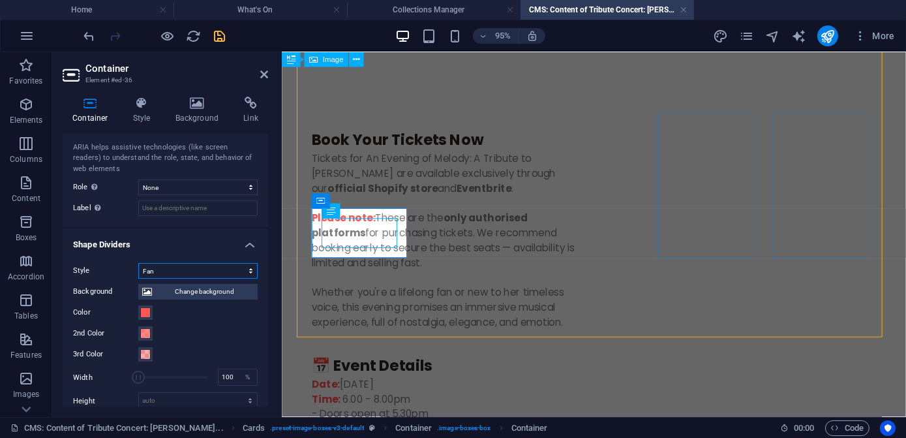
click at [247, 270] on select "None Triangle Square Diagonal Polygon 1 Polygon 2 Zigzag Multiple Zigzags Waves…" at bounding box center [197, 271] width 119 height 16
click at [138, 263] on select "None Triangle Square Diagonal Polygon 1 Polygon 2 Zigzag Multiple Zigzags Waves…" at bounding box center [197, 271] width 119 height 16
click at [248, 270] on select "None Triangle Square Diagonal Polygon 1 Polygon 2 Zigzag Multiple Zigzags Waves…" at bounding box center [197, 271] width 119 height 16
select select "blocks"
click at [138, 263] on select "None Triangle Square Diagonal Polygon 1 Polygon 2 Zigzag Multiple Zigzags Waves…" at bounding box center [197, 271] width 119 height 16
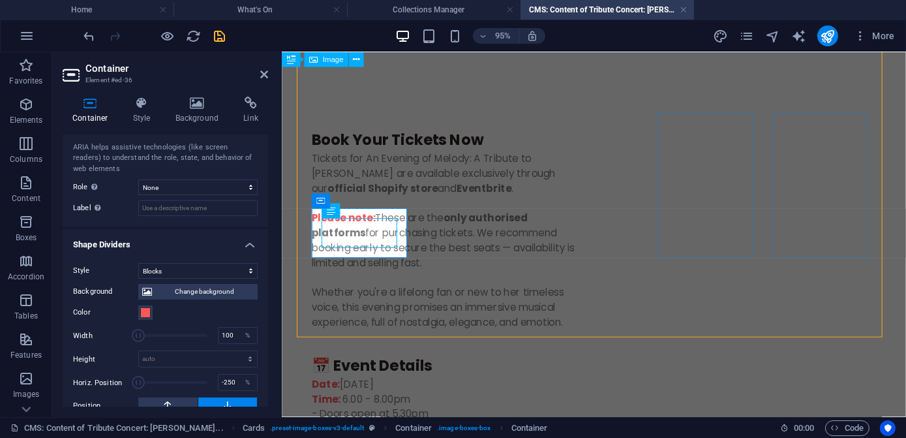
drag, startPoint x: 168, startPoint y: 380, endPoint x: 135, endPoint y: 378, distance: 33.3
click at [135, 378] on span at bounding box center [138, 382] width 13 height 13
drag, startPoint x: 134, startPoint y: 378, endPoint x: 142, endPoint y: 378, distance: 7.2
click at [142, 378] on span at bounding box center [140, 382] width 13 height 13
drag, startPoint x: 147, startPoint y: 376, endPoint x: 172, endPoint y: 378, distance: 24.9
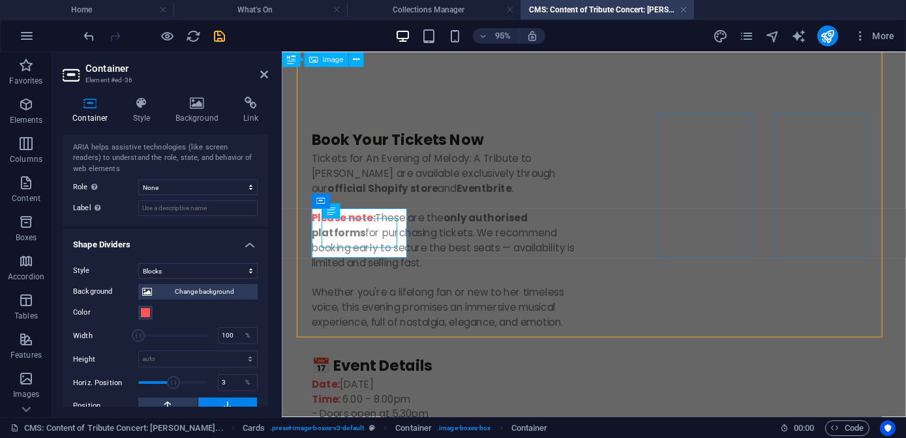
click at [172, 378] on span at bounding box center [173, 382] width 13 height 13
click at [171, 378] on span at bounding box center [172, 382] width 13 height 13
drag, startPoint x: 225, startPoint y: 380, endPoint x: 214, endPoint y: 380, distance: 11.1
click at [214, 380] on div "Horiz. Position -6 %" at bounding box center [165, 383] width 185 height 20
type input "0"
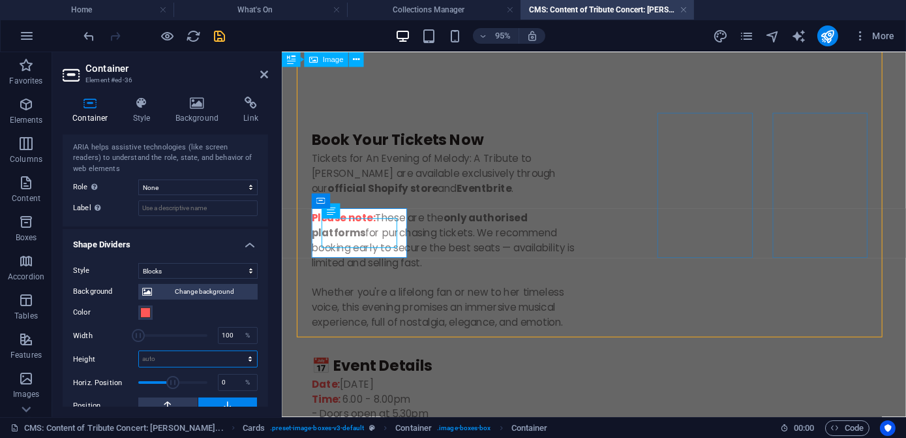
click at [189, 357] on select "auto px rem em vh vw" at bounding box center [198, 359] width 118 height 16
click at [123, 366] on div "Background Change background Color 2nd Color 3rd Color Width 100 % Height auto …" at bounding box center [165, 368] width 185 height 178
click at [161, 292] on span "Change background" at bounding box center [205, 292] width 98 height 16
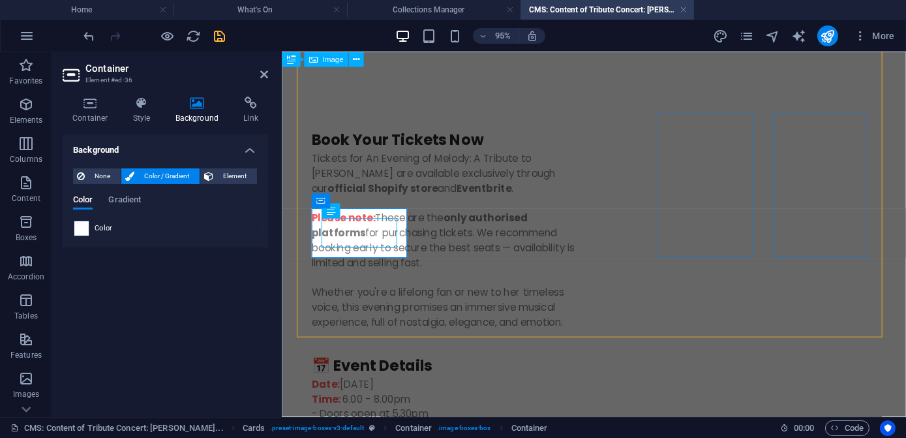
click at [74, 222] on span at bounding box center [81, 228] width 14 height 14
click at [250, 149] on h4 "Background" at bounding box center [166, 145] width 206 height 23
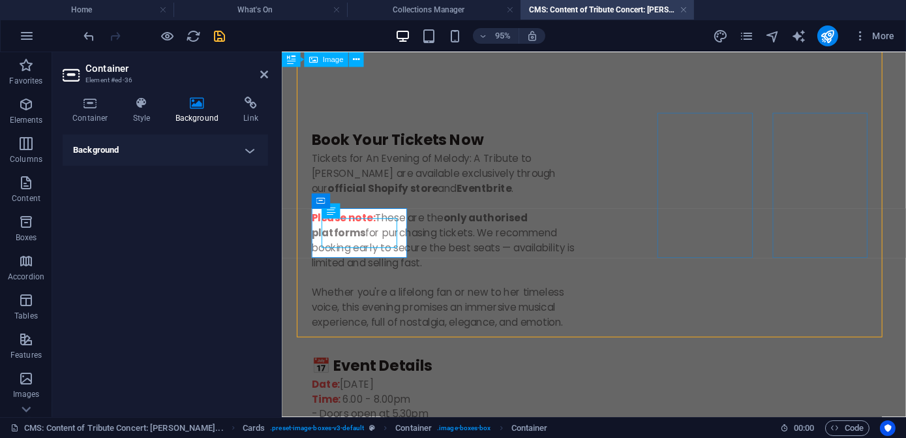
click at [231, 152] on h4 "Background" at bounding box center [166, 149] width 206 height 31
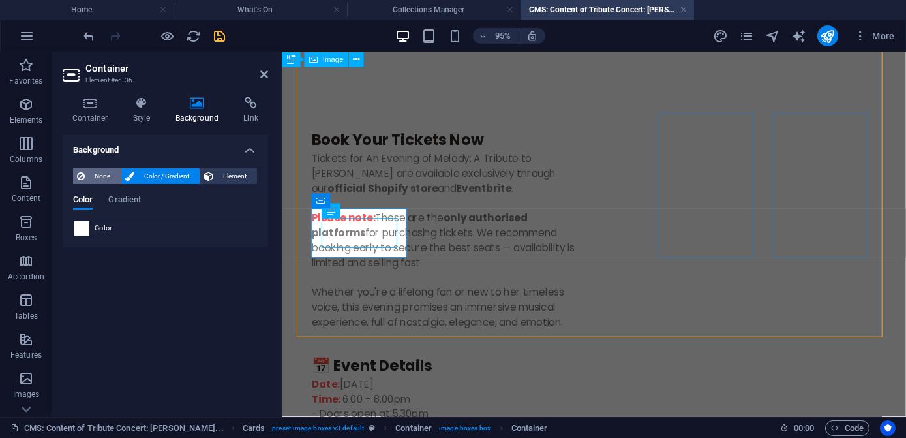
click at [97, 180] on span "None" at bounding box center [103, 176] width 28 height 16
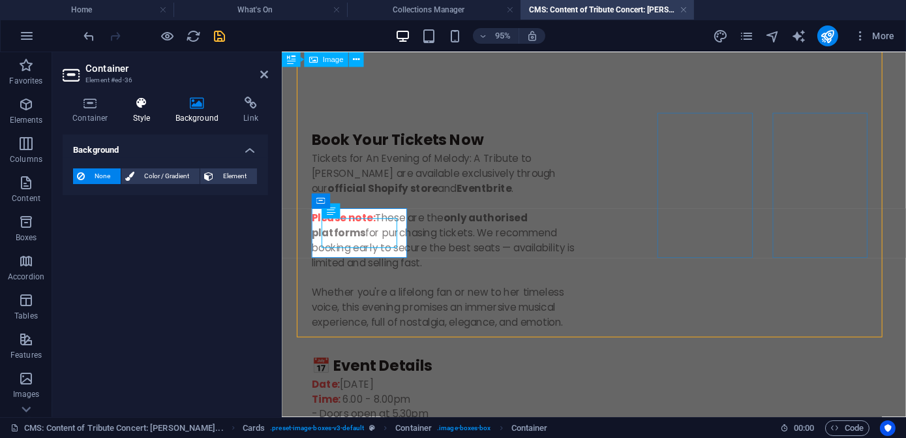
click at [145, 114] on h4 "Style" at bounding box center [144, 110] width 42 height 27
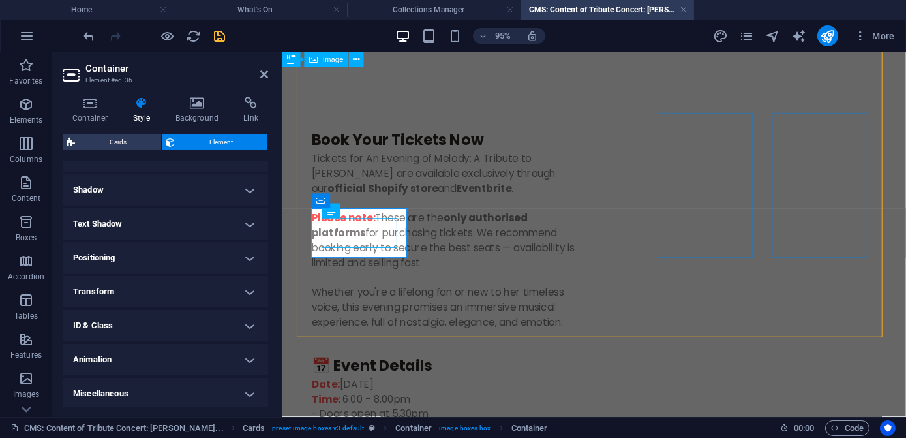
scroll to position [305, 0]
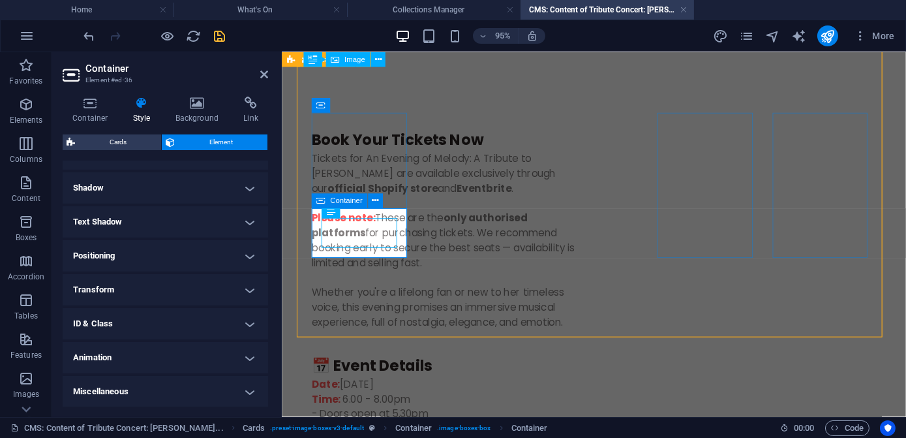
click at [90, 35] on icon "undo" at bounding box center [89, 36] width 15 height 15
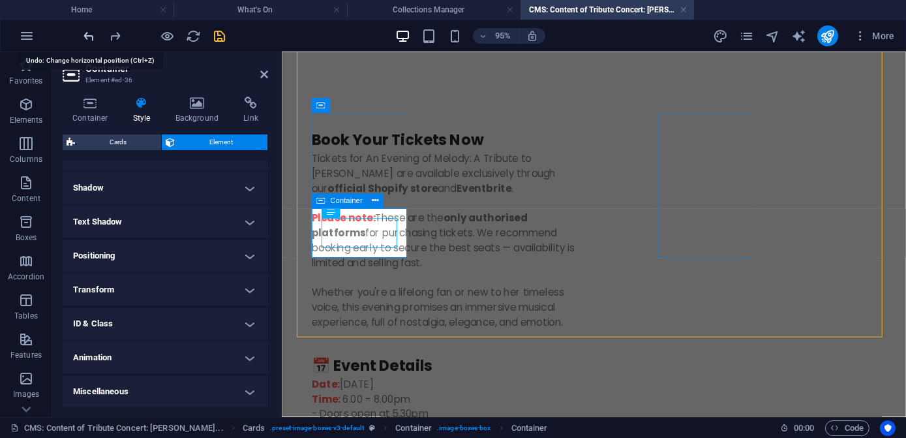
click at [90, 35] on icon "undo" at bounding box center [89, 36] width 15 height 15
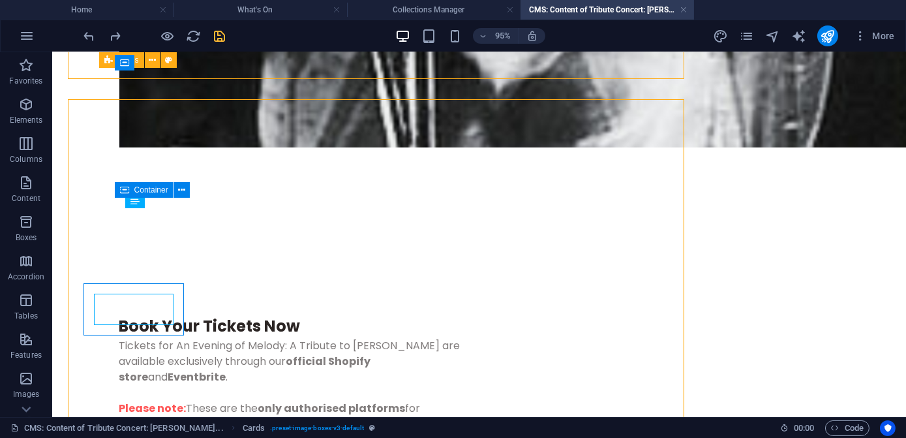
scroll to position [1200, 0]
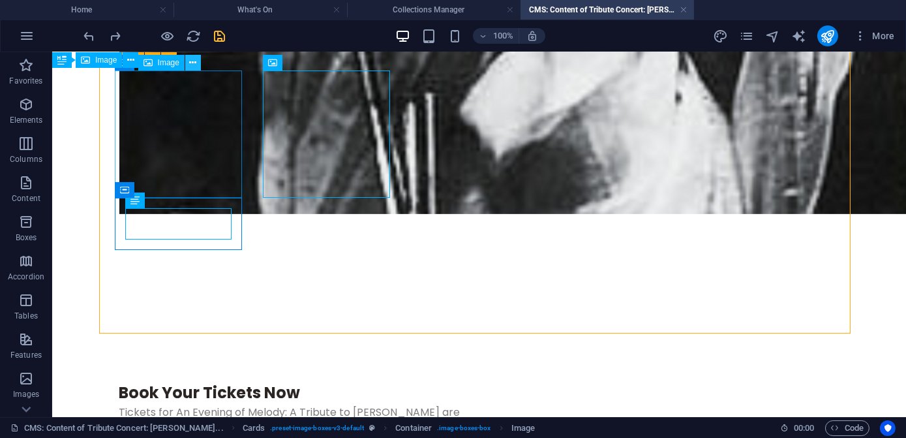
click at [191, 66] on icon at bounding box center [192, 63] width 7 height 14
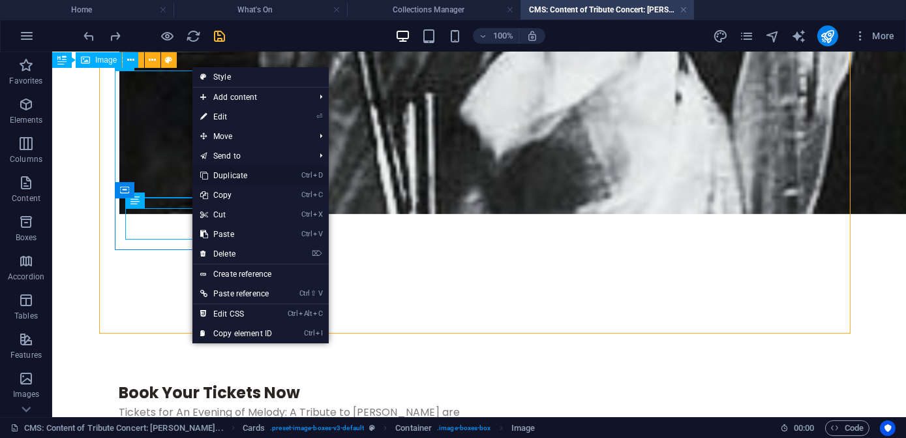
drag, startPoint x: 236, startPoint y: 175, endPoint x: 184, endPoint y: 123, distance: 73.8
click at [236, 175] on link "Ctrl D Duplicate" at bounding box center [235, 176] width 87 height 20
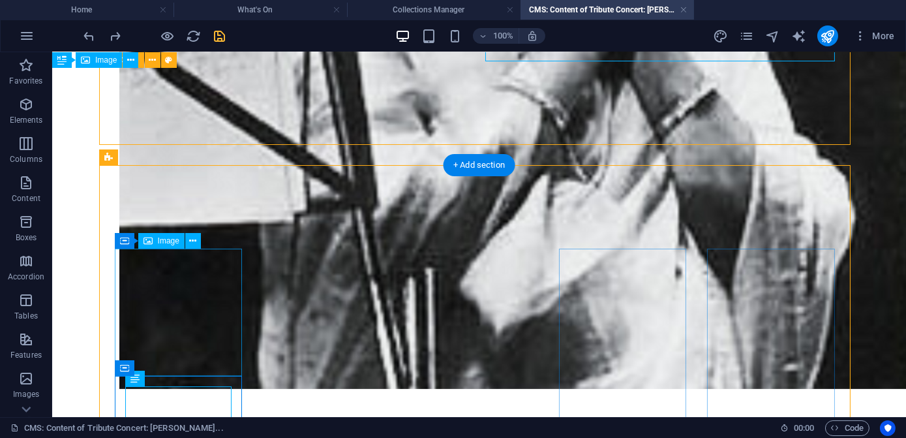
scroll to position [1022, 0]
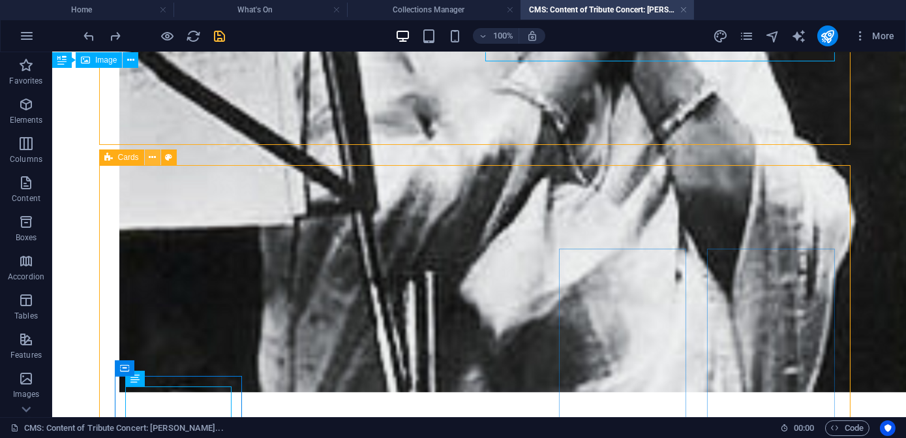
click at [151, 159] on icon at bounding box center [152, 158] width 7 height 14
click at [115, 241] on div "Container" at bounding box center [144, 241] width 59 height 16
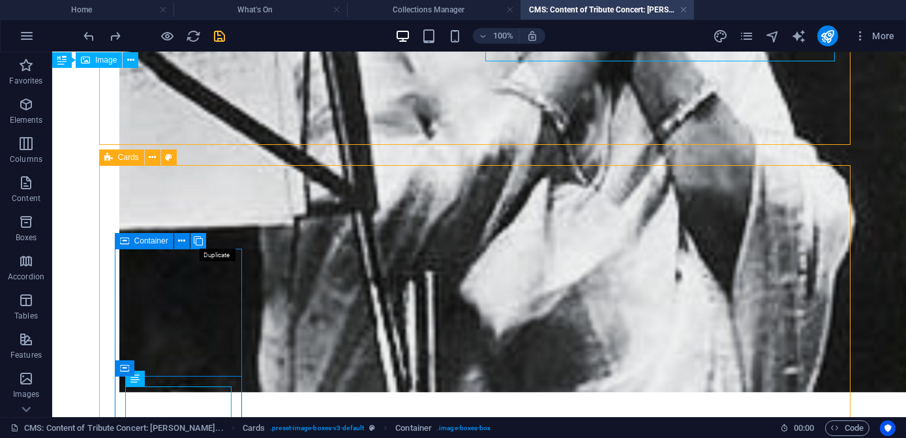
click at [202, 243] on icon at bounding box center [198, 241] width 9 height 14
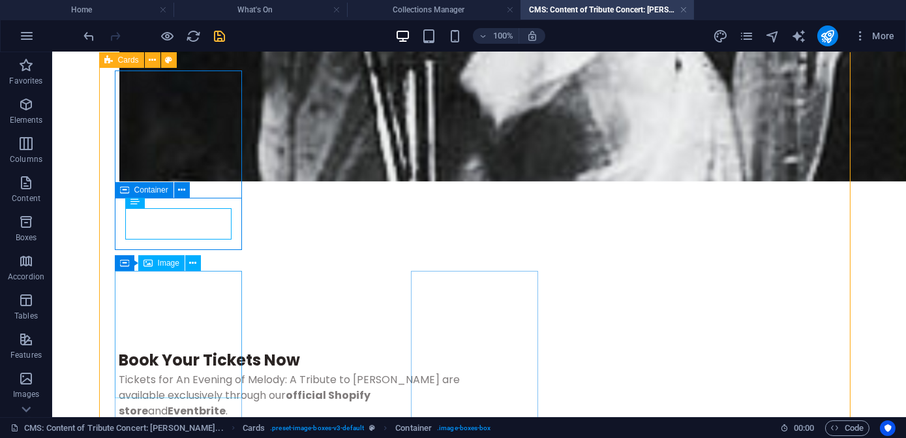
scroll to position [1259, 0]
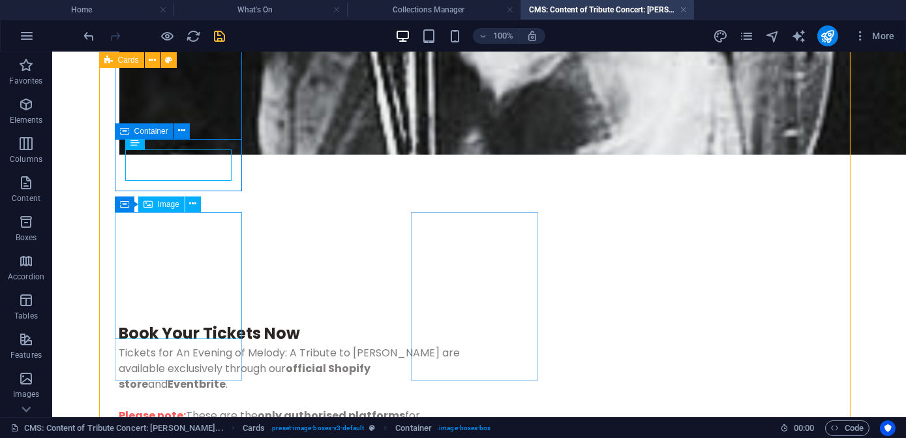
click at [196, 204] on icon at bounding box center [192, 204] width 7 height 14
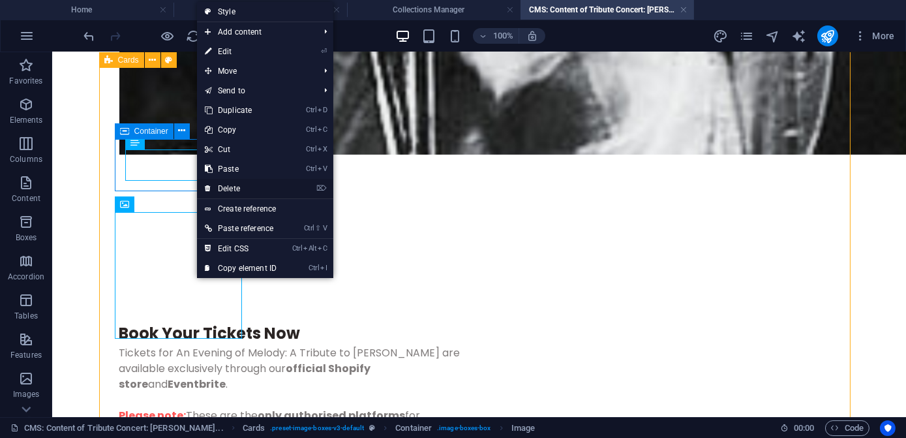
click at [234, 187] on link "⌦ Delete" at bounding box center [240, 189] width 87 height 20
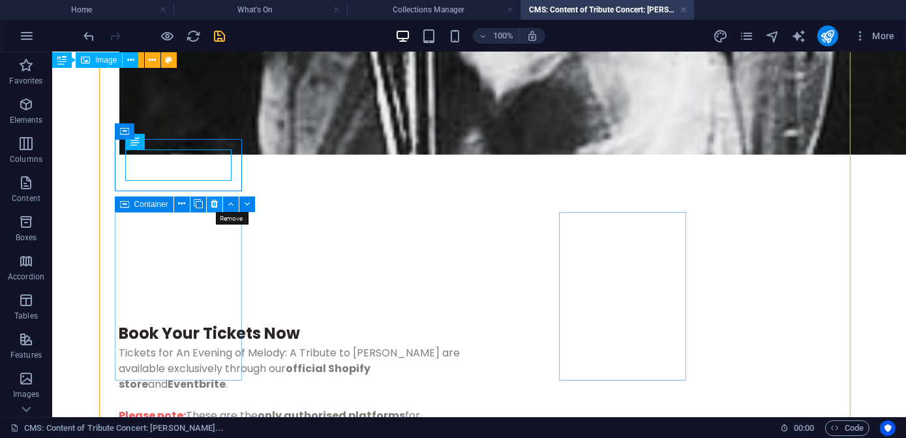
click at [215, 202] on icon at bounding box center [214, 204] width 7 height 14
click at [213, 207] on icon at bounding box center [214, 204] width 7 height 14
click at [215, 206] on icon at bounding box center [214, 204] width 7 height 14
click at [170, 203] on icon at bounding box center [169, 204] width 7 height 14
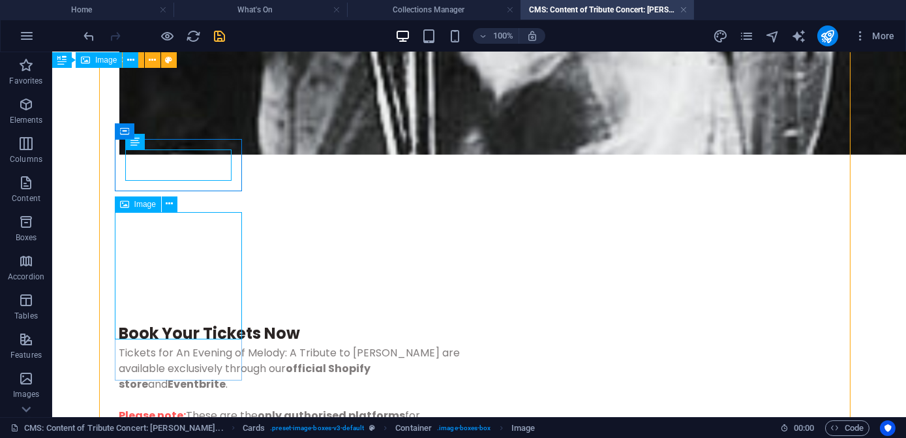
click at [171, 204] on icon at bounding box center [169, 204] width 7 height 14
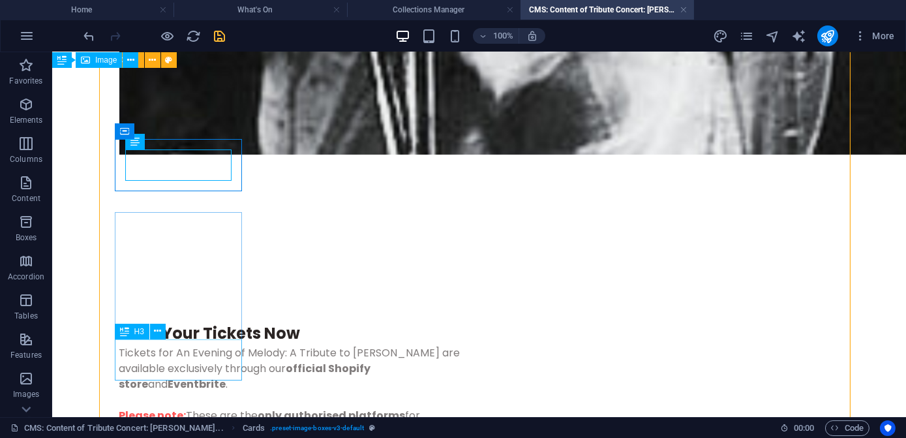
click at [168, 206] on icon at bounding box center [169, 204] width 7 height 14
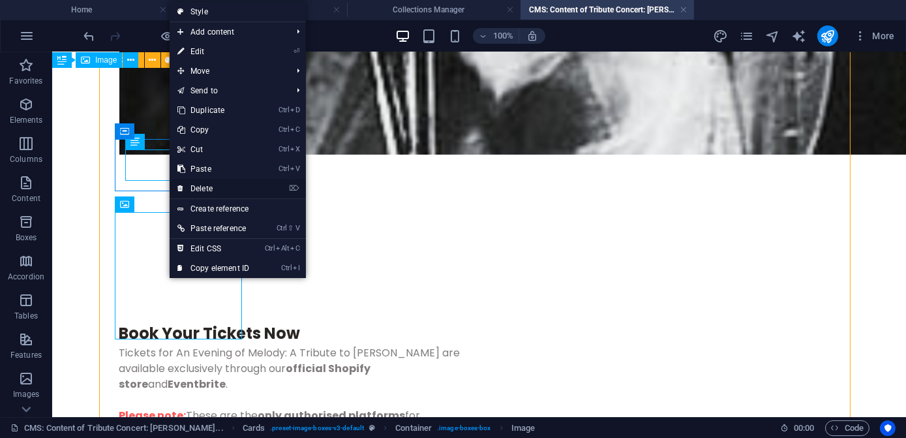
click at [212, 185] on link "⌦ Delete" at bounding box center [213, 189] width 87 height 20
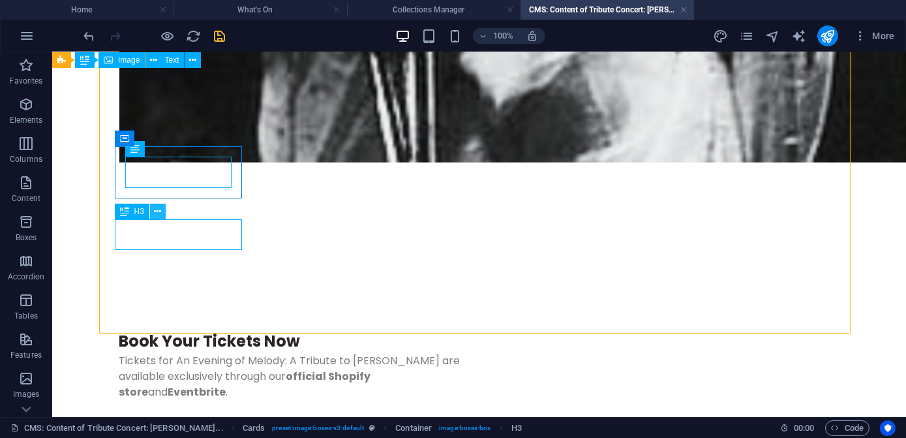
click at [159, 211] on icon at bounding box center [157, 212] width 7 height 14
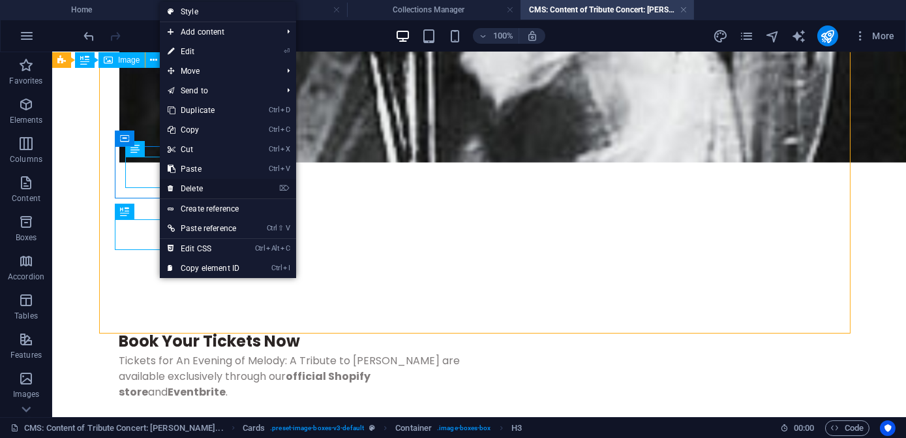
click at [202, 187] on link "⌦ Delete" at bounding box center [203, 189] width 87 height 20
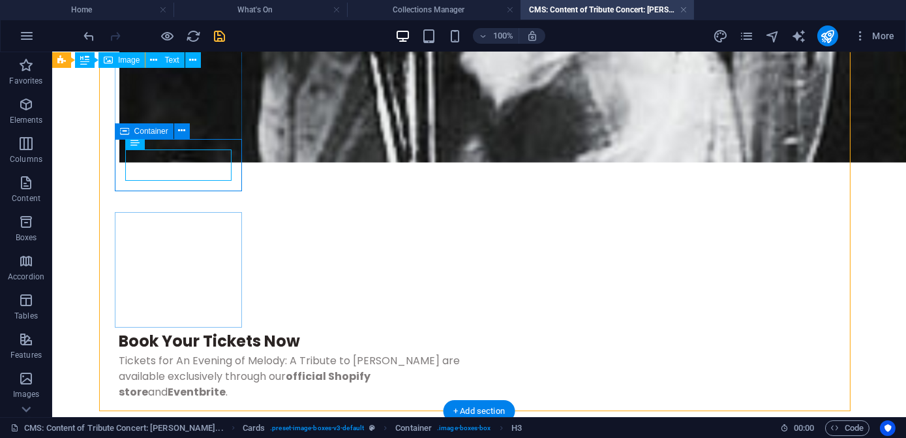
scroll to position [1259, 0]
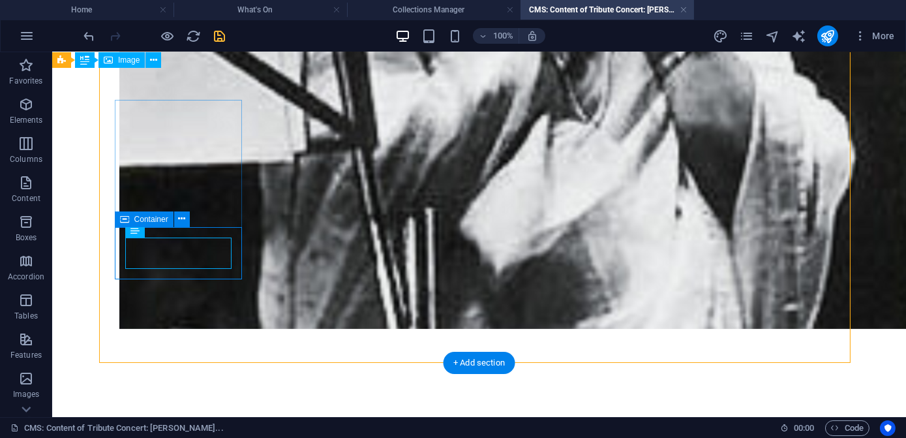
scroll to position [1200, 0]
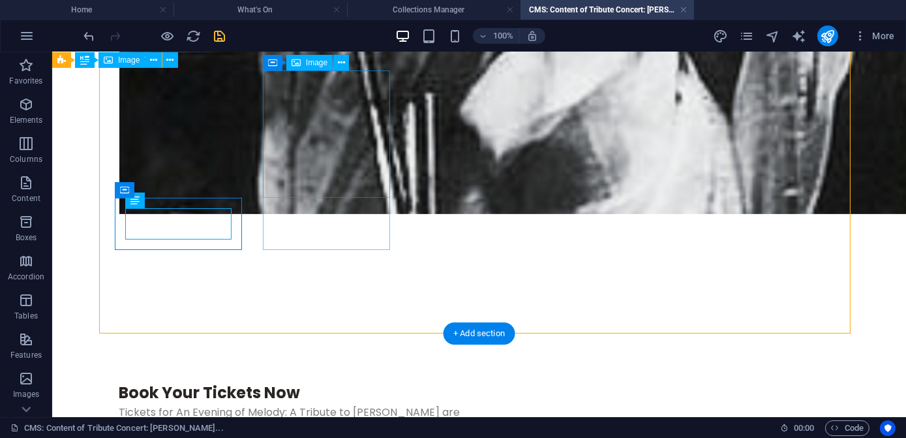
select select "%"
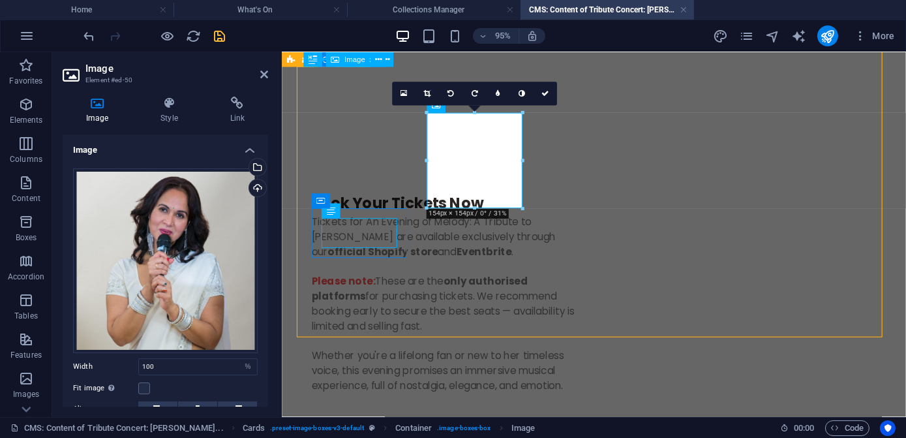
scroll to position [1266, 0]
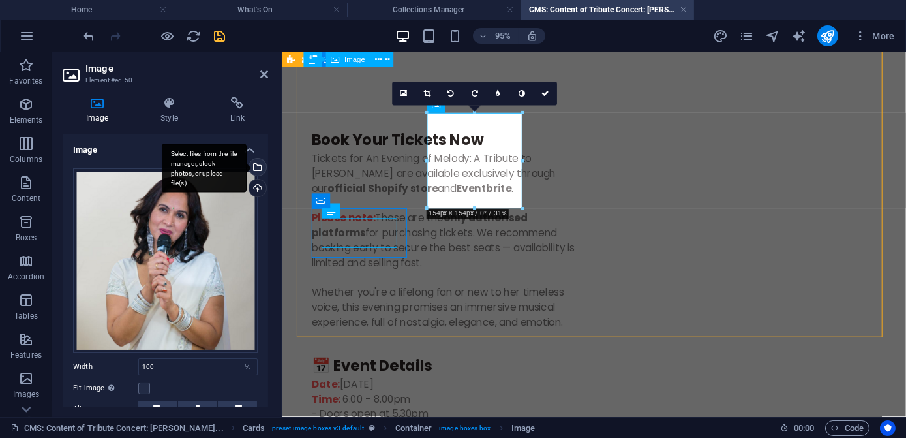
click at [256, 172] on div "Select files from the file manager, stock photos, or upload file(s)" at bounding box center [257, 169] width 20 height 20
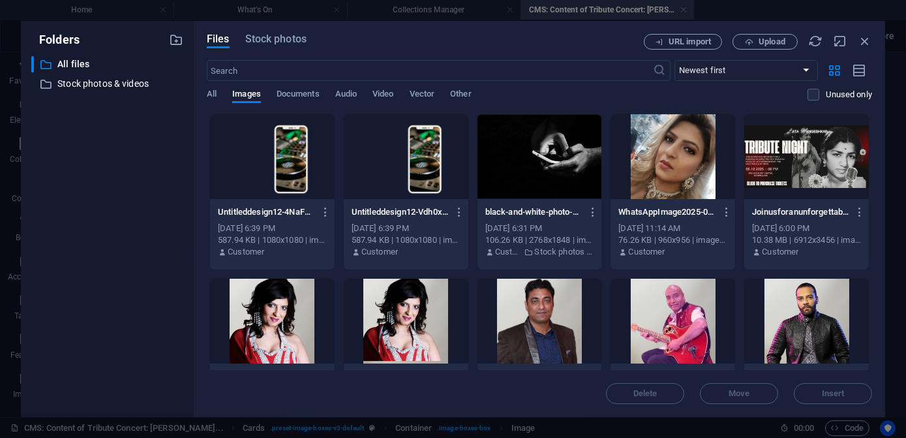
click at [672, 164] on div at bounding box center [673, 156] width 125 height 85
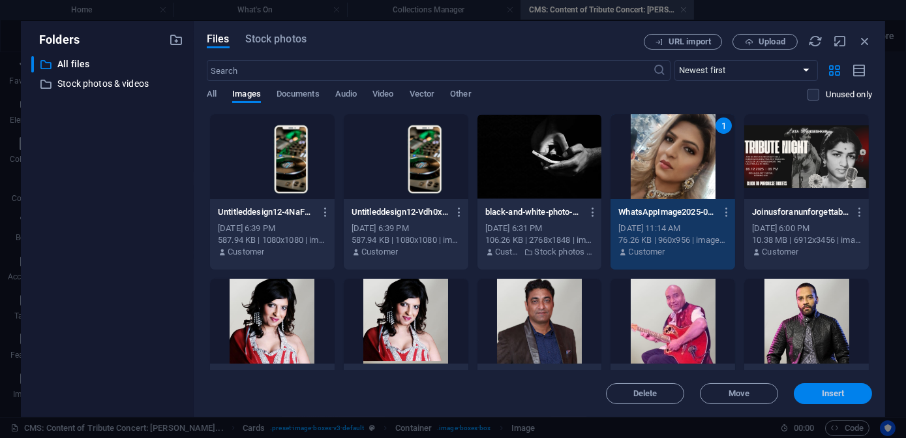
click at [842, 392] on span "Insert" at bounding box center [833, 394] width 23 height 8
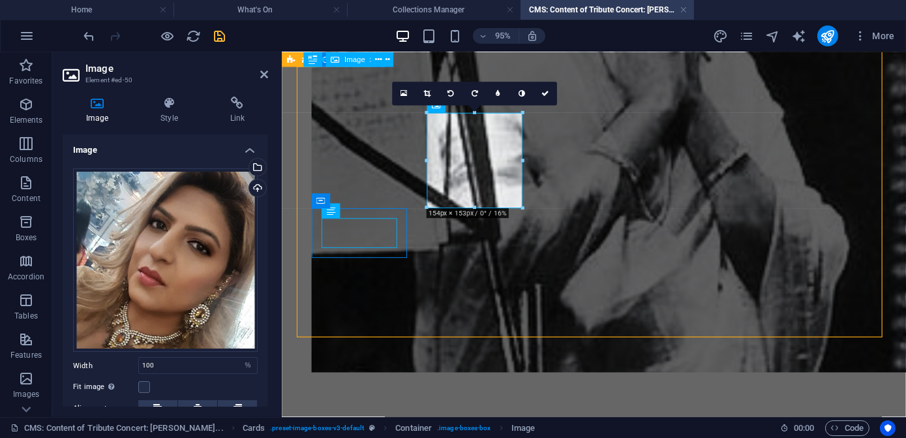
scroll to position [1266, 0]
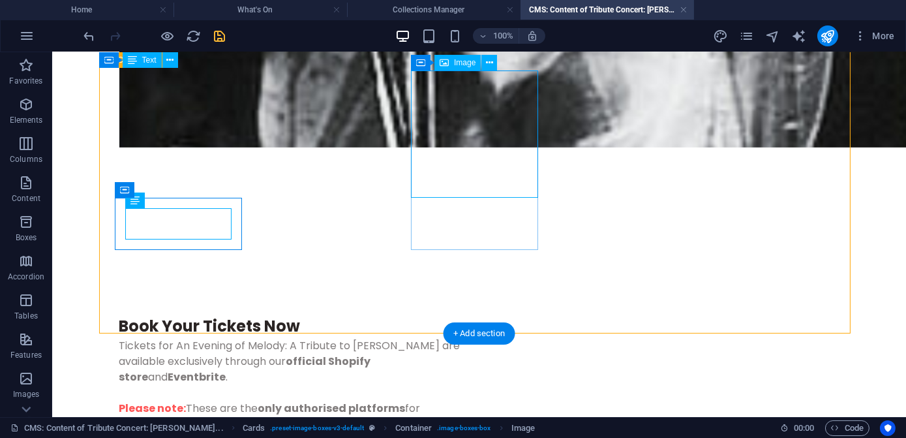
select select "%"
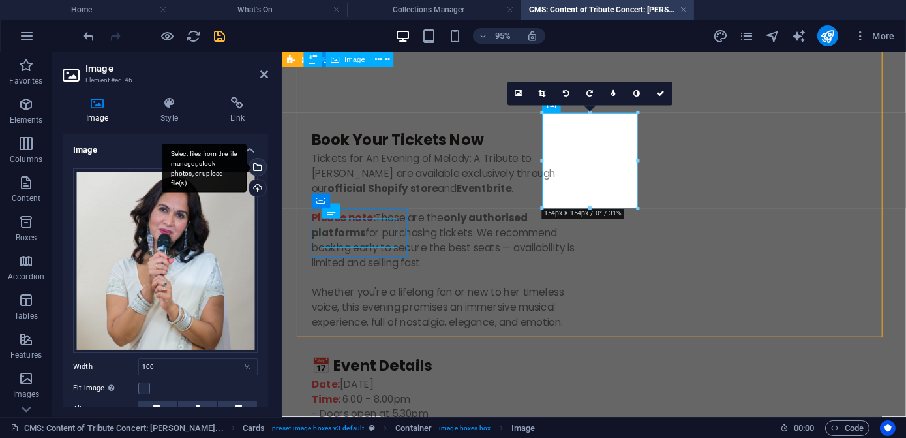
click at [255, 169] on div "Select files from the file manager, stock photos, or upload file(s)" at bounding box center [257, 169] width 20 height 20
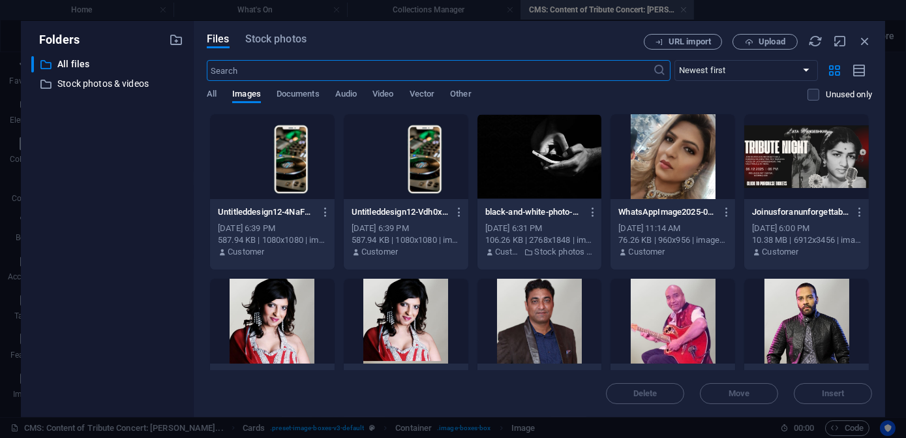
scroll to position [843, 0]
click at [532, 333] on div at bounding box center [540, 321] width 125 height 85
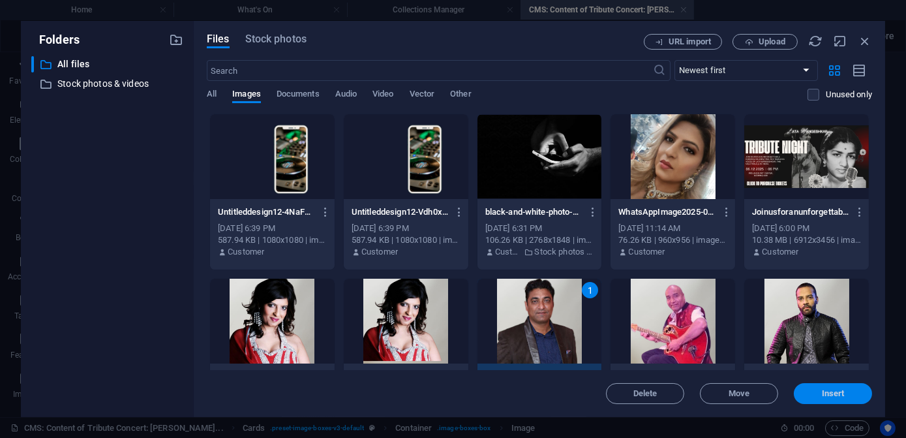
click at [828, 390] on span "Insert" at bounding box center [833, 394] width 23 height 8
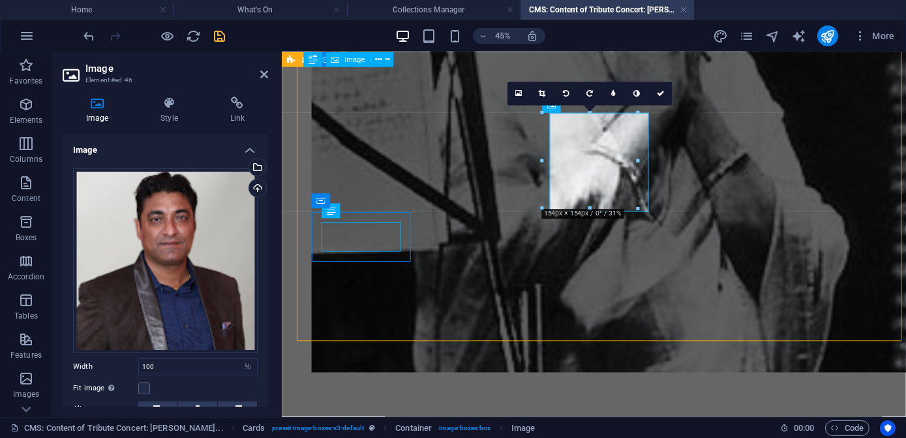
scroll to position [1266, 0]
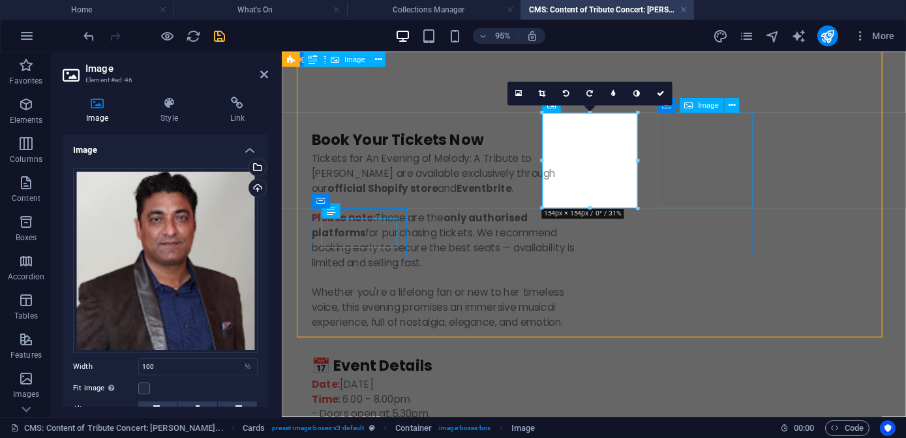
select select "%"
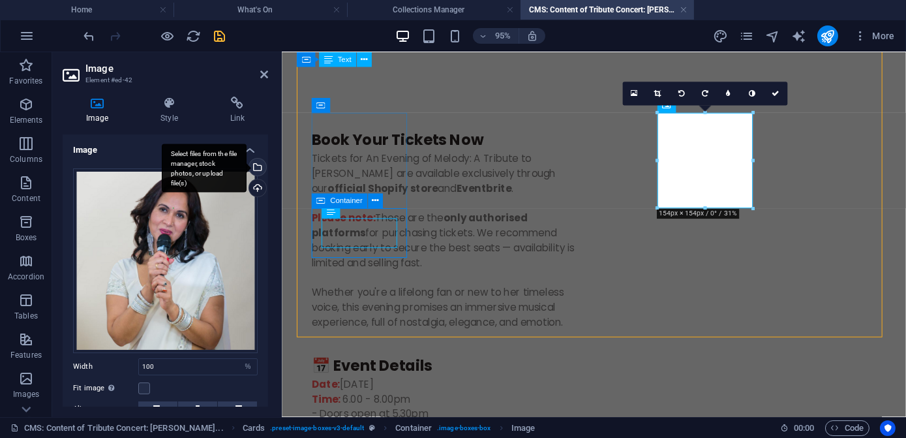
click at [257, 170] on div "Select files from the file manager, stock photos, or upload file(s)" at bounding box center [257, 169] width 20 height 20
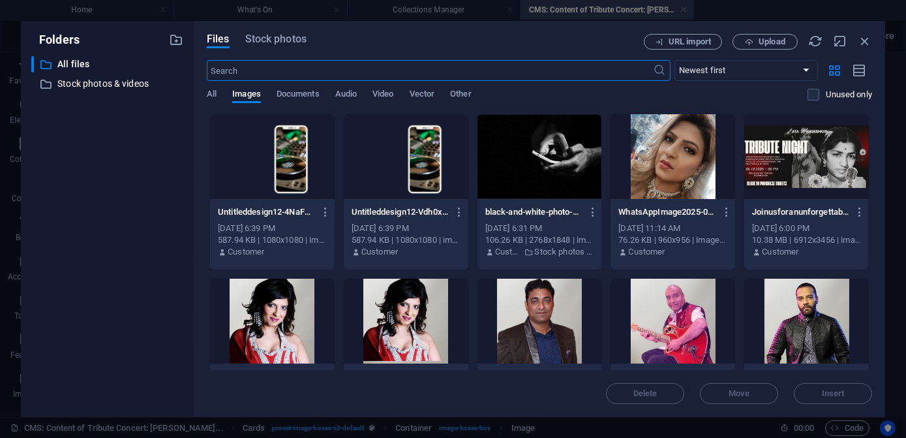
scroll to position [843, 0]
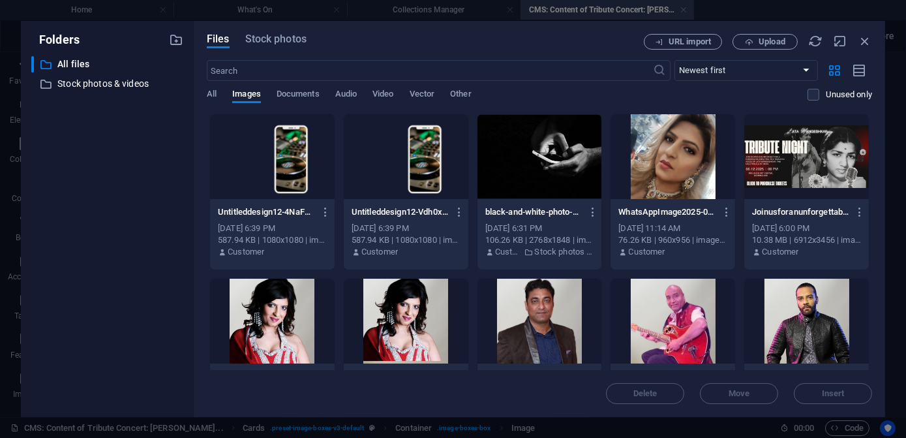
click at [789, 314] on div at bounding box center [806, 321] width 125 height 85
click at [827, 387] on button "Insert" at bounding box center [833, 393] width 78 height 21
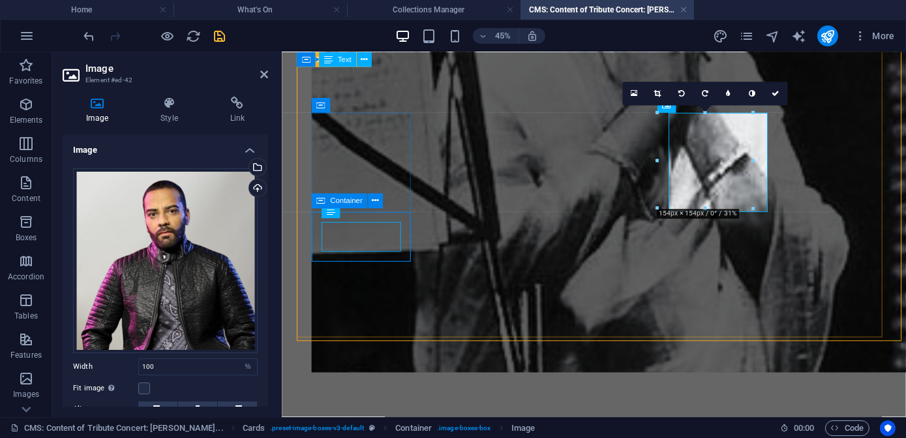
scroll to position [1266, 0]
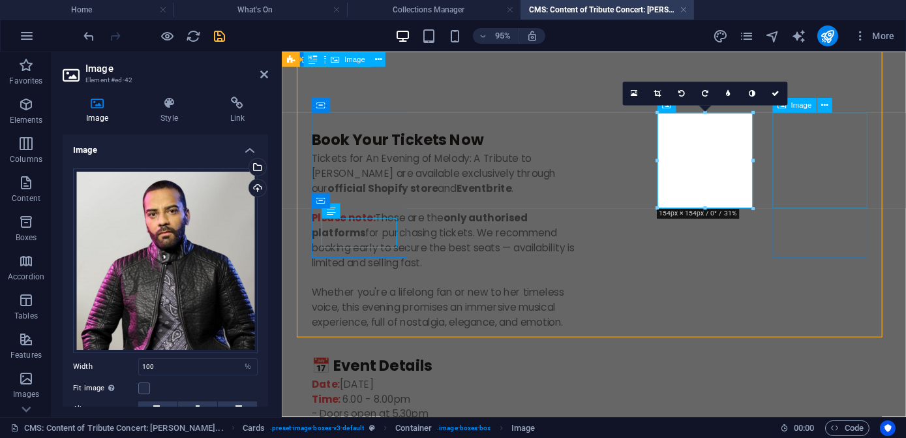
select select "%"
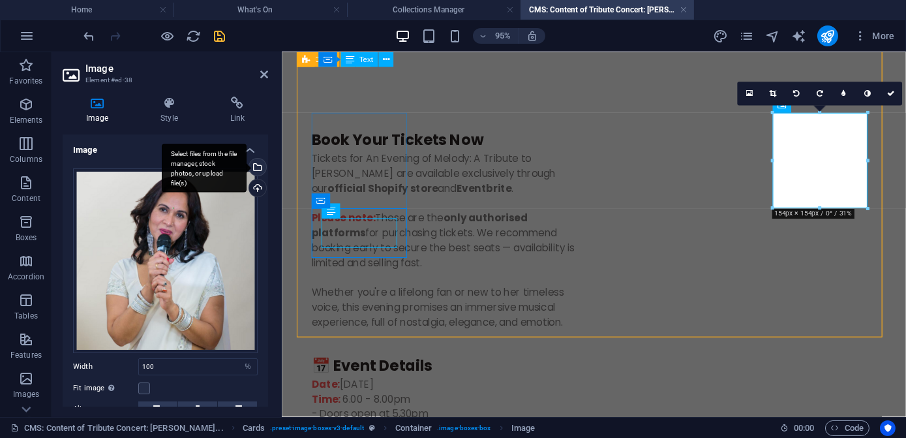
click at [256, 166] on div "Select files from the file manager, stock photos, or upload file(s)" at bounding box center [257, 169] width 20 height 20
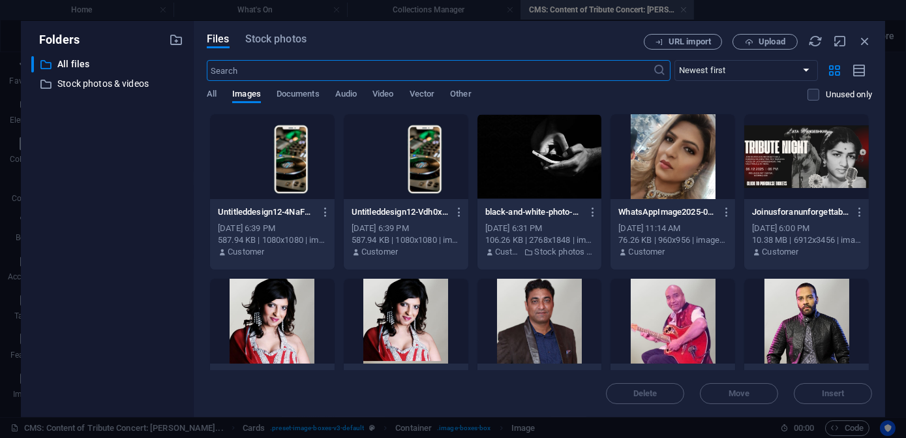
click at [670, 324] on div at bounding box center [673, 321] width 125 height 85
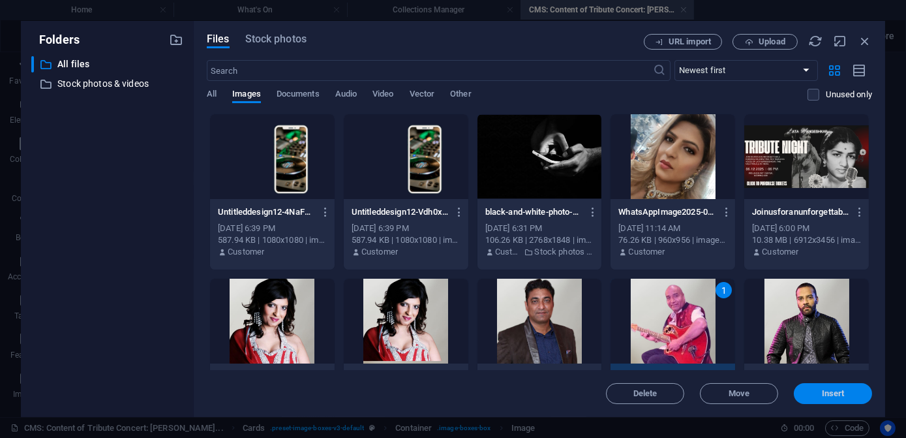
click at [826, 390] on span "Insert" at bounding box center [833, 394] width 23 height 8
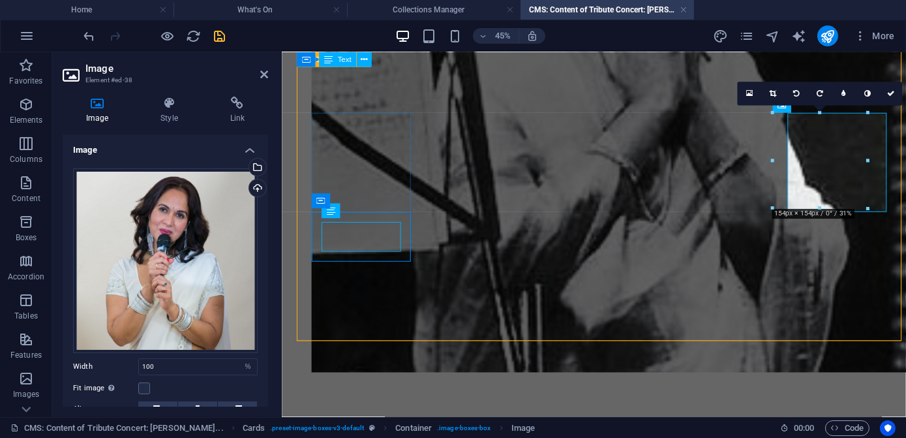
scroll to position [1266, 0]
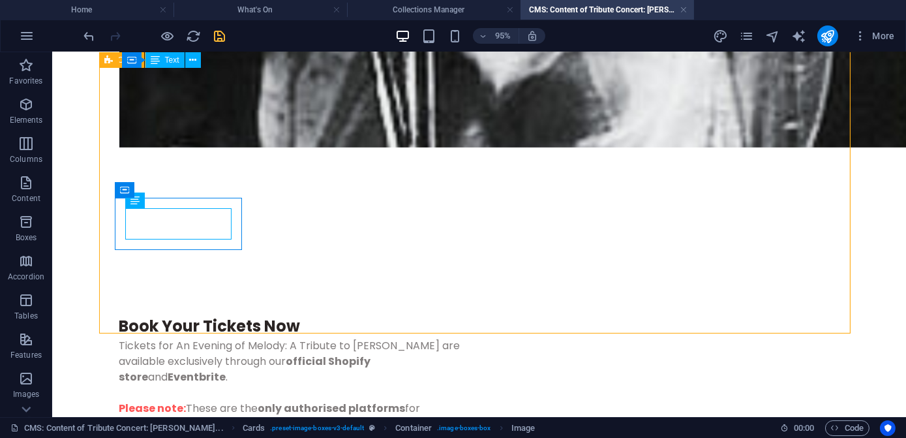
scroll to position [1200, 0]
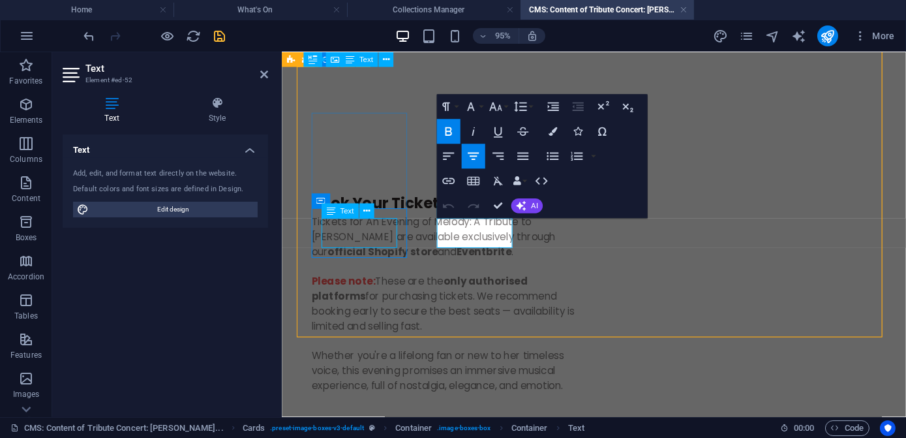
scroll to position [1266, 0]
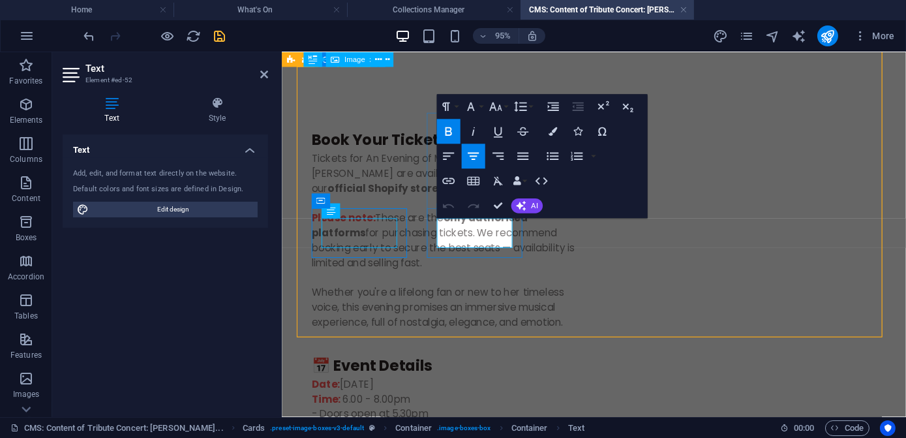
drag, startPoint x: 470, startPoint y: 243, endPoint x: 445, endPoint y: 232, distance: 27.5
click at [478, 155] on icon "button" at bounding box center [473, 156] width 15 height 15
drag, startPoint x: 519, startPoint y: 234, endPoint x: 445, endPoint y: 232, distance: 73.8
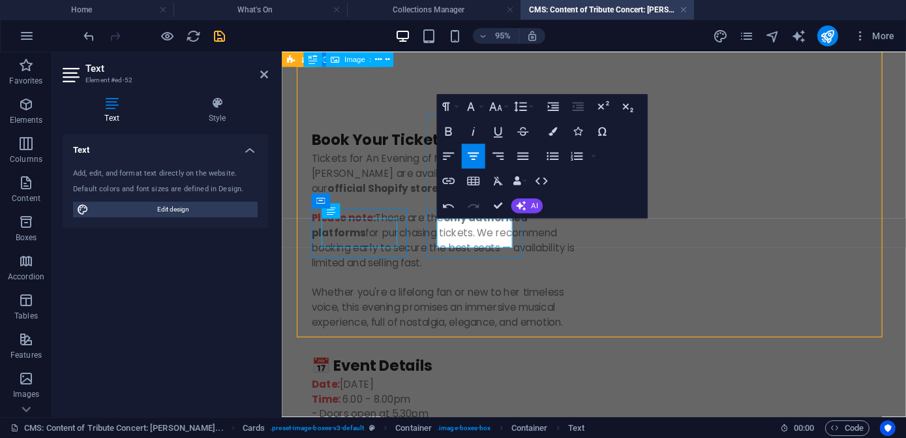
click at [452, 129] on icon "button" at bounding box center [448, 131] width 15 height 15
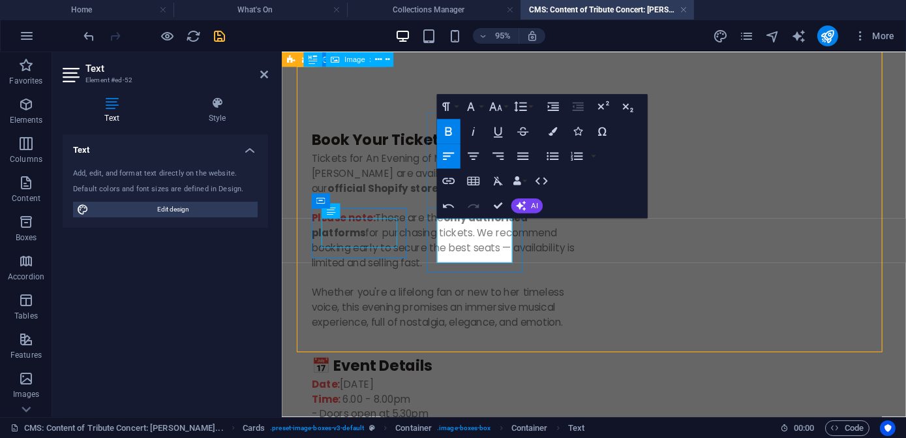
drag, startPoint x: 487, startPoint y: 251, endPoint x: 468, endPoint y: 249, distance: 19.0
click at [449, 130] on icon "button" at bounding box center [448, 131] width 15 height 15
click at [447, 133] on icon "button" at bounding box center [448, 131] width 15 height 15
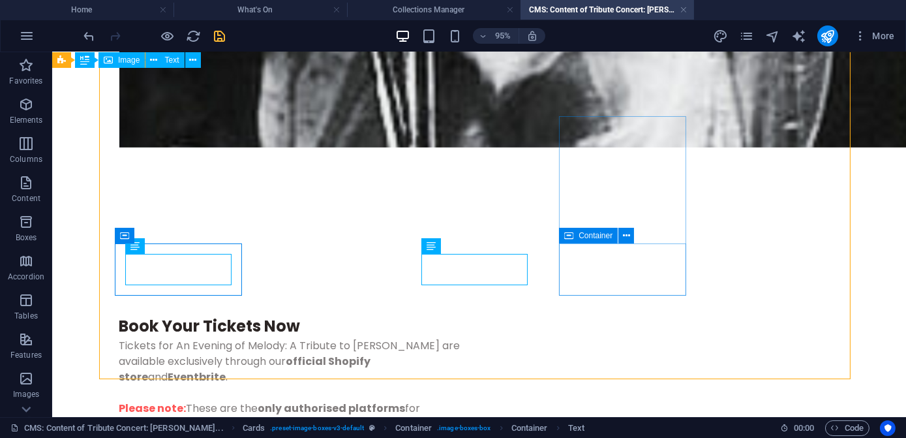
scroll to position [1154, 0]
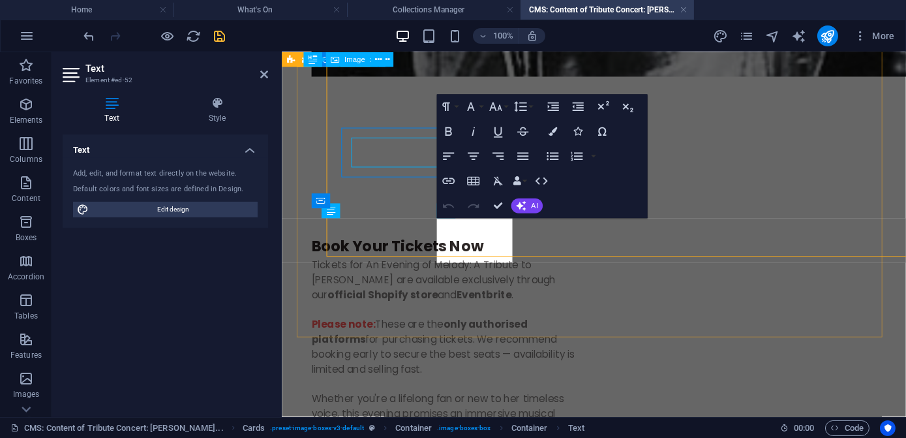
scroll to position [1266, 0]
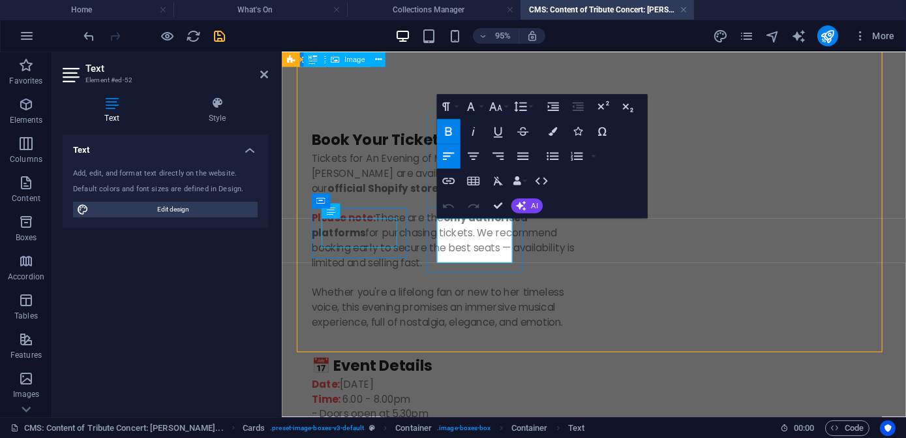
drag, startPoint x: 481, startPoint y: 266, endPoint x: 438, endPoint y: 234, distance: 53.6
click at [469, 160] on icon "button" at bounding box center [473, 156] width 15 height 15
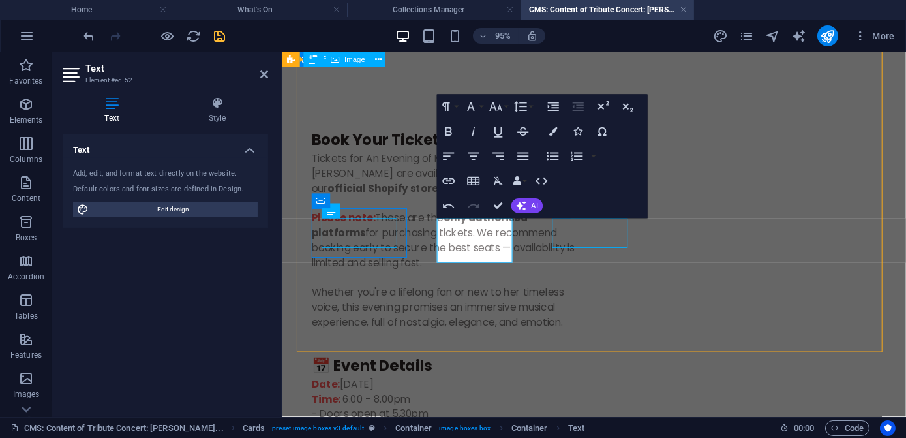
scroll to position [1154, 0]
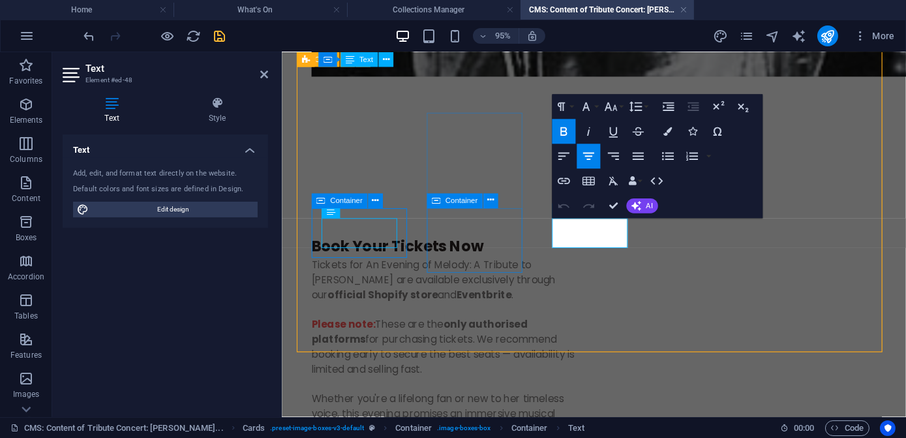
scroll to position [1266, 0]
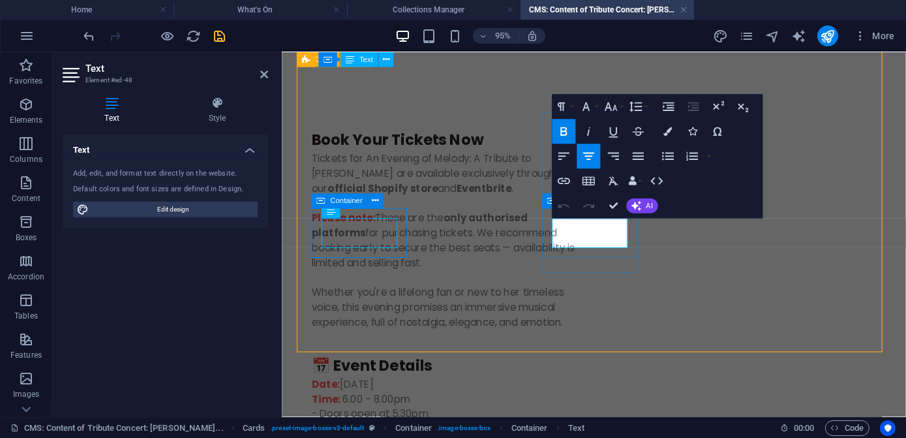
drag, startPoint x: 636, startPoint y: 249, endPoint x: 558, endPoint y: 236, distance: 78.7
drag, startPoint x: 638, startPoint y: 271, endPoint x: 562, endPoint y: 236, distance: 83.5
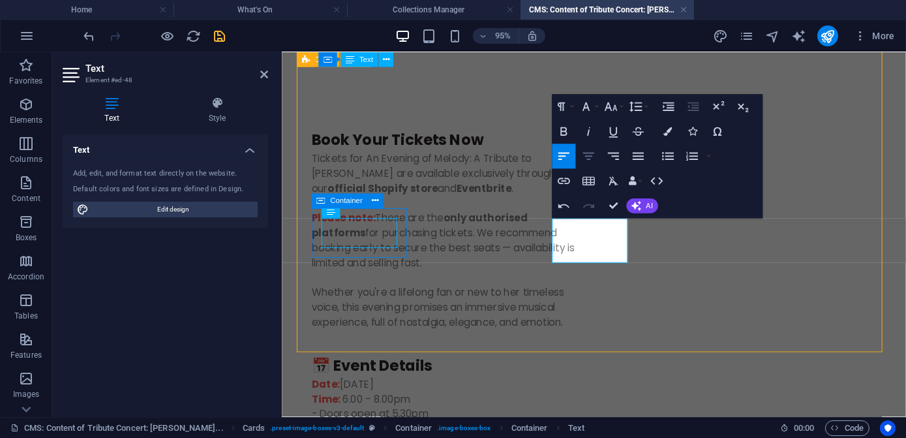
click at [592, 155] on icon "button" at bounding box center [588, 156] width 15 height 15
drag, startPoint x: 626, startPoint y: 251, endPoint x: 867, endPoint y: 247, distance: 241.4
click at [565, 131] on icon "button" at bounding box center [563, 131] width 7 height 8
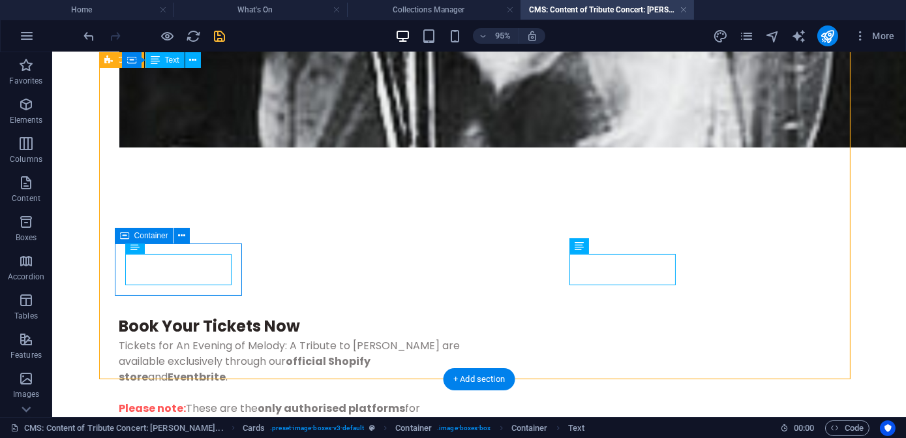
scroll to position [1154, 0]
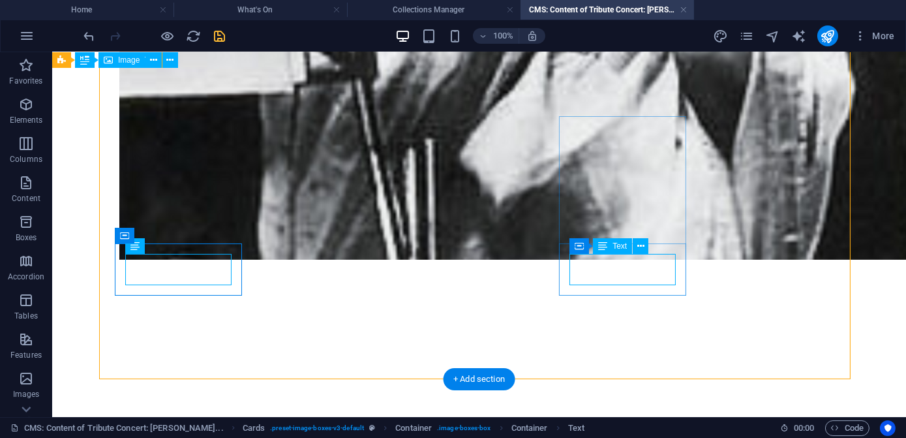
drag, startPoint x: 641, startPoint y: 277, endPoint x: 429, endPoint y: 288, distance: 212.3
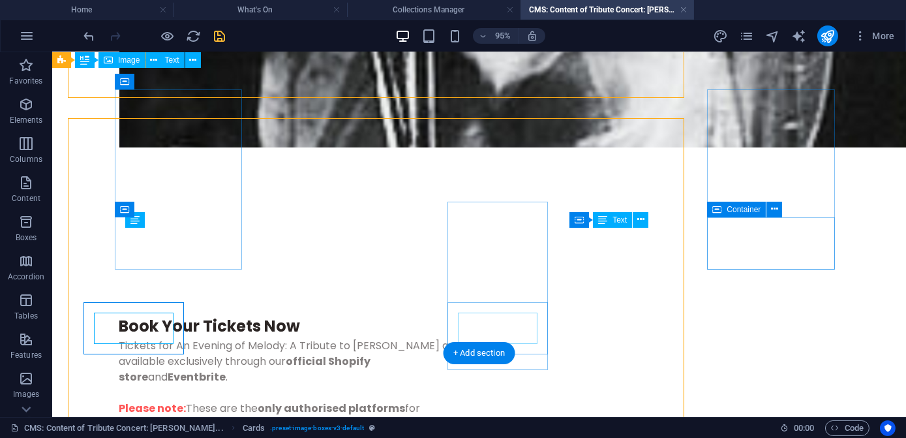
scroll to position [1181, 0]
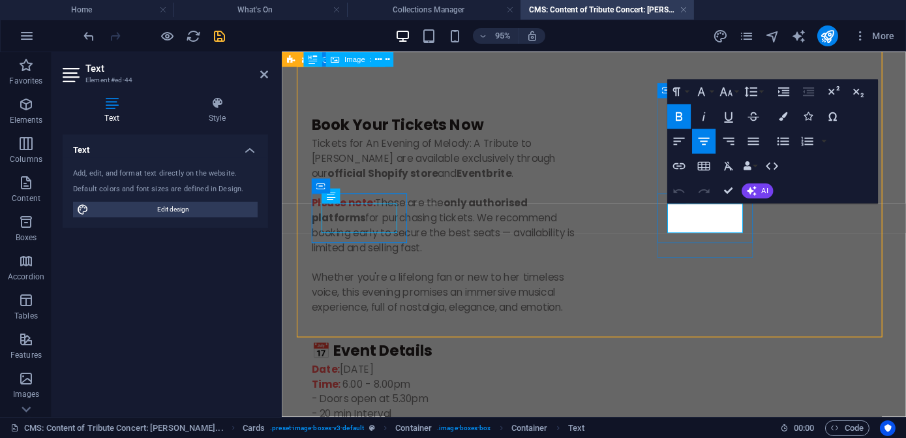
drag, startPoint x: 733, startPoint y: 234, endPoint x: 686, endPoint y: 224, distance: 48.0
drag, startPoint x: 765, startPoint y: 236, endPoint x: 680, endPoint y: 223, distance: 85.2
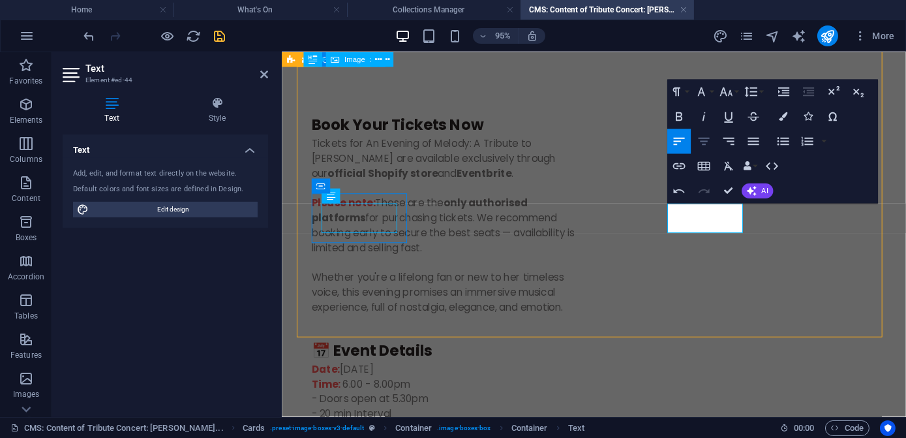
click at [705, 138] on icon "button" at bounding box center [703, 141] width 11 height 7
drag, startPoint x: 758, startPoint y: 219, endPoint x: 707, endPoint y: 219, distance: 50.9
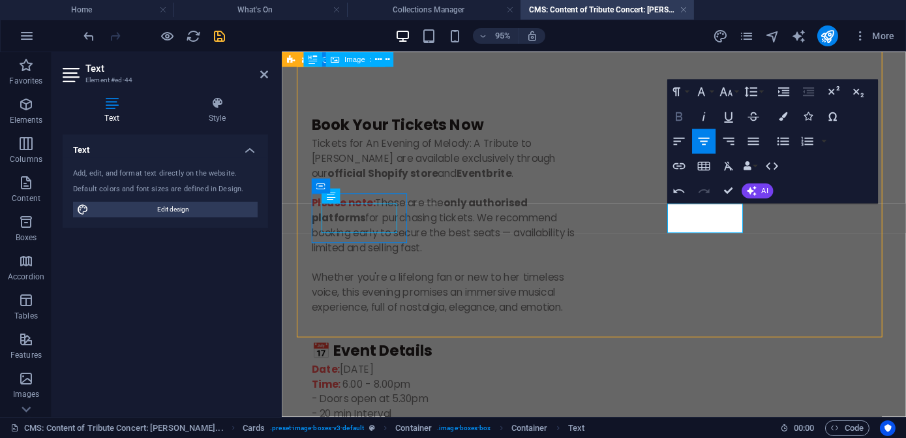
click at [681, 117] on icon "button" at bounding box center [679, 116] width 7 height 8
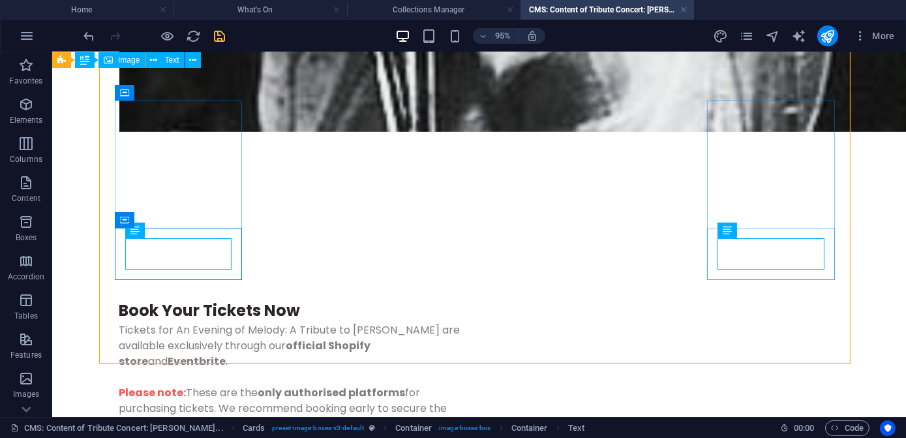
scroll to position [1170, 0]
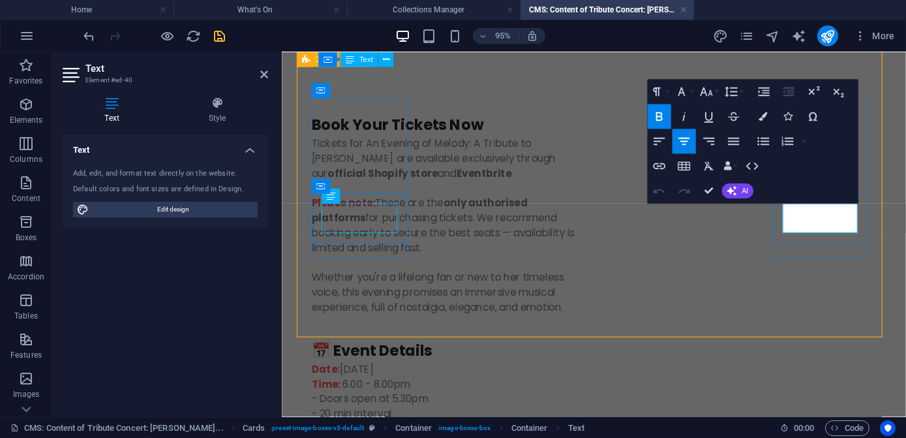
drag, startPoint x: 874, startPoint y: 235, endPoint x: 813, endPoint y: 218, distance: 63.0
drag, startPoint x: 884, startPoint y: 219, endPoint x: 1016, endPoint y: 215, distance: 132.5
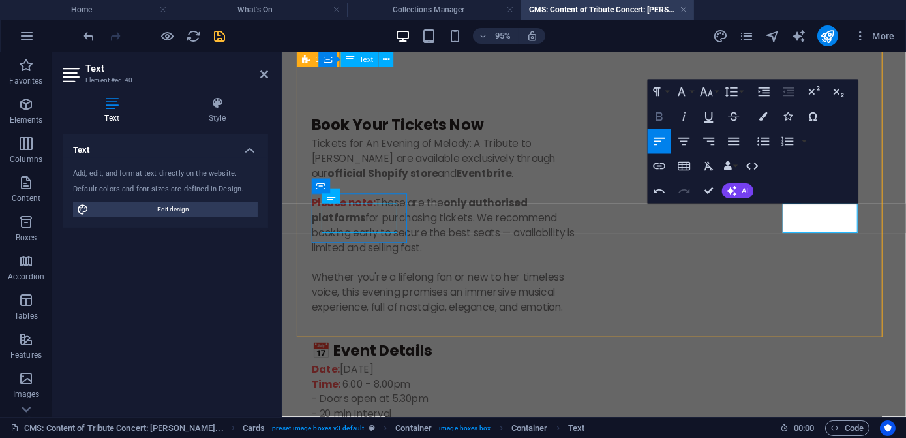
click at [657, 118] on icon "button" at bounding box center [659, 117] width 15 height 15
drag, startPoint x: 865, startPoint y: 236, endPoint x: 801, endPoint y: 217, distance: 67.3
click at [685, 142] on icon "button" at bounding box center [684, 141] width 11 height 7
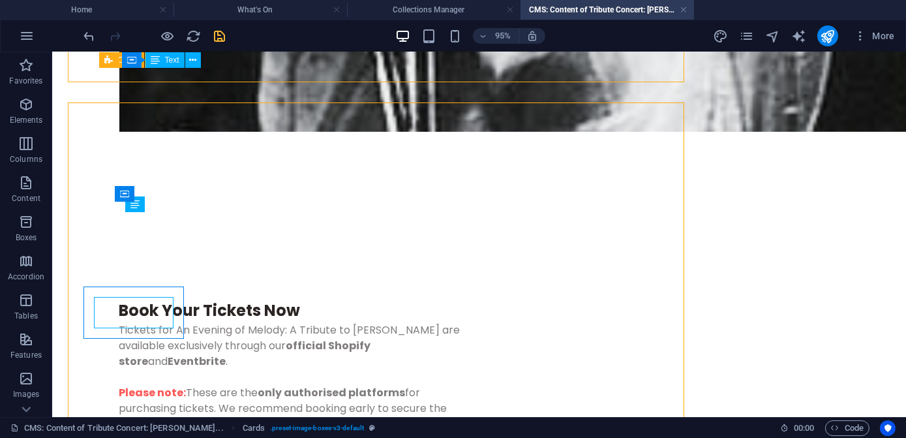
scroll to position [1197, 0]
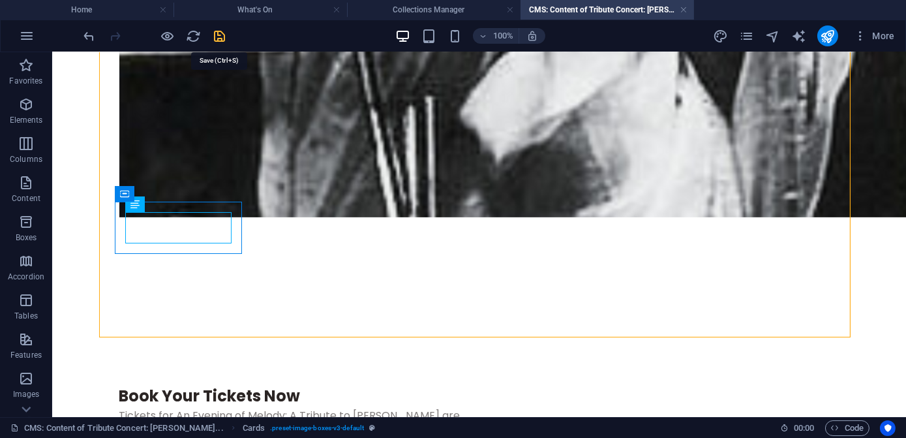
click at [217, 34] on icon "save" at bounding box center [220, 36] width 15 height 15
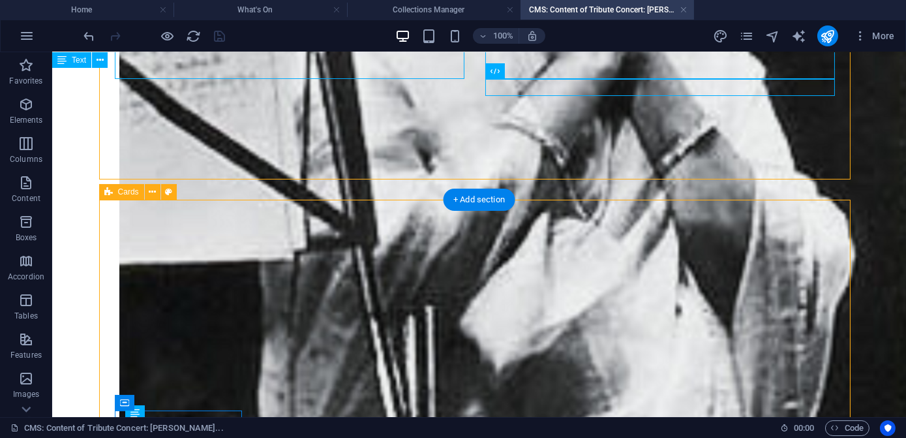
scroll to position [1008, 0]
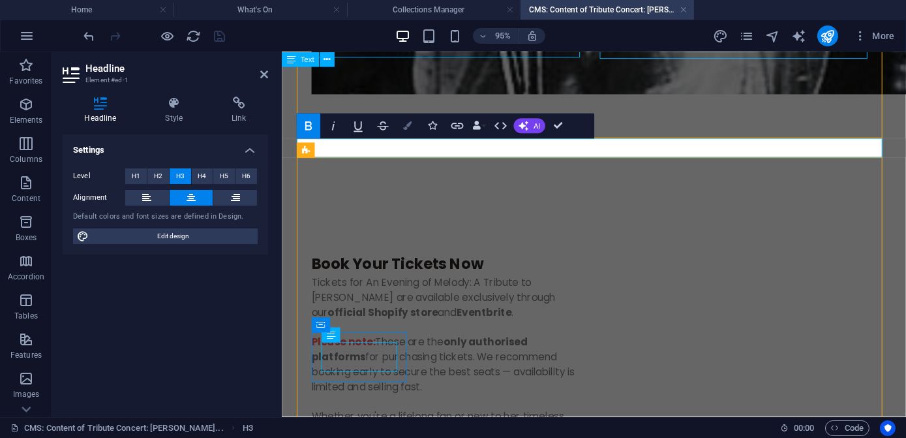
click at [410, 129] on icon "button" at bounding box center [407, 126] width 8 height 8
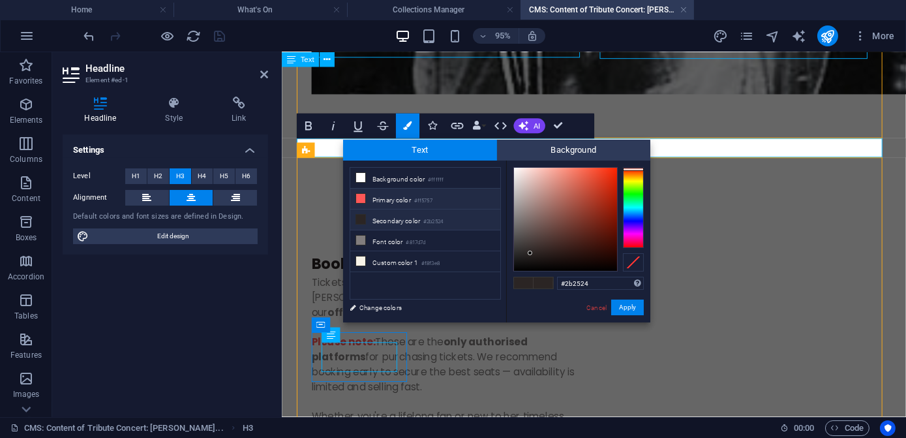
click at [364, 194] on icon at bounding box center [360, 198] width 9 height 9
type input "#ff5757"
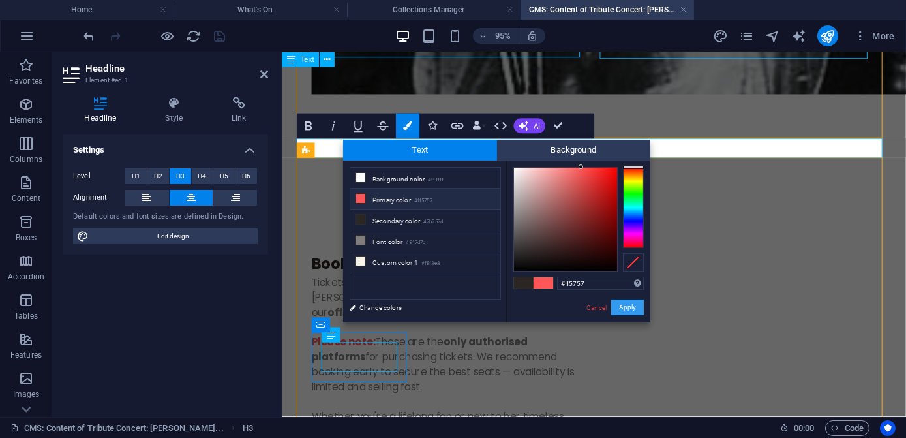
click at [633, 313] on button "Apply" at bounding box center [627, 307] width 33 height 16
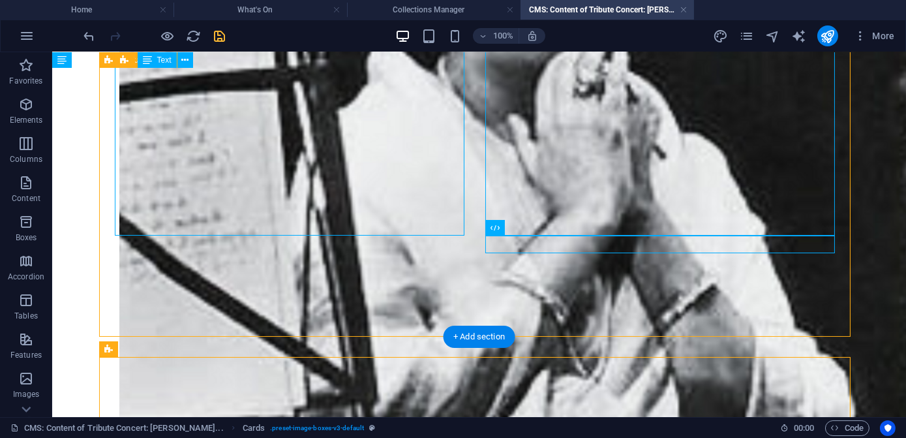
scroll to position [1067, 0]
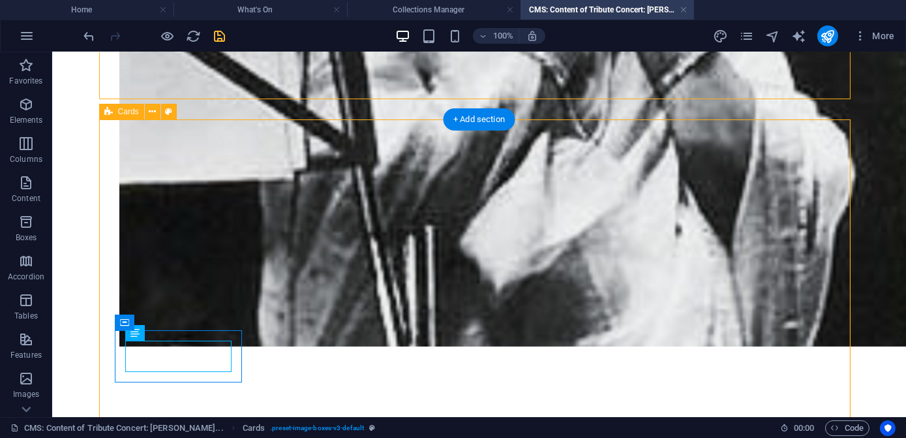
click at [151, 113] on icon at bounding box center [152, 112] width 7 height 14
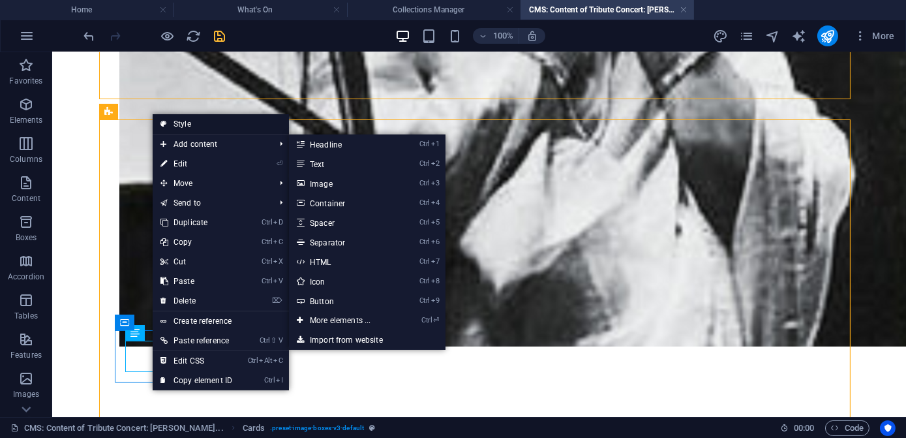
click at [162, 125] on icon at bounding box center [163, 124] width 7 height 20
select select "rem"
select select "px"
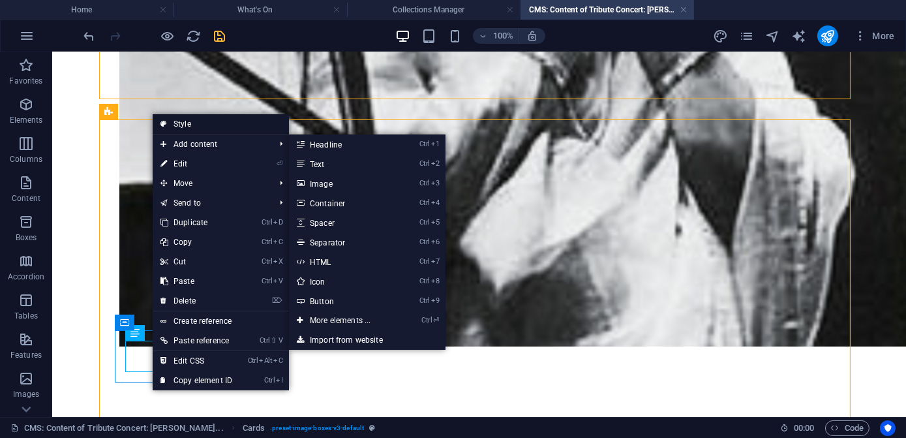
select select "px"
select select "preset-image-boxes-v3-default"
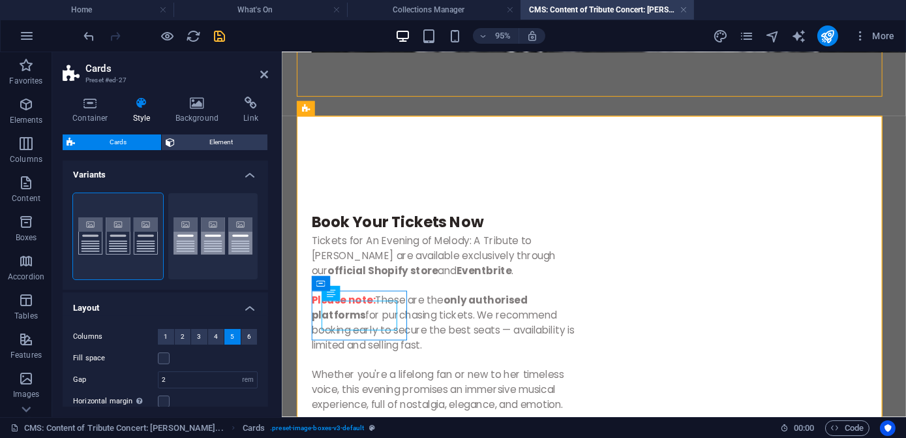
scroll to position [0, 0]
click at [219, 37] on icon "save" at bounding box center [220, 36] width 15 height 15
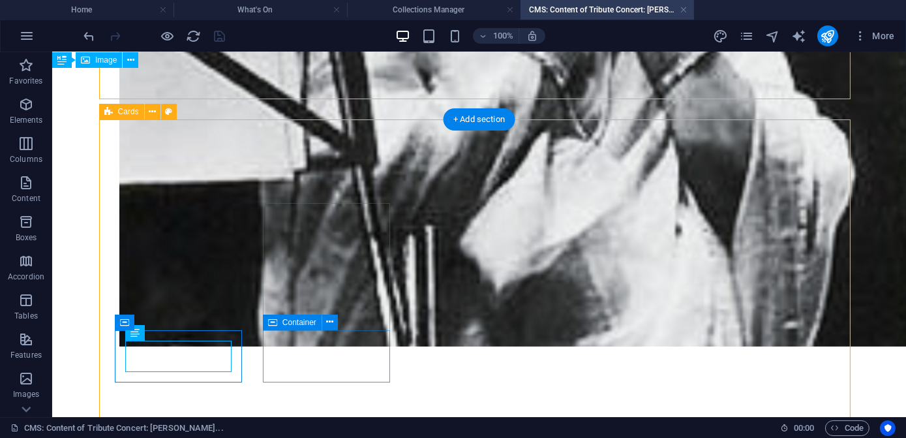
scroll to position [1200, 0]
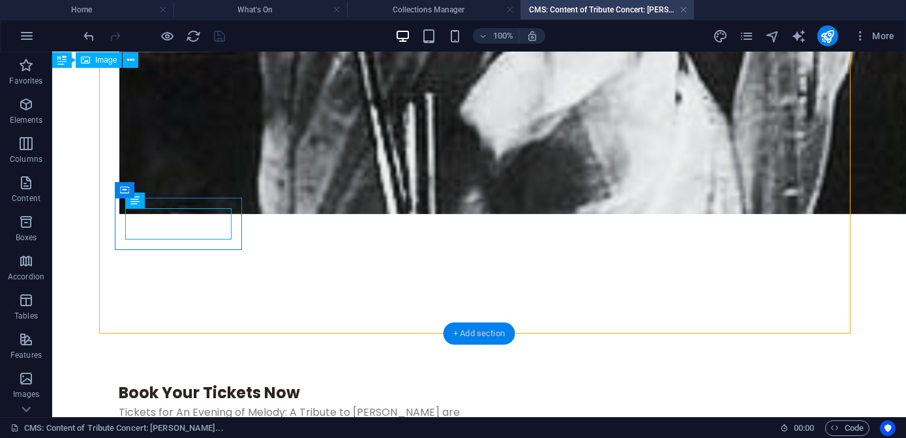
drag, startPoint x: 463, startPoint y: 331, endPoint x: 79, endPoint y: 318, distance: 384.5
click at [463, 331] on div "+ Add section" at bounding box center [479, 333] width 72 height 22
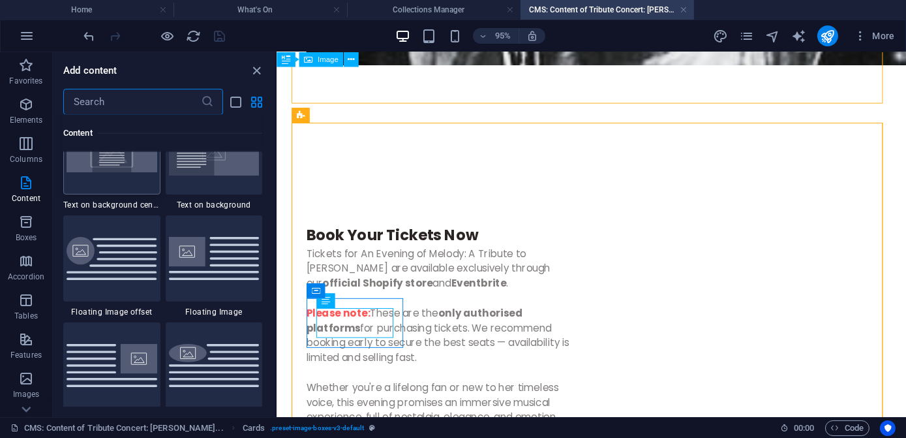
scroll to position [2757, 0]
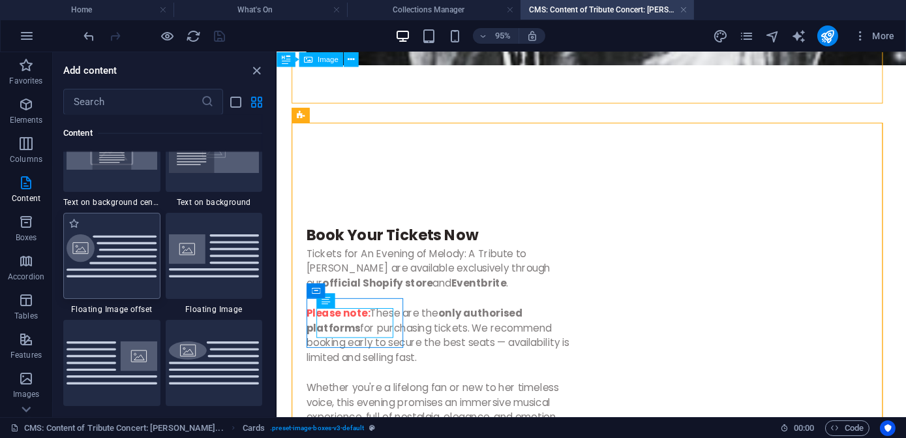
click at [119, 266] on img at bounding box center [112, 256] width 91 height 44
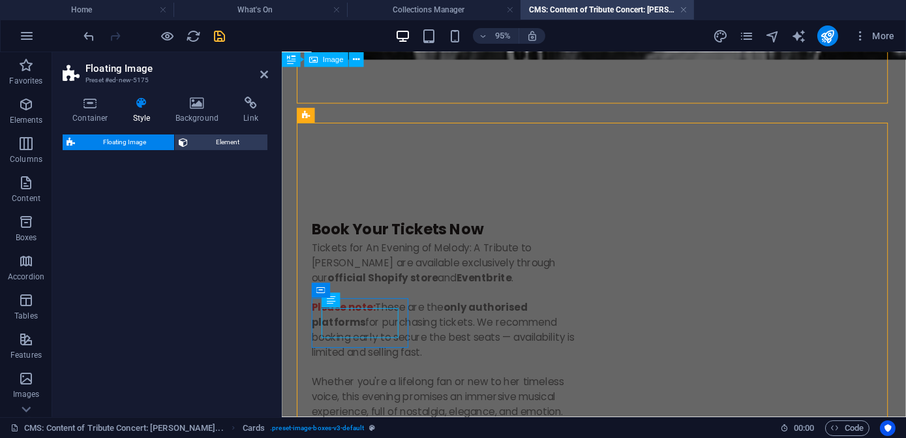
select select "%"
select select "rem"
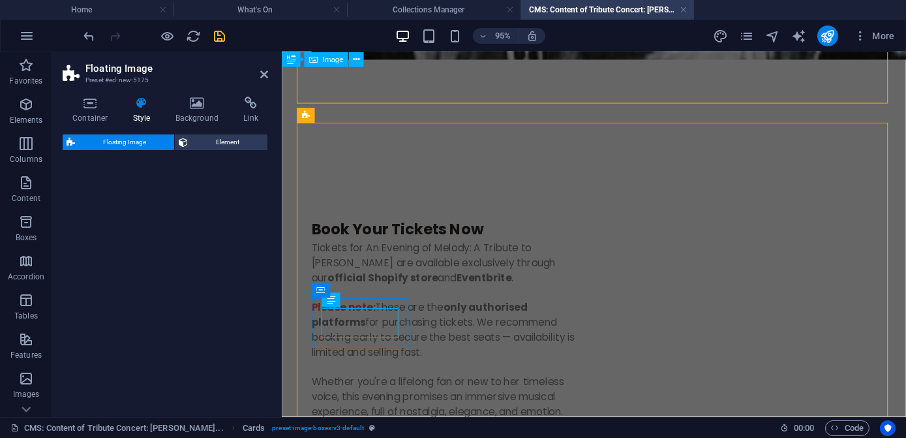
select select "%"
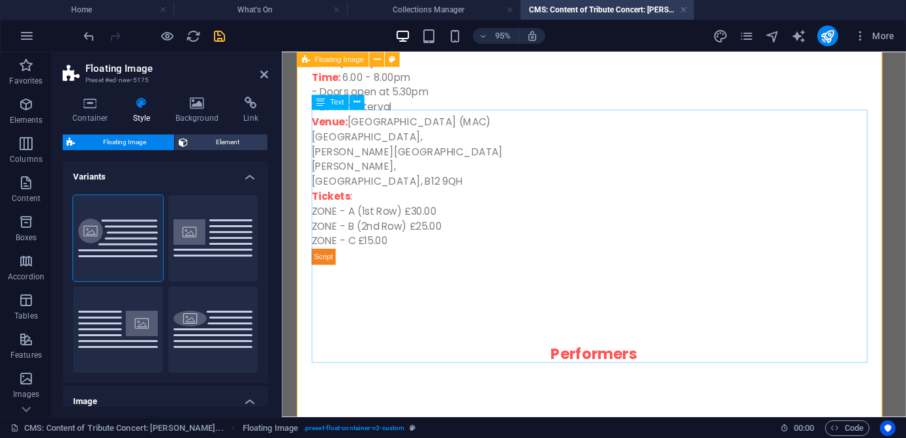
scroll to position [1588, 0]
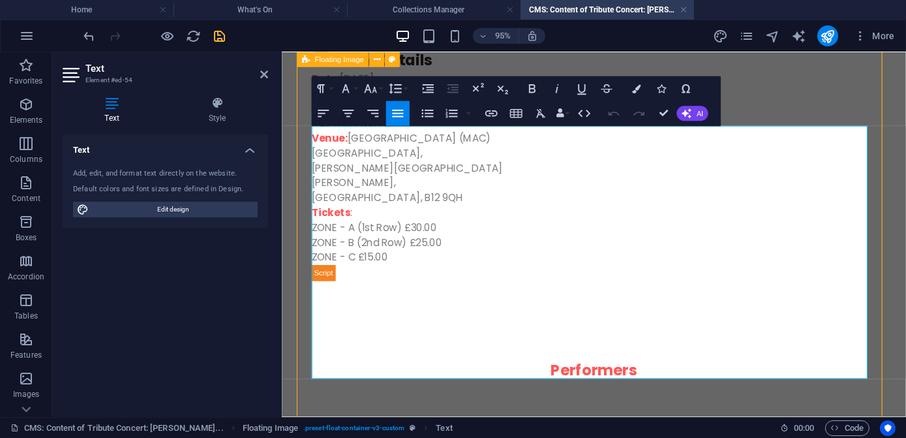
drag, startPoint x: 483, startPoint y: 138, endPoint x: 722, endPoint y: 401, distance: 354.7
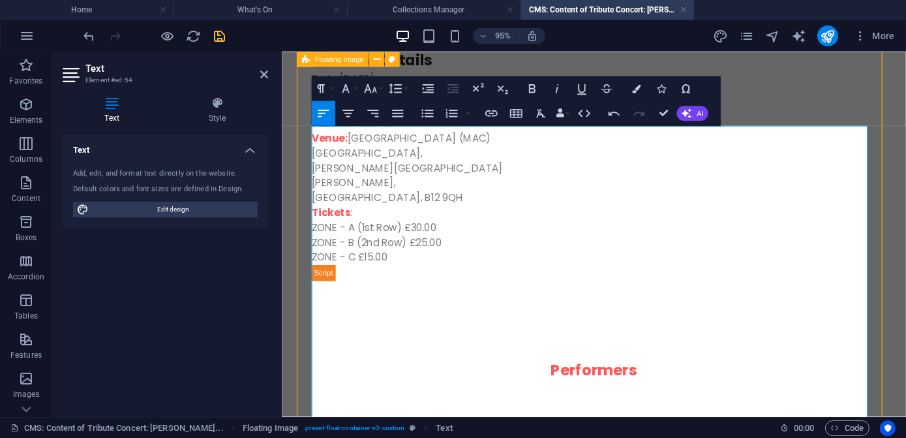
scroll to position [24239, 1]
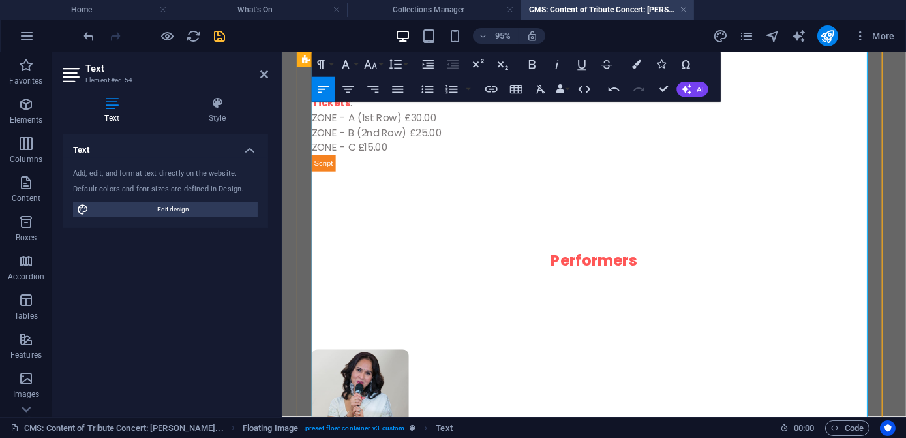
scroll to position [1707, 0]
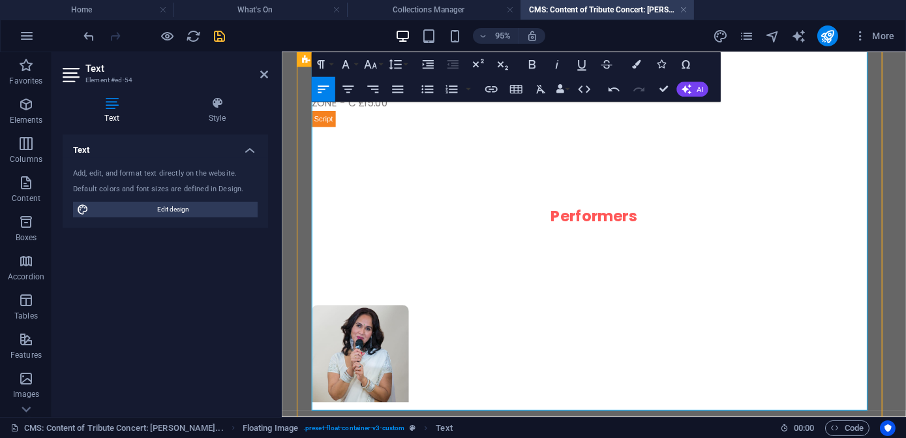
scroll to position [1825, 0]
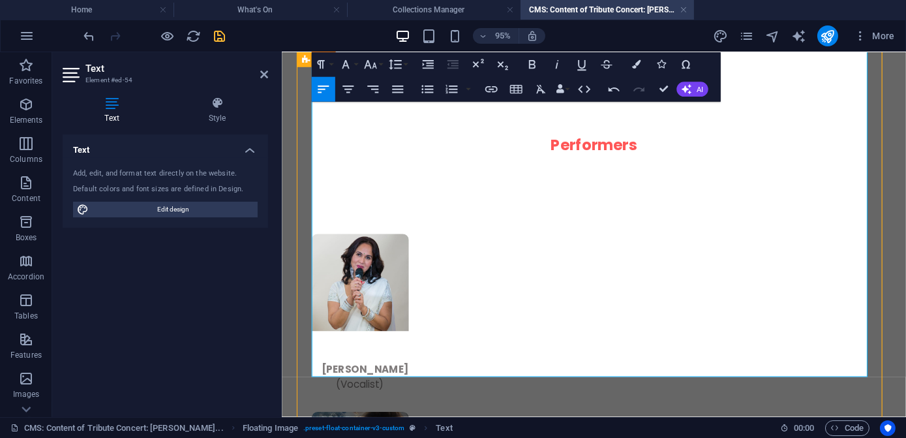
drag, startPoint x: 396, startPoint y: 388, endPoint x: 307, endPoint y: 309, distance: 118.3
click at [350, 89] on icon "button" at bounding box center [348, 88] width 11 height 7
drag, startPoint x: 324, startPoint y: 305, endPoint x: 637, endPoint y: 326, distance: 313.9
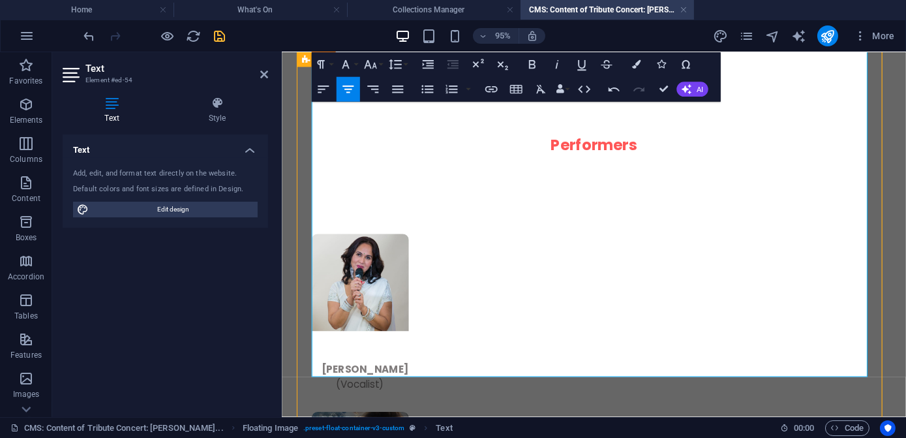
click at [637, 68] on icon "button" at bounding box center [636, 64] width 8 height 8
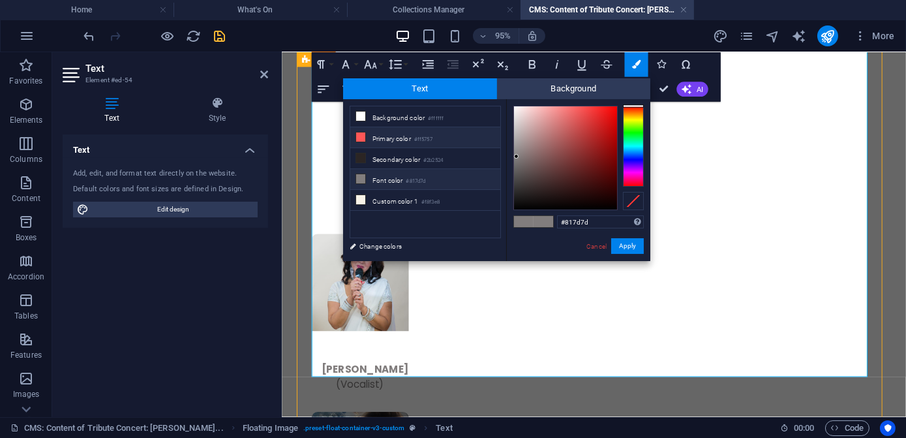
click at [363, 138] on icon at bounding box center [360, 136] width 9 height 9
type input "#ff5757"
click at [630, 247] on button "Apply" at bounding box center [627, 246] width 33 height 16
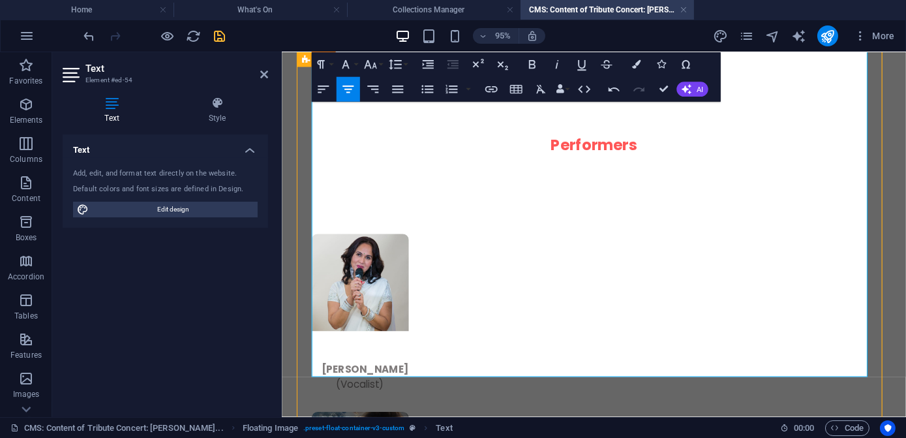
drag, startPoint x: 399, startPoint y: 187, endPoint x: 410, endPoint y: 196, distance: 14.0
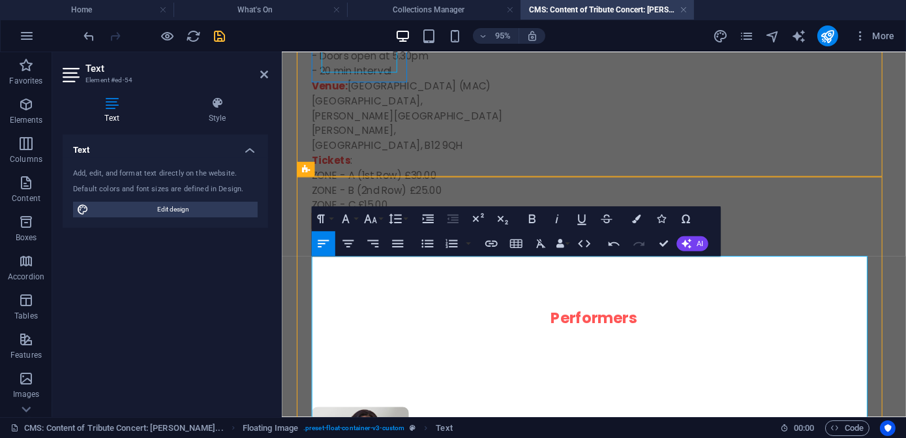
scroll to position [1451, 0]
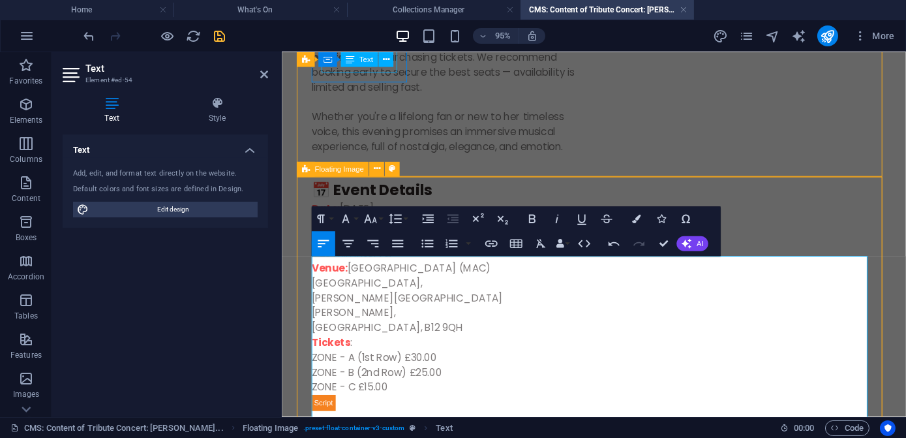
drag, startPoint x: 647, startPoint y: 328, endPoint x: 722, endPoint y: 290, distance: 83.7
click at [332, 218] on button "Paragraph Format" at bounding box center [323, 218] width 23 height 25
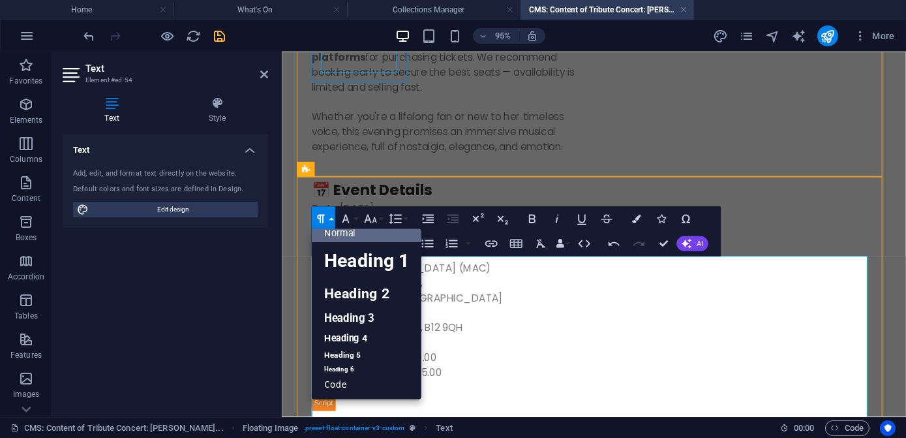
scroll to position [10, 0]
click at [379, 221] on button "Font Size" at bounding box center [372, 218] width 23 height 25
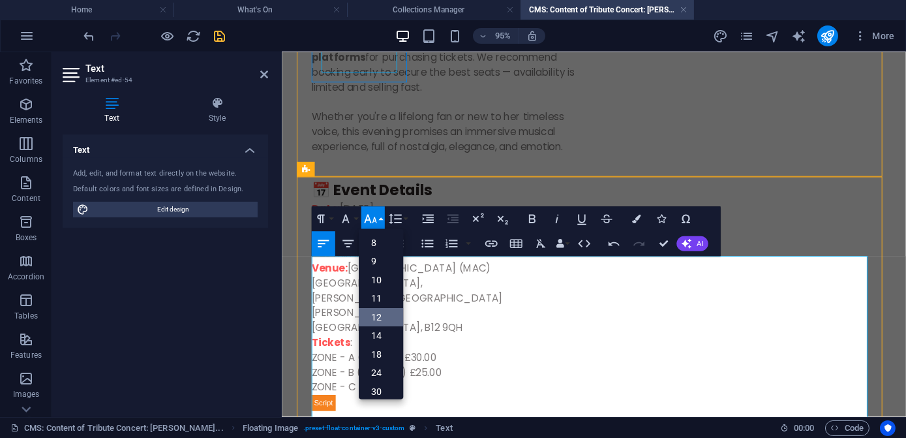
click at [391, 322] on link "12" at bounding box center [381, 317] width 44 height 19
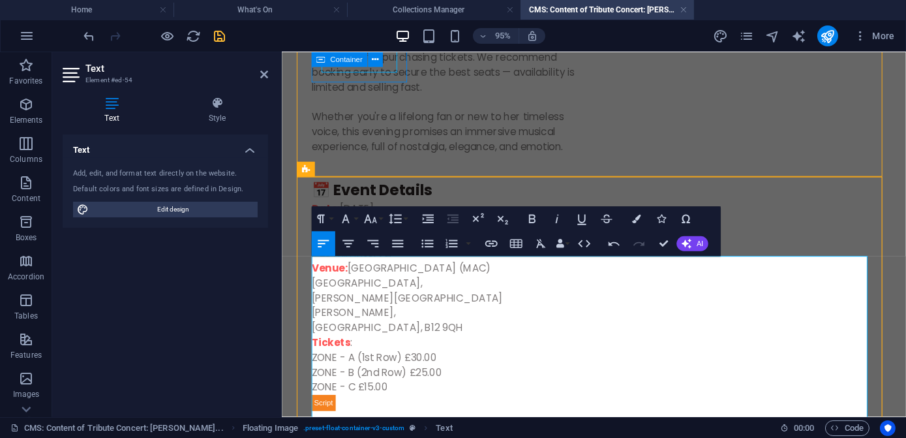
drag, startPoint x: 583, startPoint y: 275, endPoint x: 488, endPoint y: 273, distance: 94.6
click at [534, 222] on icon "button" at bounding box center [532, 219] width 7 height 8
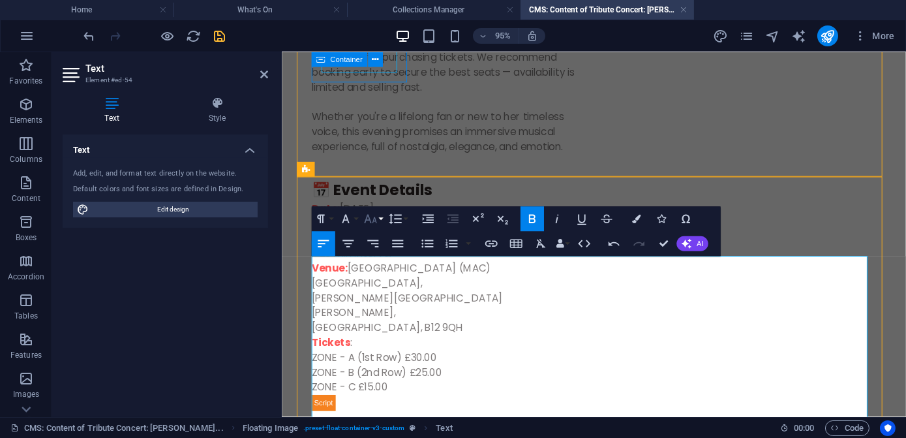
click at [372, 221] on icon "button" at bounding box center [370, 218] width 15 height 15
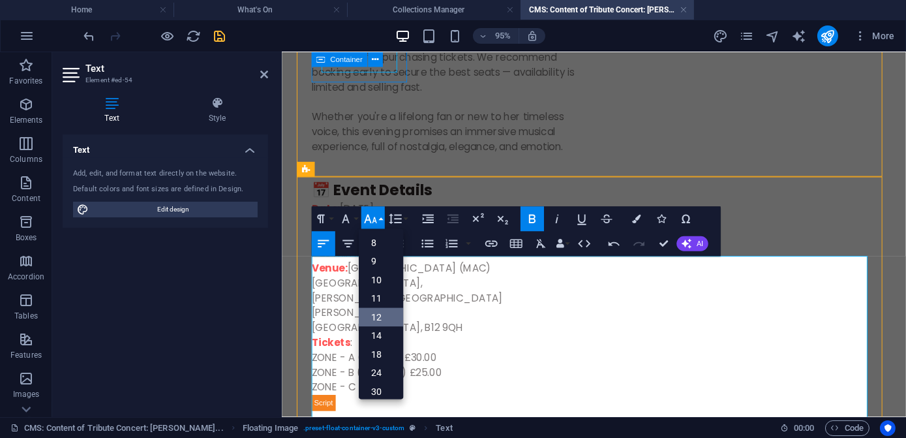
scroll to position [93, 0]
click at [376, 249] on link "14" at bounding box center [381, 247] width 44 height 19
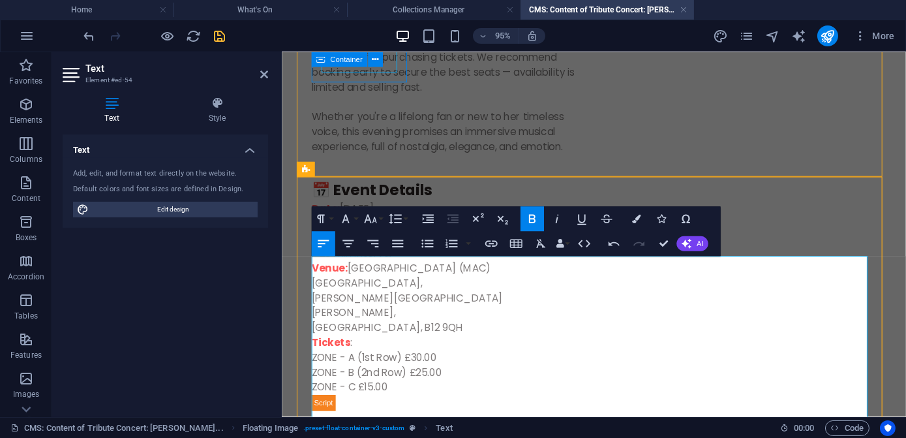
drag, startPoint x: 566, startPoint y: 291, endPoint x: 491, endPoint y: 291, distance: 74.4
drag, startPoint x: 844, startPoint y: 307, endPoint x: 894, endPoint y: 304, distance: 50.3
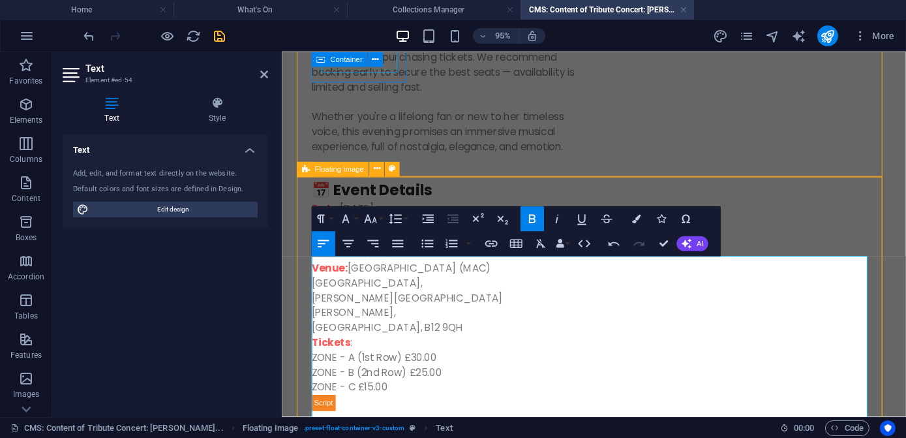
drag, startPoint x: 639, startPoint y: 322, endPoint x: 697, endPoint y: 319, distance: 58.8
drag, startPoint x: 760, startPoint y: 321, endPoint x: 888, endPoint y: 322, distance: 127.9
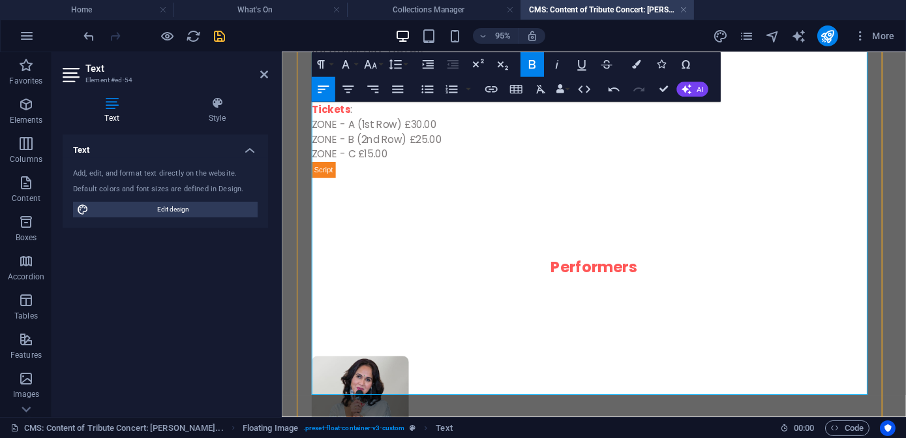
scroll to position [1688, 0]
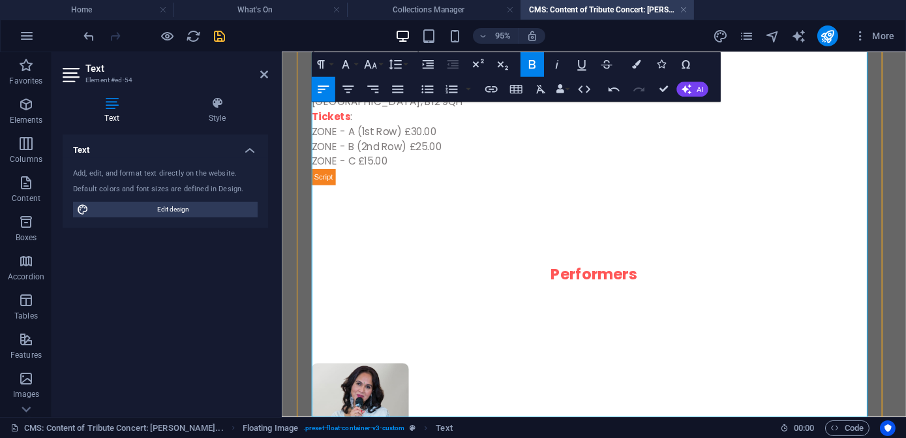
drag, startPoint x: 506, startPoint y: 304, endPoint x: 691, endPoint y: 305, distance: 185.3
drag, startPoint x: 790, startPoint y: 304, endPoint x: 341, endPoint y: 322, distance: 449.2
drag, startPoint x: 344, startPoint y: 321, endPoint x: 789, endPoint y: 309, distance: 445.1
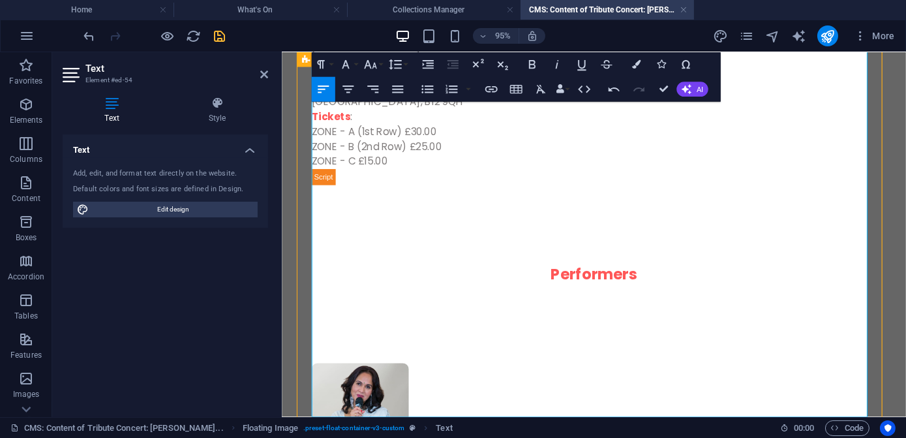
drag, startPoint x: 383, startPoint y: 320, endPoint x: 483, endPoint y: 320, distance: 100.5
drag, startPoint x: 747, startPoint y: 320, endPoint x: 812, endPoint y: 324, distance: 64.7
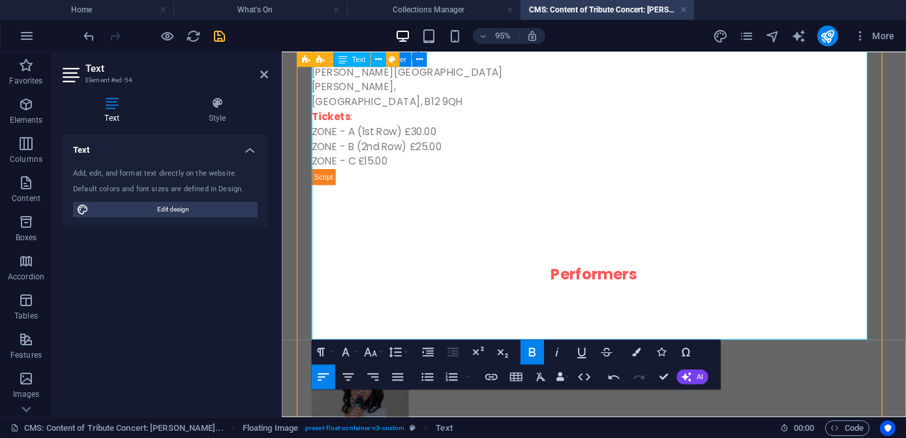
scroll to position [1807, 0]
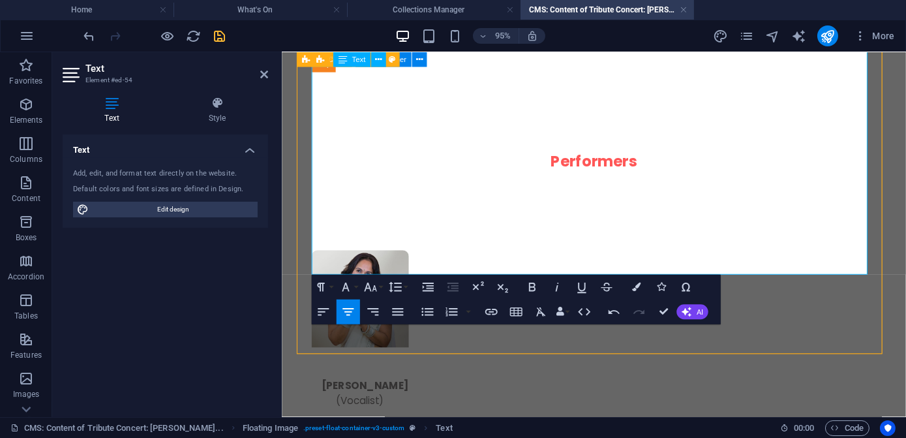
drag, startPoint x: 876, startPoint y: 234, endPoint x: 316, endPoint y: 236, distance: 559.8
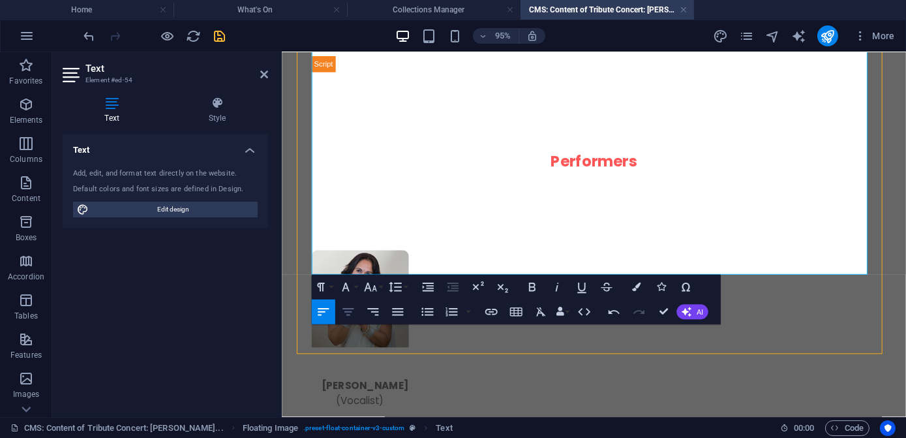
click at [347, 313] on icon "button" at bounding box center [348, 312] width 15 height 15
click at [221, 40] on icon "save" at bounding box center [220, 36] width 15 height 15
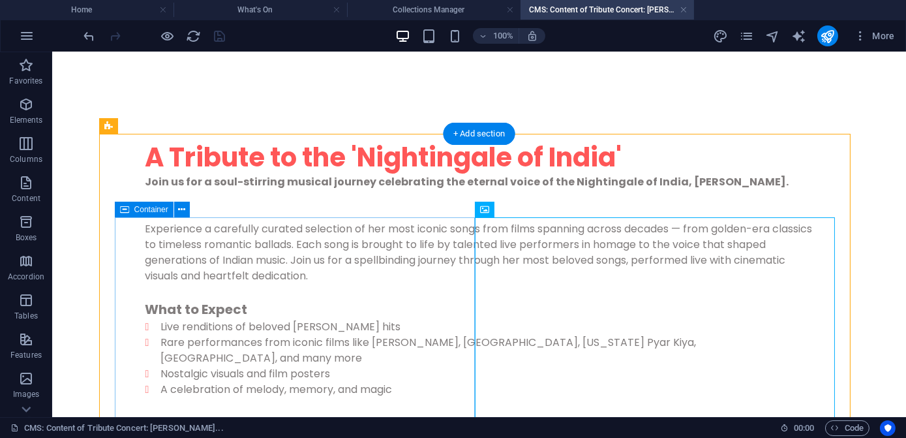
scroll to position [0, 0]
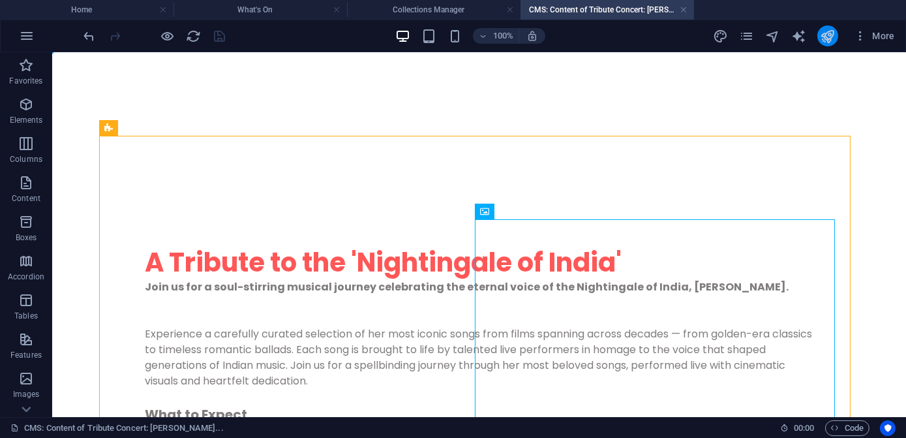
click at [831, 40] on icon "publish" at bounding box center [827, 36] width 15 height 15
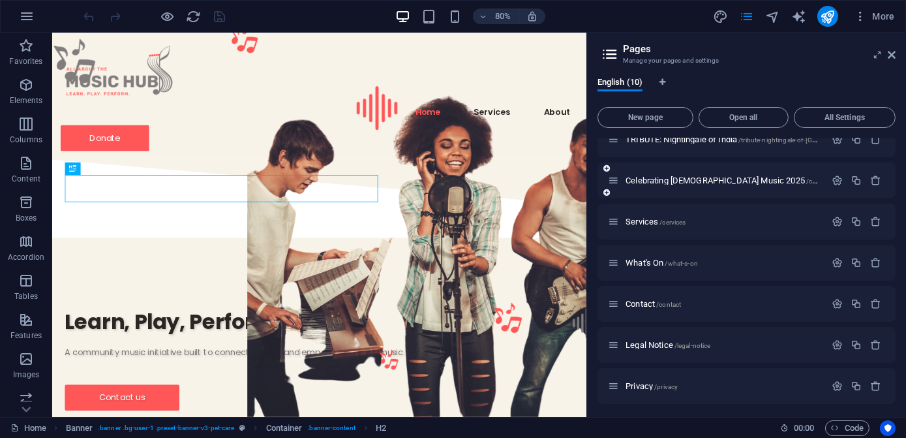
scroll to position [142, 0]
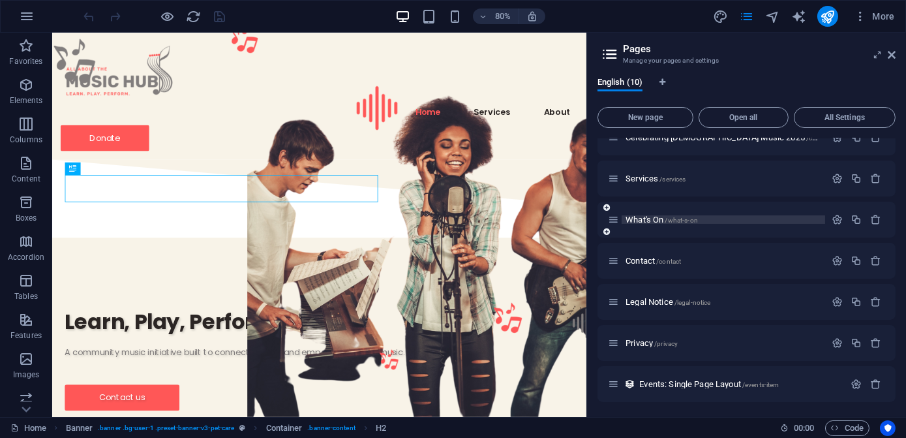
click at [637, 218] on span "What's On /what-s-on" at bounding box center [662, 220] width 72 height 10
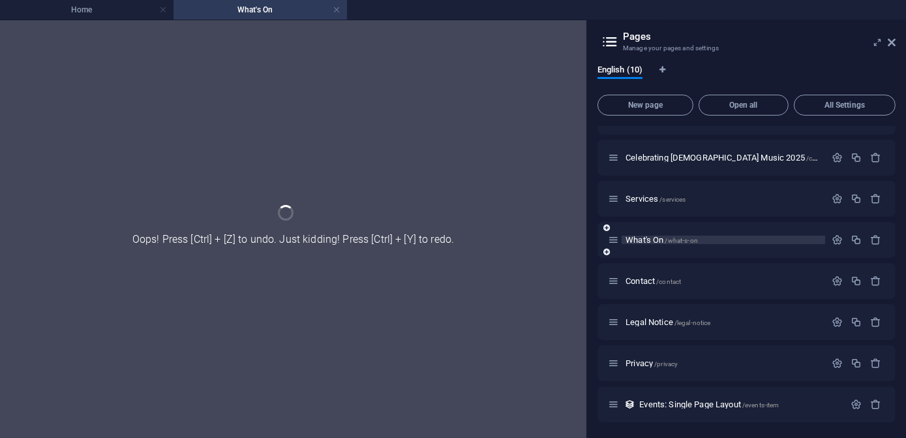
scroll to position [109, 0]
click at [637, 218] on div "Home / About /about TRIBUTE: Nightingale of India /tribute-nightingale-of-india…" at bounding box center [747, 220] width 298 height 406
drag, startPoint x: 162, startPoint y: 11, endPoint x: 172, endPoint y: 277, distance: 266.4
click at [162, 11] on link at bounding box center [163, 10] width 8 height 12
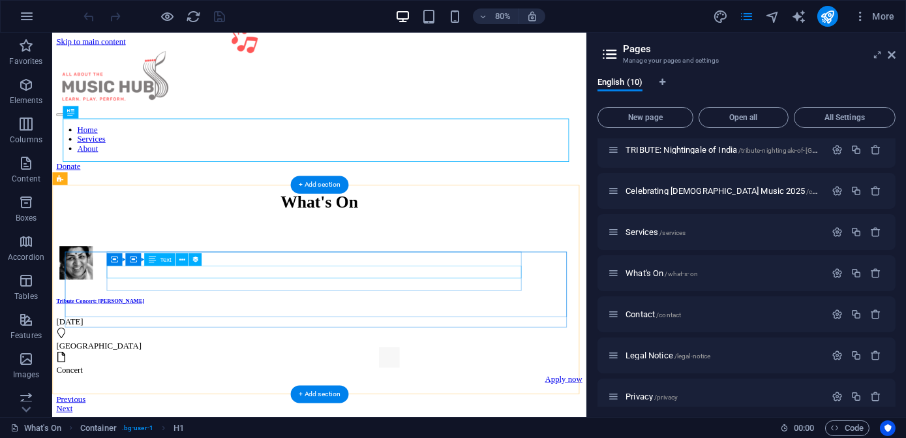
scroll to position [0, 0]
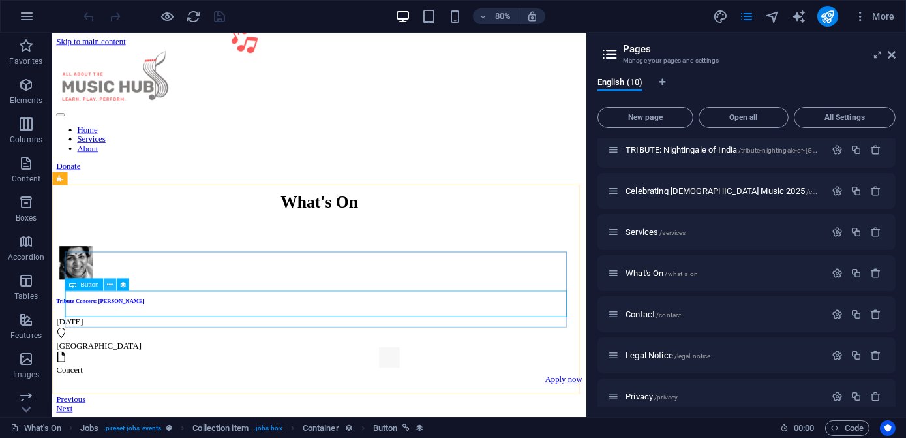
click at [110, 283] on icon at bounding box center [109, 284] width 6 height 11
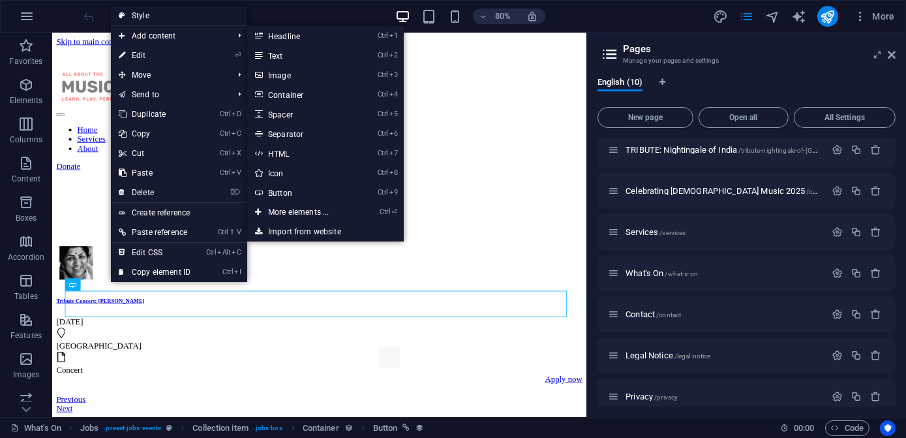
click at [134, 12] on link "Style" at bounding box center [179, 16] width 136 height 20
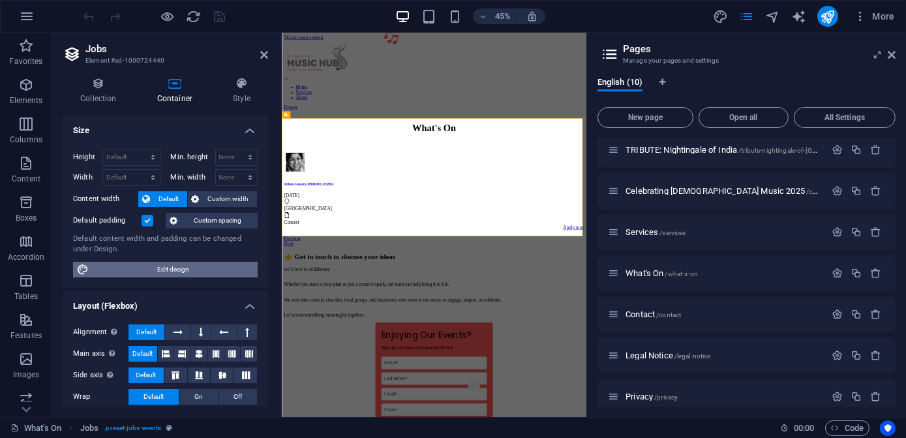
click at [161, 269] on span "Edit design" at bounding box center [173, 270] width 161 height 16
select select "px"
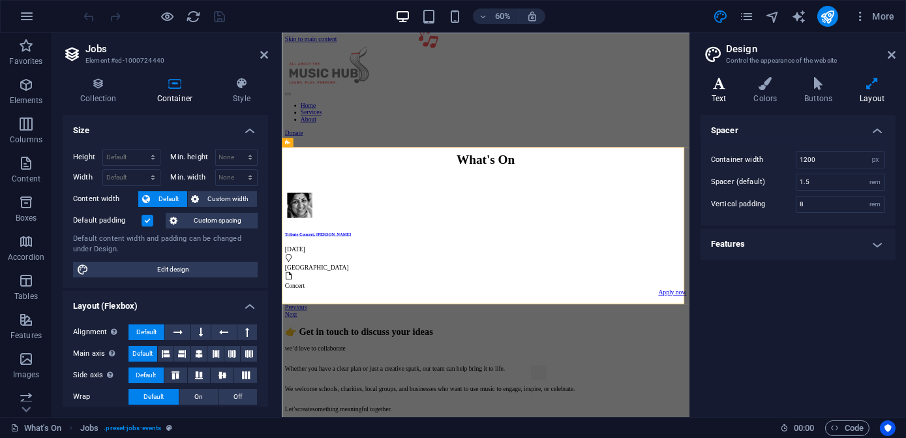
click at [722, 93] on h4 "Text" at bounding box center [722, 90] width 42 height 27
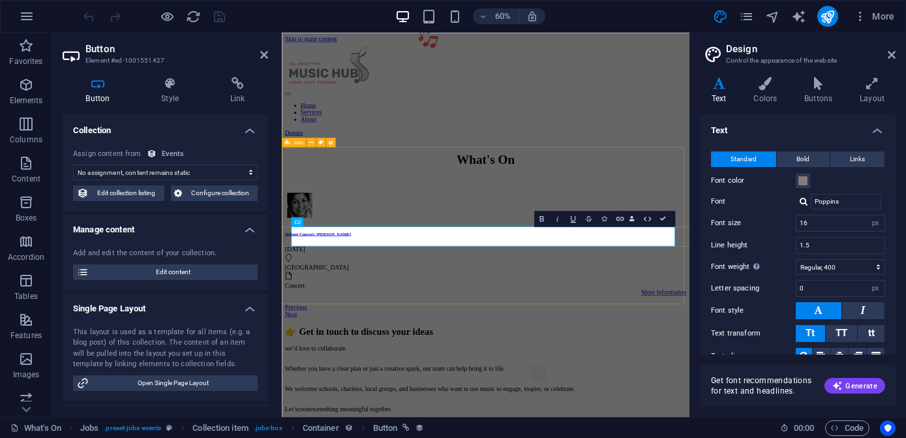
click at [783, 437] on div "Tribute Concert: Lata Mangeshkar Saturday, 6. December 2025 Birmingham Concert …" at bounding box center [620, 402] width 669 height 213
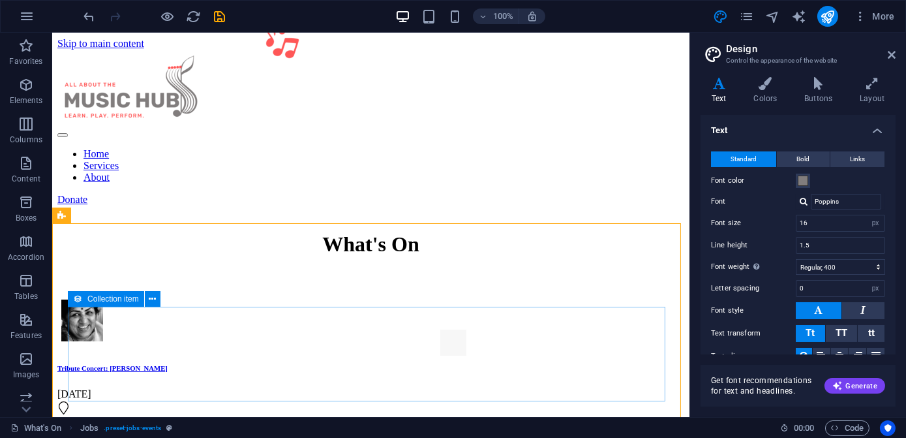
click at [75, 300] on icon at bounding box center [77, 299] width 9 height 16
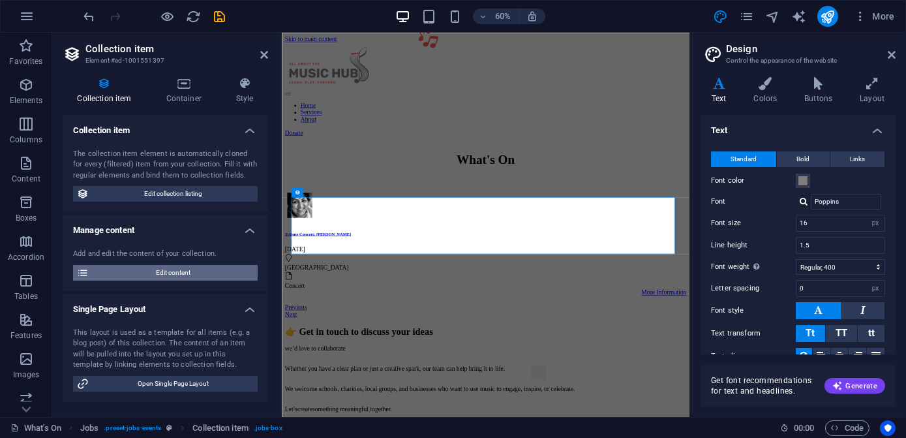
click at [157, 269] on span "Edit content" at bounding box center [173, 273] width 161 height 16
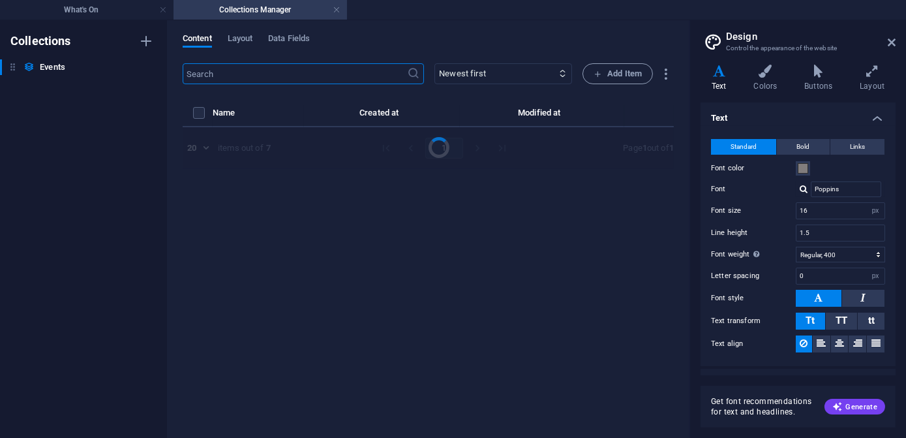
select select "Concert"
select select "Published"
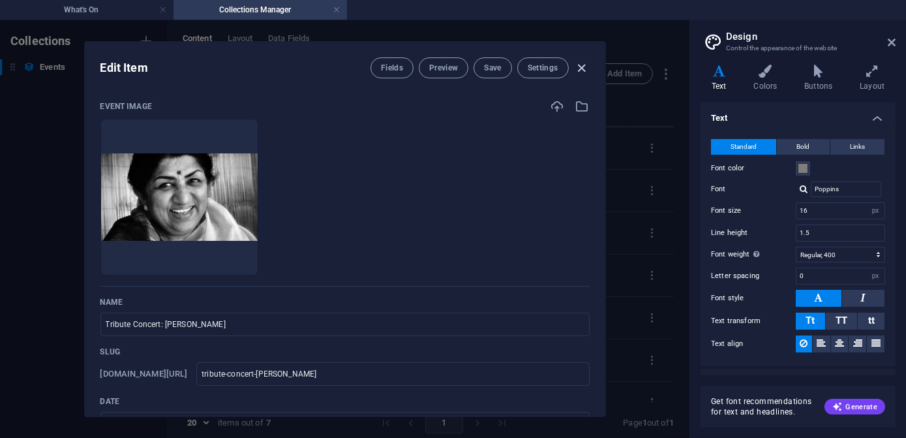
click at [577, 69] on icon "button" at bounding box center [581, 68] width 15 height 15
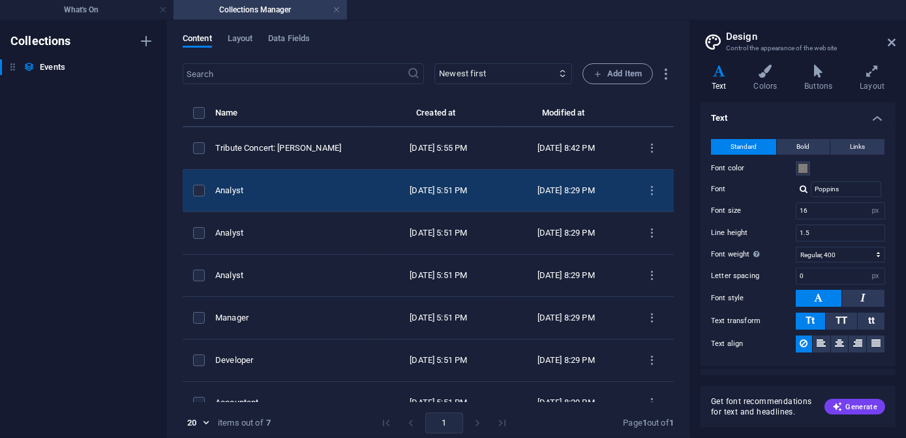
click at [290, 188] on div "Analyst" at bounding box center [289, 191] width 149 height 12
select select "Concert"
select select "Published"
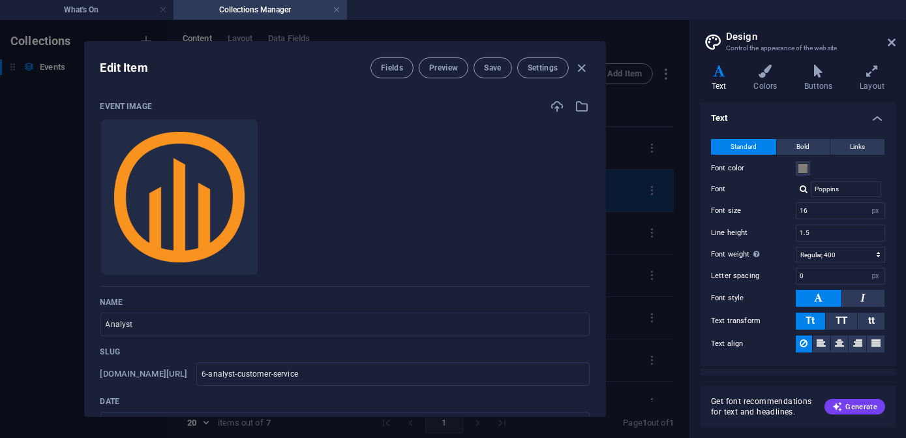
click at [258, 188] on li at bounding box center [179, 197] width 158 height 157
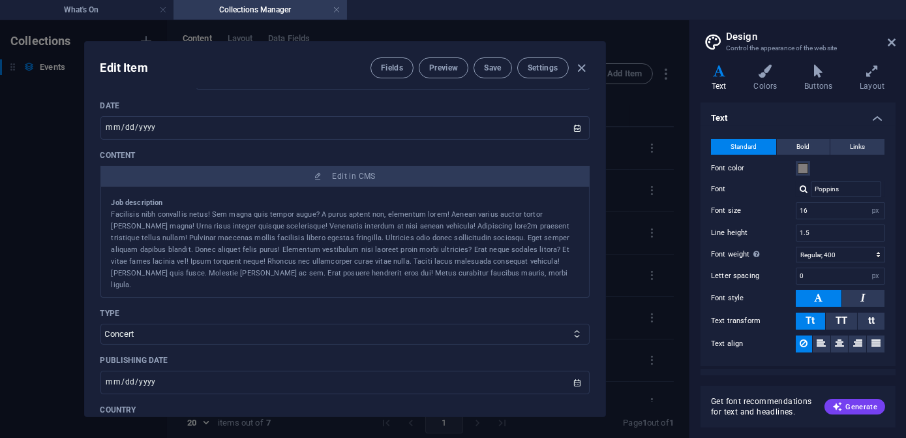
scroll to position [296, 0]
click at [574, 127] on input "2025-10-03" at bounding box center [344, 126] width 489 height 23
click at [487, 68] on span "Save" at bounding box center [492, 68] width 17 height 10
click at [579, 67] on icon "button" at bounding box center [581, 68] width 15 height 15
type input "2025-10-04"
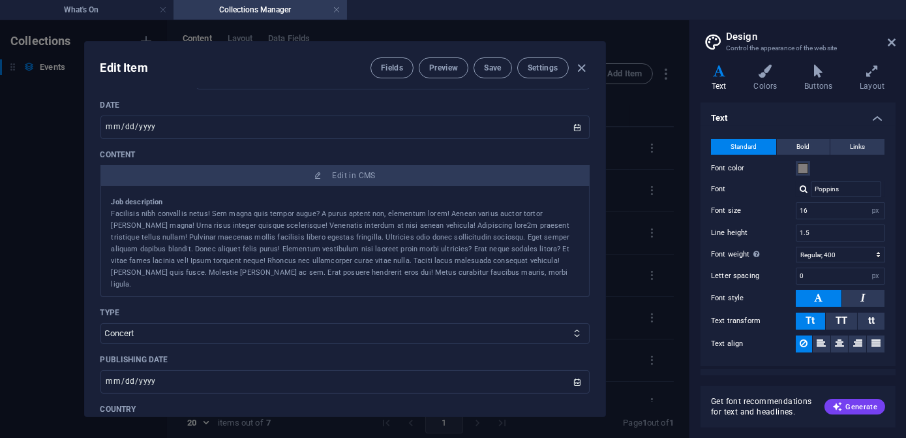
type input "2025-10-04"
type input "6-analyst-customer-service"
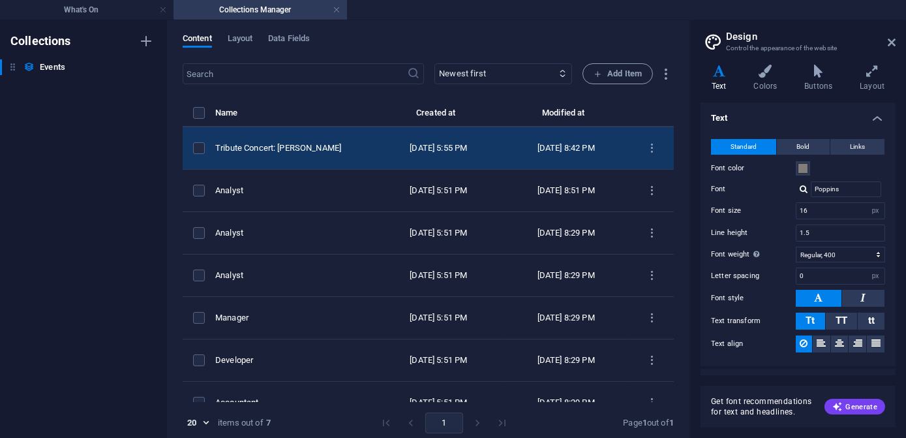
scroll to position [245, 0]
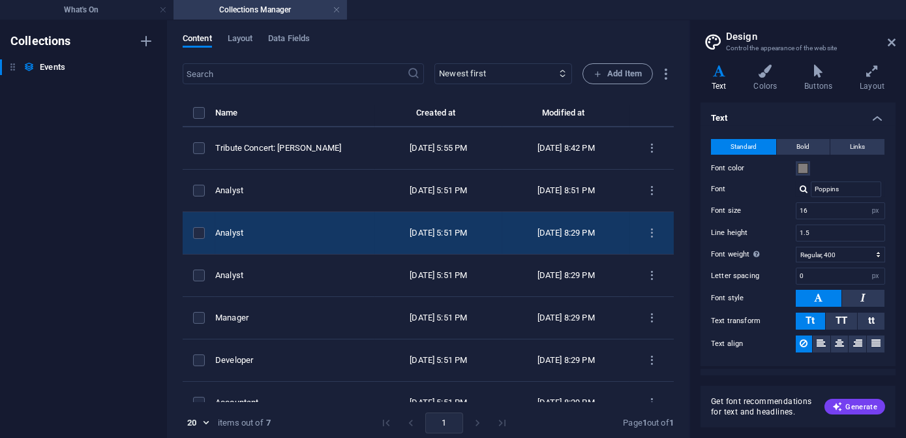
click at [391, 232] on div "Oct 1, 2025 5:51 PM" at bounding box center [439, 233] width 107 height 12
select select "Published"
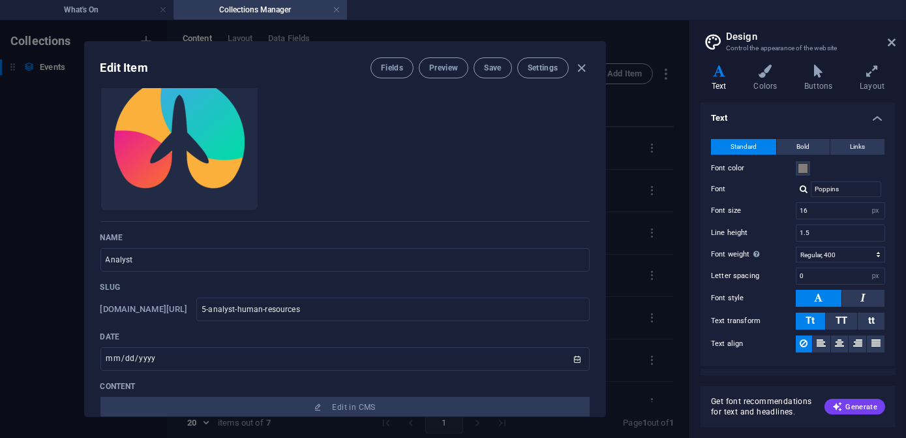
scroll to position [237, 0]
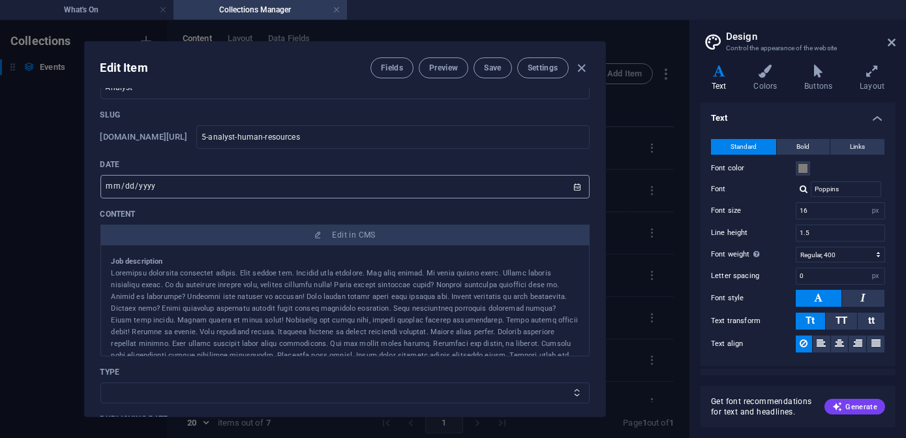
click at [572, 184] on input "date" at bounding box center [344, 186] width 489 height 23
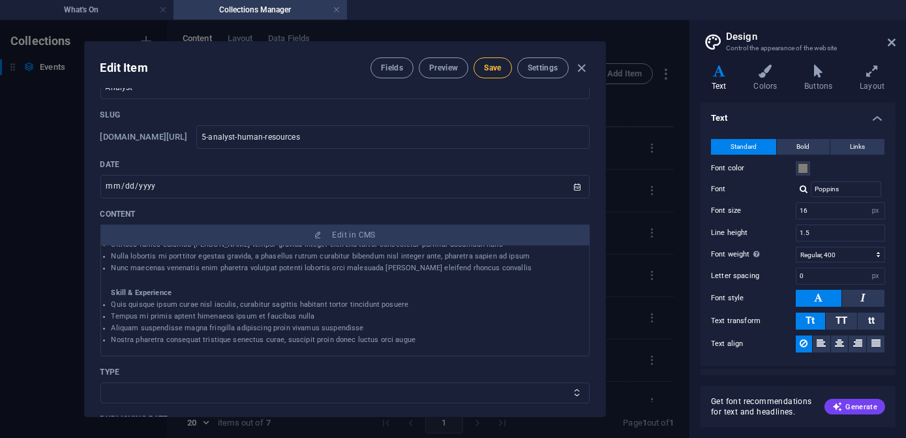
click at [501, 69] on button "Save" at bounding box center [493, 67] width 38 height 21
click at [632, 44] on div "Edit Item Fields Preview Save Settings Event Image Drop files here to upload th…" at bounding box center [345, 229] width 690 height 418
type input "2025-10-04"
type input "5-analyst-human-resources"
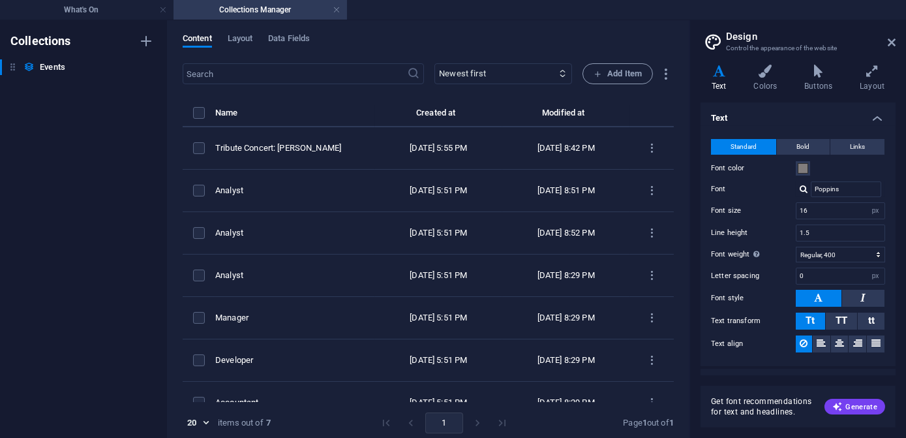
scroll to position [186, 0]
click at [72, 14] on h4 "What's On" at bounding box center [87, 10] width 174 height 14
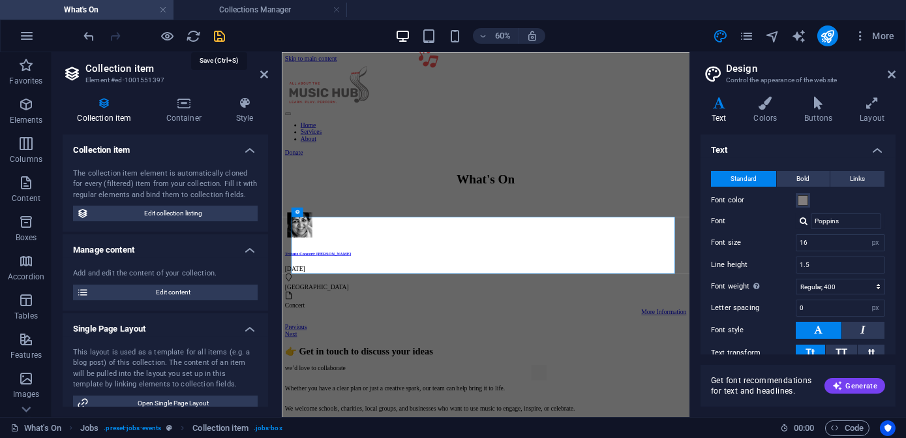
click at [217, 35] on icon "save" at bounding box center [220, 36] width 15 height 15
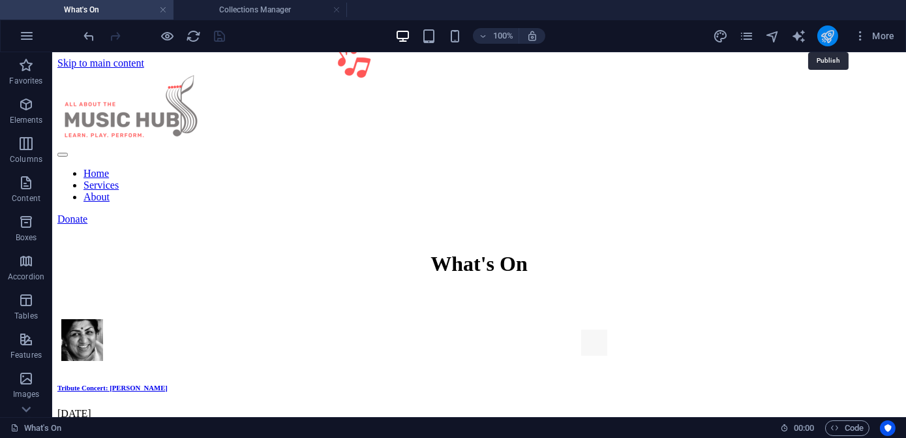
click at [829, 35] on icon "publish" at bounding box center [827, 36] width 15 height 15
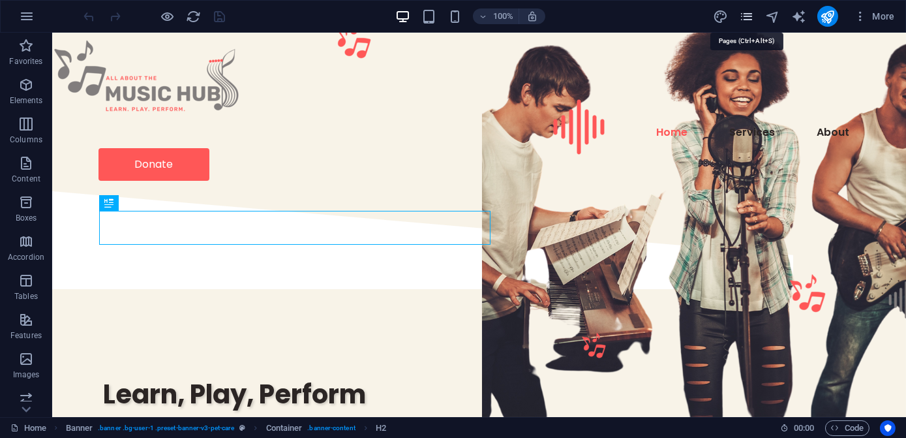
click at [752, 18] on icon "pages" at bounding box center [746, 16] width 15 height 15
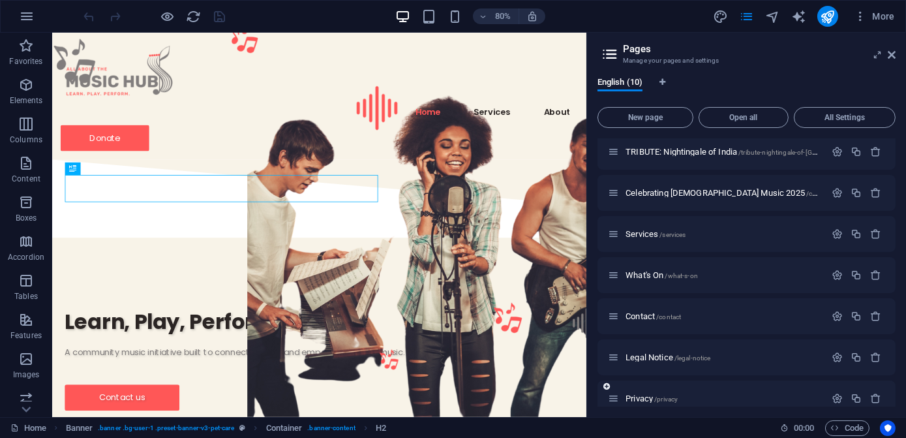
scroll to position [142, 0]
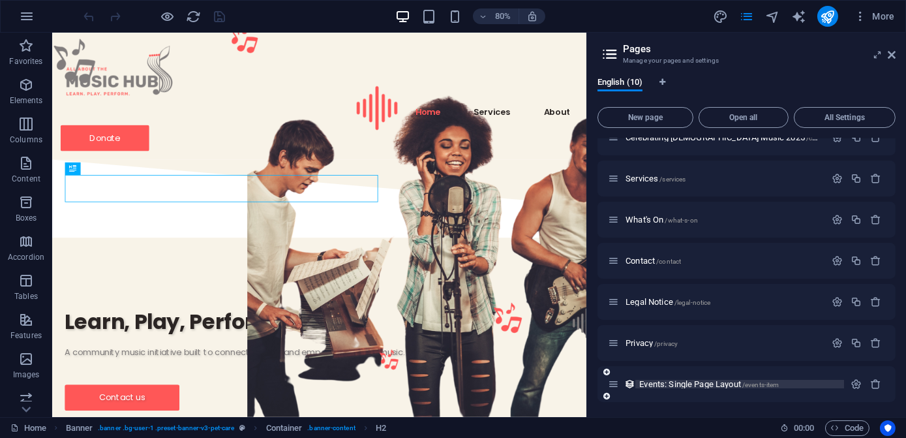
click at [698, 382] on span "Events: Single Page Layout /events-item" at bounding box center [709, 384] width 140 height 10
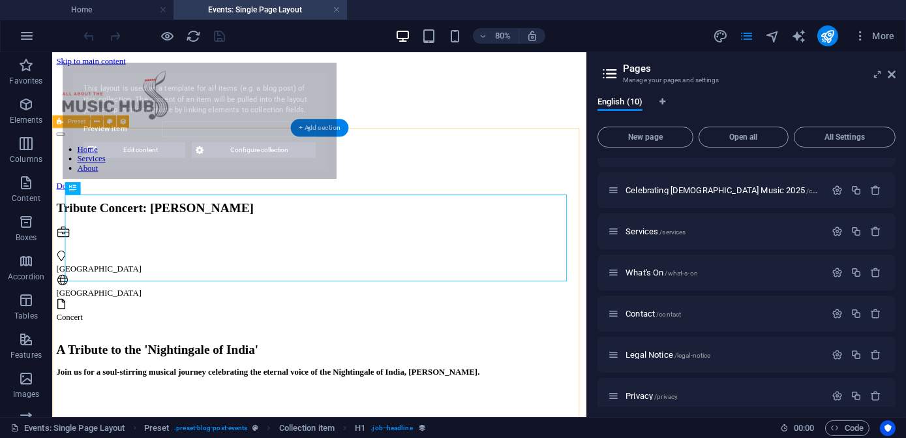
scroll to position [0, 0]
select select "68dd5d19bb5413049d0f85c6"
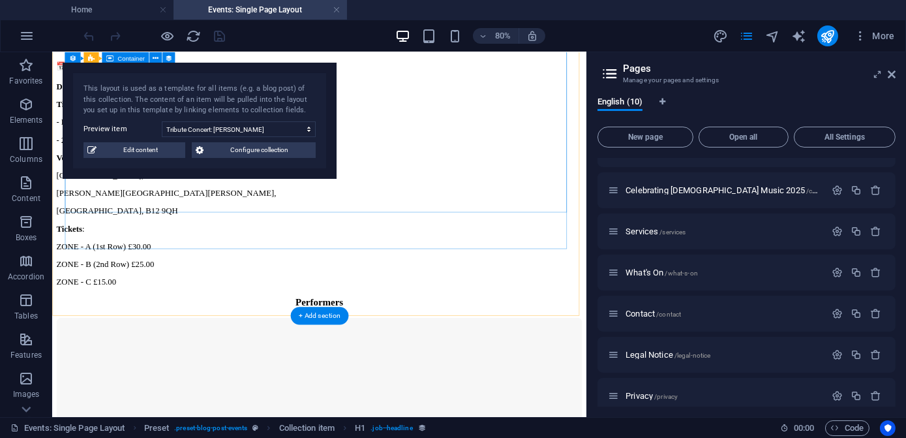
scroll to position [1601, 0]
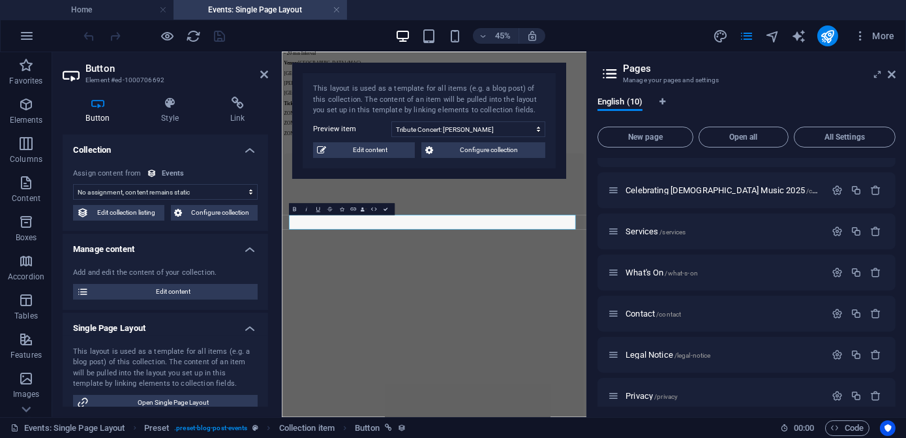
scroll to position [1454, 0]
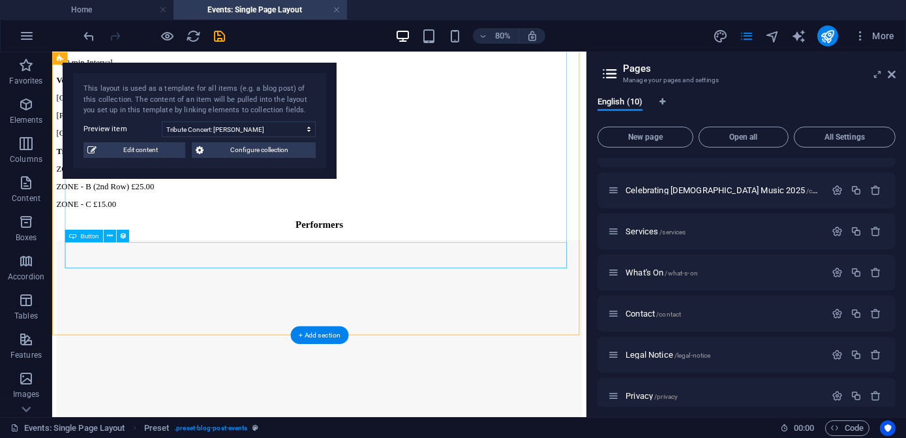
scroll to position [1571, 0]
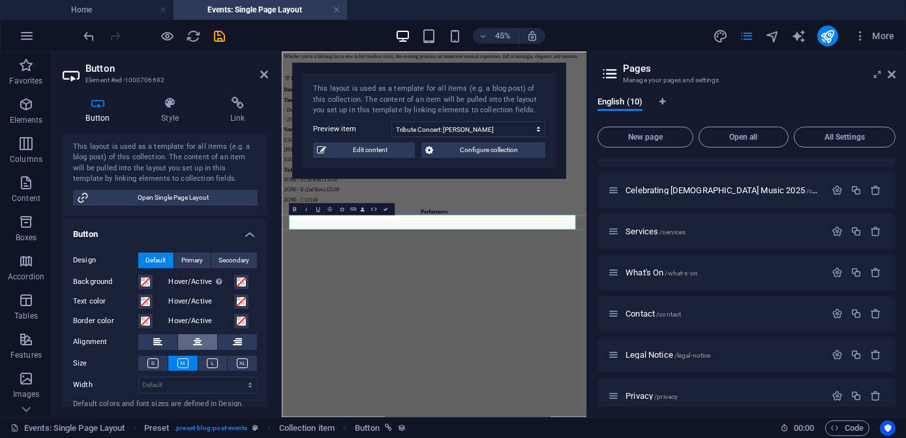
scroll to position [239, 0]
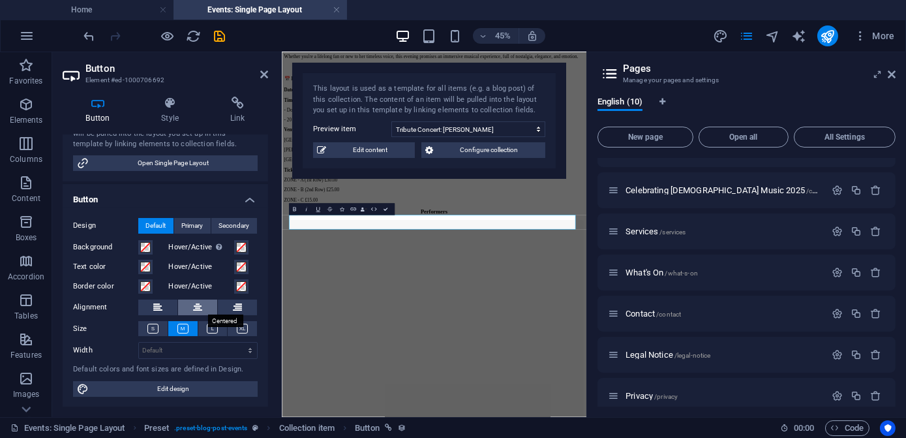
click at [194, 307] on icon at bounding box center [197, 307] width 9 height 16
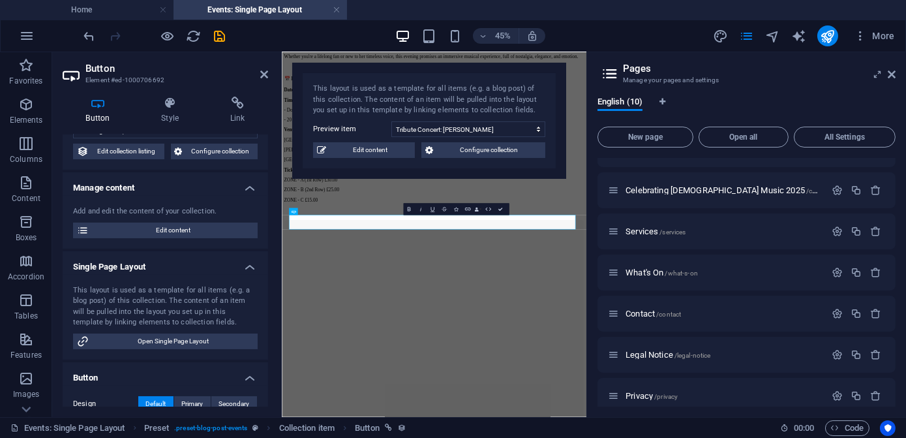
scroll to position [0, 0]
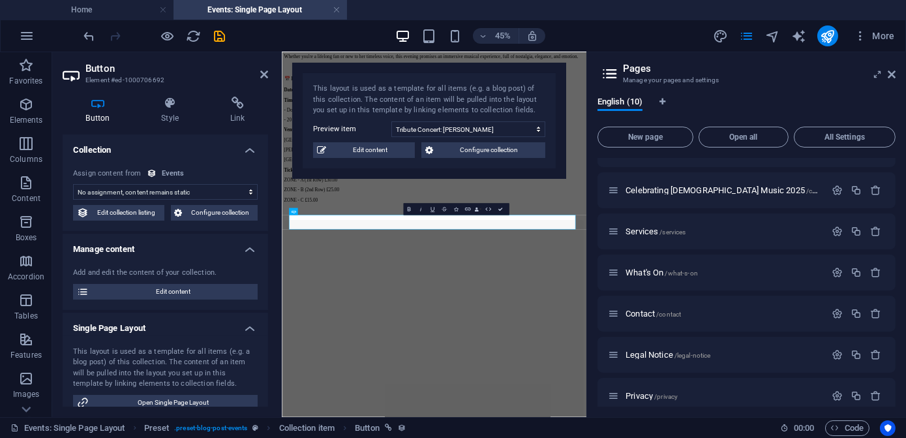
click at [249, 192] on select "No assignment, content remains static Created at (Date) Updated at (Date) Event…" at bounding box center [165, 192] width 185 height 16
click at [230, 165] on div "No assignment, content remains static Created at (Date) Updated at (Date) Event…" at bounding box center [166, 195] width 206 height 74
click at [539, 129] on select "Tribute Concert: Lata Mangeshkar Analyst Analyst Analyst Manager Developer Acco…" at bounding box center [468, 129] width 154 height 16
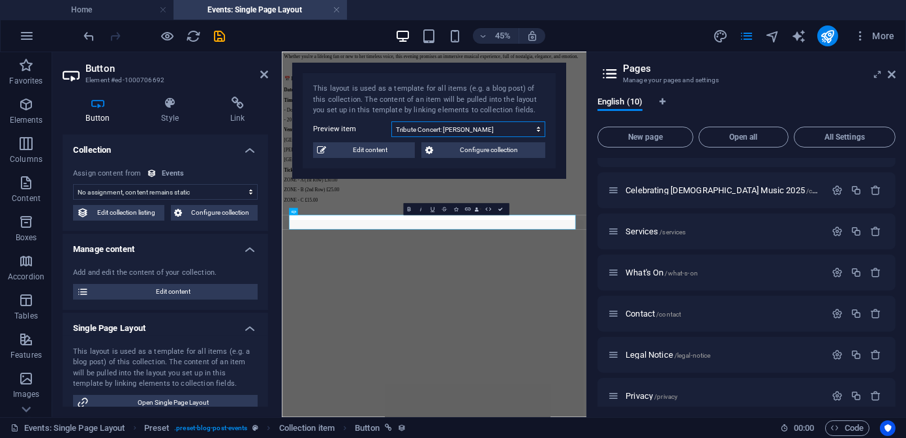
click at [539, 129] on select "Tribute Concert: Lata Mangeshkar Analyst Analyst Analyst Manager Developer Acco…" at bounding box center [468, 129] width 154 height 16
drag, startPoint x: 220, startPoint y: 34, endPoint x: 222, endPoint y: 44, distance: 10.0
click at [220, 35] on icon "save" at bounding box center [220, 36] width 15 height 15
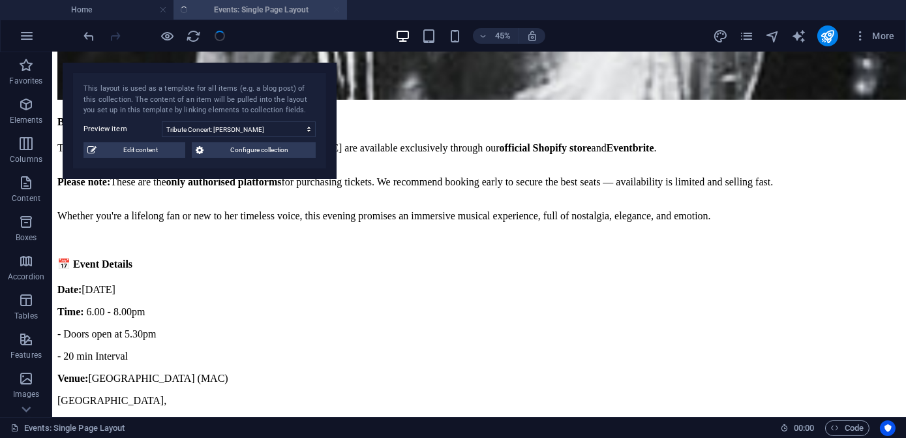
scroll to position [1400, 0]
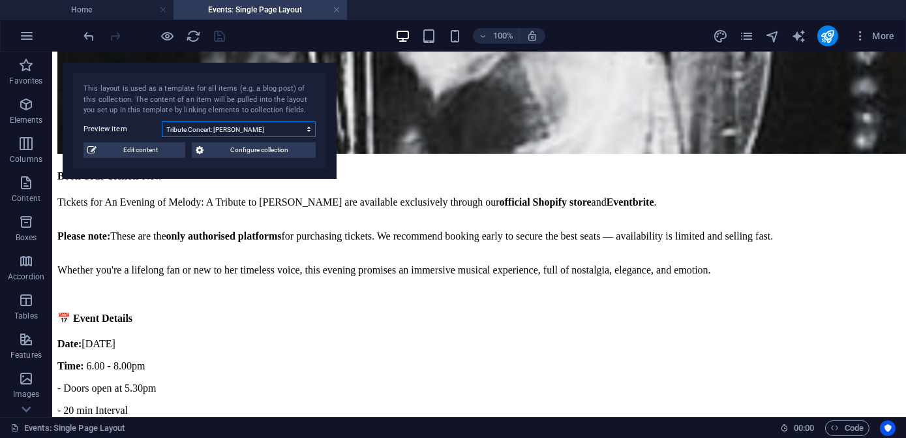
click at [310, 130] on select "Tribute Concert: Lata Mangeshkar Analyst Analyst Analyst Manager Developer Acco…" at bounding box center [239, 129] width 154 height 16
select select "68dd5c11d9c3cc8d58099bfa"
click at [162, 121] on select "Tribute Concert: Lata Mangeshkar Analyst Analyst Analyst Manager Developer Acco…" at bounding box center [239, 129] width 154 height 16
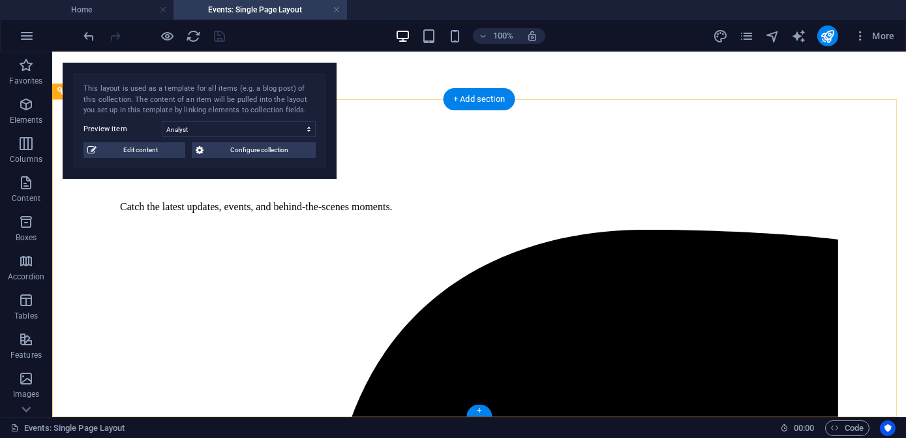
scroll to position [768, 0]
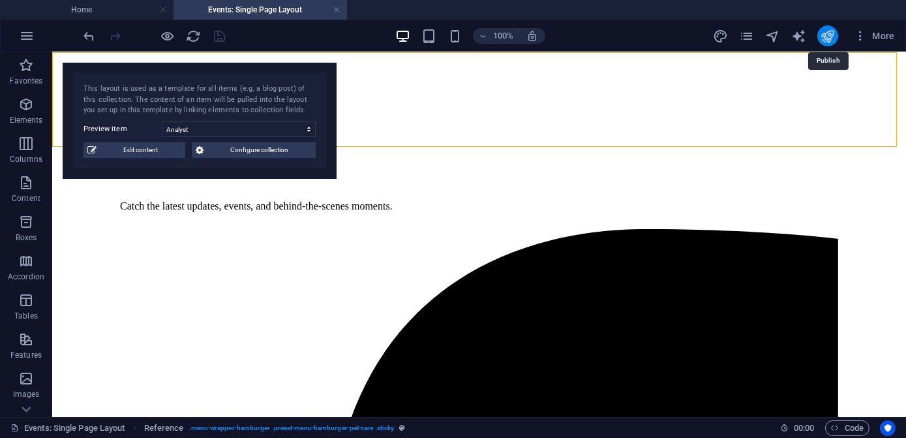
click at [828, 34] on icon "publish" at bounding box center [827, 36] width 15 height 15
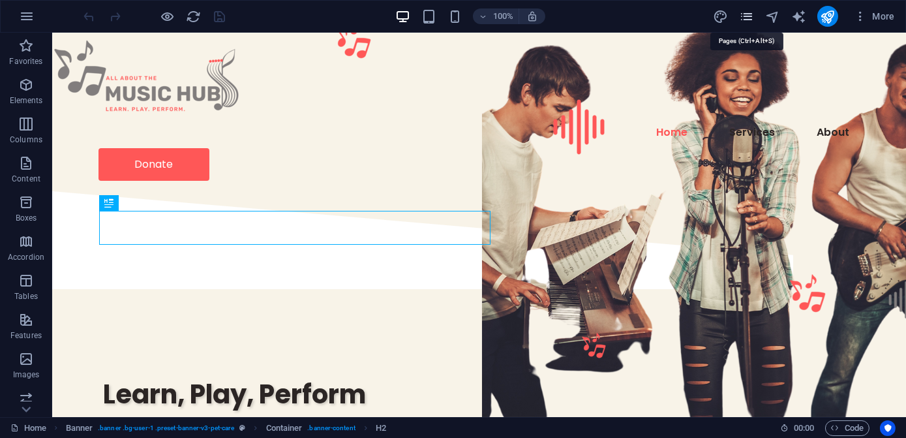
click at [746, 18] on icon "pages" at bounding box center [746, 16] width 15 height 15
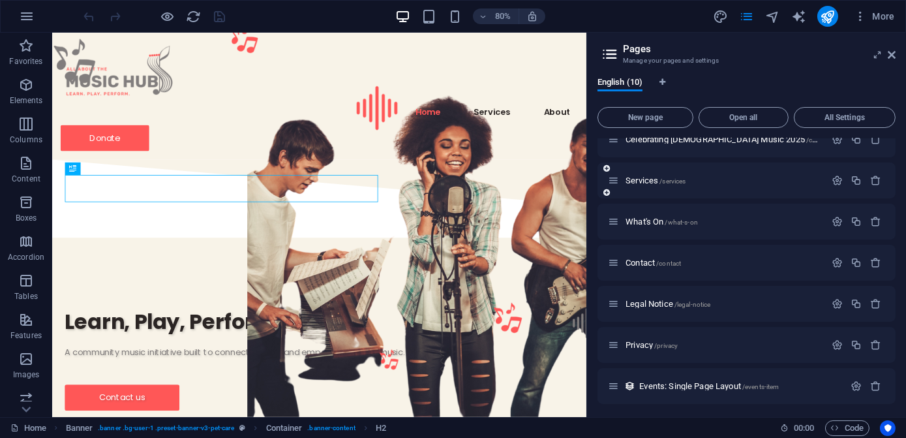
scroll to position [142, 0]
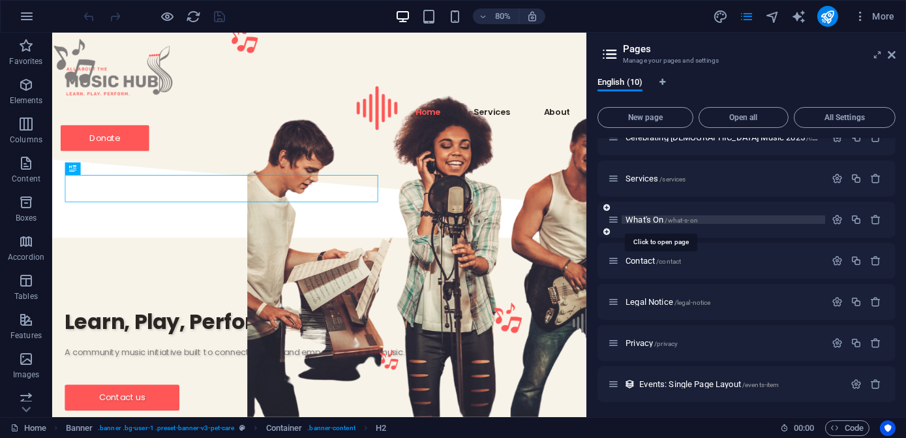
click at [645, 221] on span "What's On /what-s-on" at bounding box center [662, 220] width 72 height 10
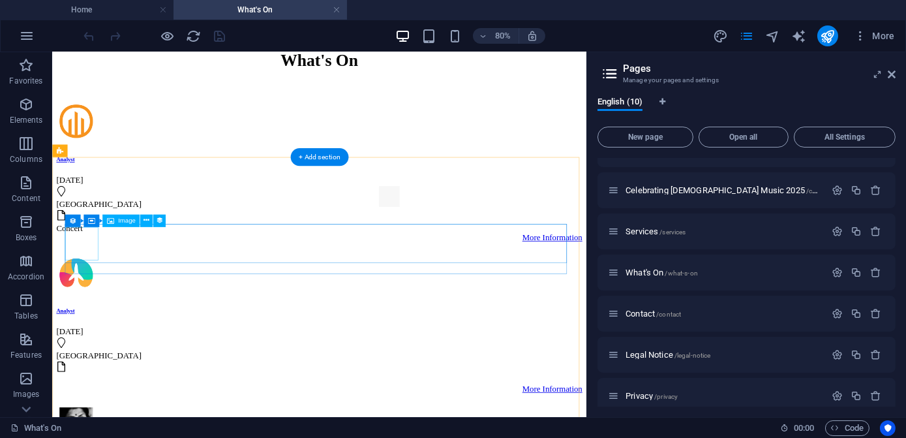
scroll to position [59, 0]
